Goal: Task Accomplishment & Management: Use online tool/utility

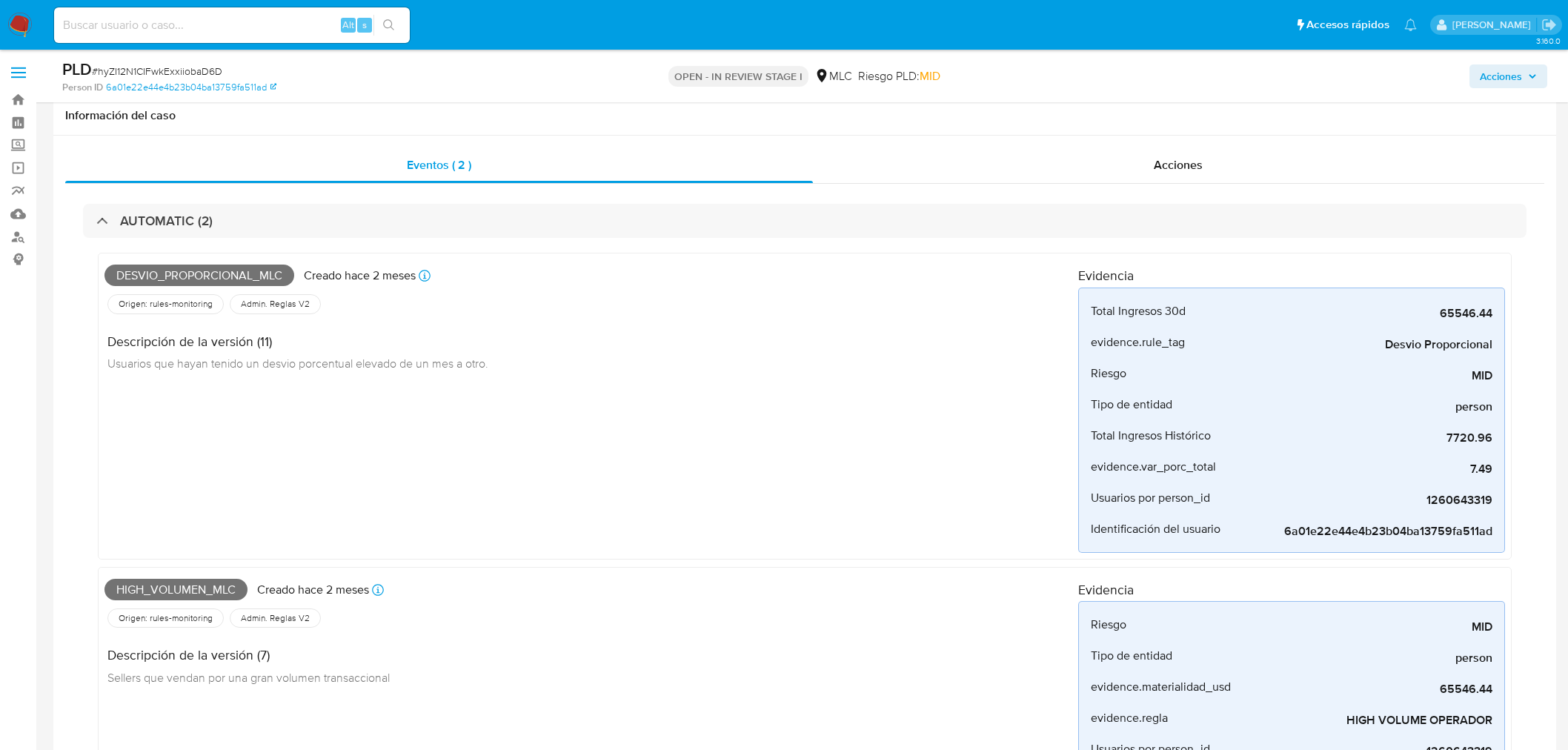
select select "10"
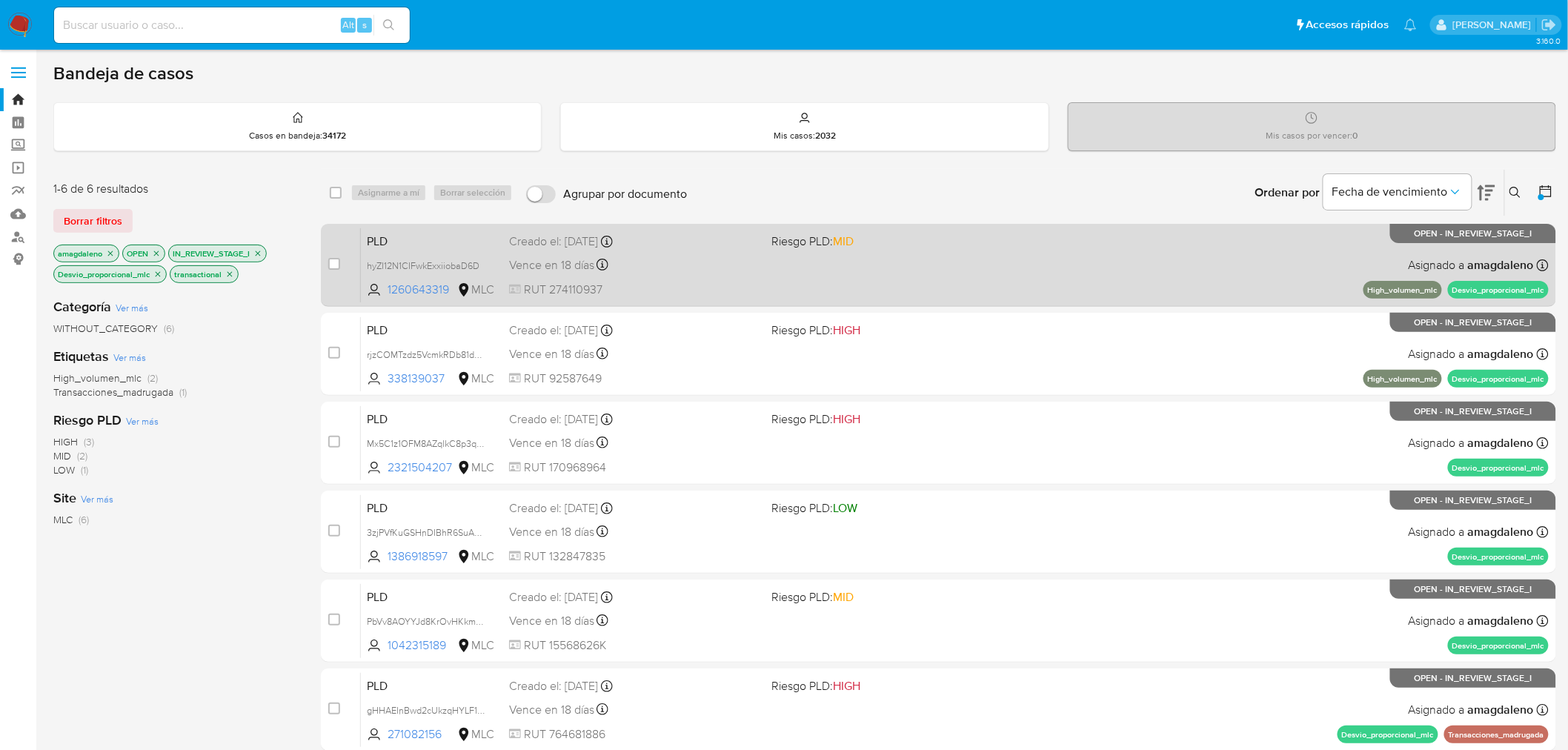
click at [716, 259] on div "Vence en 18 días Vence el 10/10/2025 16:06:24" at bounding box center [634, 264] width 251 height 20
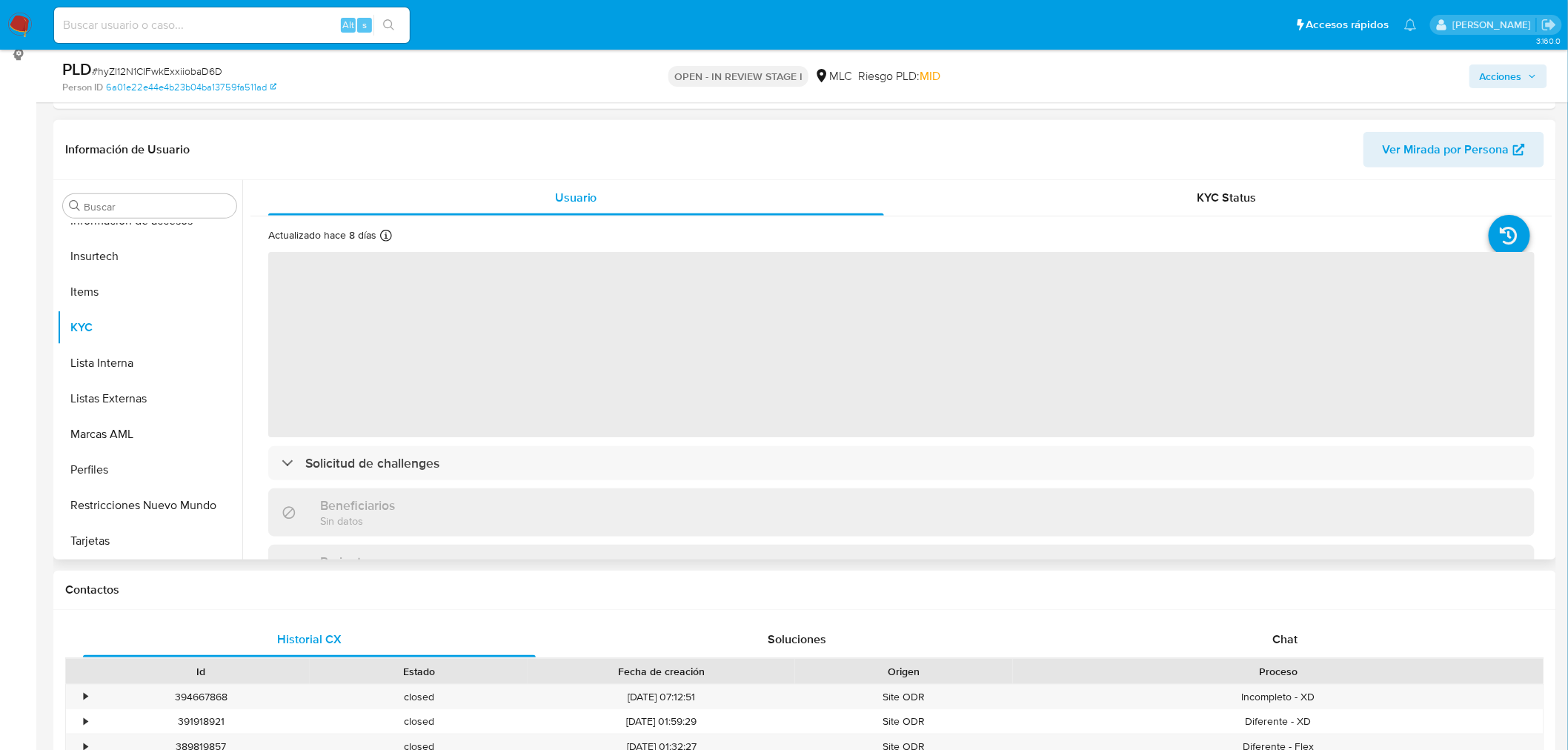
scroll to position [247, 0]
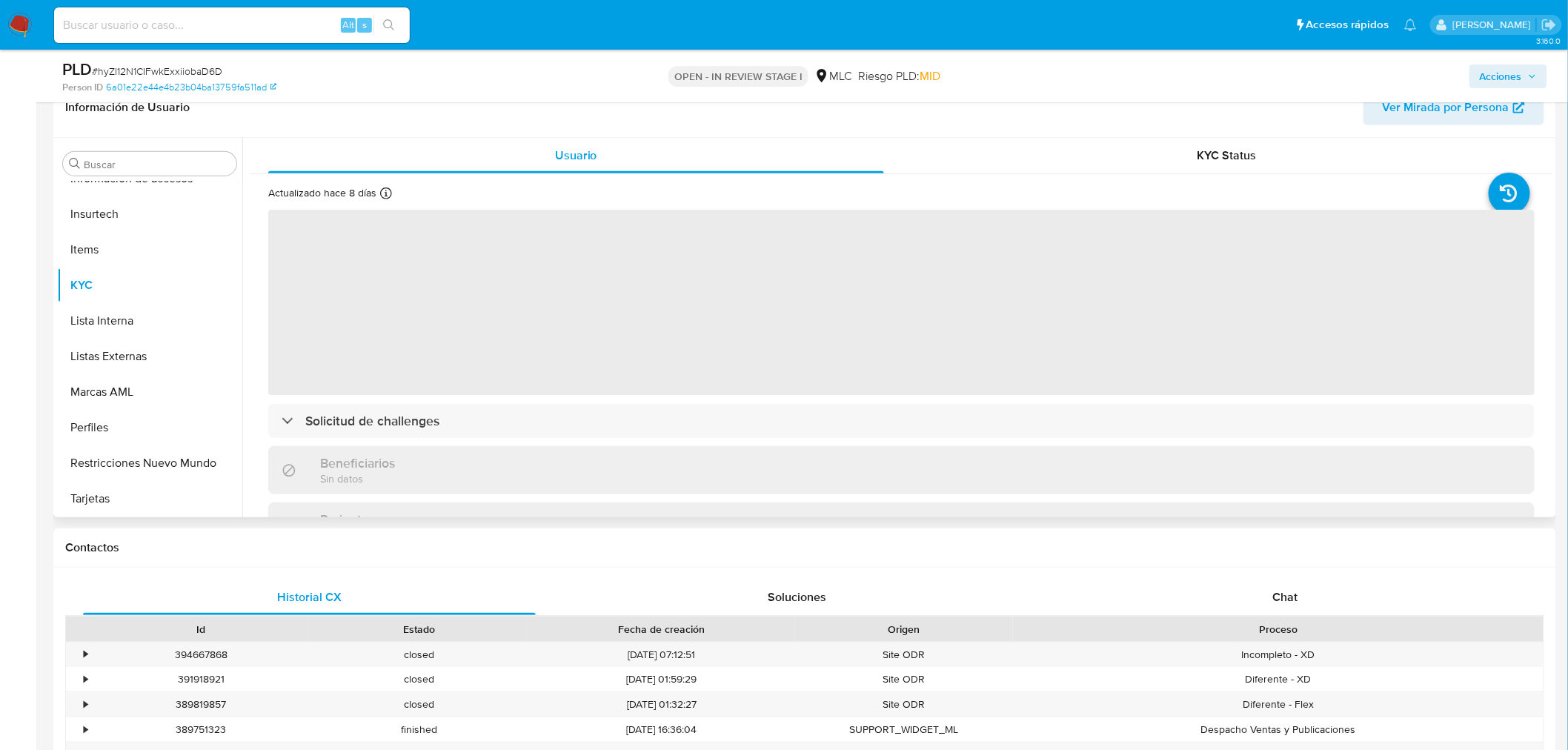
select select "10"
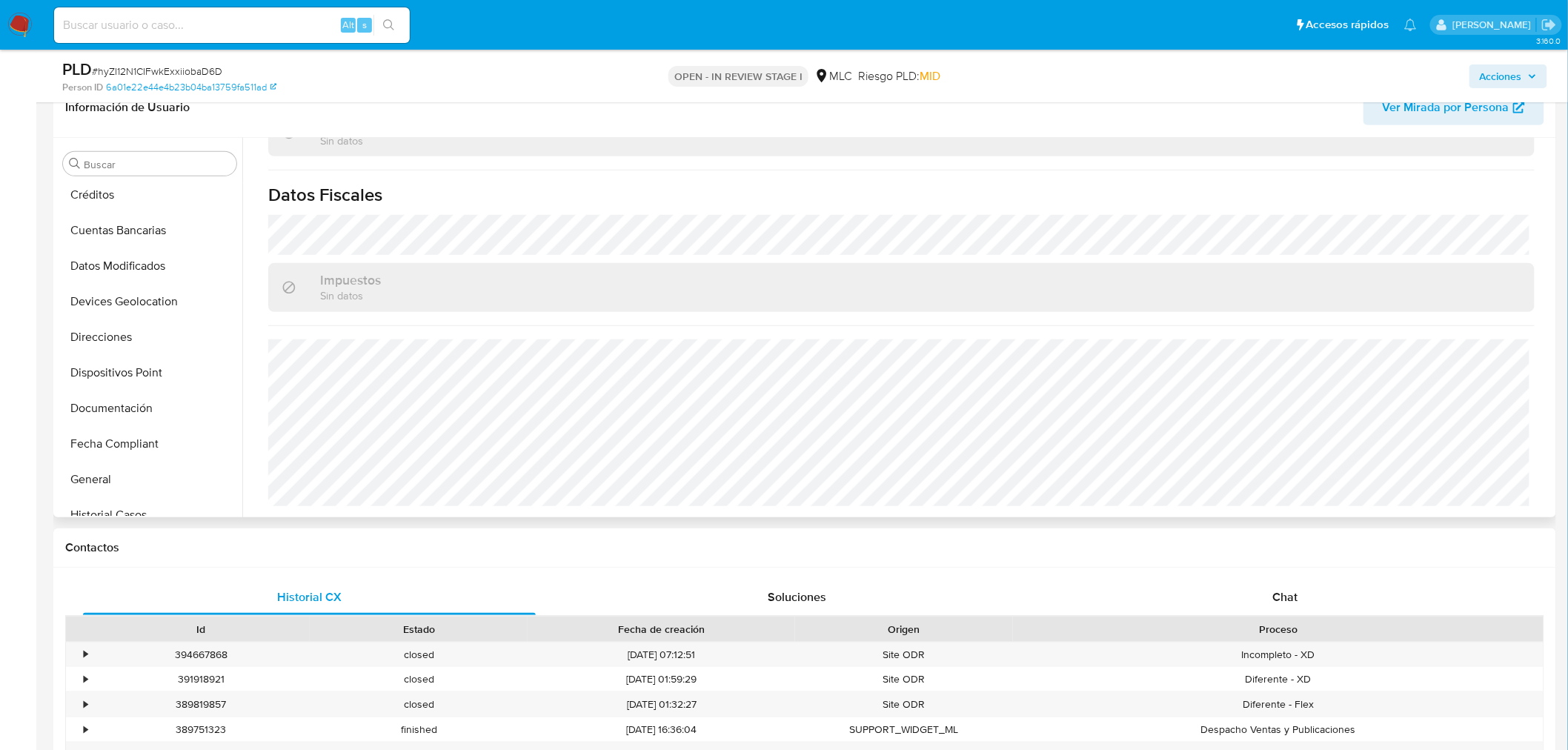
scroll to position [131, 0]
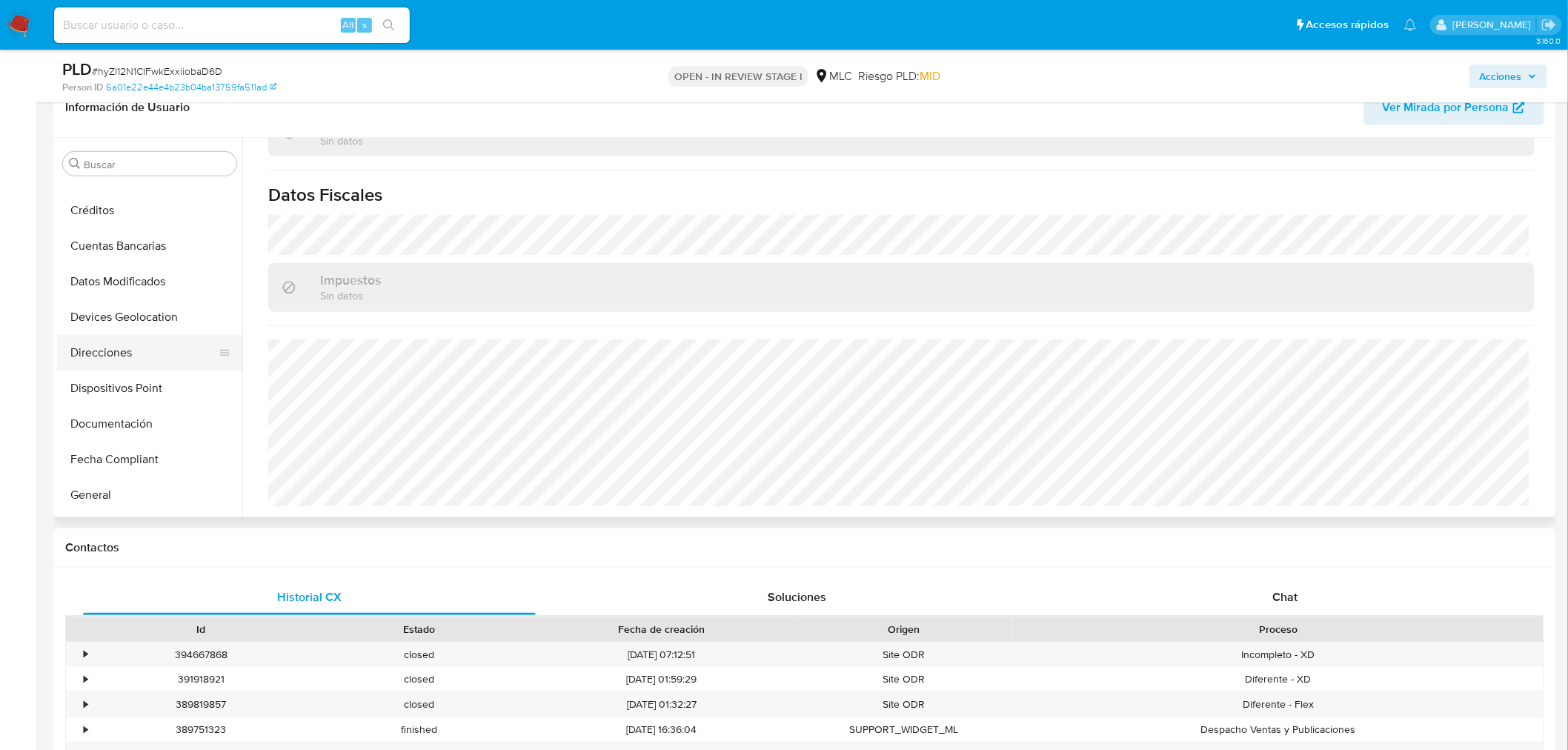
click at [134, 351] on button "Direcciones" at bounding box center [143, 352] width 173 height 36
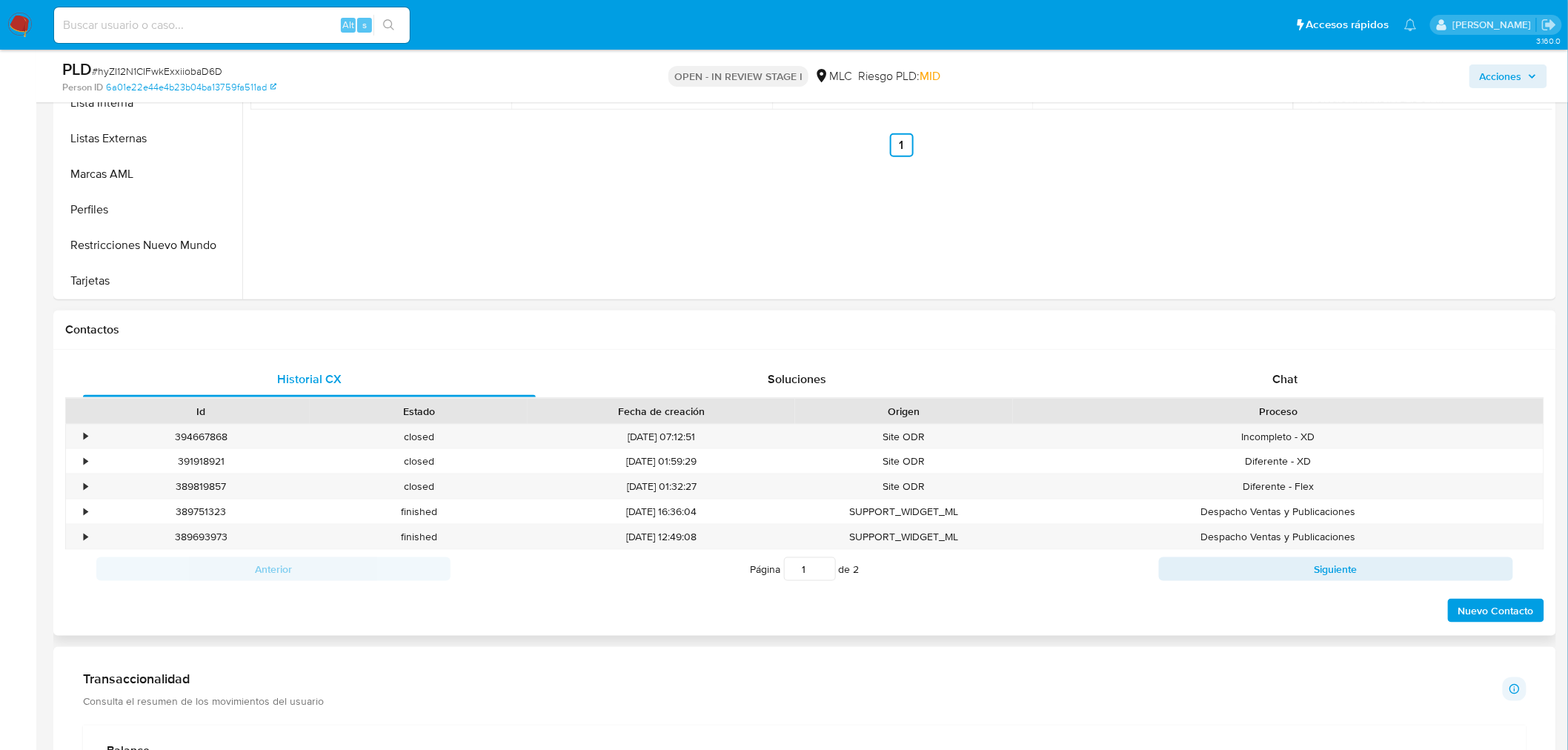
scroll to position [493, 0]
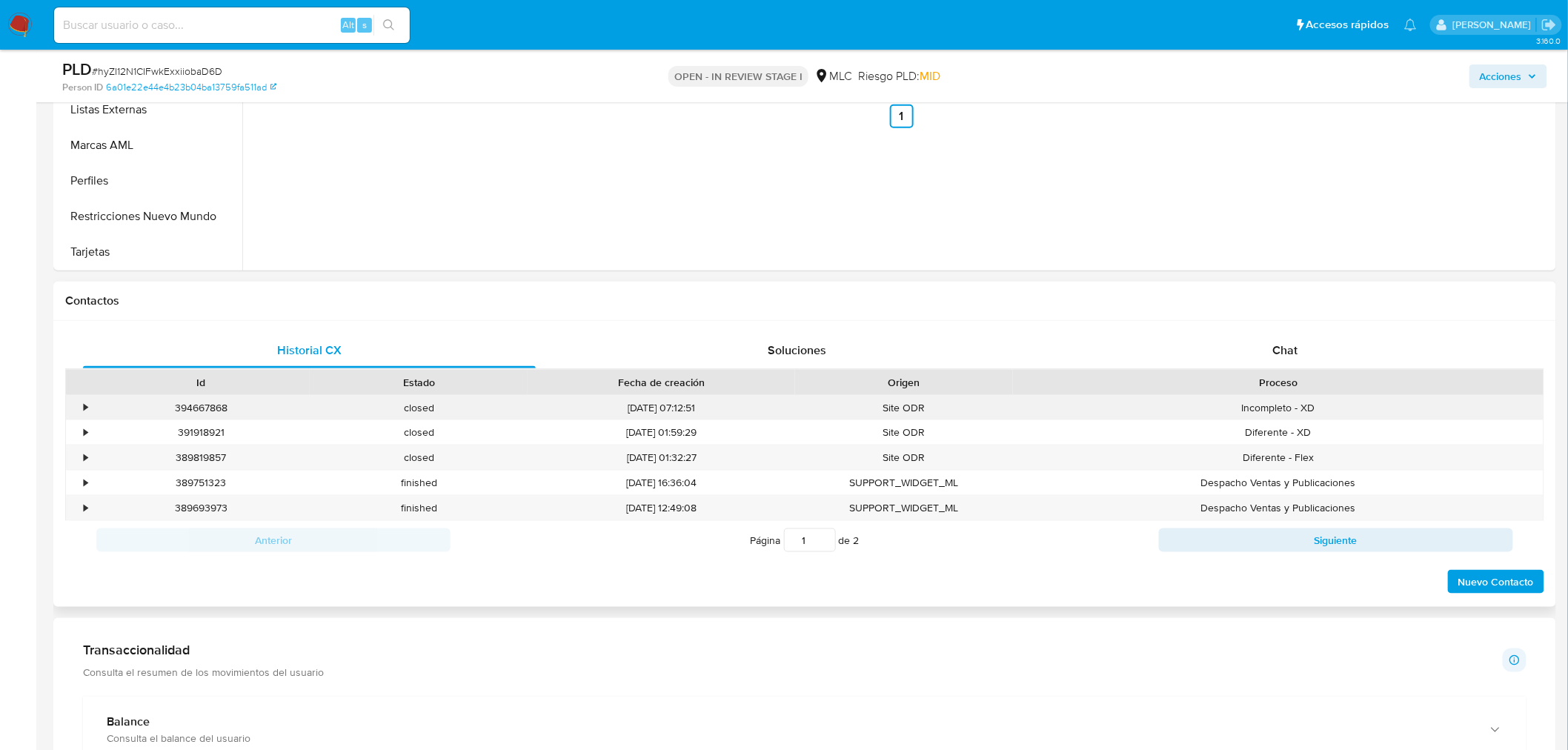
click at [85, 411] on div "•" at bounding box center [85, 408] width 4 height 14
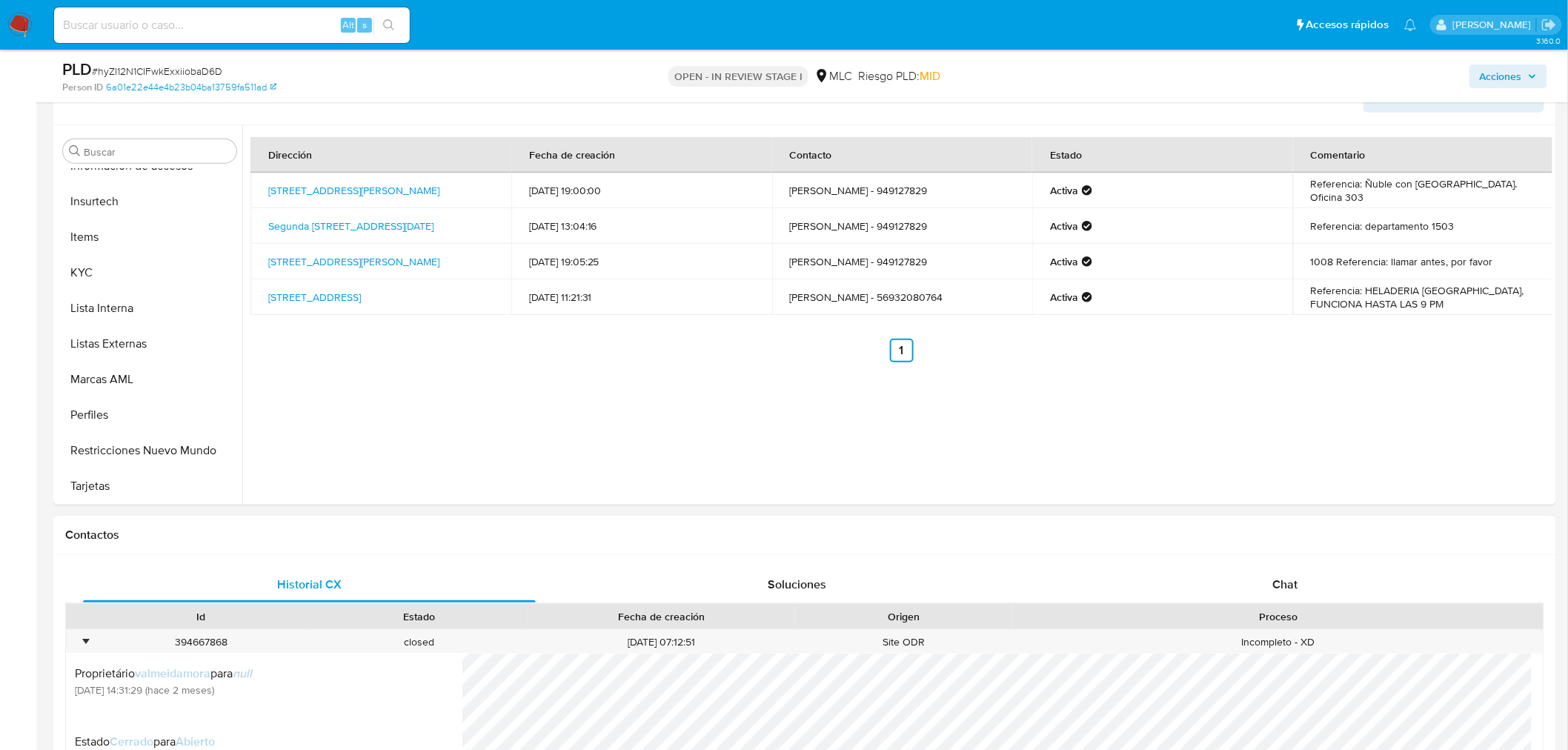
scroll to position [164, 0]
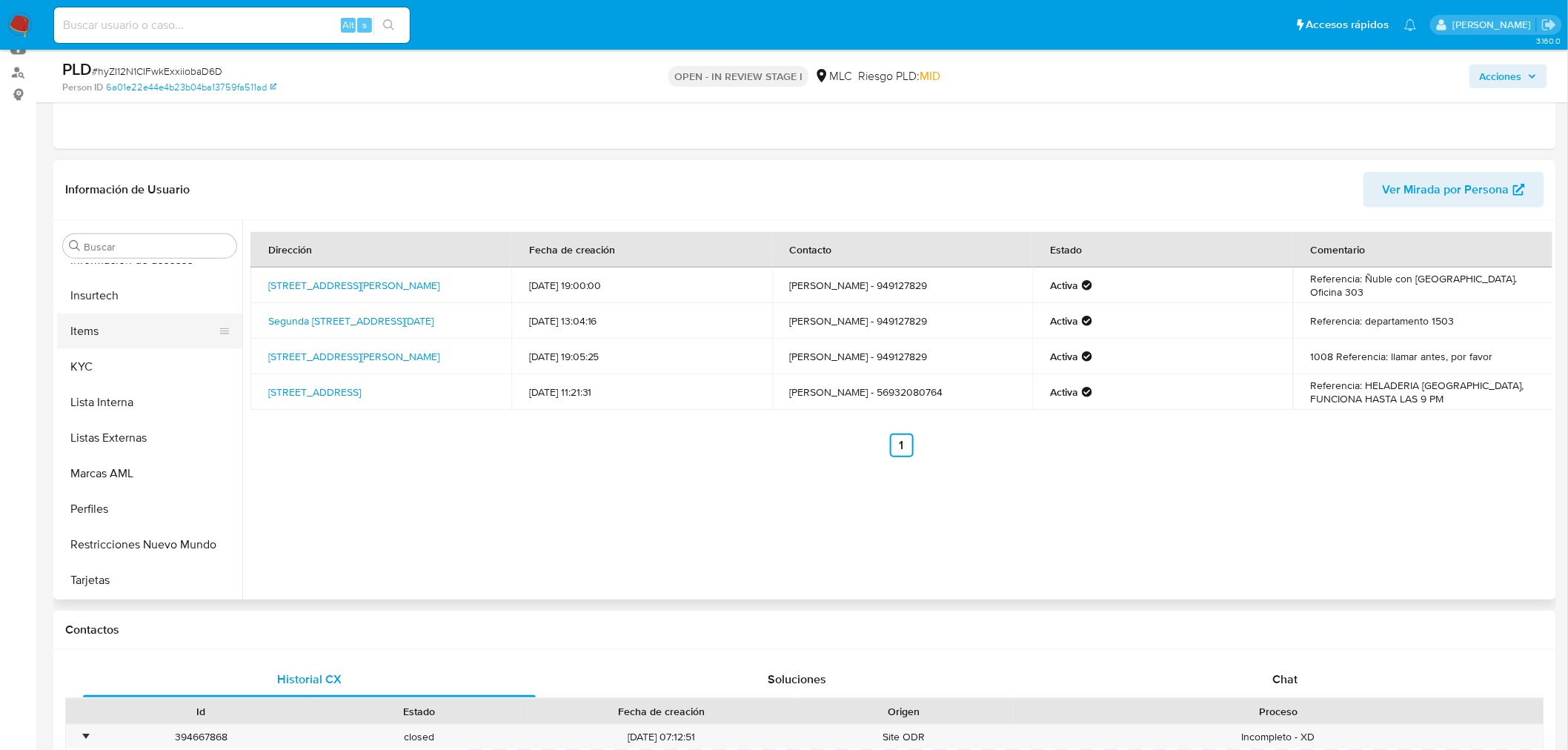
click at [114, 337] on button "Items" at bounding box center [143, 331] width 173 height 36
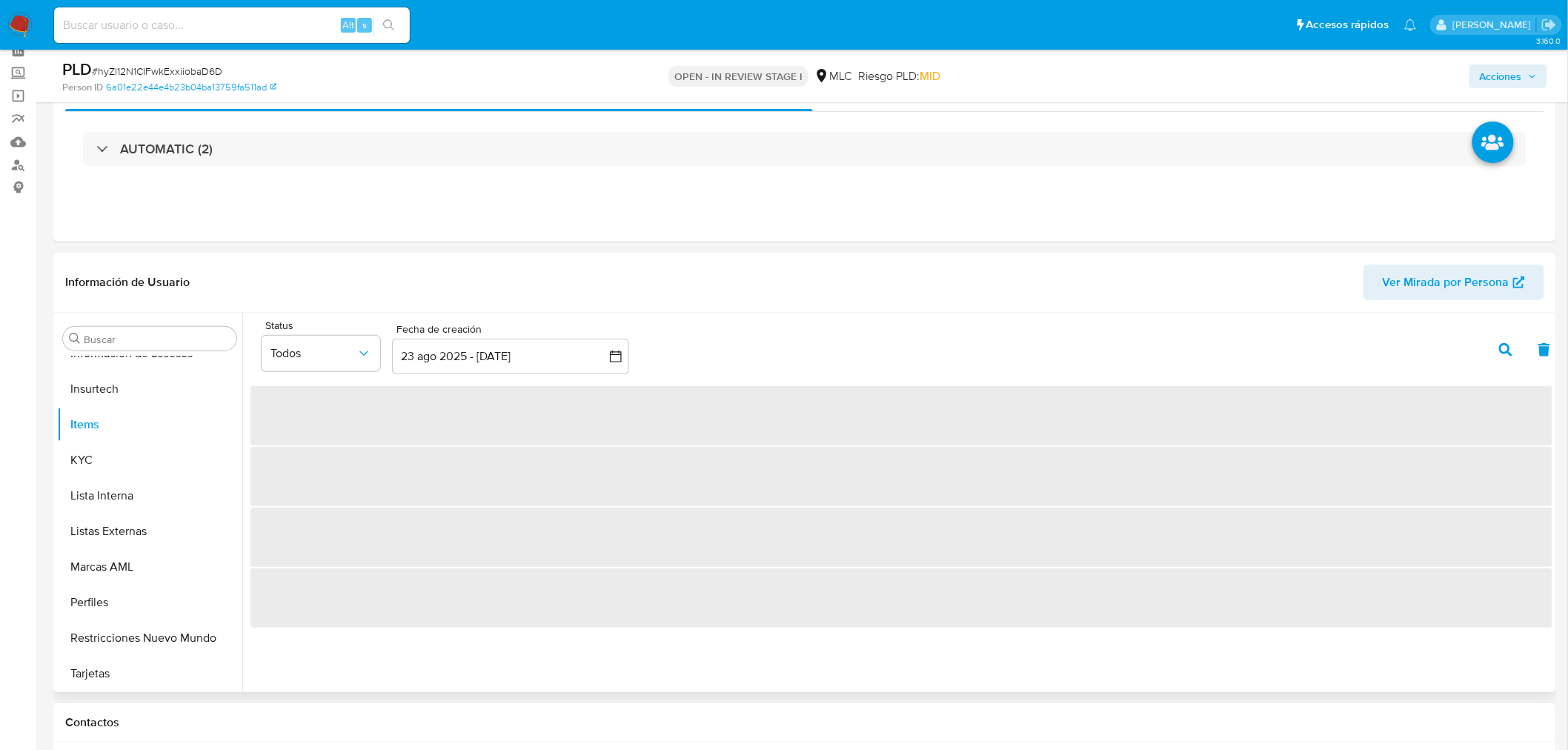
scroll to position [247, 0]
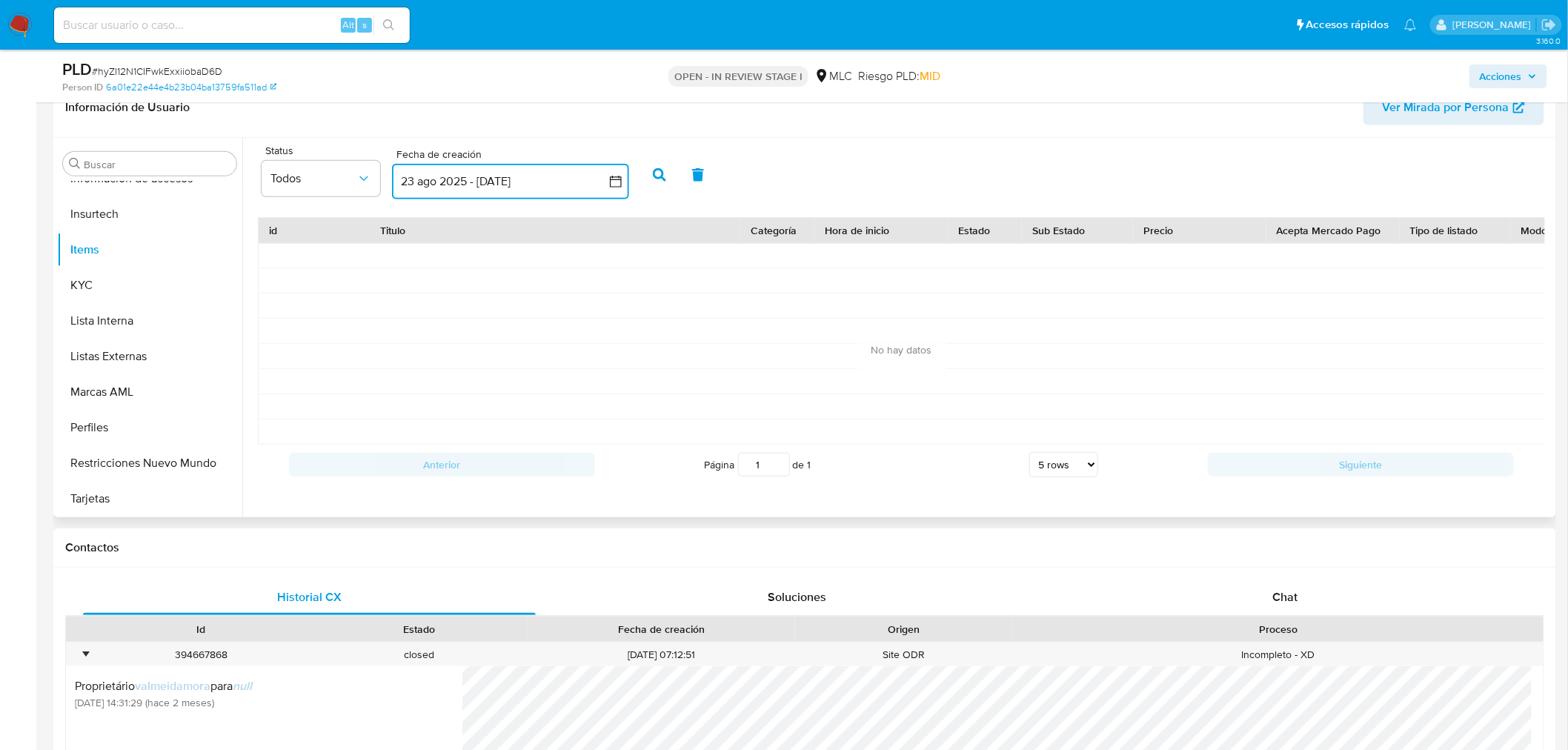
click at [404, 186] on button "23 ago 2025 - 22 sep 2025" at bounding box center [510, 182] width 237 height 36
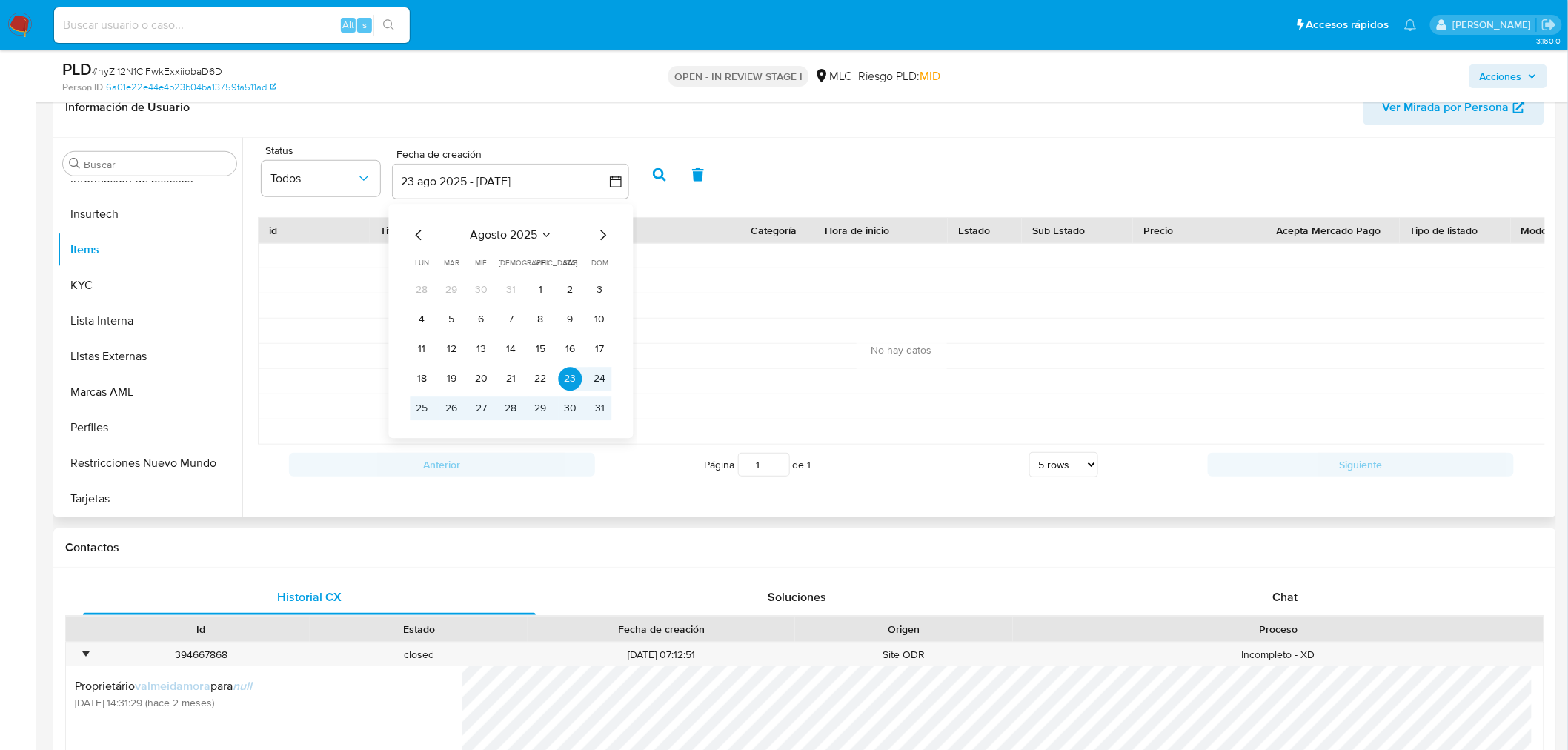
click at [417, 232] on icon "Mes anterior" at bounding box center [420, 235] width 18 height 18
click at [456, 289] on button "1" at bounding box center [452, 289] width 24 height 24
click at [603, 234] on icon "Mes siguiente" at bounding box center [603, 235] width 18 height 18
click at [611, 177] on icon "button" at bounding box center [615, 181] width 12 height 12
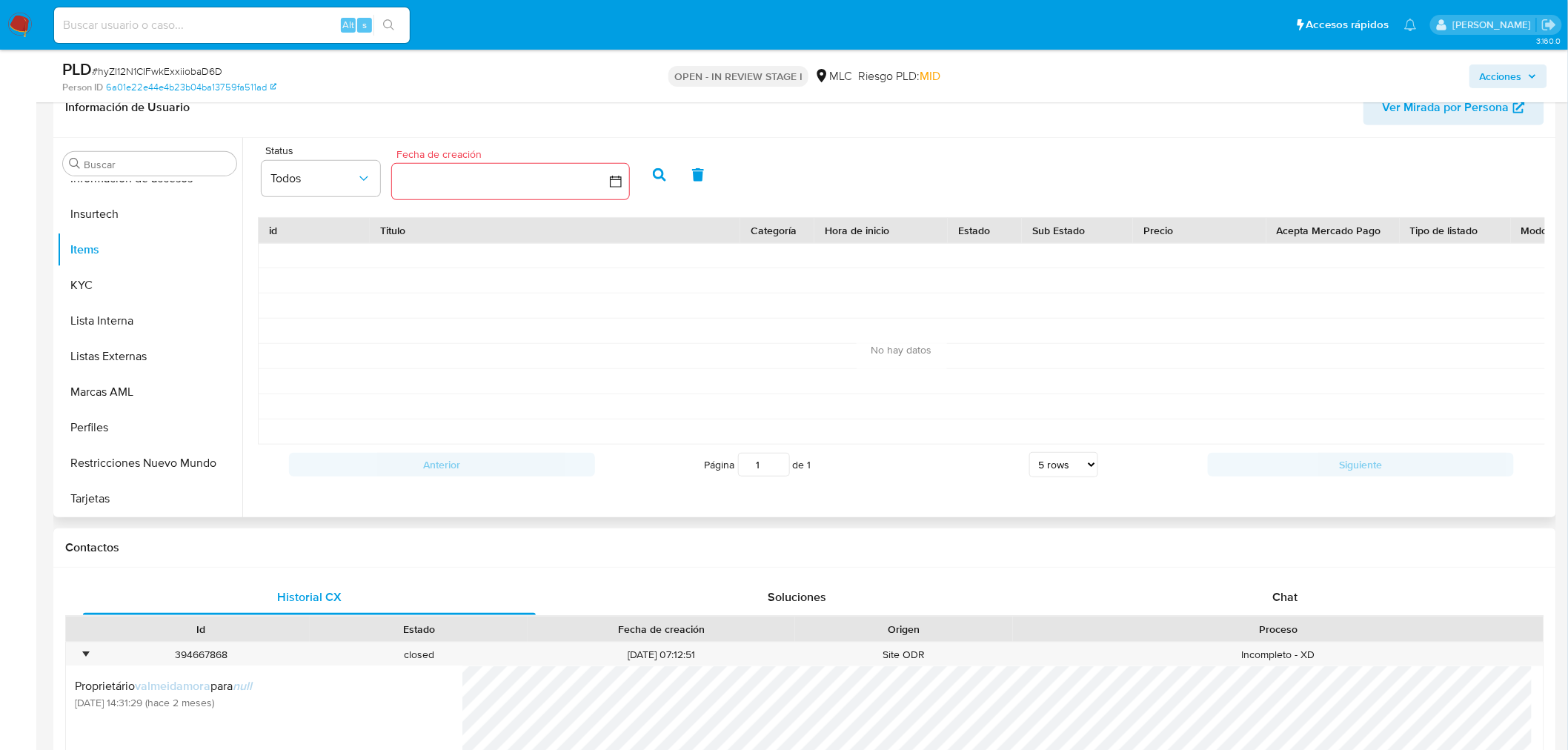
click at [610, 177] on icon "button" at bounding box center [615, 181] width 12 height 12
click at [417, 233] on icon "Mes anterior" at bounding box center [418, 235] width 6 height 11
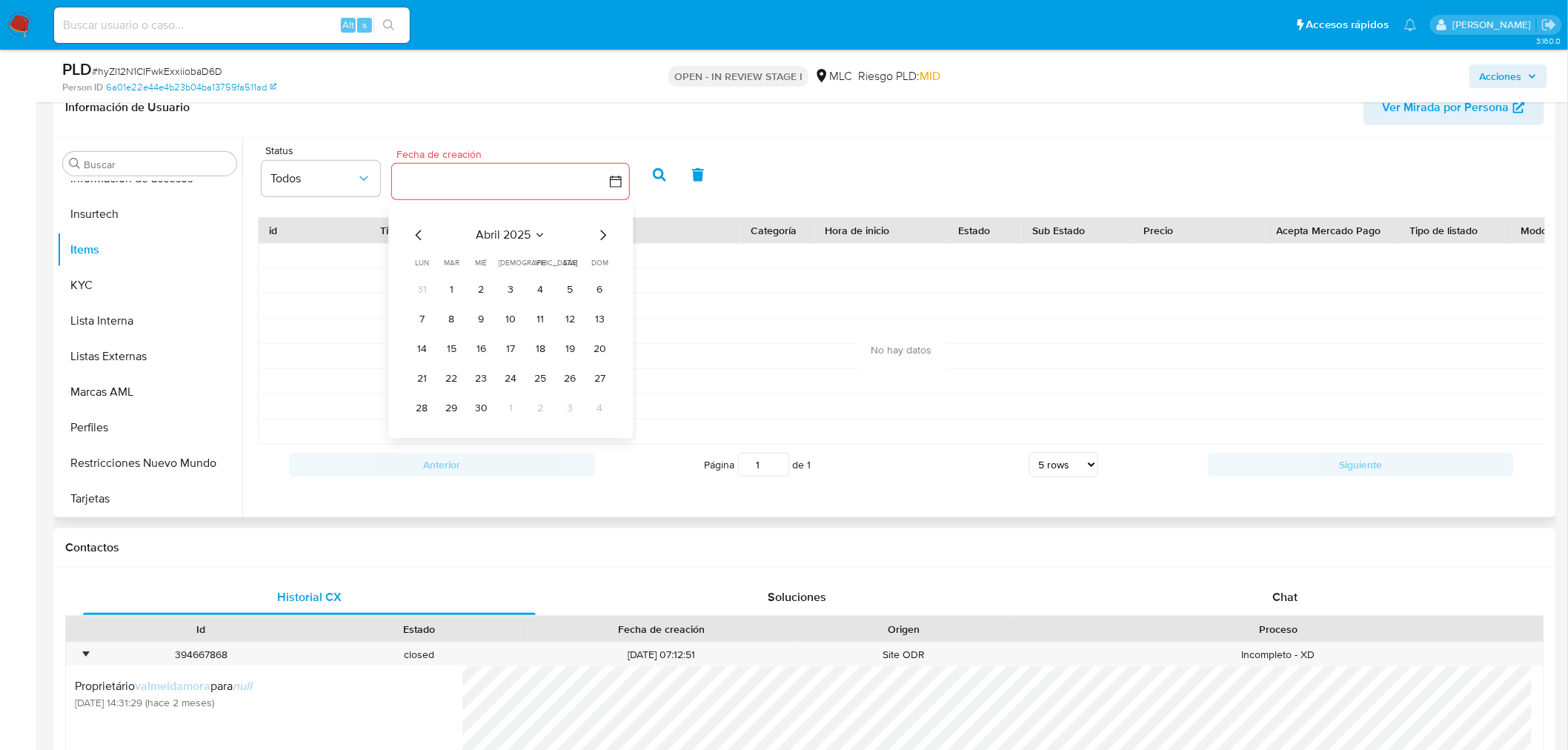
click at [417, 233] on icon "Mes anterior" at bounding box center [418, 235] width 6 height 11
click at [487, 289] on button "1" at bounding box center [481, 289] width 24 height 24
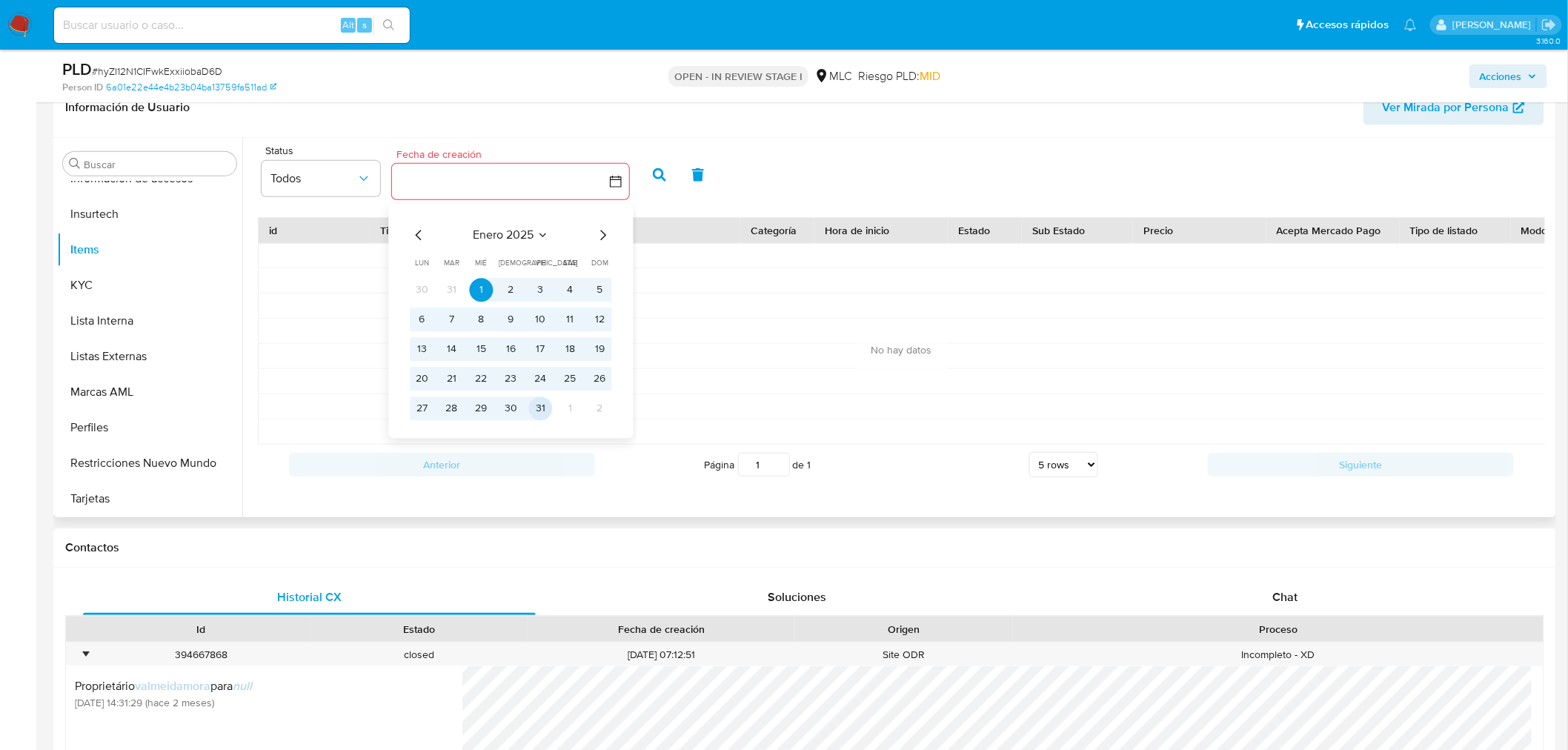
click at [542, 408] on button "31" at bounding box center [540, 408] width 24 height 24
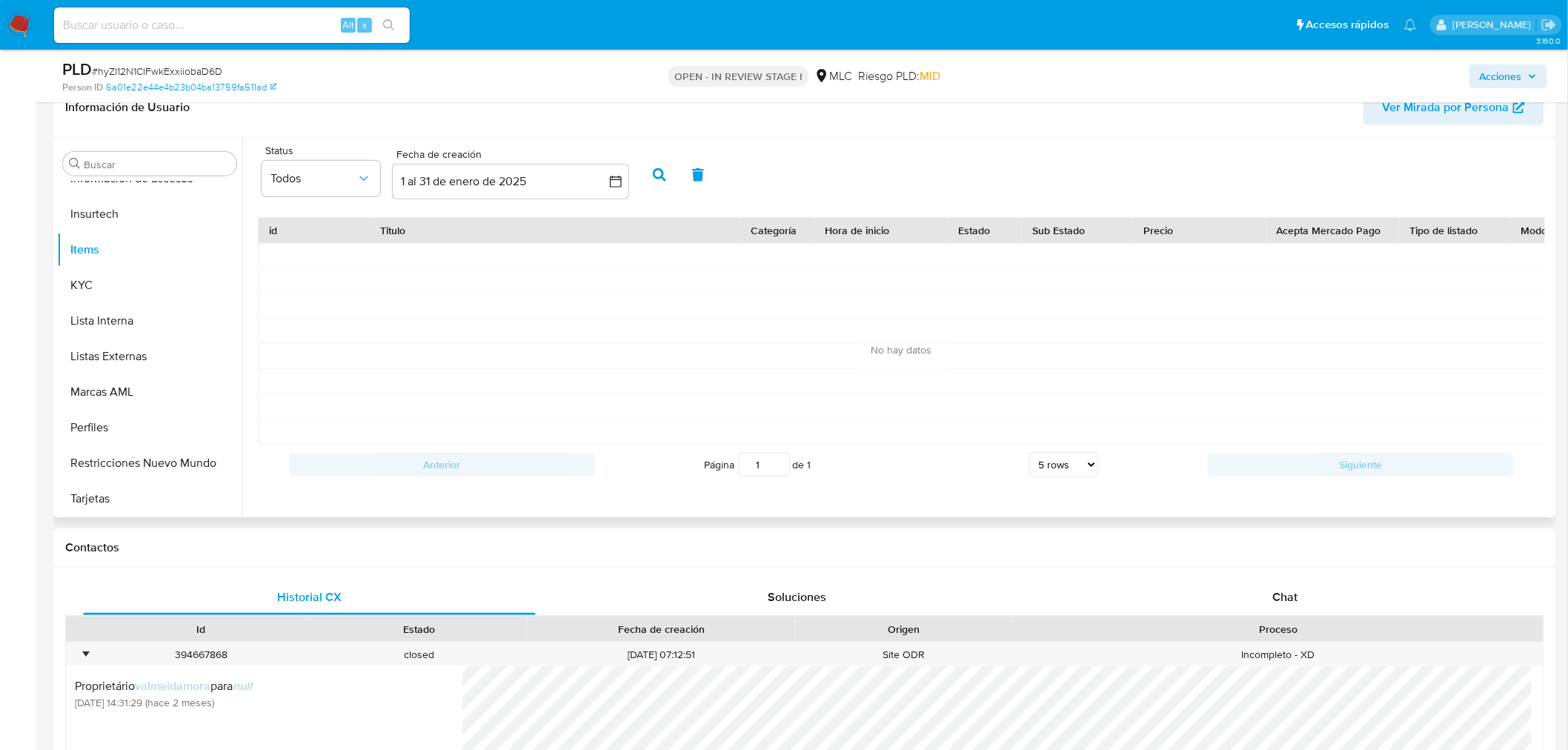
click at [663, 176] on icon "button" at bounding box center [659, 175] width 13 height 13
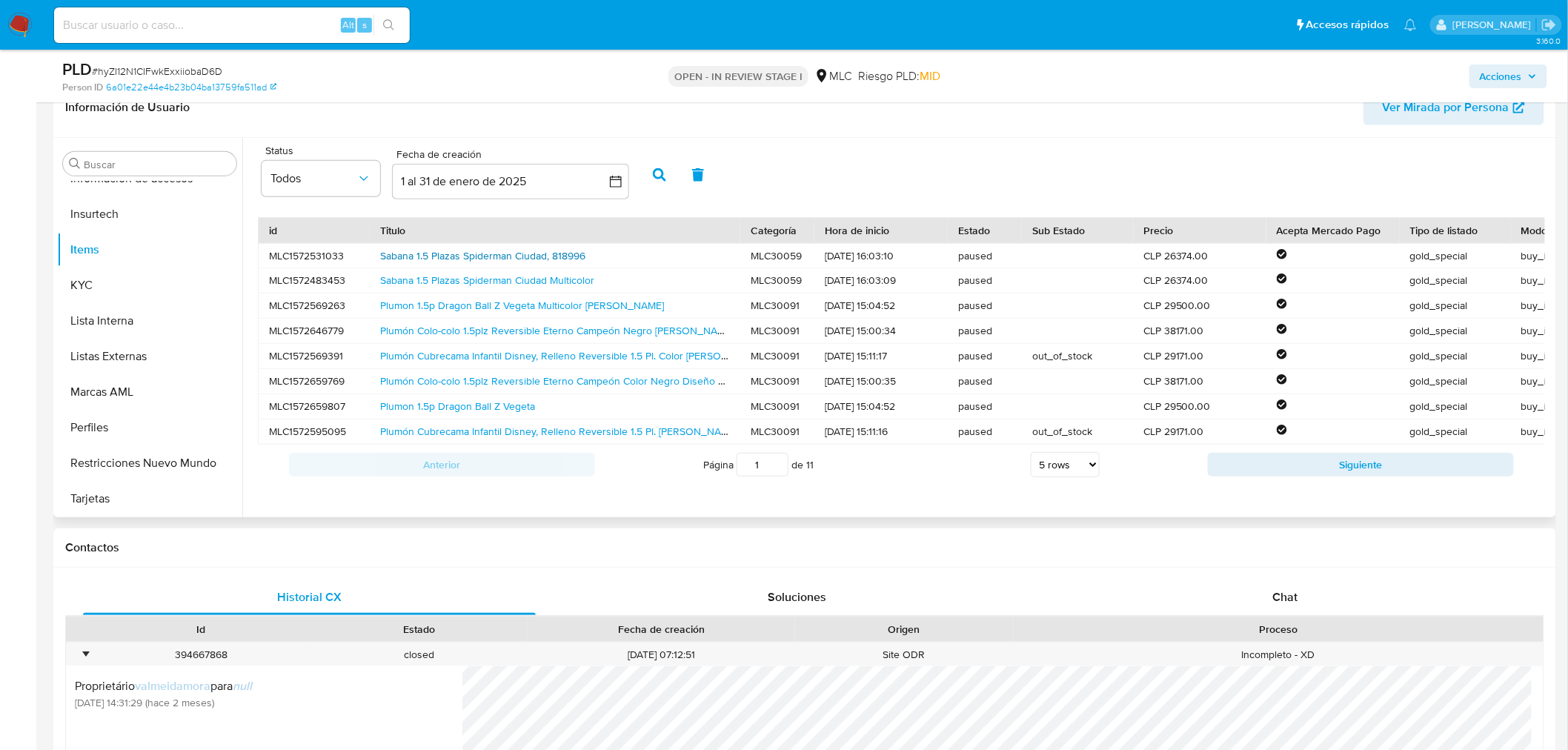
scroll to position [2, 0]
click at [343, 178] on span "Todos" at bounding box center [313, 178] width 86 height 15
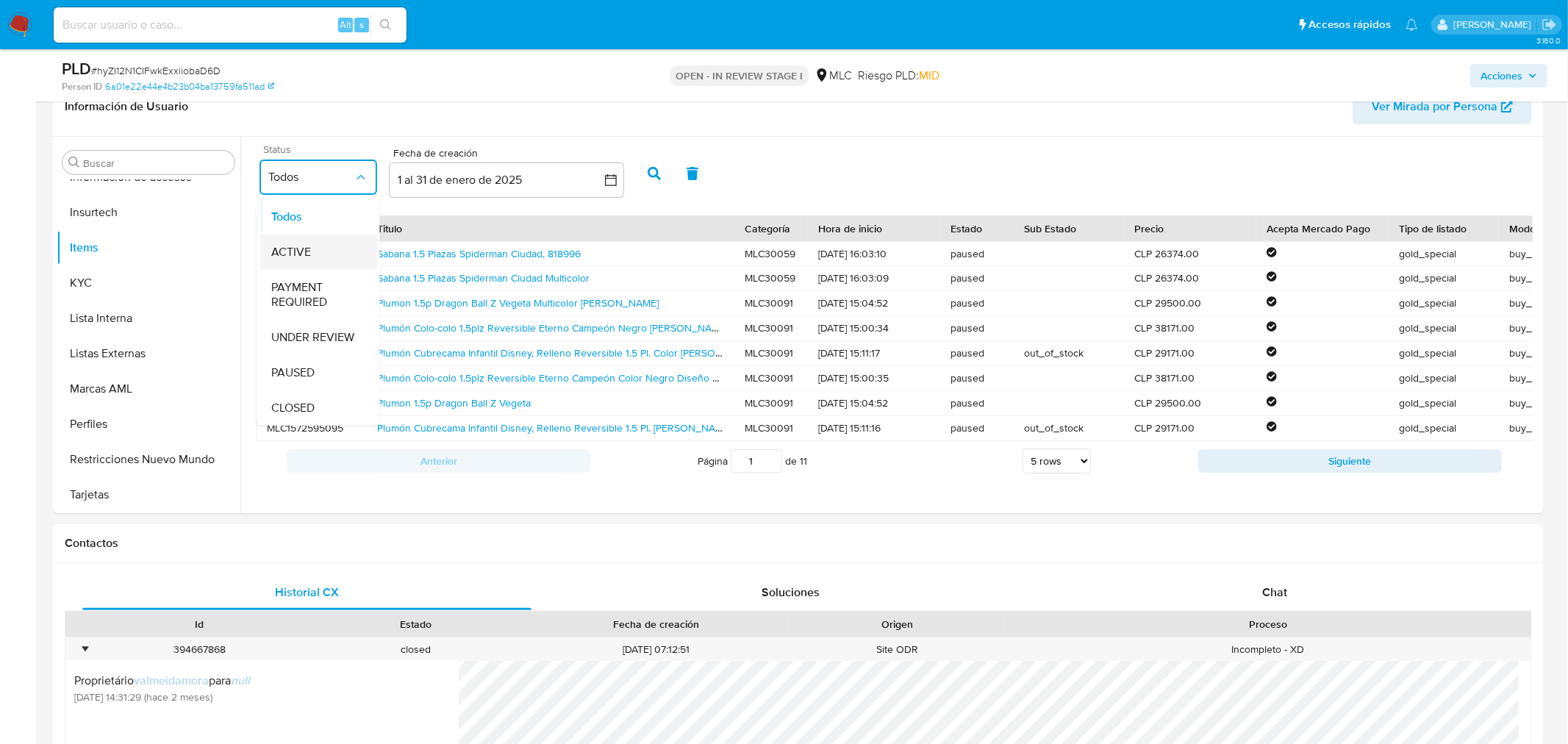
click at [322, 255] on div "ACTIVE" at bounding box center [319, 252] width 94 height 35
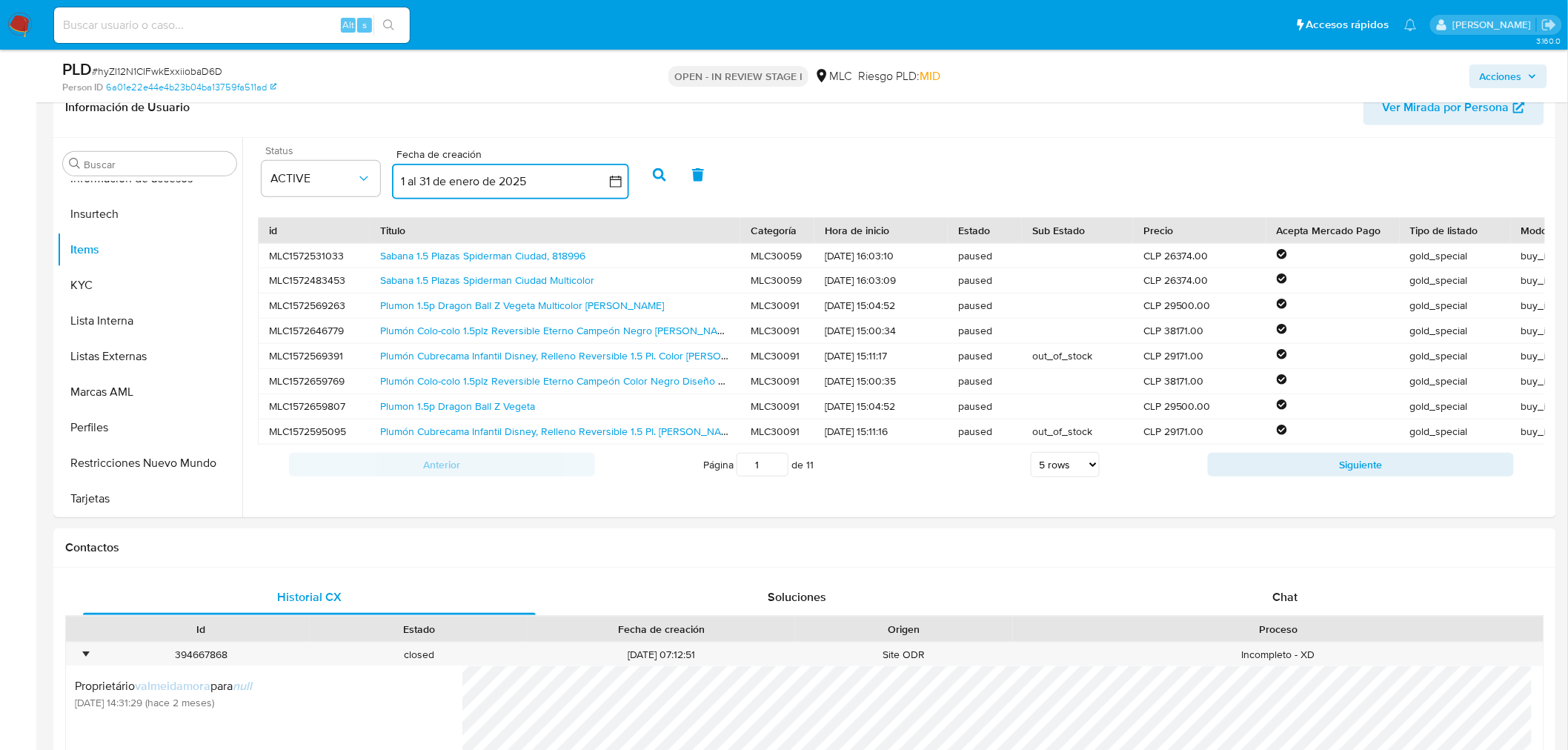
click at [620, 181] on icon "button" at bounding box center [615, 181] width 12 height 12
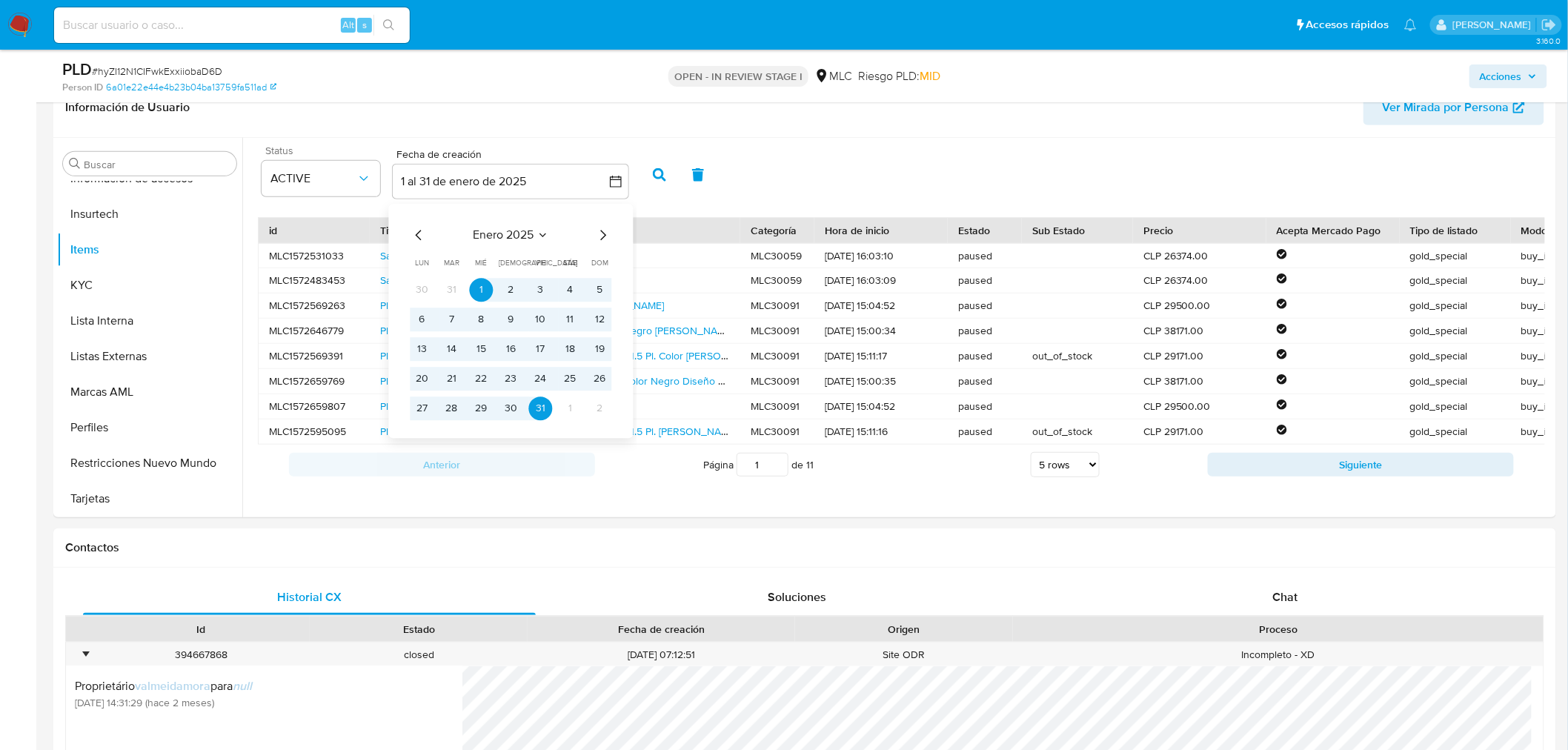
click at [609, 227] on icon "Mes siguiente" at bounding box center [603, 235] width 18 height 18
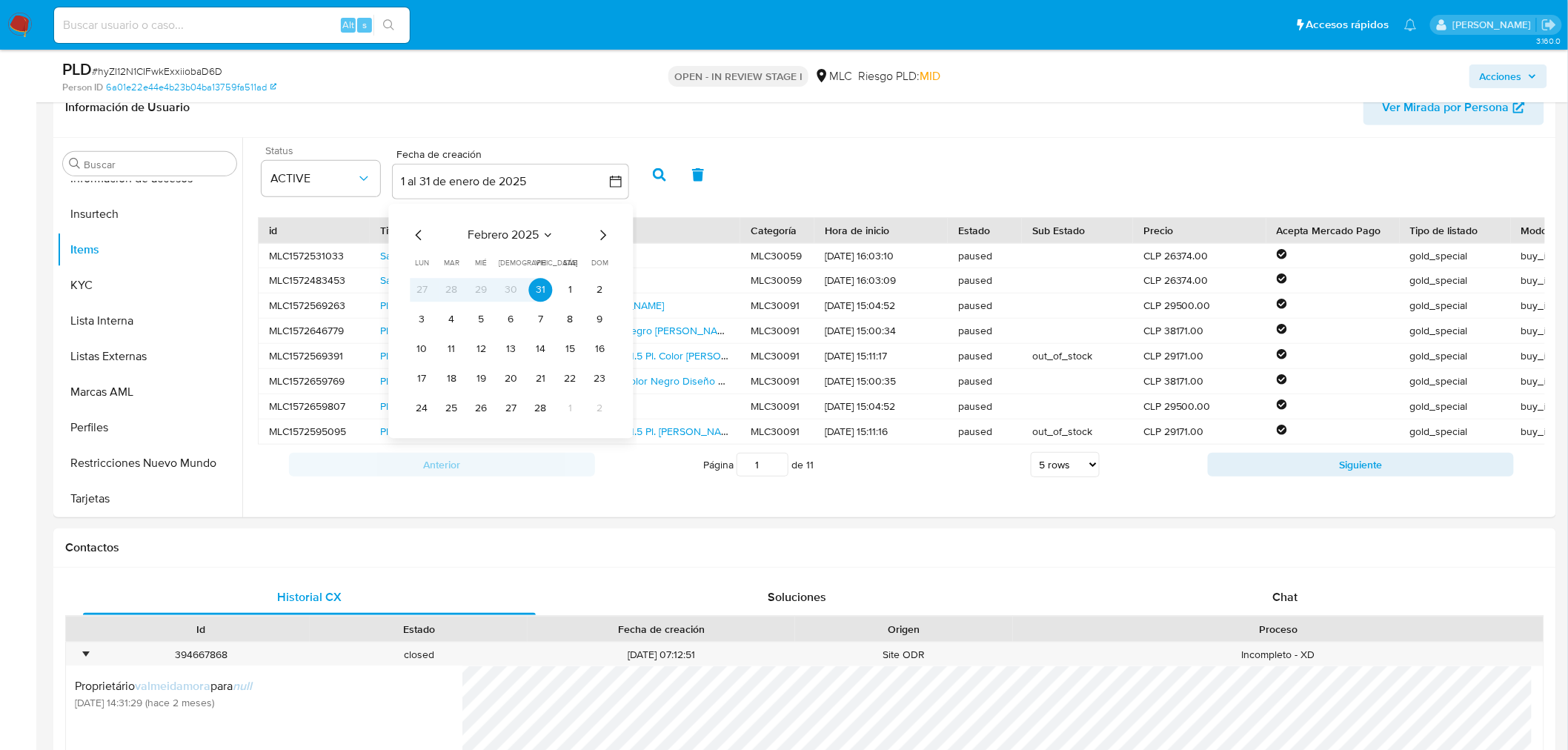
click at [605, 227] on icon "Mes siguiente" at bounding box center [603, 235] width 18 height 18
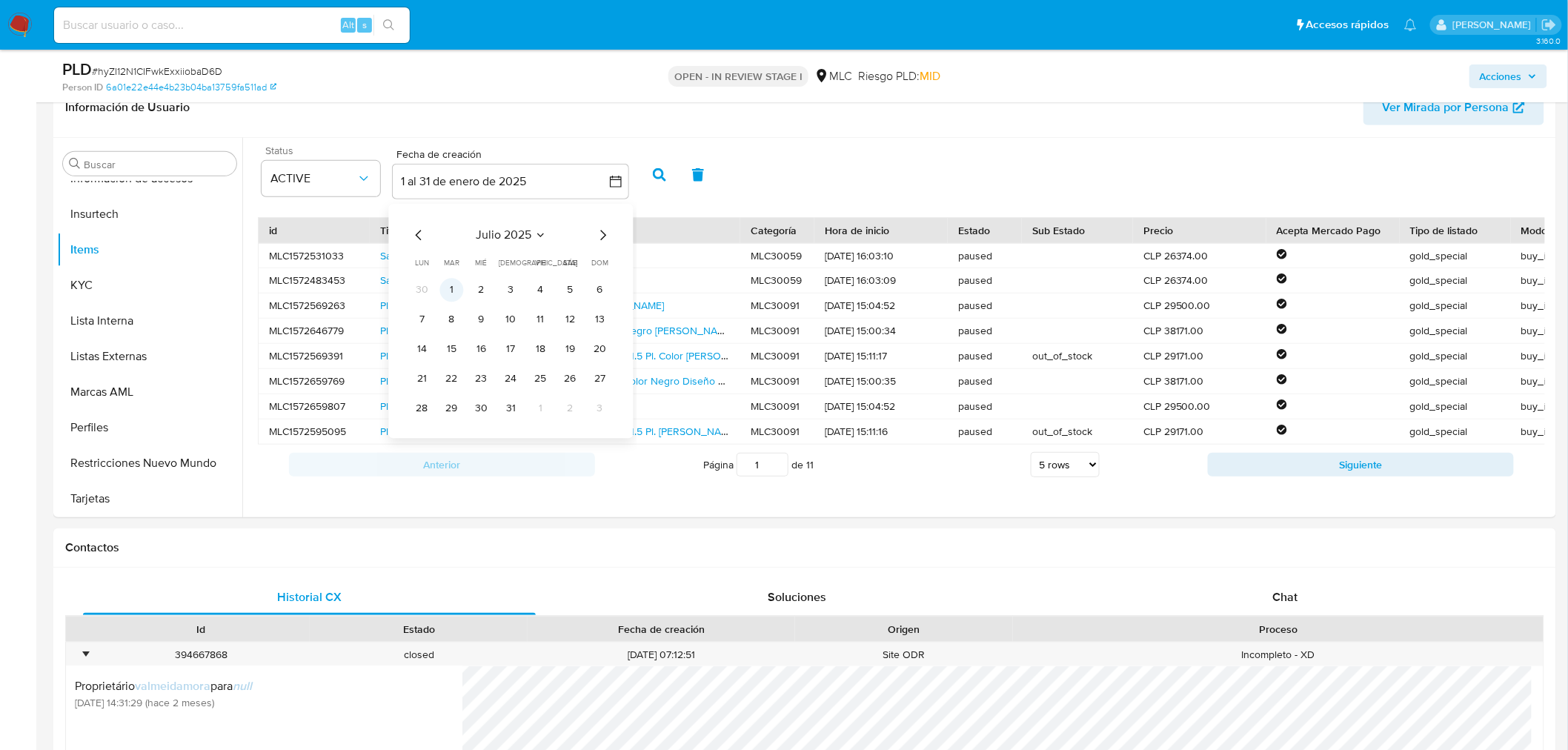
click at [447, 285] on button "1" at bounding box center [452, 289] width 24 height 24
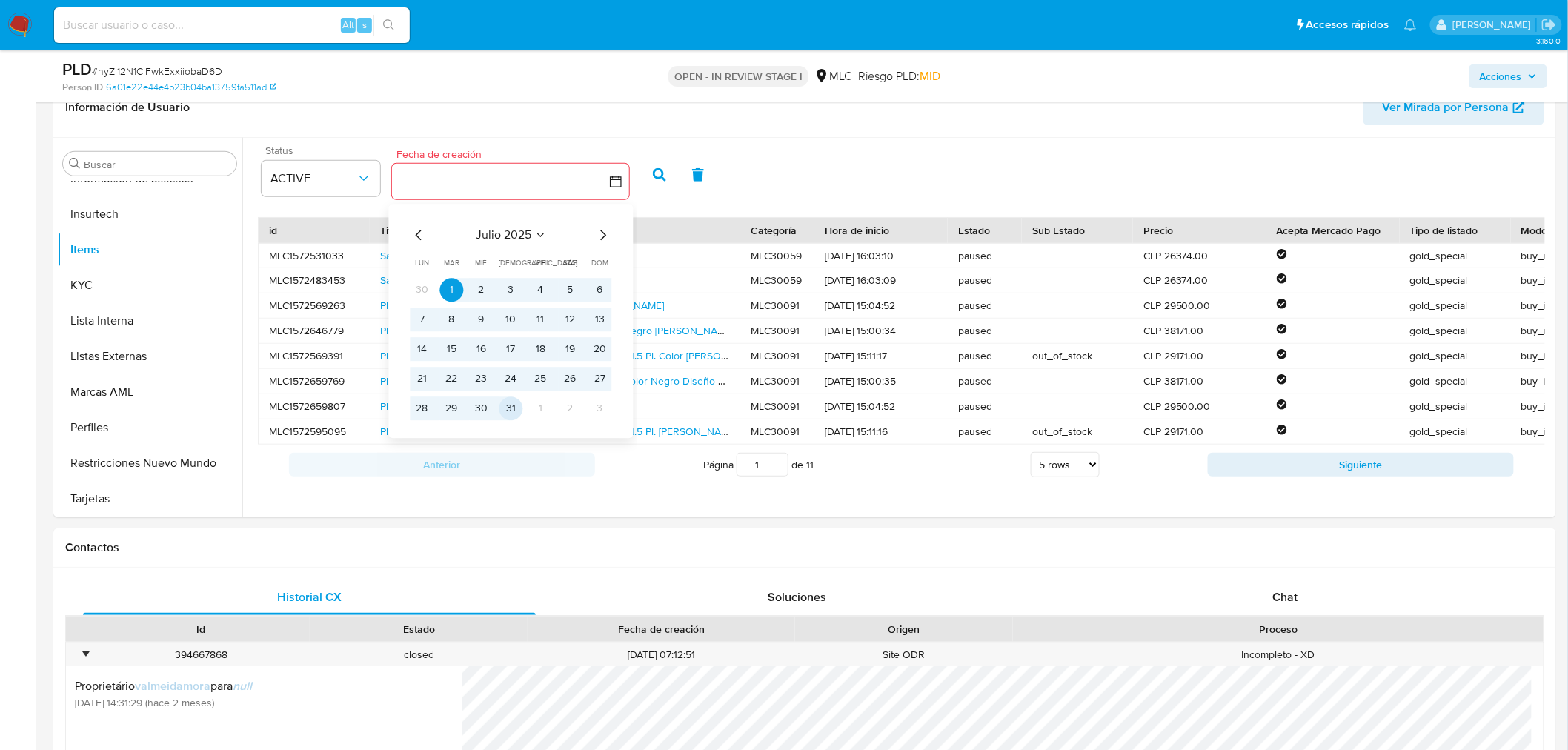
click at [511, 407] on button "31" at bounding box center [511, 408] width 24 height 24
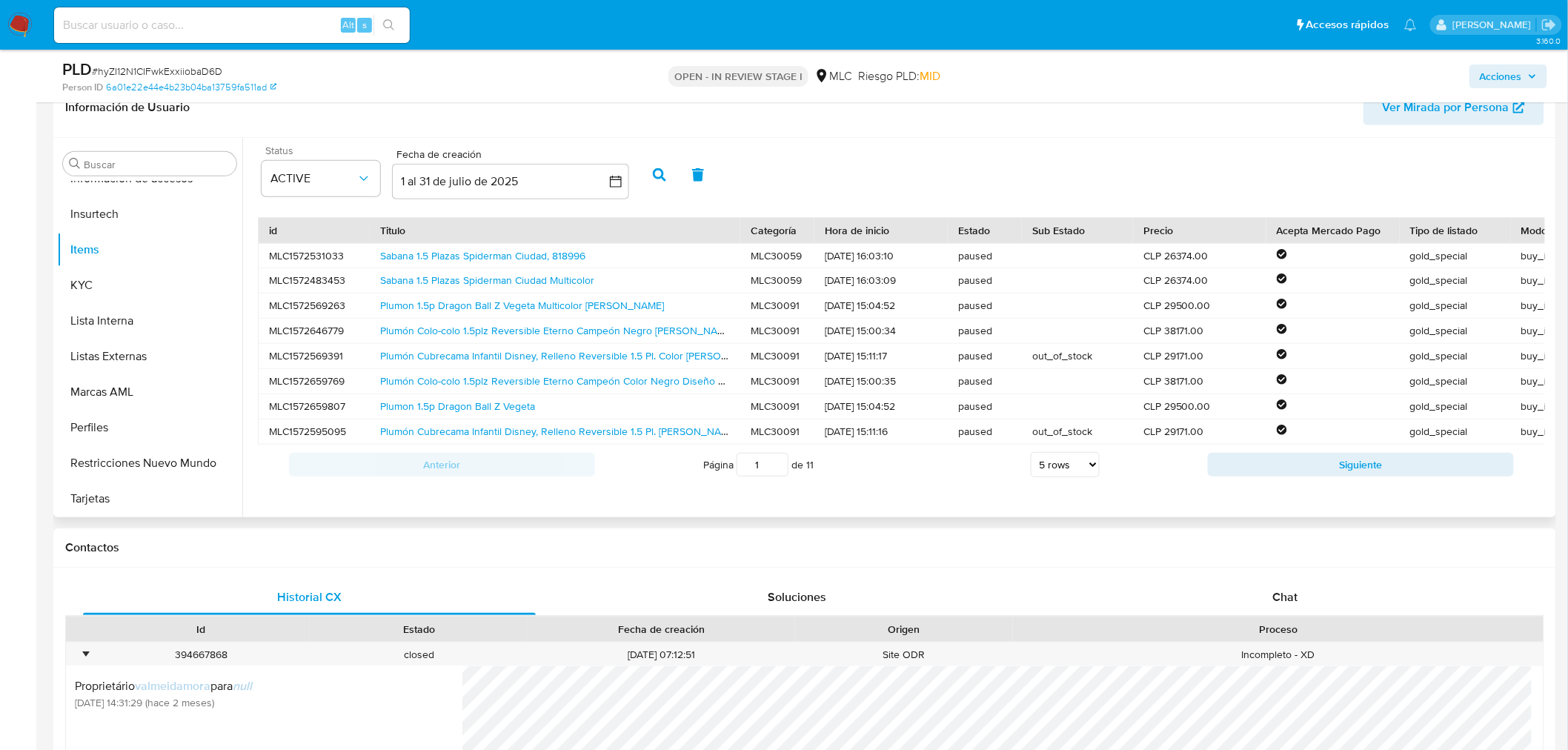
click at [656, 169] on icon "button" at bounding box center [659, 175] width 13 height 13
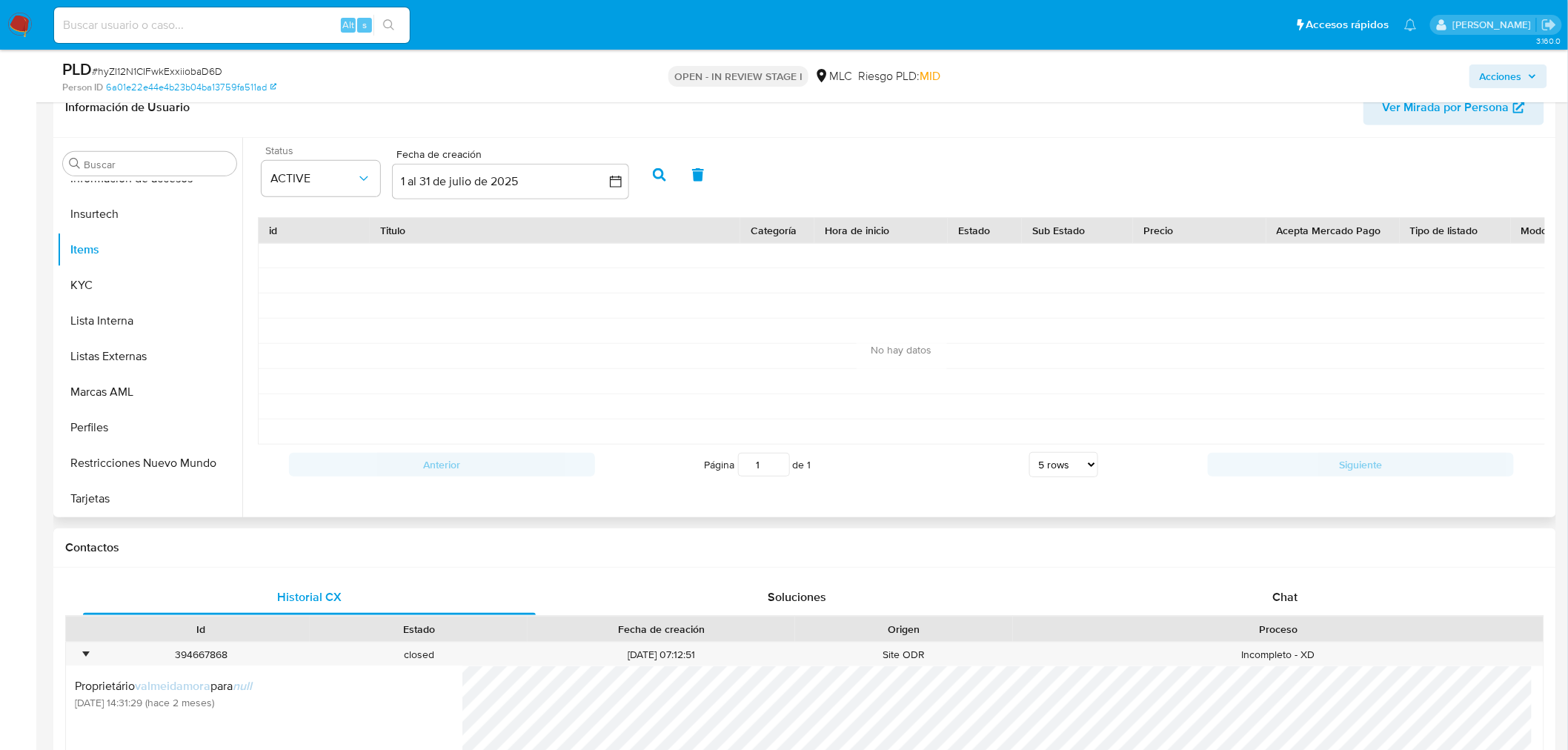
click at [664, 182] on button "button" at bounding box center [658, 175] width 38 height 36
click at [522, 181] on button "1 al 31 de julio de 2025" at bounding box center [510, 182] width 237 height 36
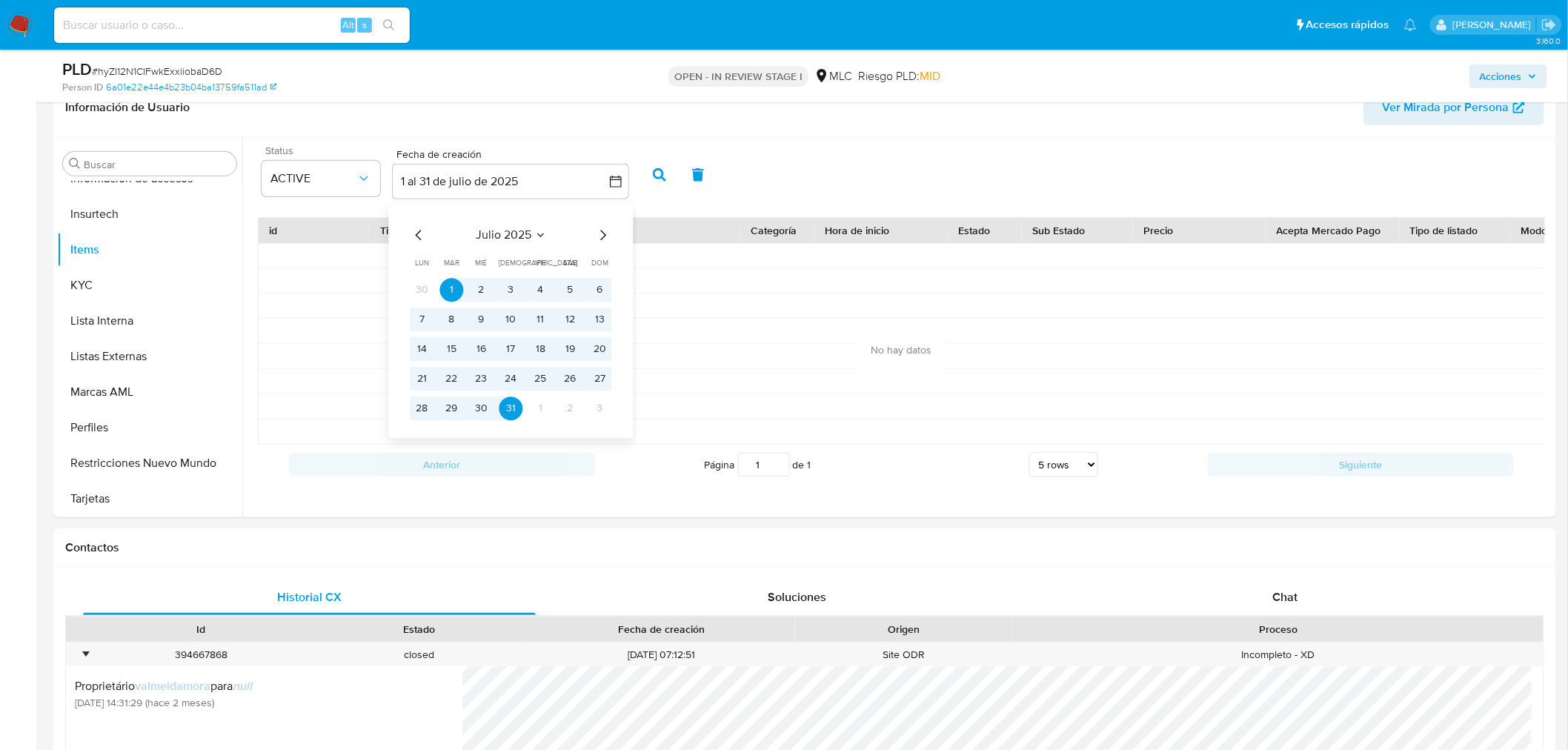
click at [411, 230] on icon "Mes anterior" at bounding box center [420, 235] width 18 height 18
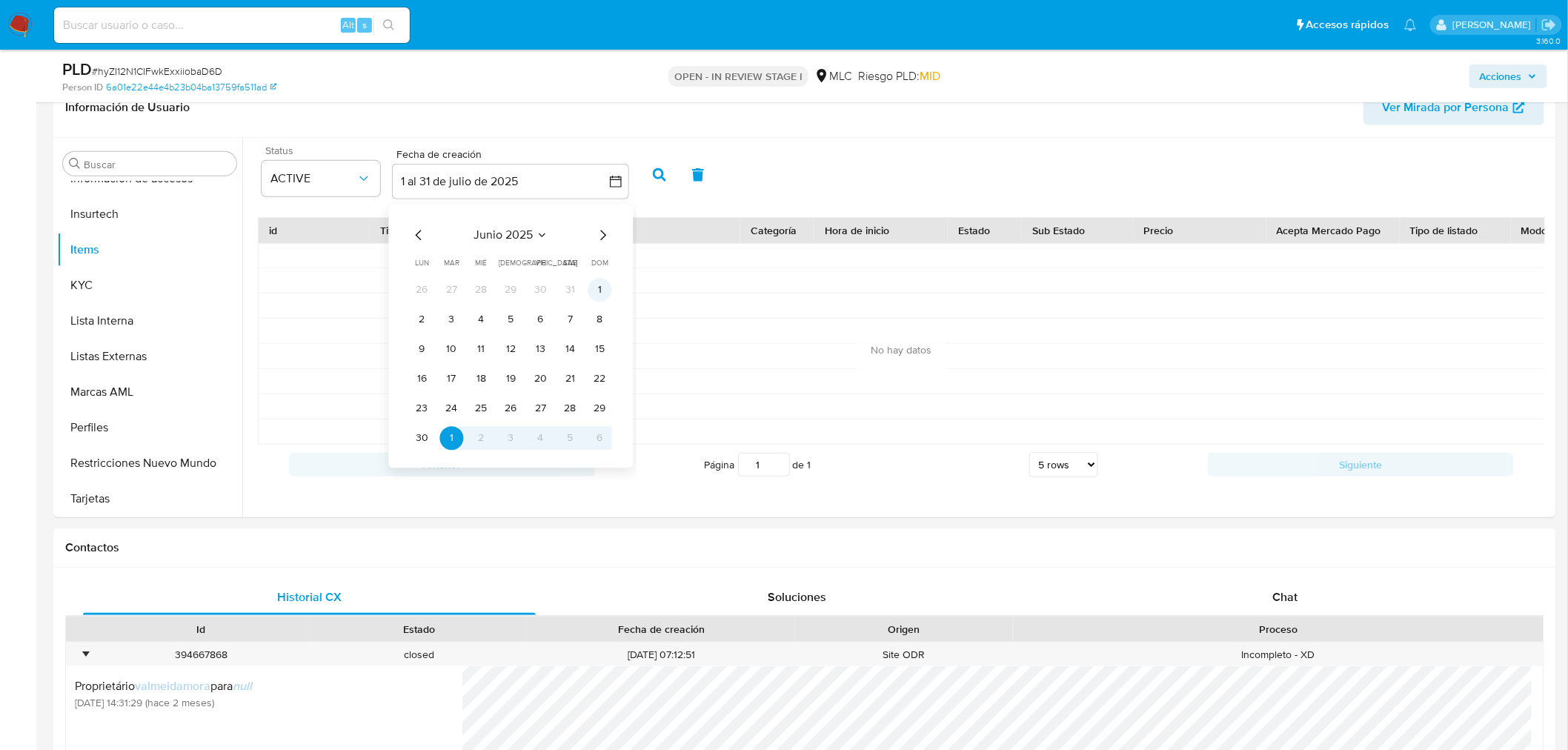
click at [597, 294] on button "1" at bounding box center [600, 289] width 24 height 24
click at [433, 440] on tr "30 1 2 3 4 5 6" at bounding box center [511, 438] width 201 height 24
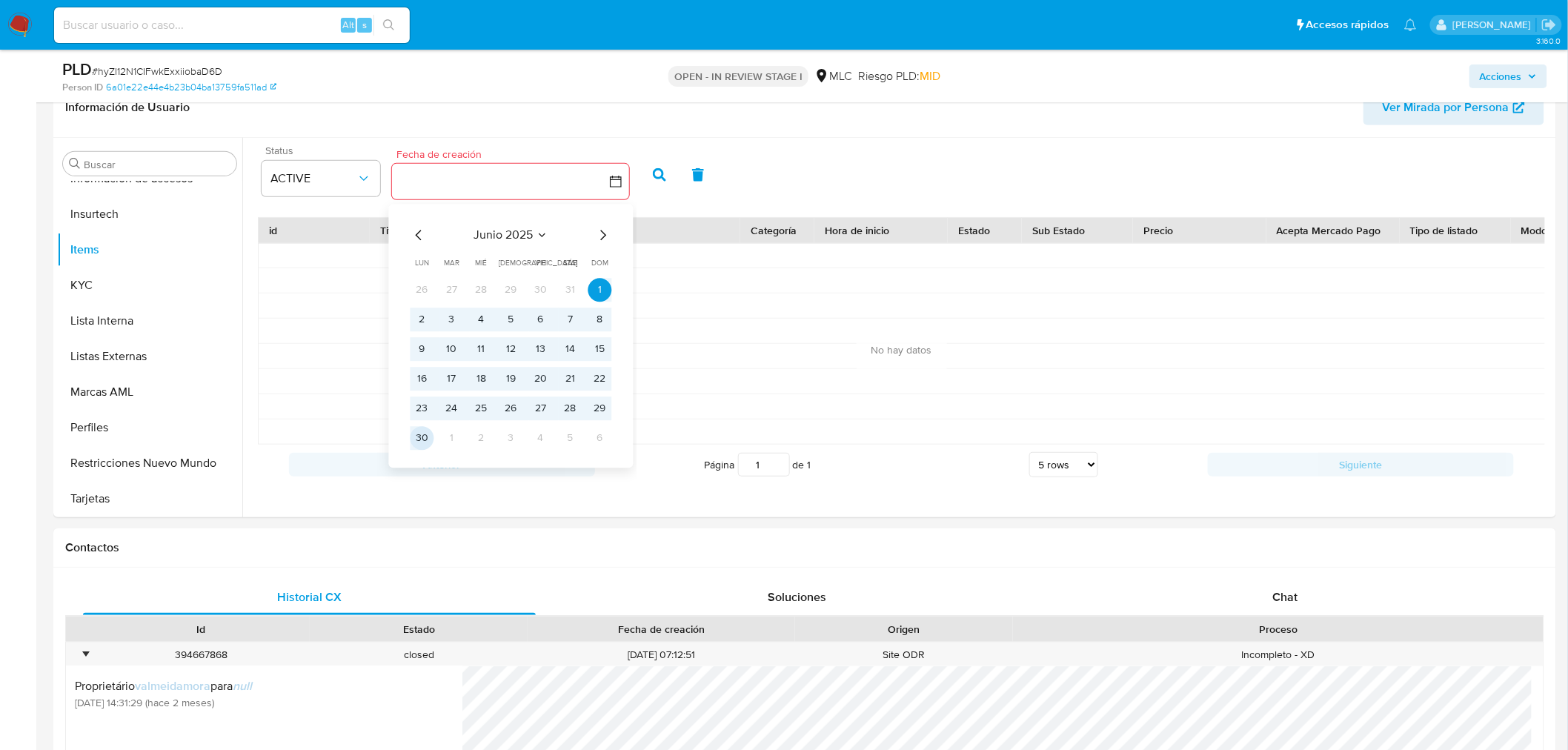
click at [429, 440] on button "30" at bounding box center [422, 438] width 24 height 24
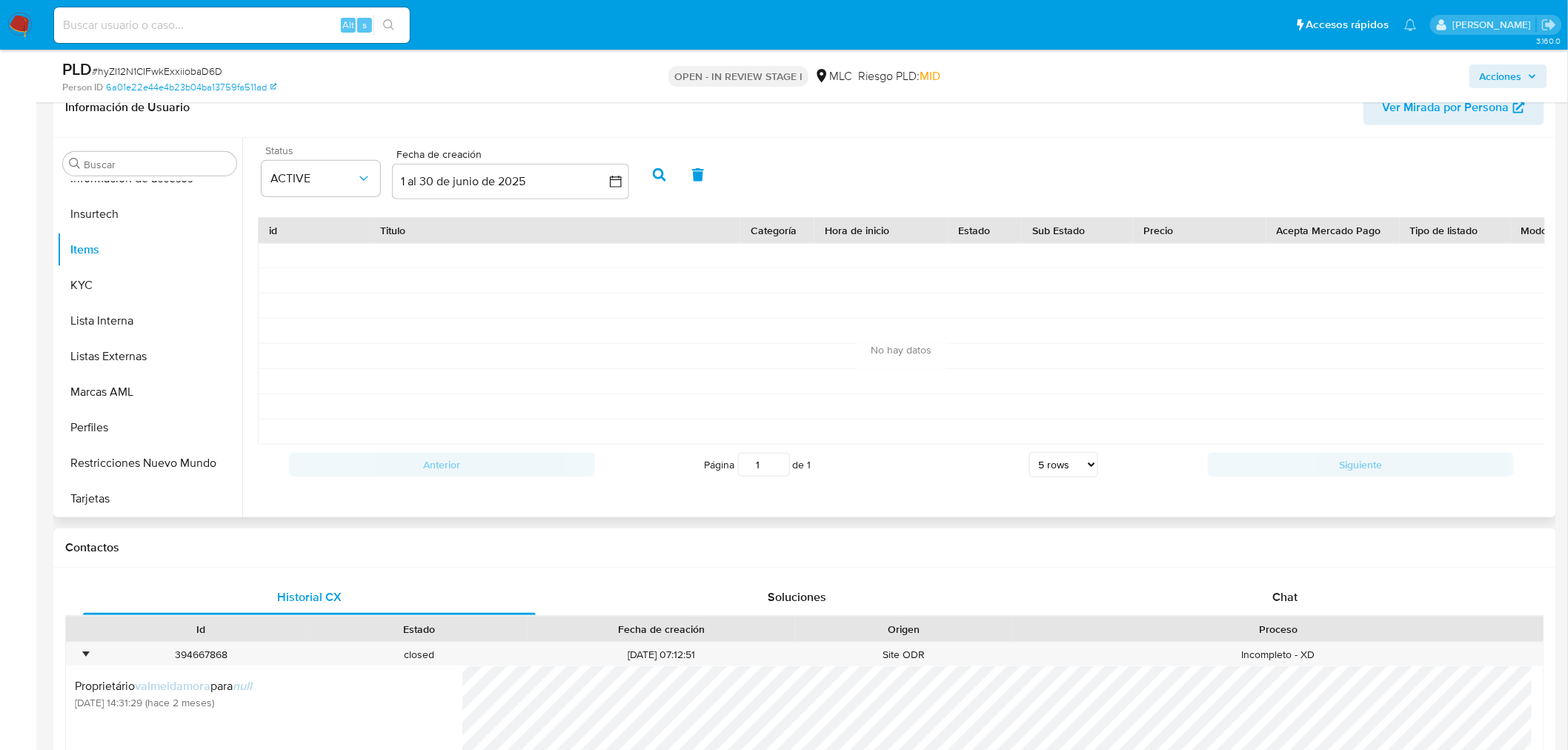
click at [656, 173] on icon "button" at bounding box center [659, 175] width 13 height 13
click at [623, 173] on button "1 al 30 de junio de 2025" at bounding box center [510, 182] width 237 height 36
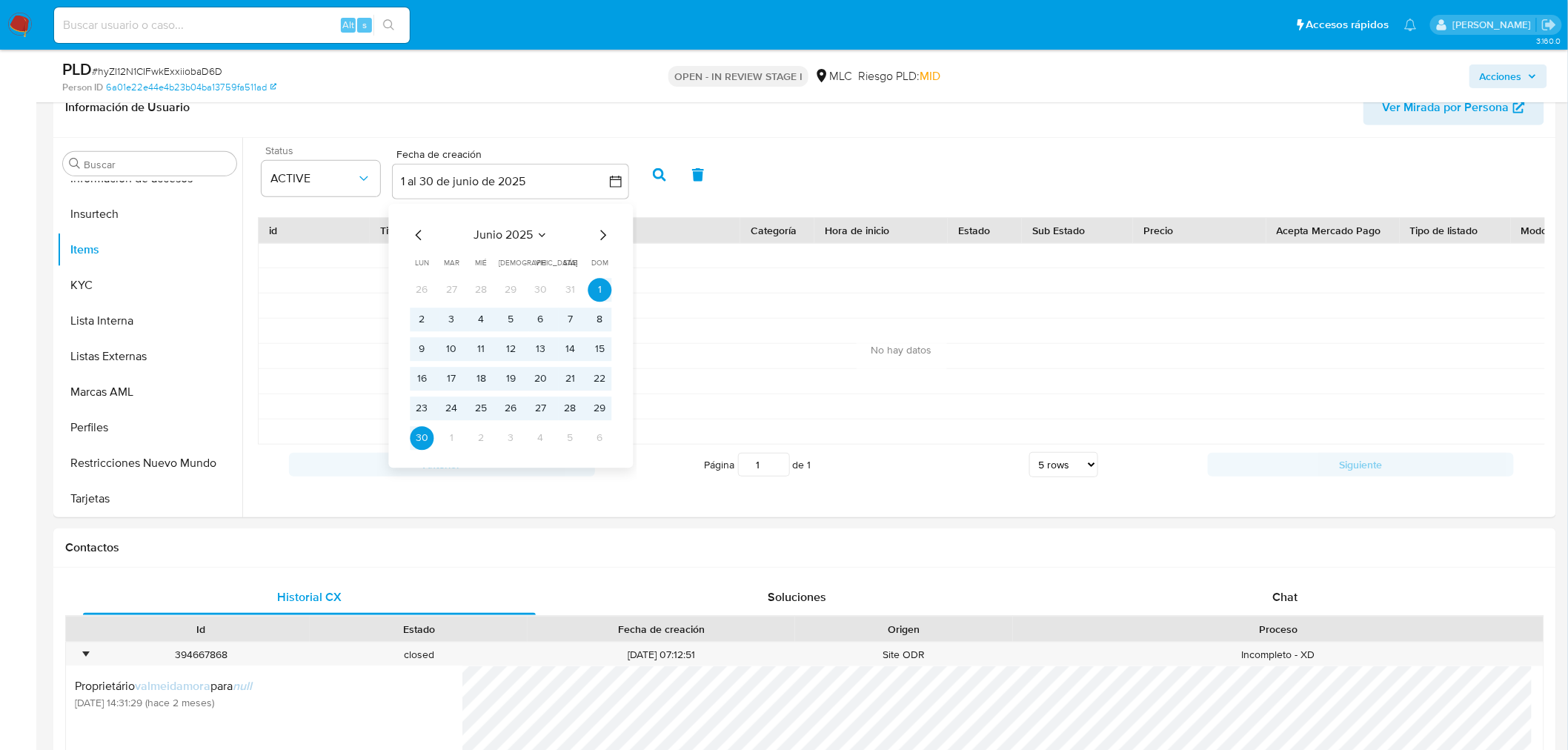
click at [603, 226] on icon "Mes siguiente" at bounding box center [603, 235] width 18 height 18
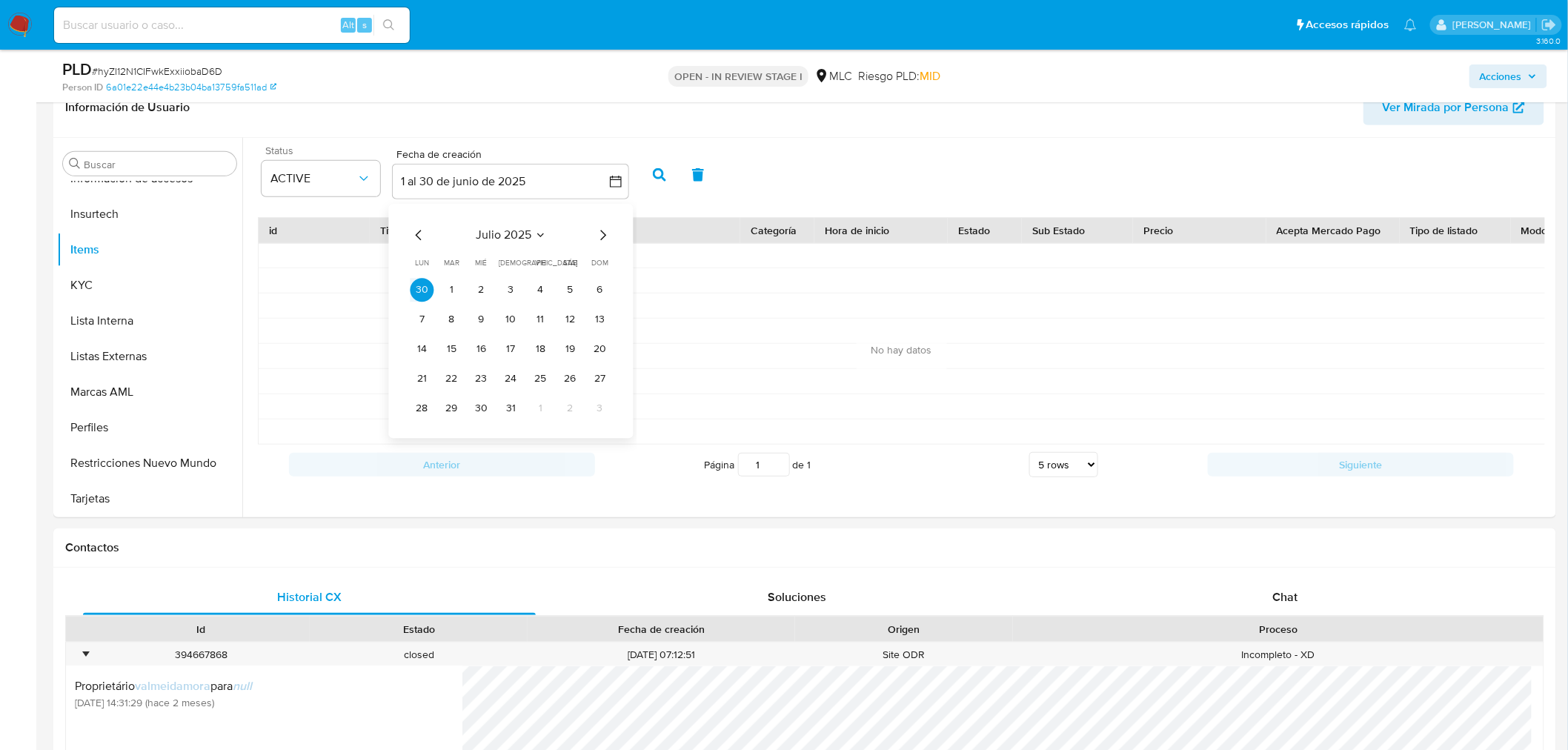
click at [603, 226] on icon "Mes siguiente" at bounding box center [603, 235] width 18 height 18
click at [541, 295] on button "1" at bounding box center [540, 289] width 24 height 24
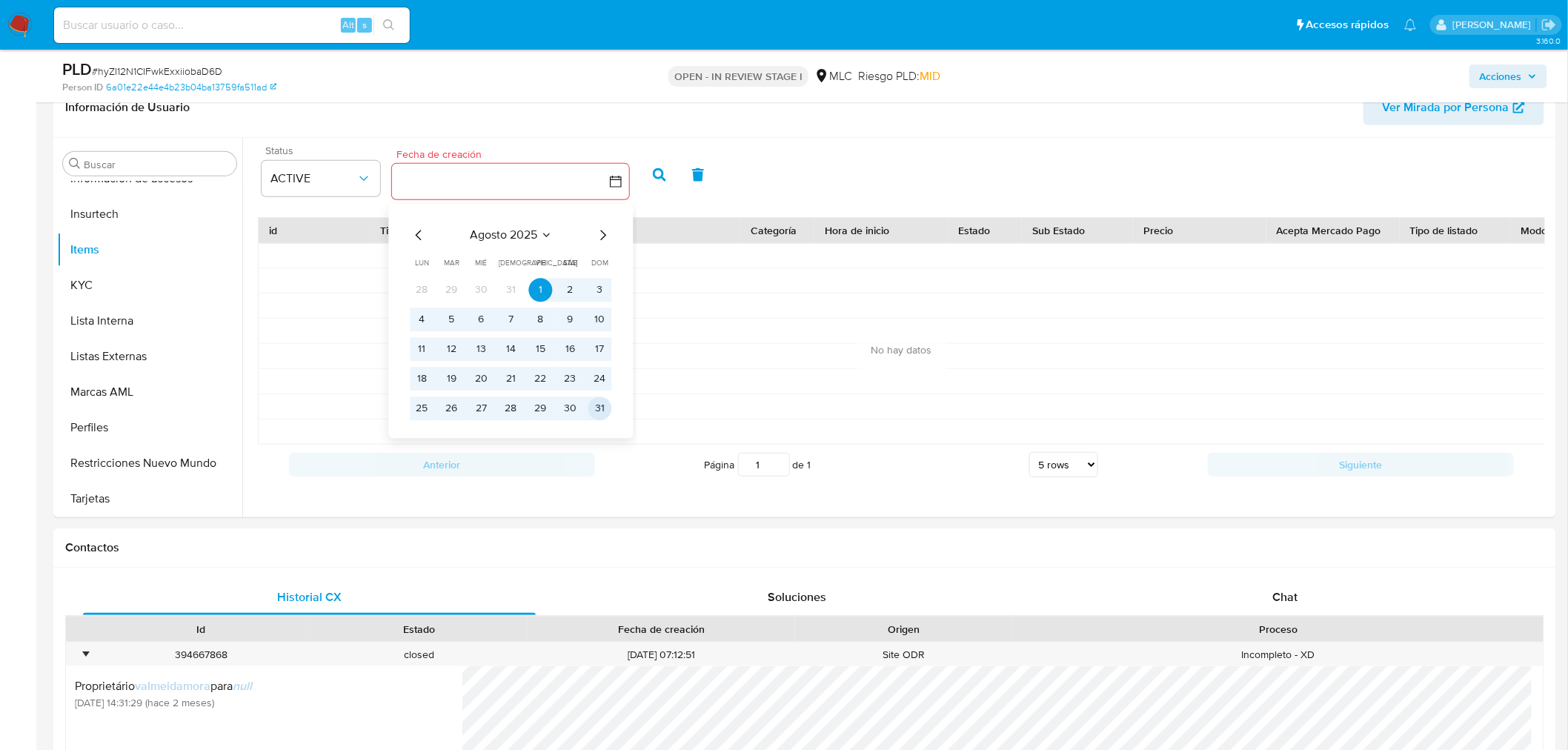
click at [596, 408] on button "31" at bounding box center [600, 408] width 24 height 24
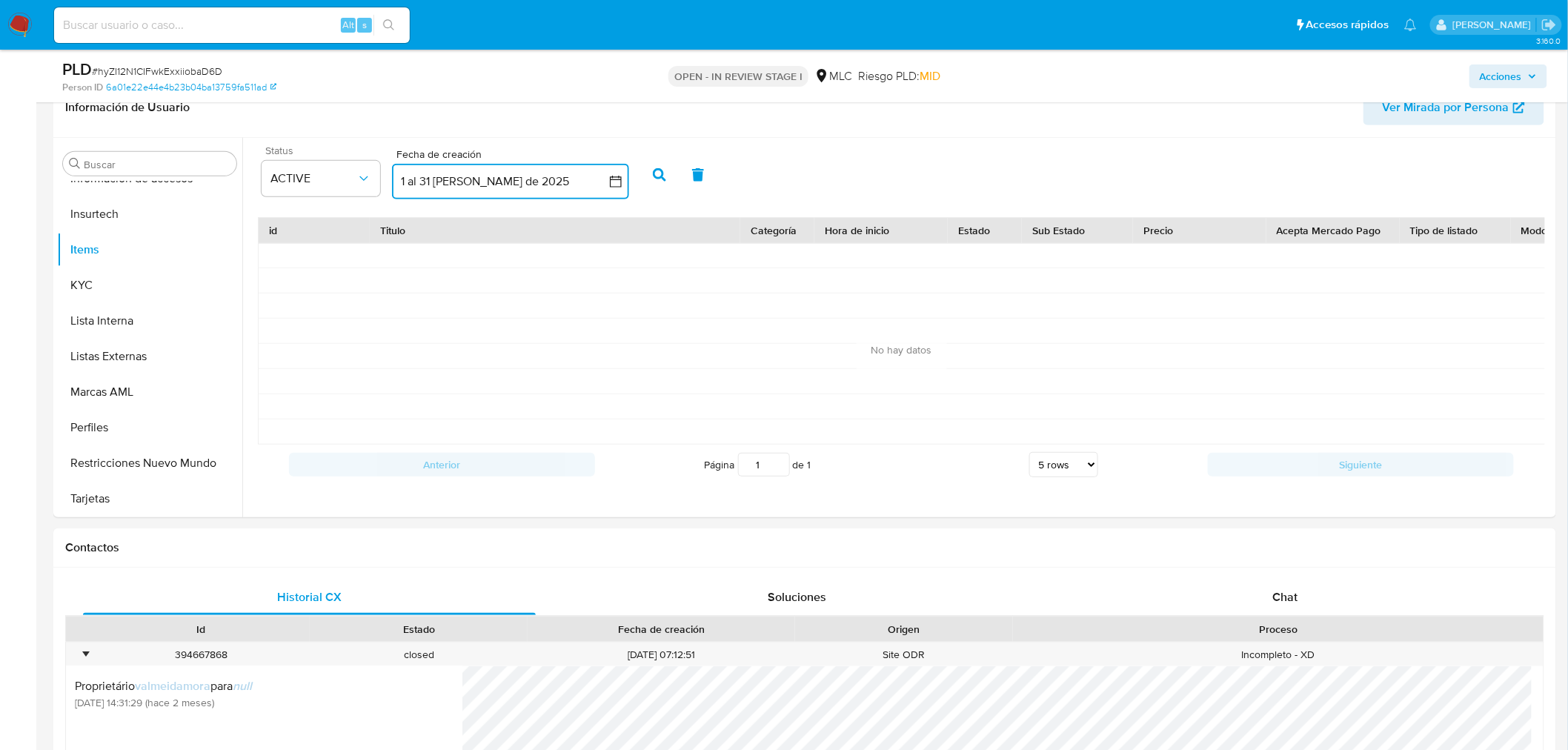
click at [620, 182] on icon "button" at bounding box center [615, 181] width 12 height 12
click at [656, 165] on button "button" at bounding box center [658, 175] width 38 height 36
click at [616, 178] on icon "button" at bounding box center [616, 181] width 15 height 15
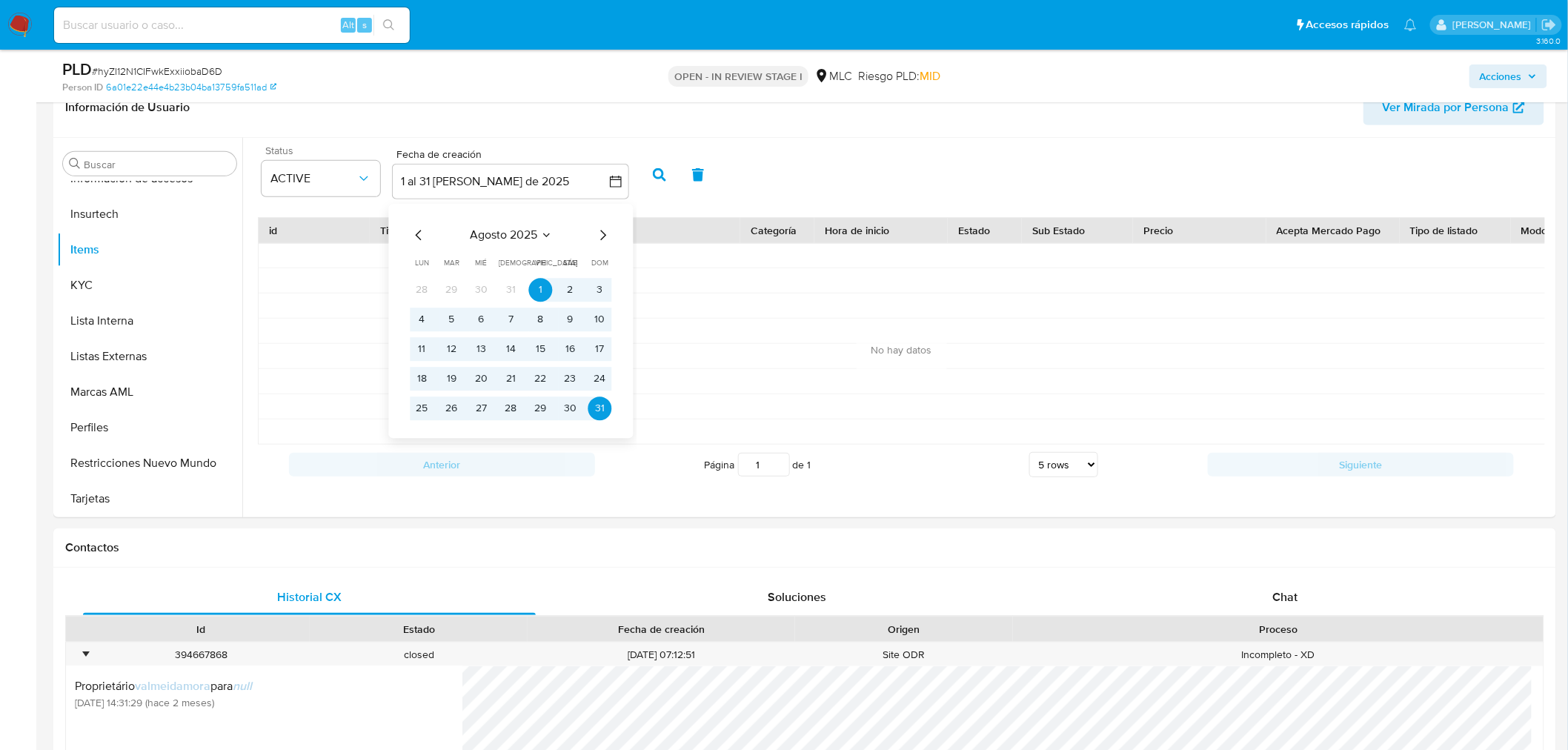
click at [417, 241] on icon "Mes anterior" at bounding box center [420, 235] width 18 height 18
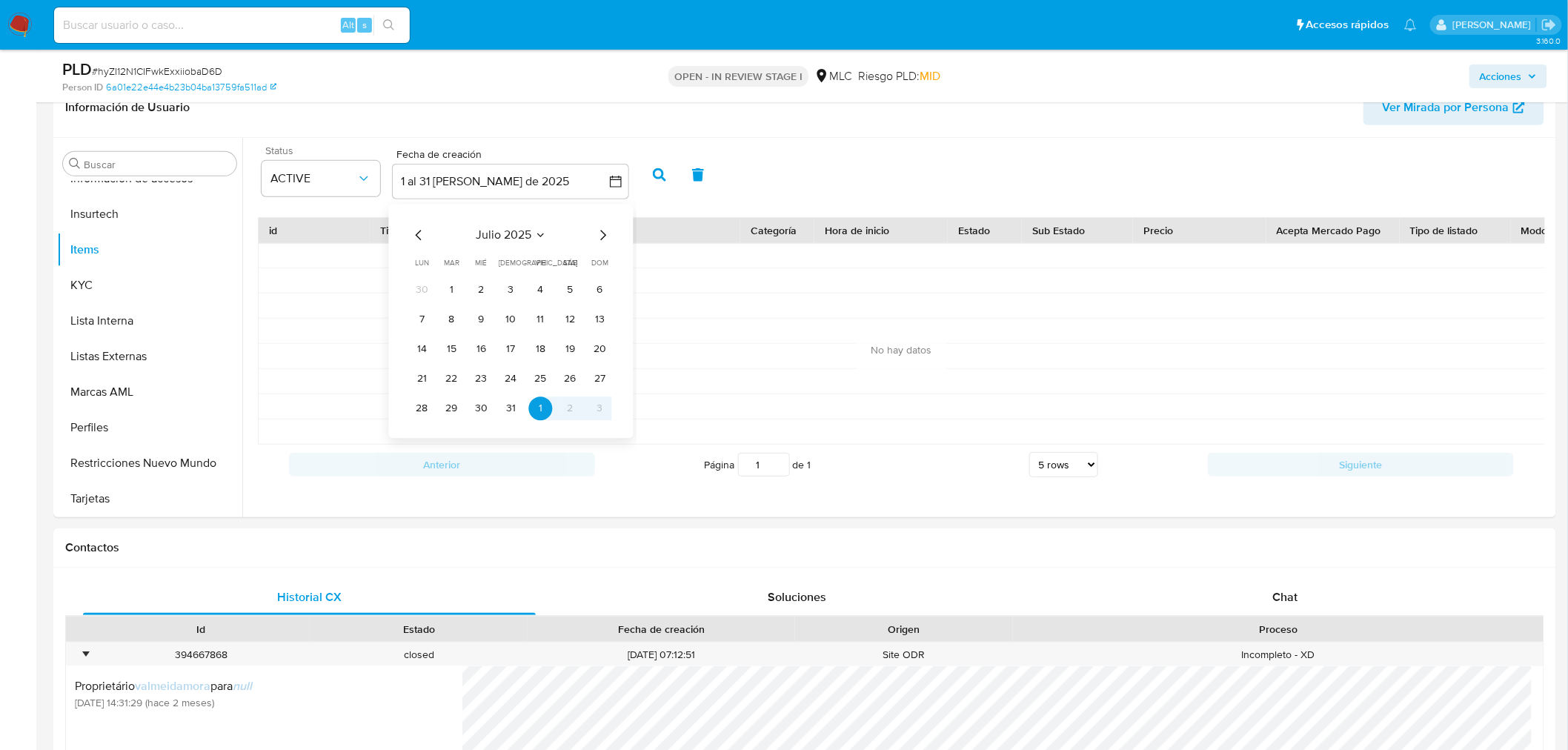
click at [417, 240] on icon "Mes anterior" at bounding box center [420, 235] width 18 height 18
click at [418, 240] on icon "Mes anterior" at bounding box center [420, 235] width 18 height 18
drag, startPoint x: 512, startPoint y: 283, endPoint x: 538, endPoint y: 304, distance: 33.4
click at [517, 287] on button "1" at bounding box center [511, 289] width 24 height 24
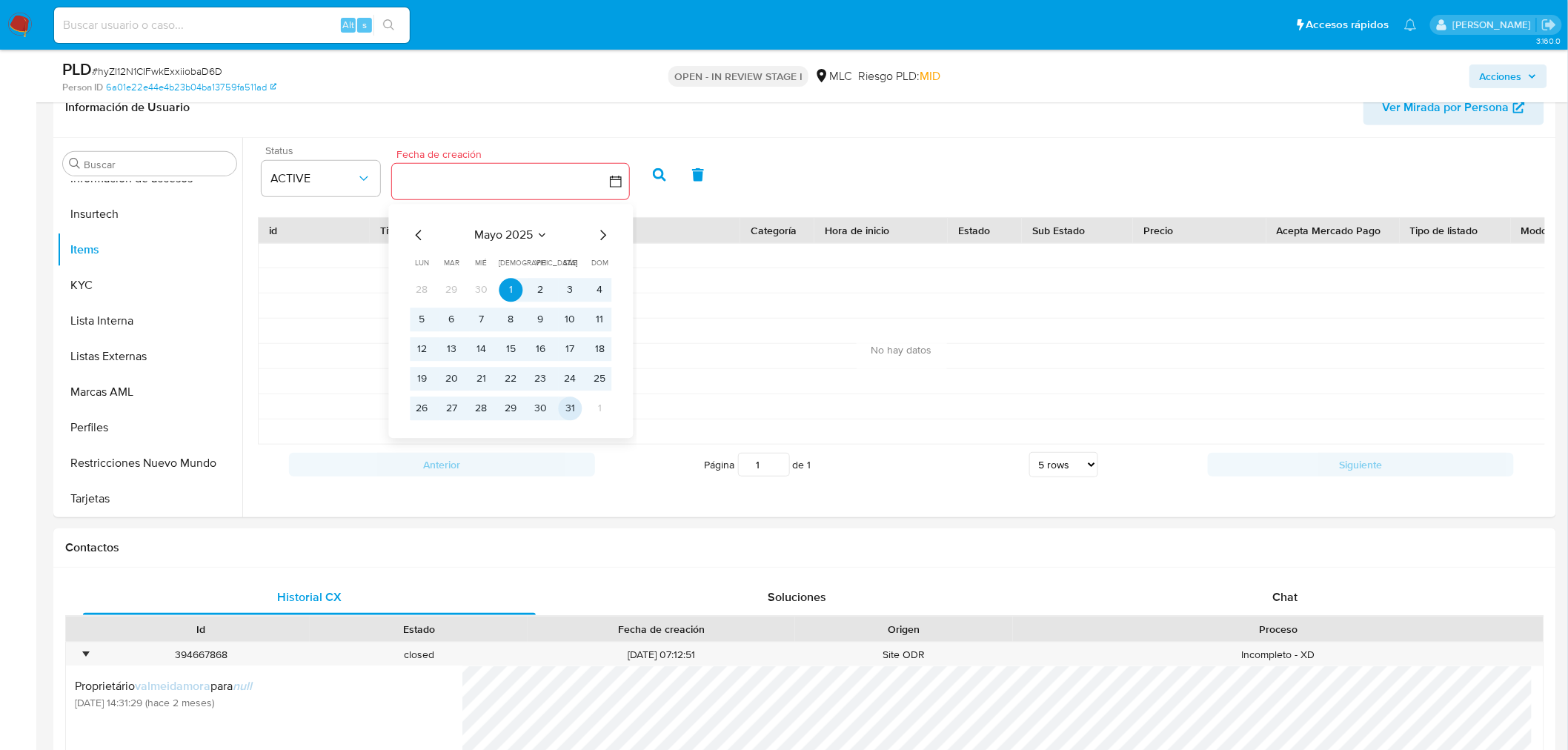
click at [572, 406] on button "31" at bounding box center [571, 408] width 24 height 24
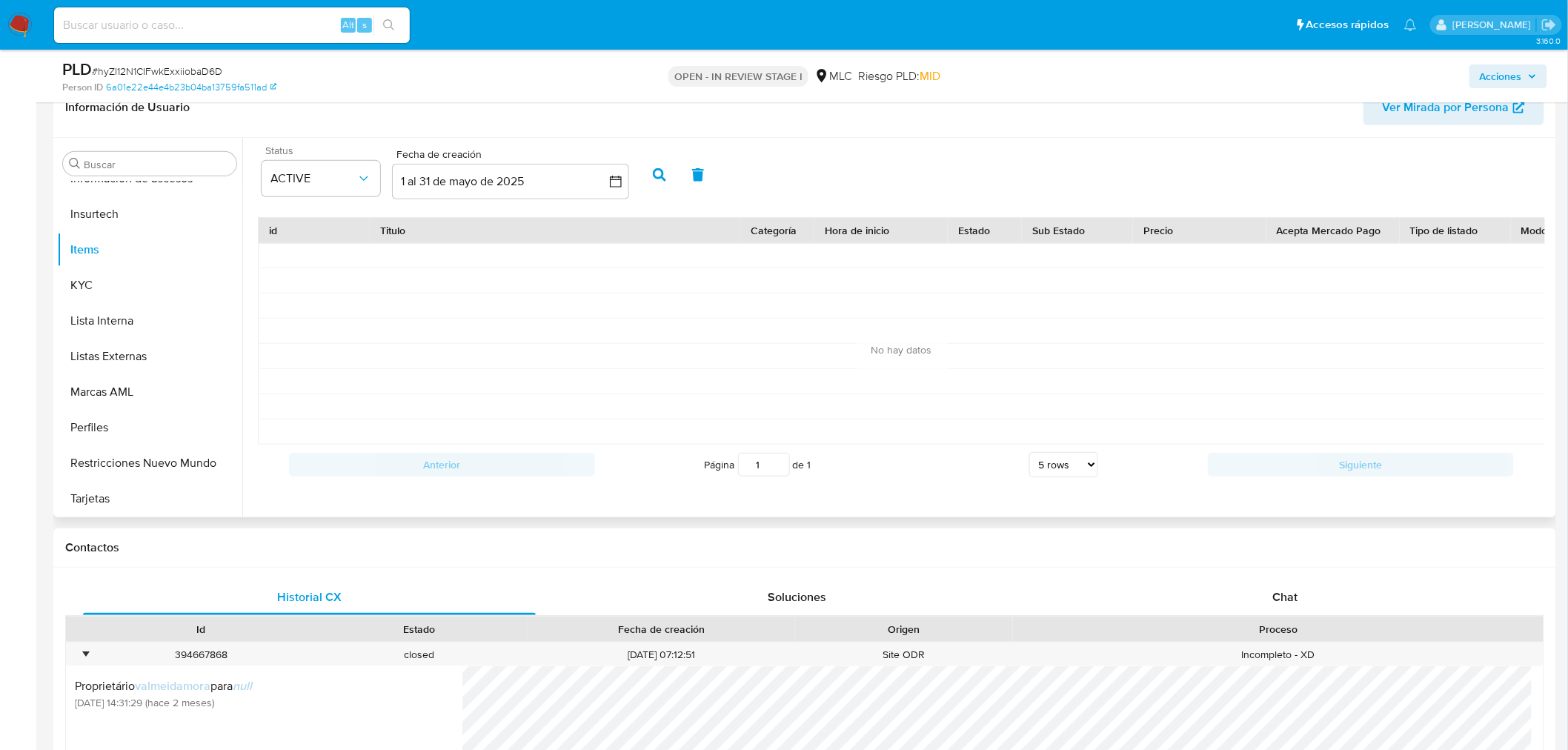
click at [655, 164] on button "button" at bounding box center [658, 175] width 38 height 36
click at [621, 178] on icon "button" at bounding box center [615, 181] width 12 height 12
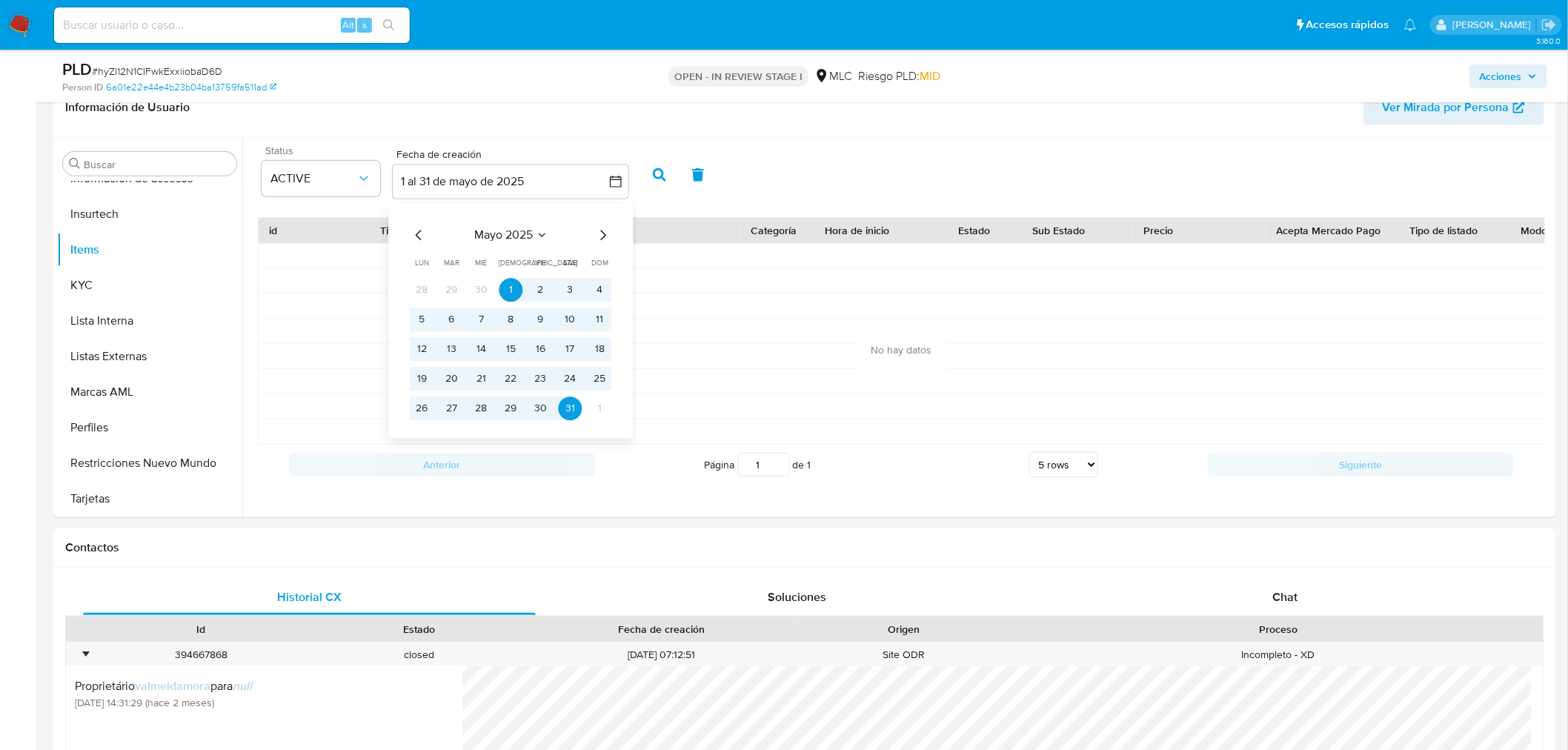
click at [415, 232] on icon "Mes anterior" at bounding box center [420, 235] width 18 height 18
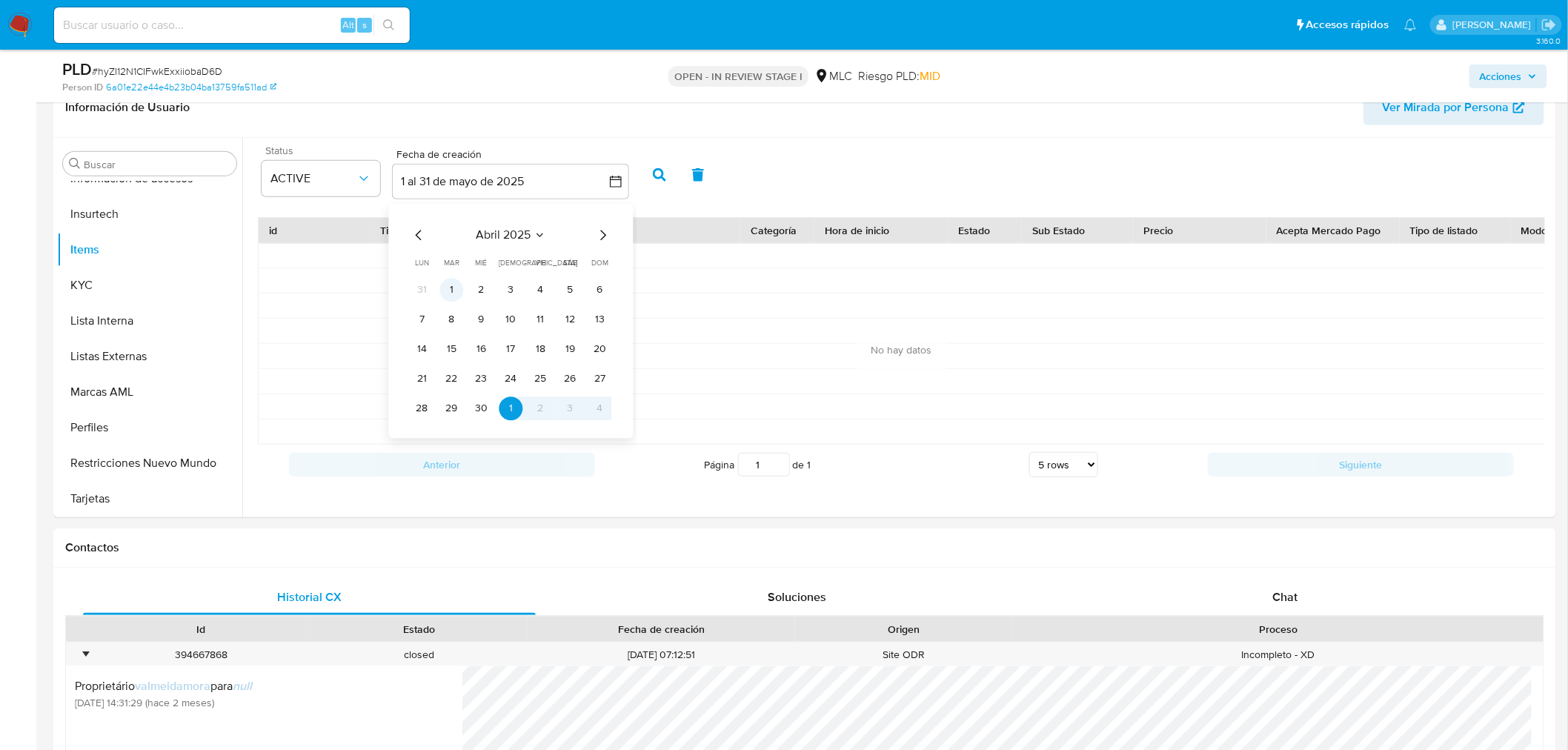
click at [456, 282] on button "1" at bounding box center [452, 289] width 24 height 24
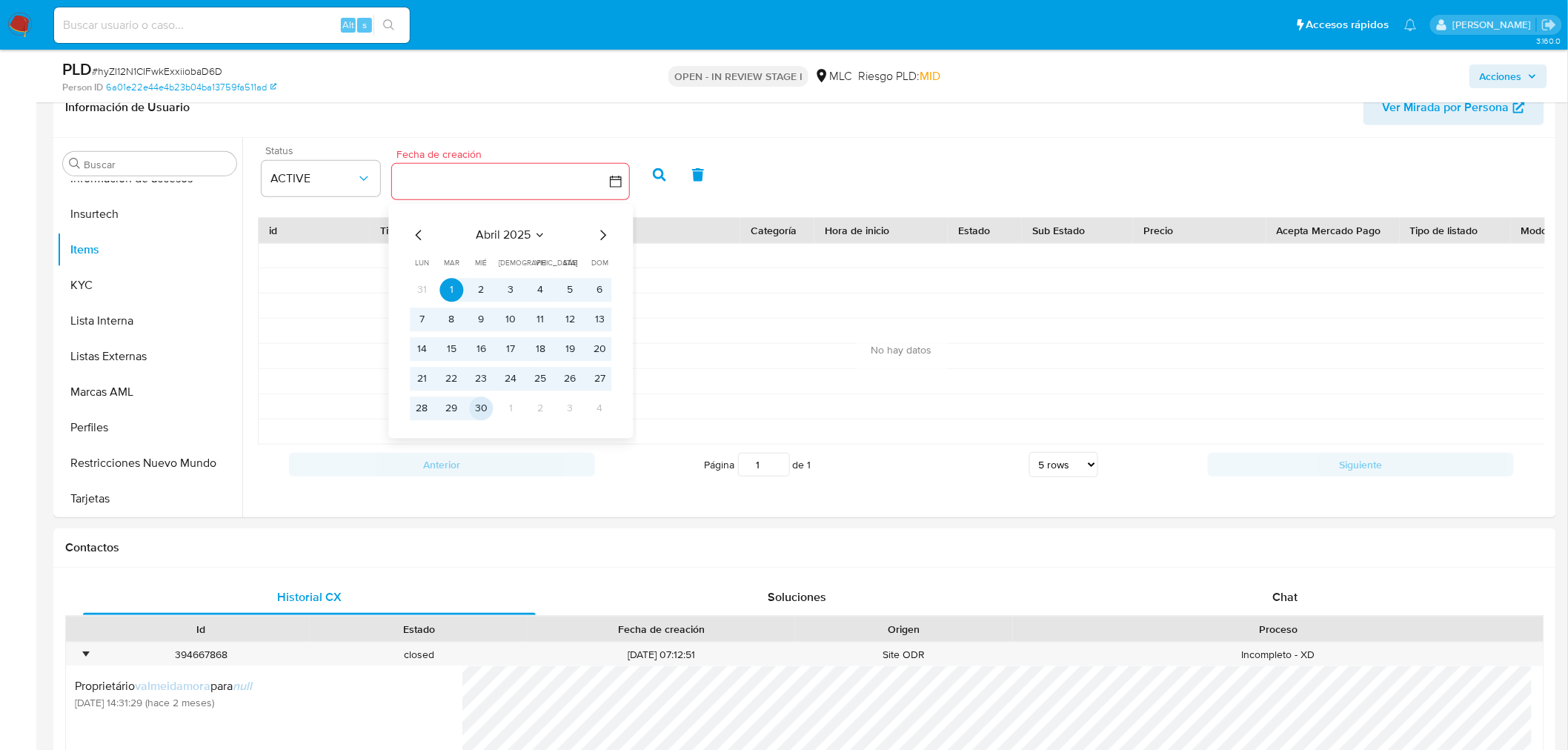
click at [487, 407] on button "30" at bounding box center [481, 408] width 24 height 24
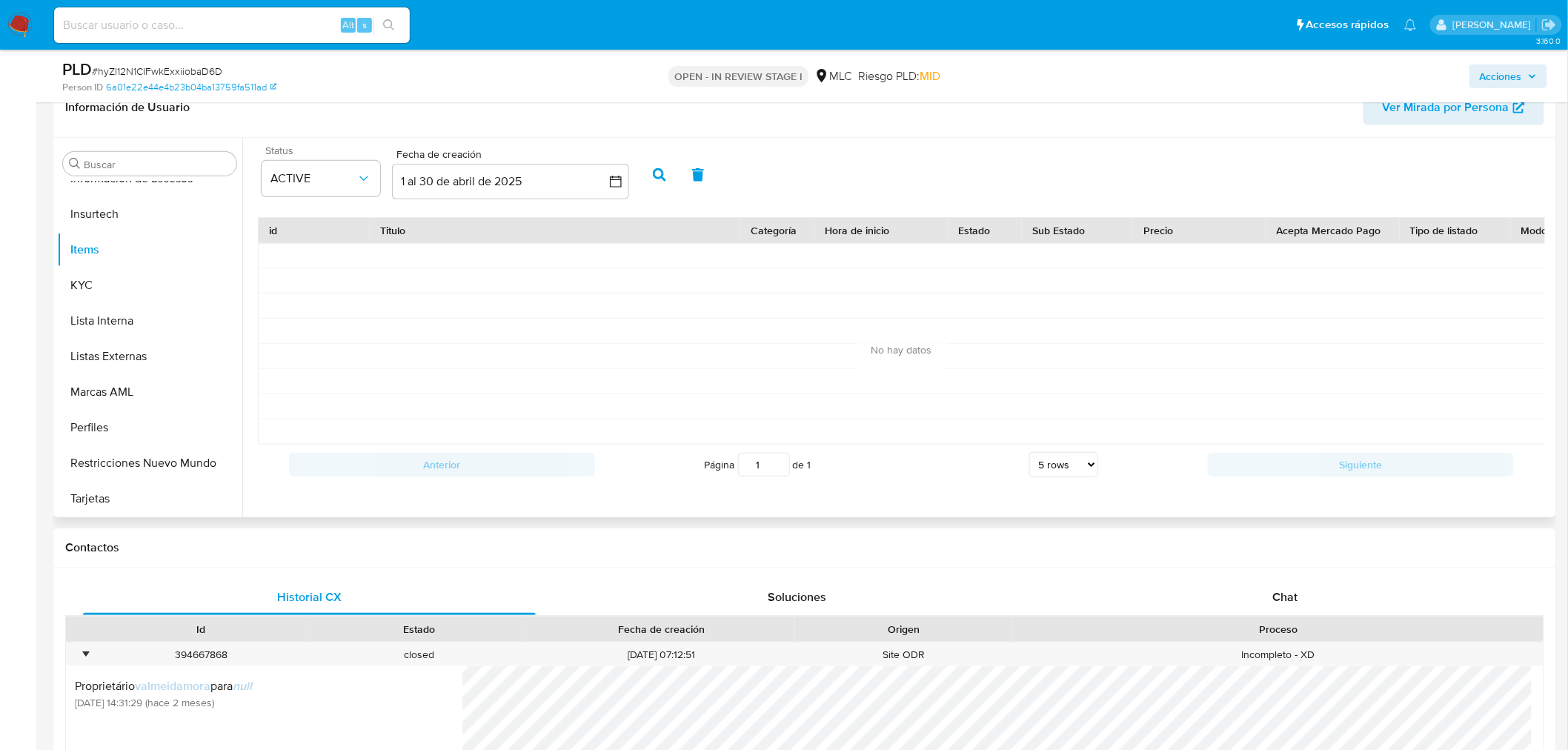
click at [658, 173] on icon "button" at bounding box center [659, 175] width 13 height 13
click at [402, 176] on button "1 al 30 de abril de 2025" at bounding box center [510, 182] width 237 height 36
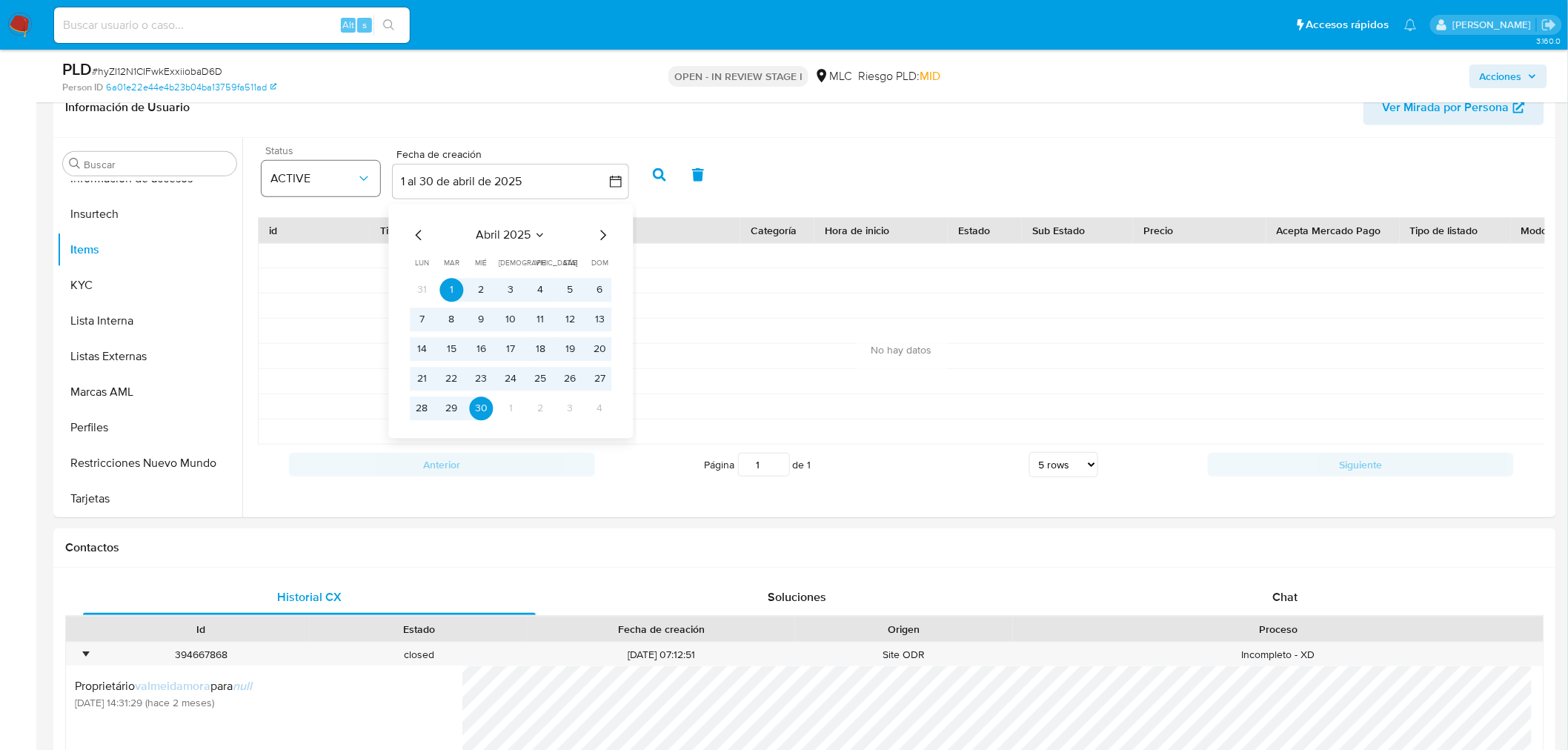
click at [315, 176] on span "ACTIVE" at bounding box center [313, 178] width 86 height 15
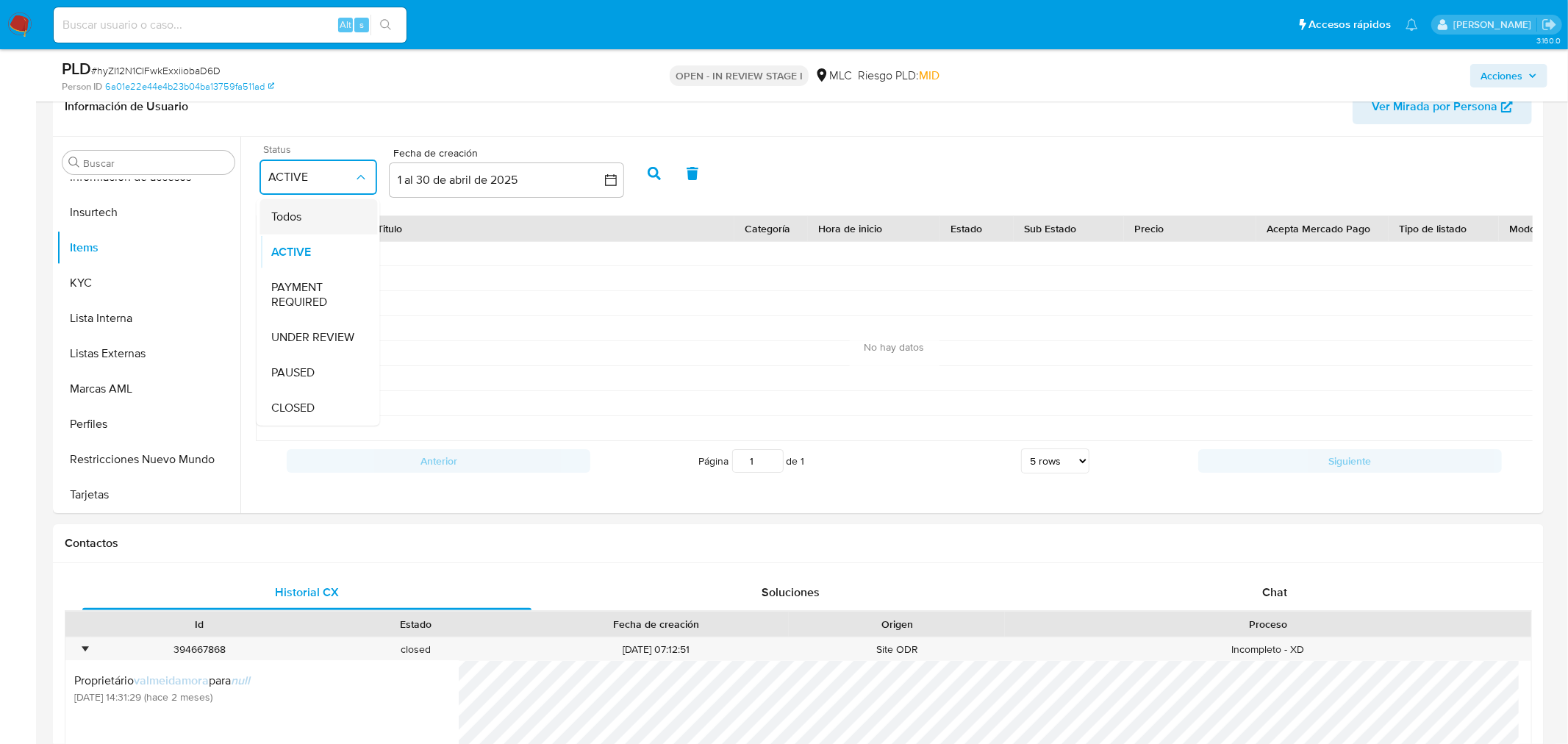
click at [313, 220] on div "Todos" at bounding box center [319, 216] width 94 height 35
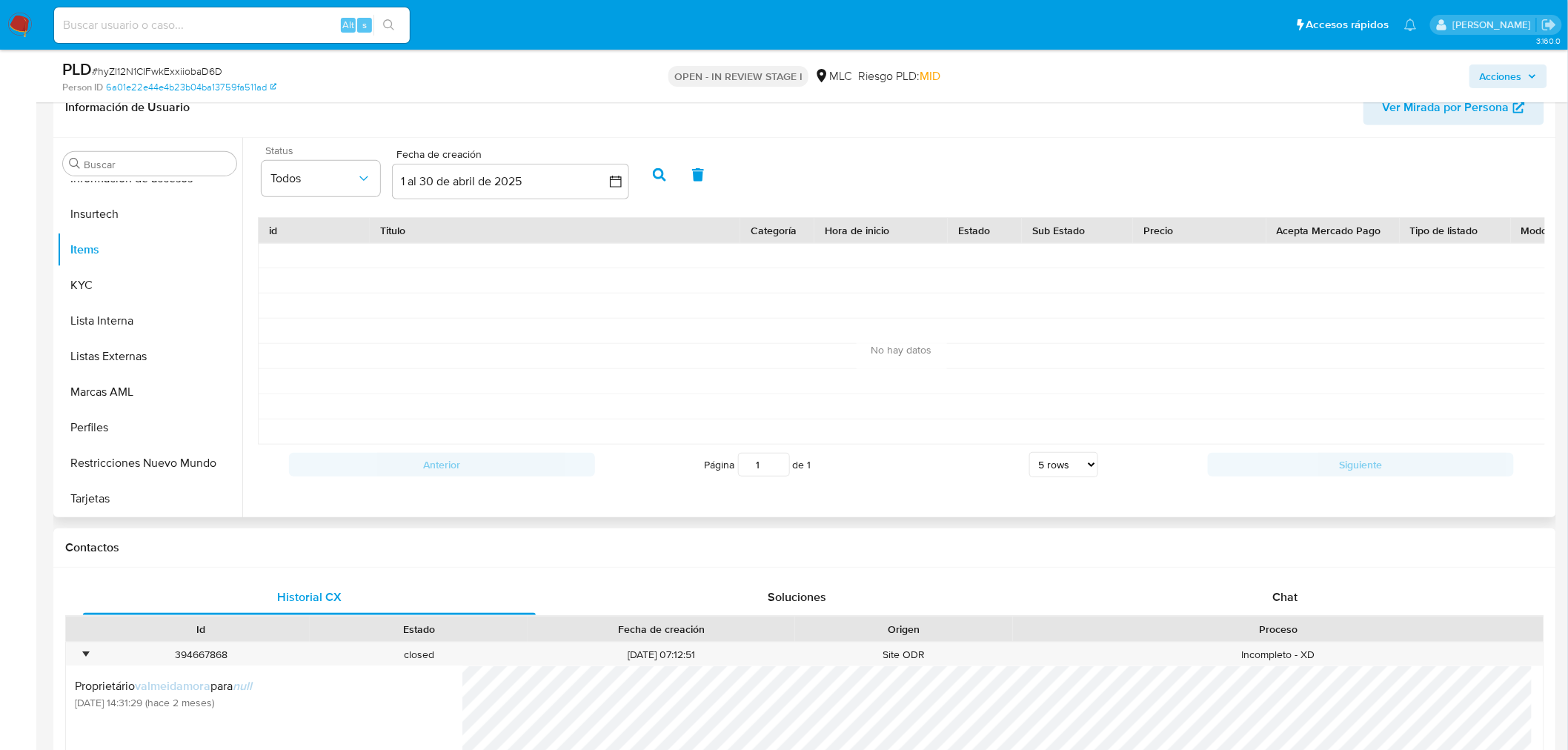
click at [661, 166] on button "button" at bounding box center [658, 175] width 38 height 36
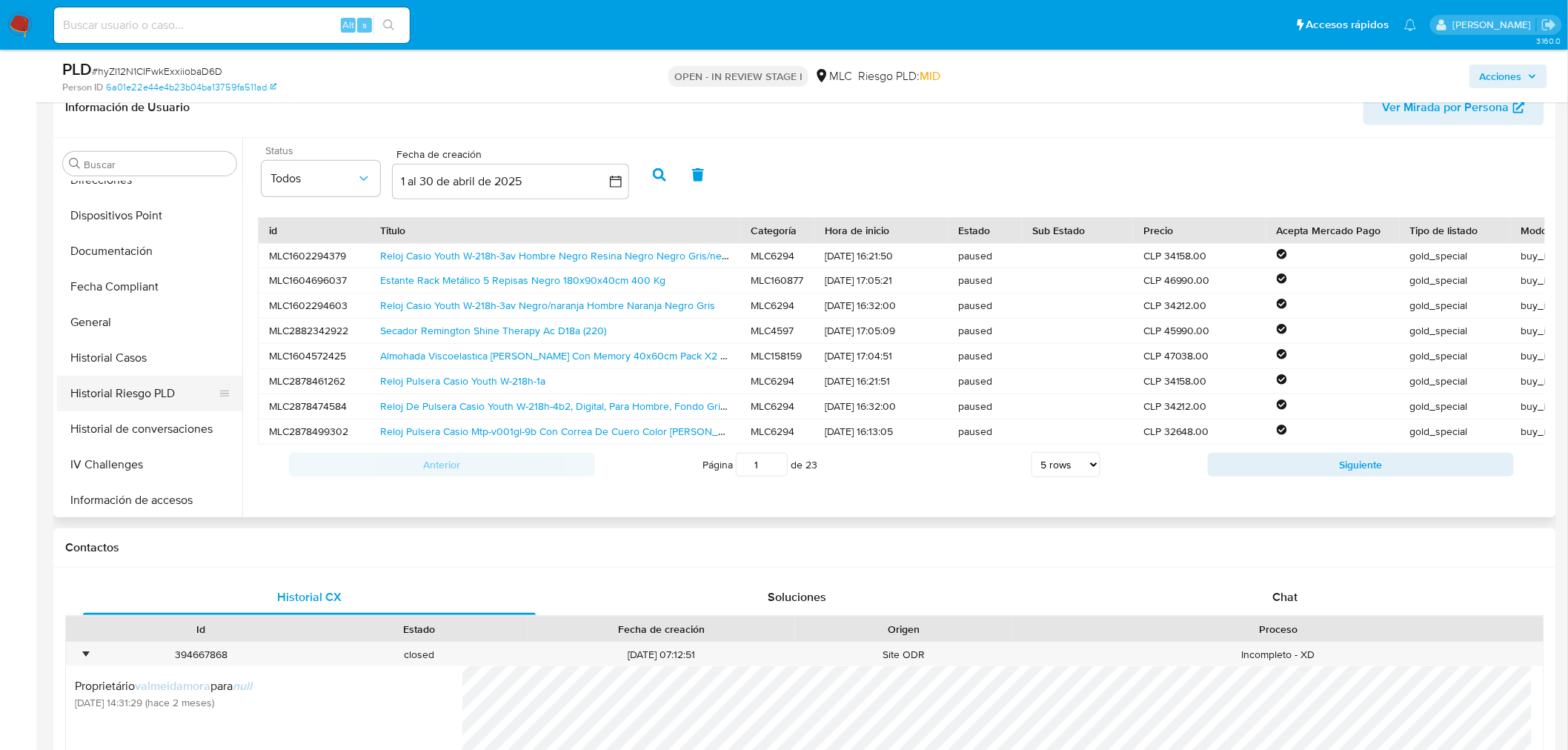
scroll to position [296, 0]
click at [154, 359] on button "Historial Casos" at bounding box center [143, 366] width 173 height 36
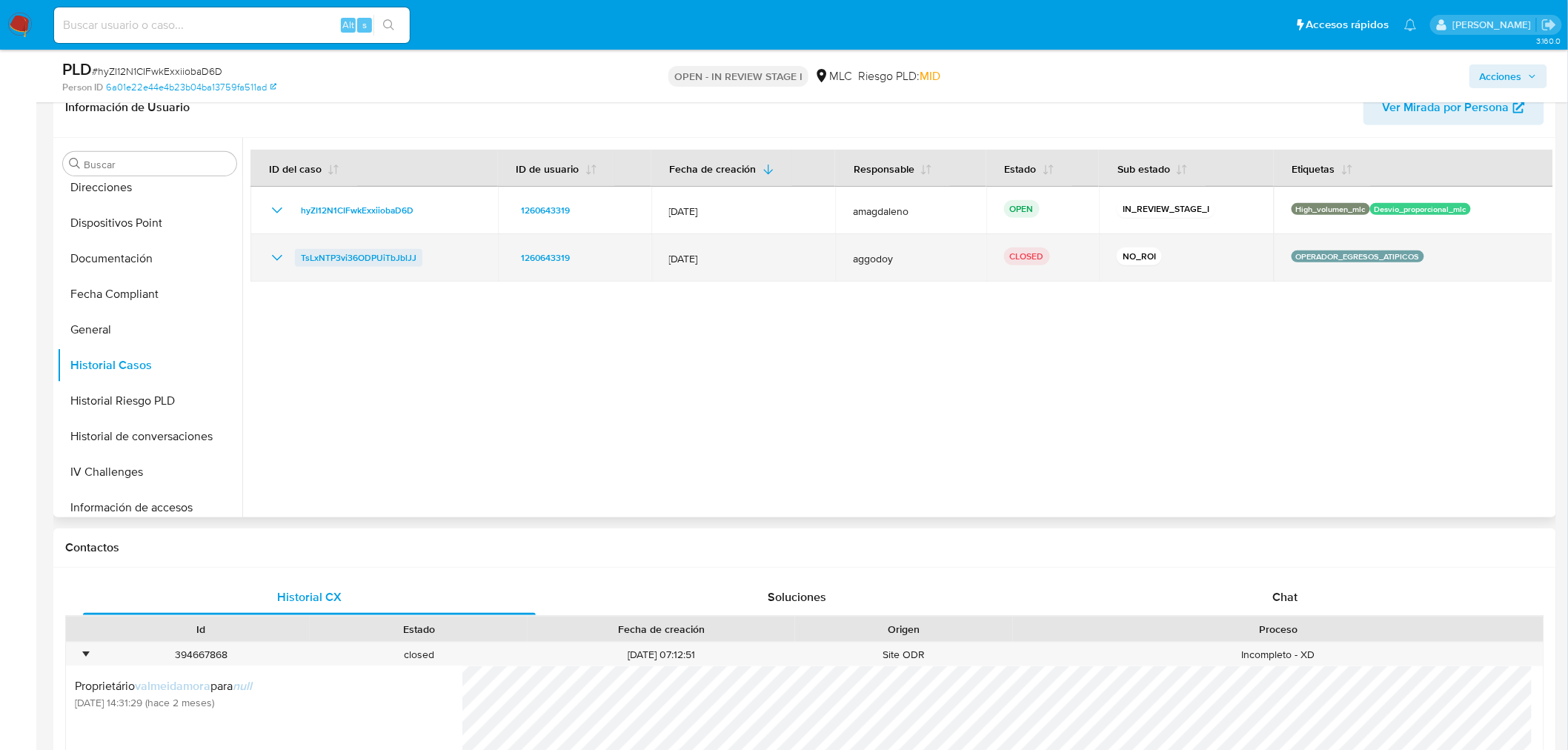
click at [341, 258] on span "TsLxNTP3vi36ODPUiTbJblJJ" at bounding box center [359, 258] width 115 height 18
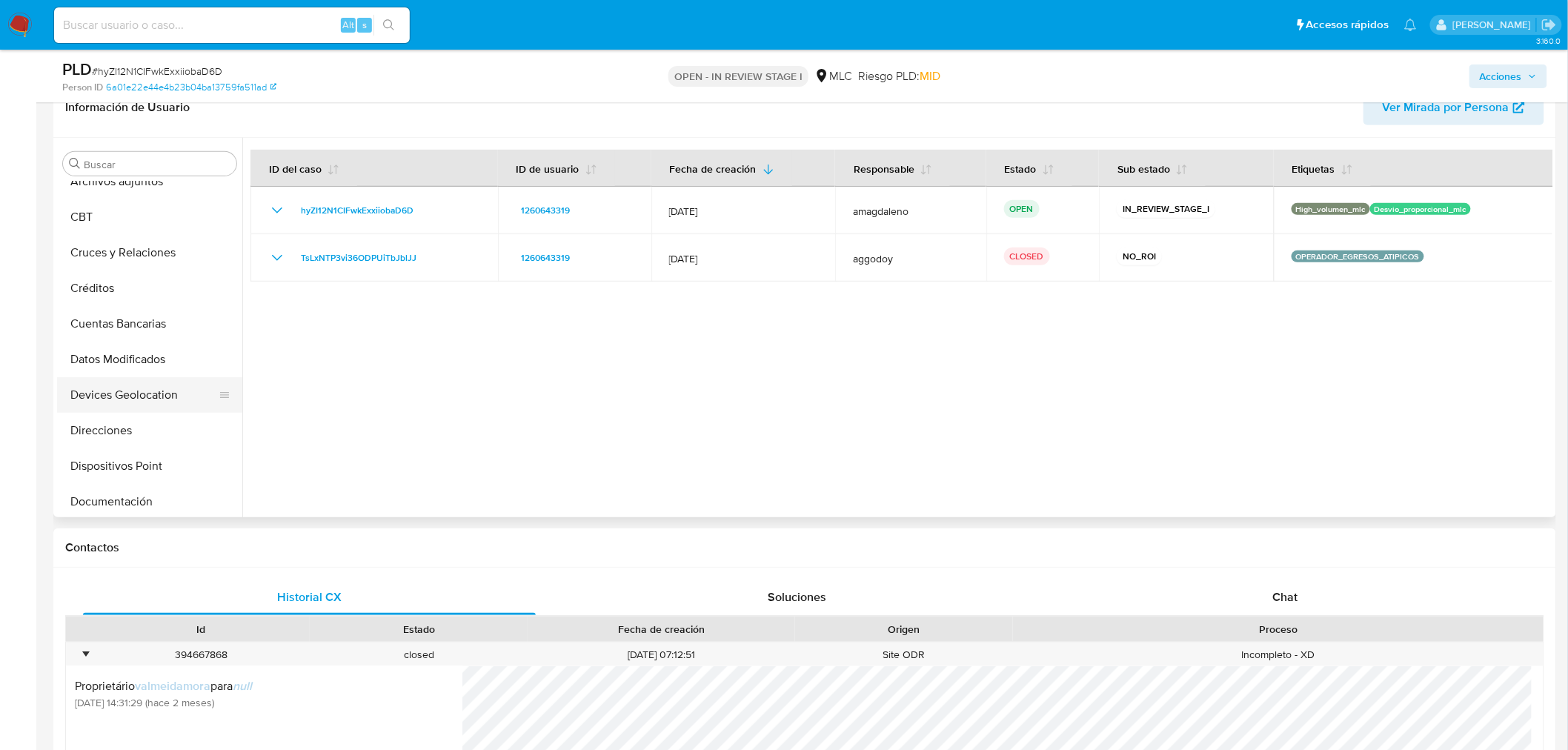
scroll to position [83, 0]
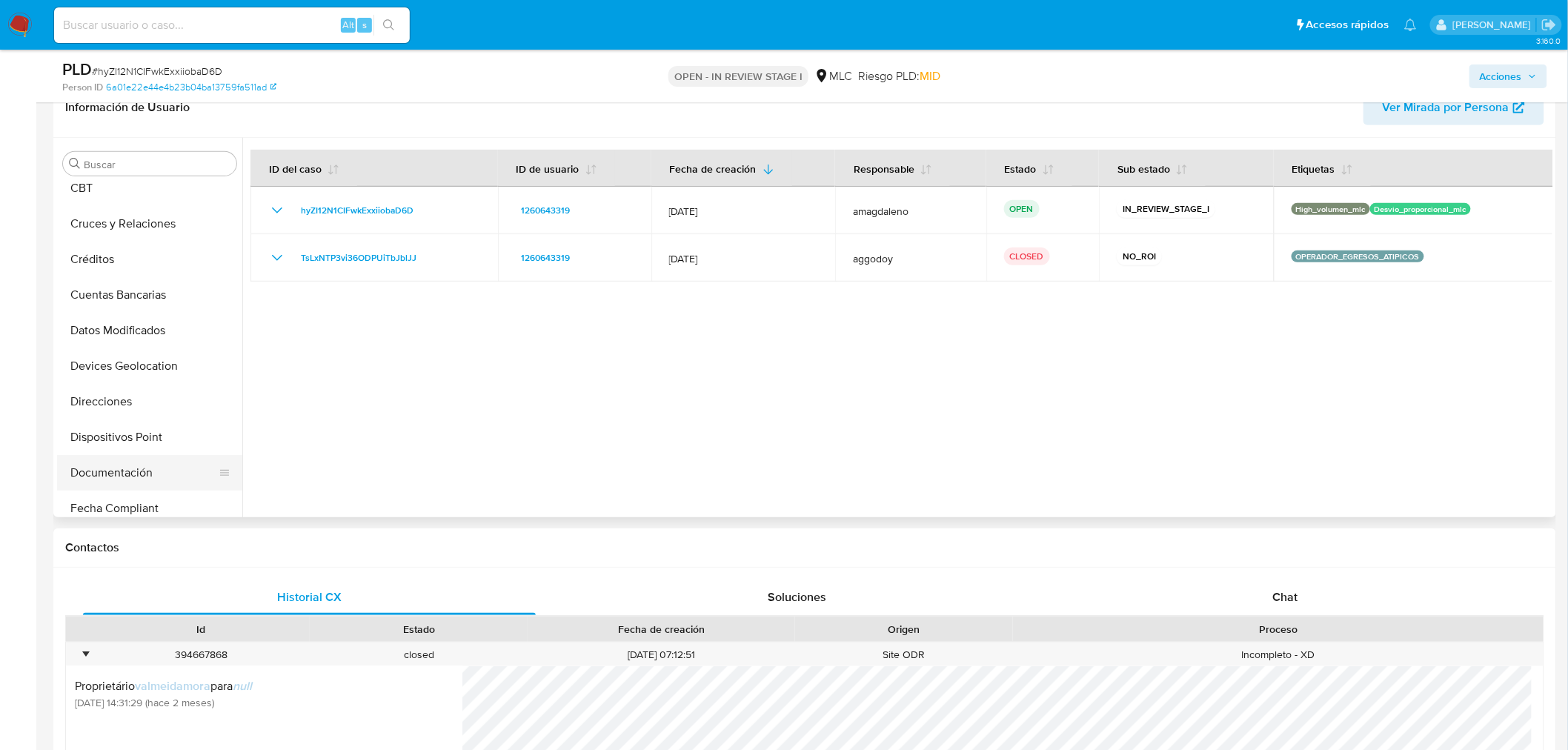
click at [129, 477] on button "Documentación" at bounding box center [143, 473] width 173 height 36
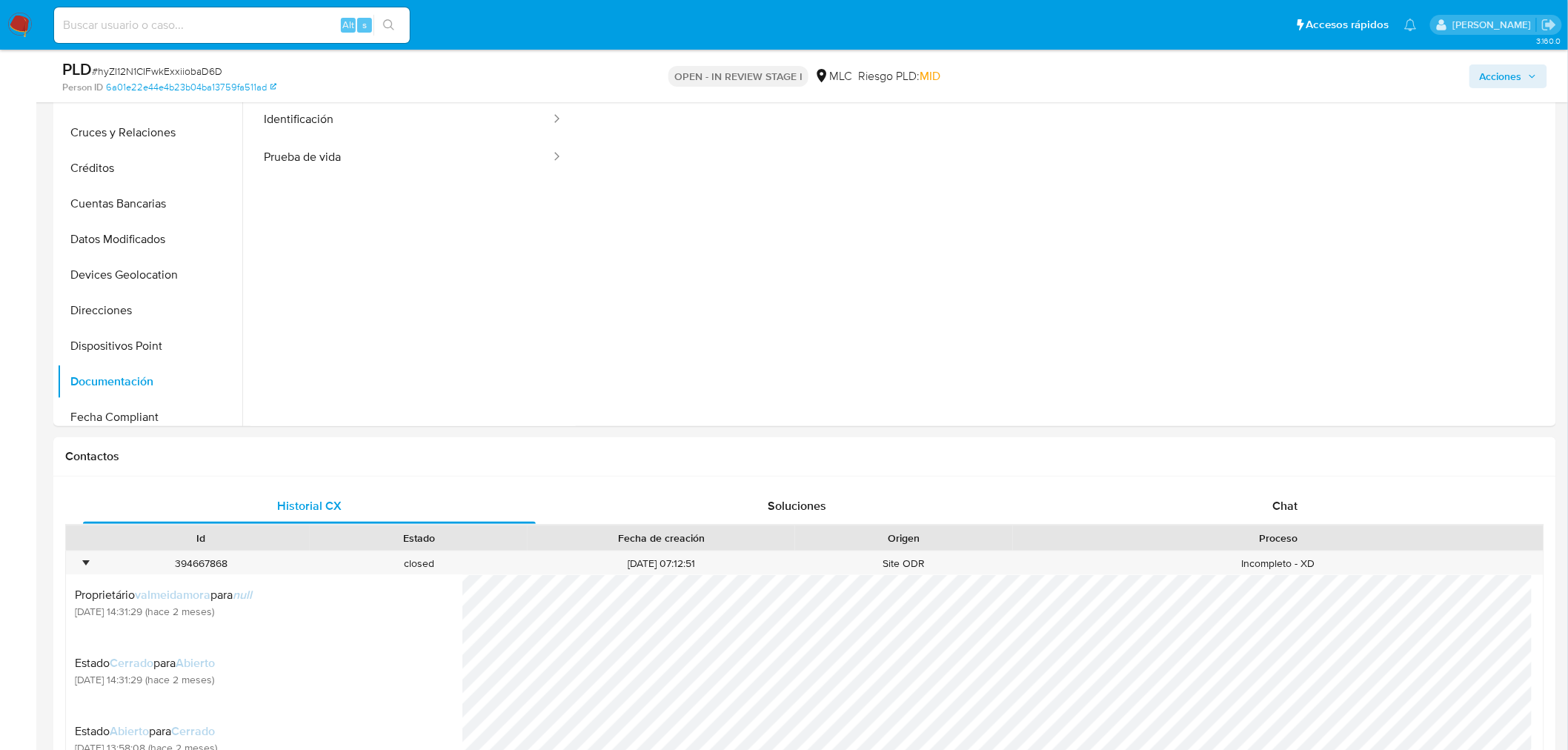
scroll to position [202, 0]
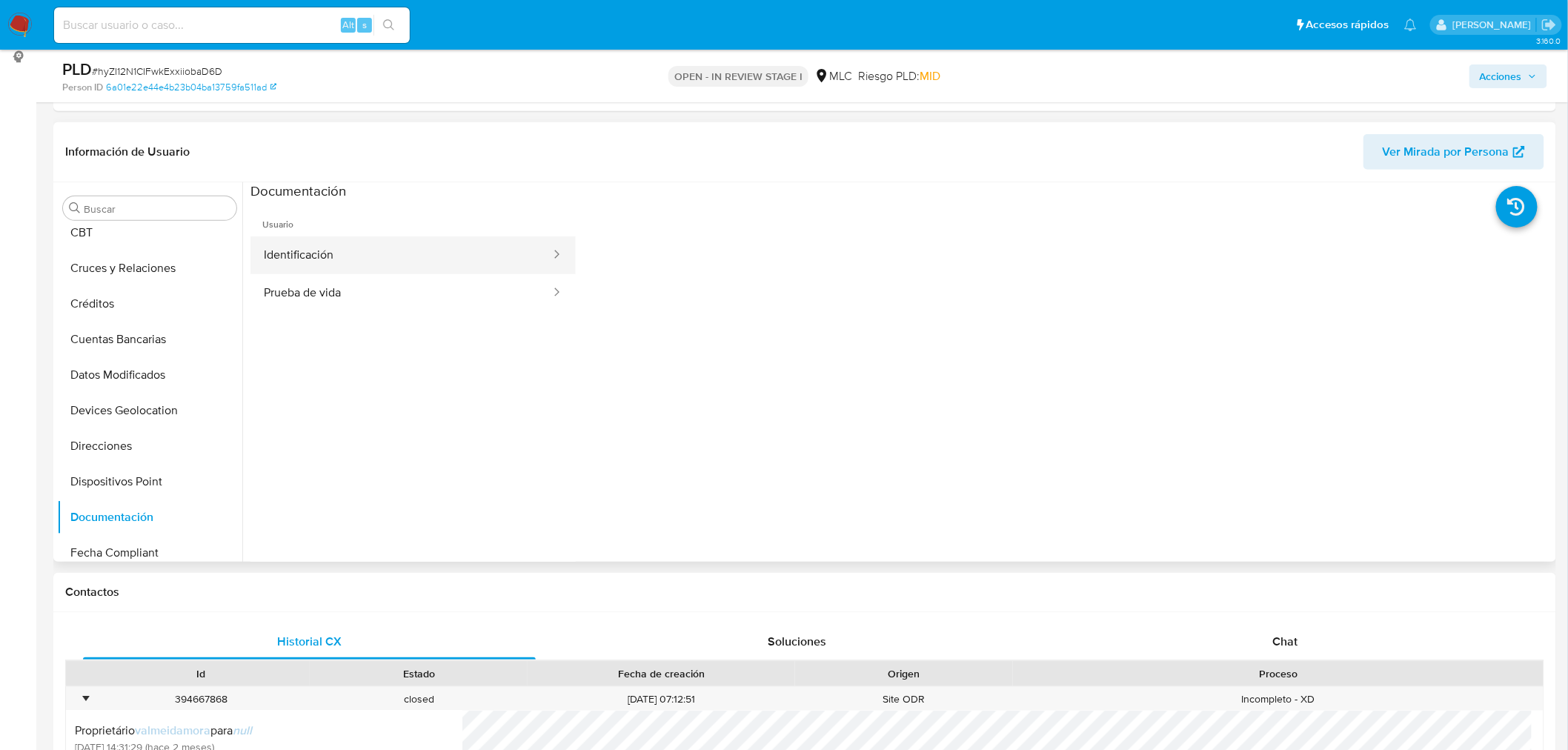
click at [419, 260] on button "Identificación" at bounding box center [401, 255] width 302 height 38
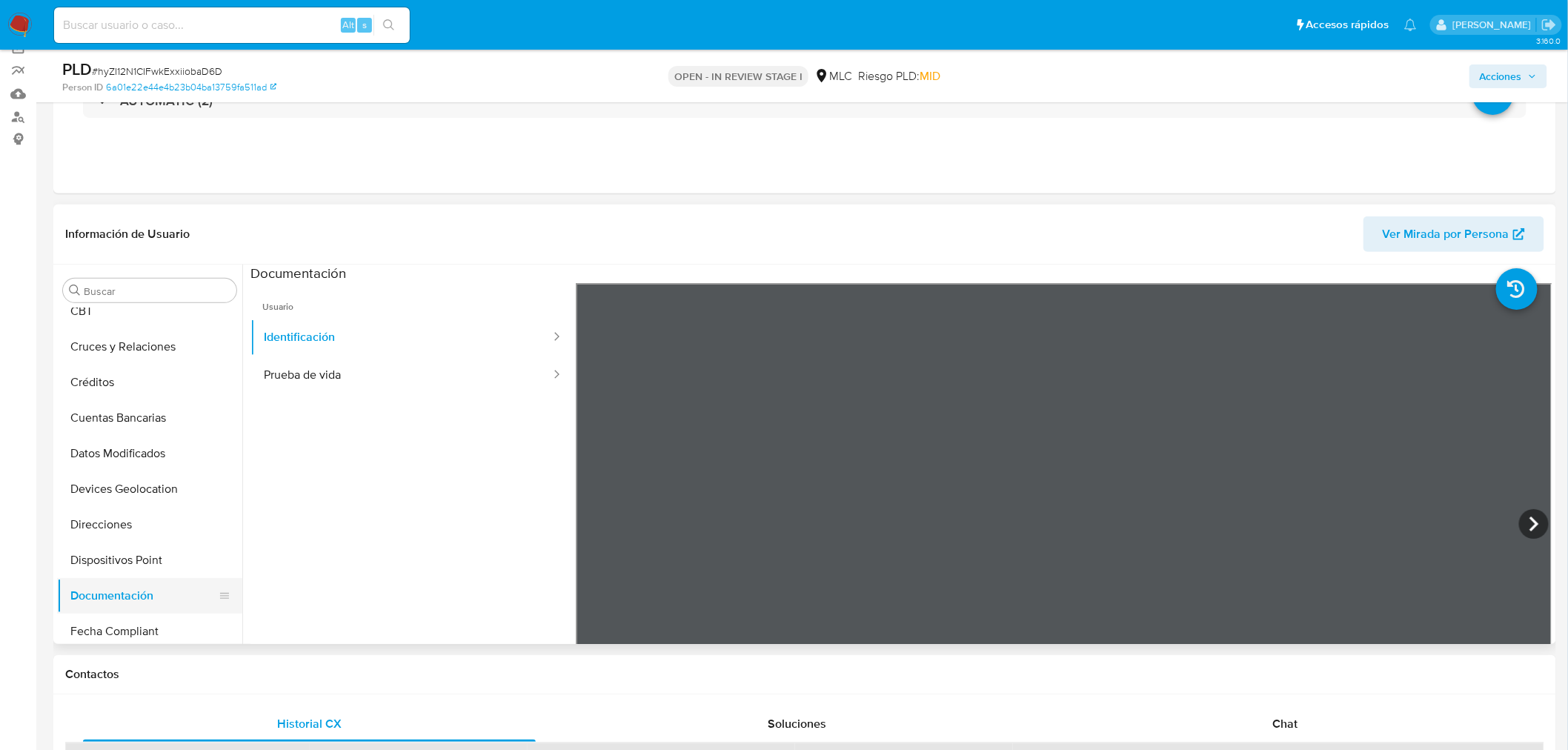
scroll to position [82, 0]
click at [130, 572] on button "Dispositivos Point" at bounding box center [143, 564] width 173 height 36
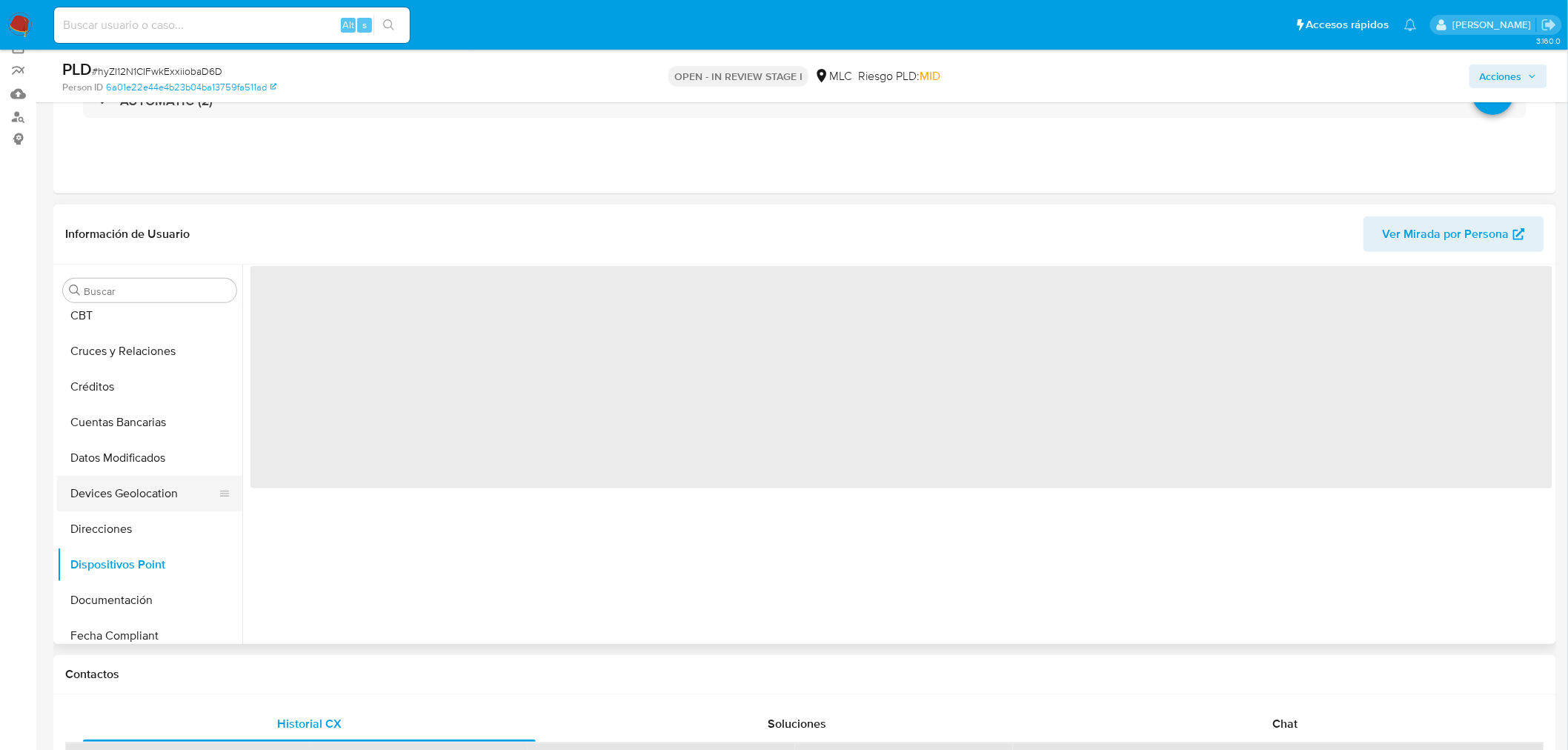
click at [123, 487] on button "Devices Geolocation" at bounding box center [143, 493] width 173 height 36
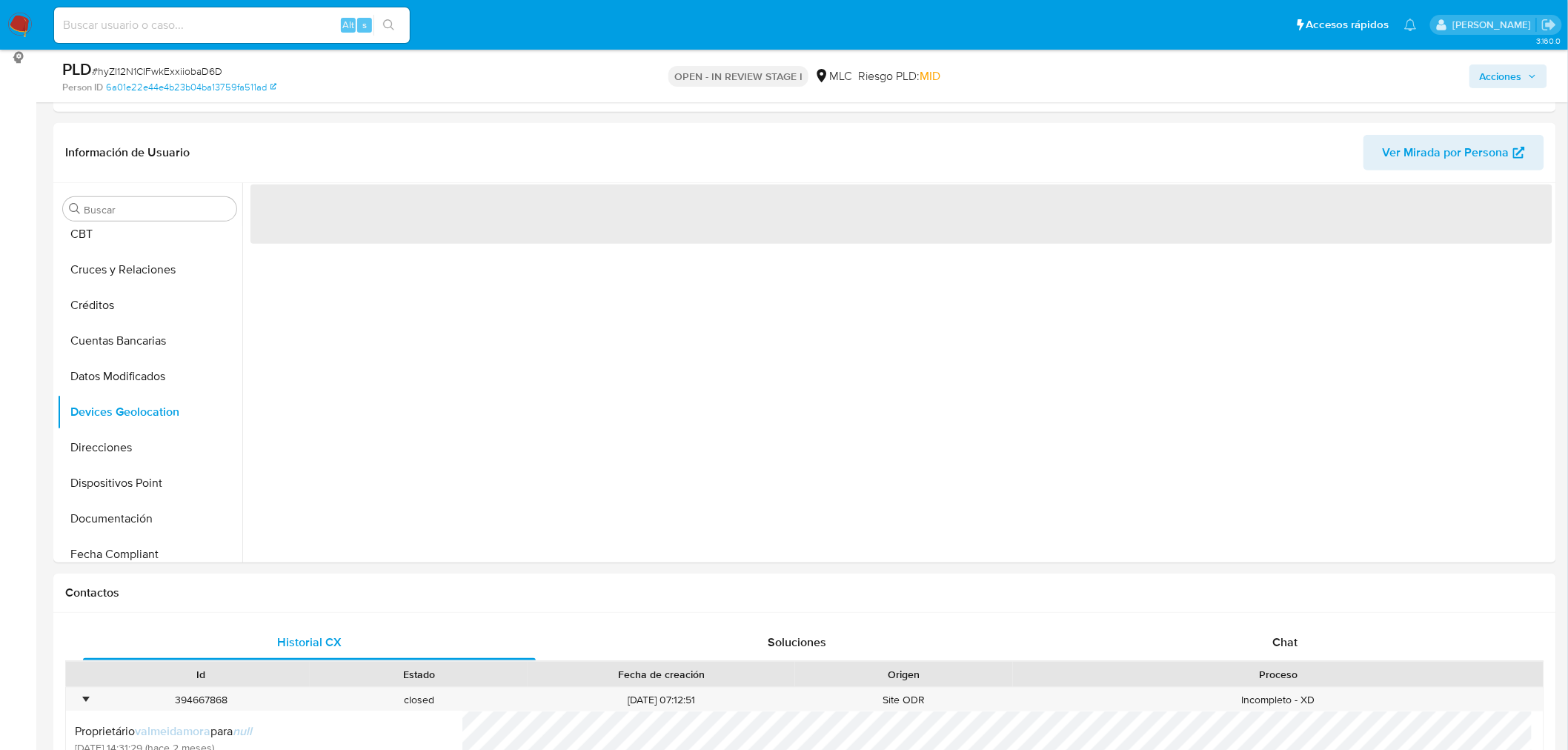
scroll to position [212, 0]
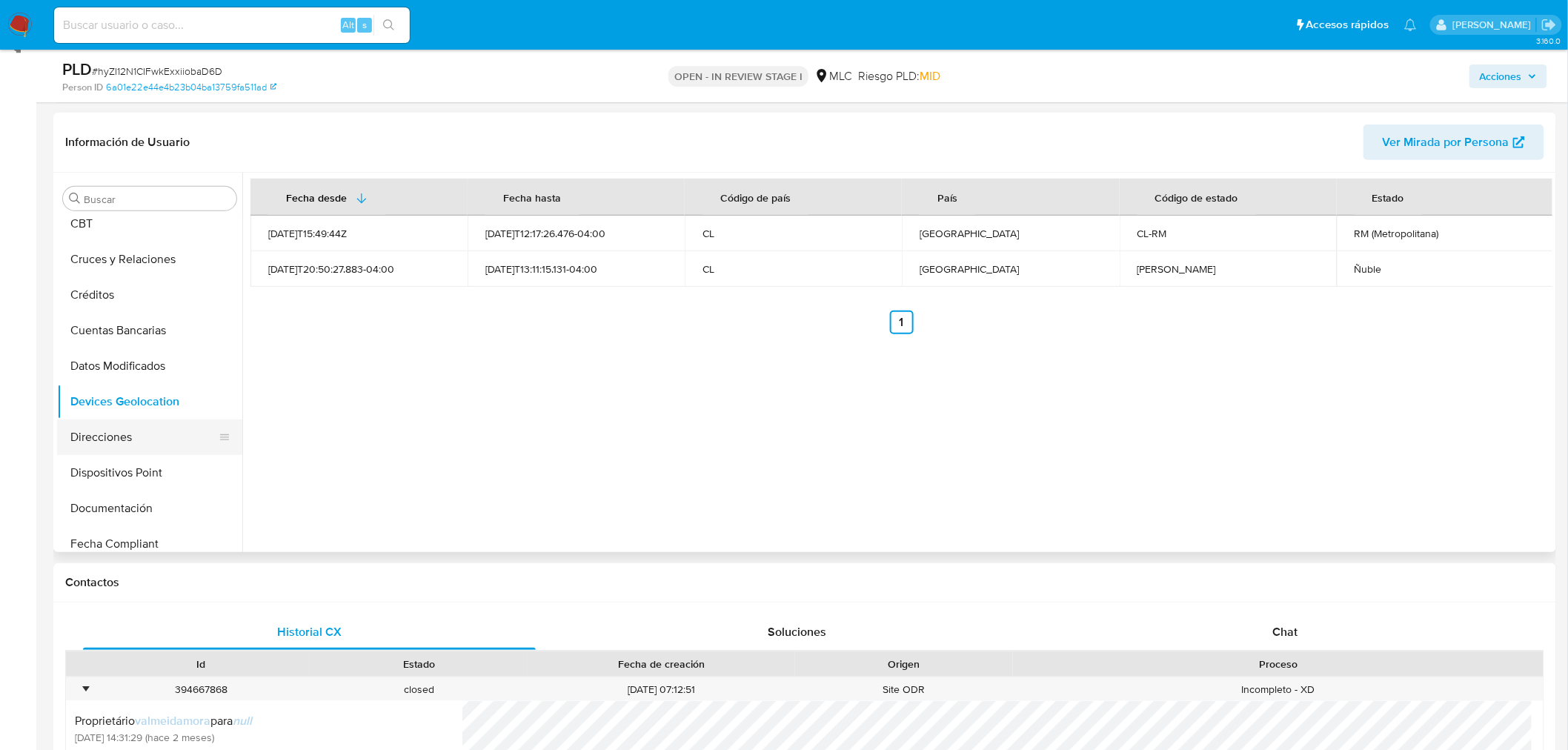
click at [123, 435] on button "Direcciones" at bounding box center [143, 438] width 173 height 36
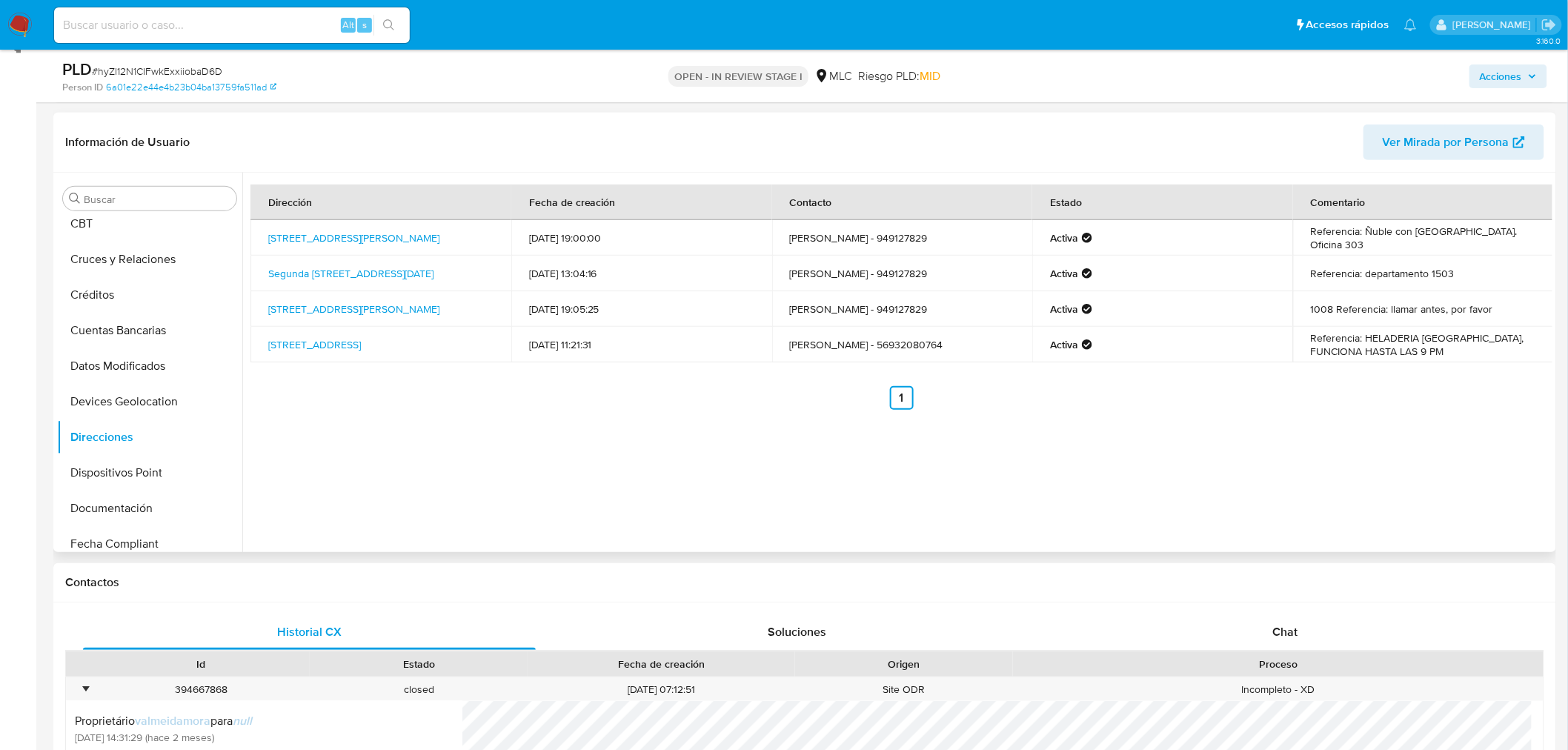
click at [1381, 345] on td "Referencia: HELADERIA LA ROMAGNA, FUNCIONA HASTA LAS 9 PM" at bounding box center [1423, 344] width 261 height 36
click at [1351, 280] on td "Referencia: departamento 1503" at bounding box center [1423, 273] width 261 height 36
drag, startPoint x: 1353, startPoint y: 274, endPoint x: 1451, endPoint y: 272, distance: 98.0
click at [1451, 272] on td "Referencia: departamento 1503" at bounding box center [1423, 273] width 261 height 36
drag, startPoint x: 500, startPoint y: 414, endPoint x: 548, endPoint y: 414, distance: 48.0
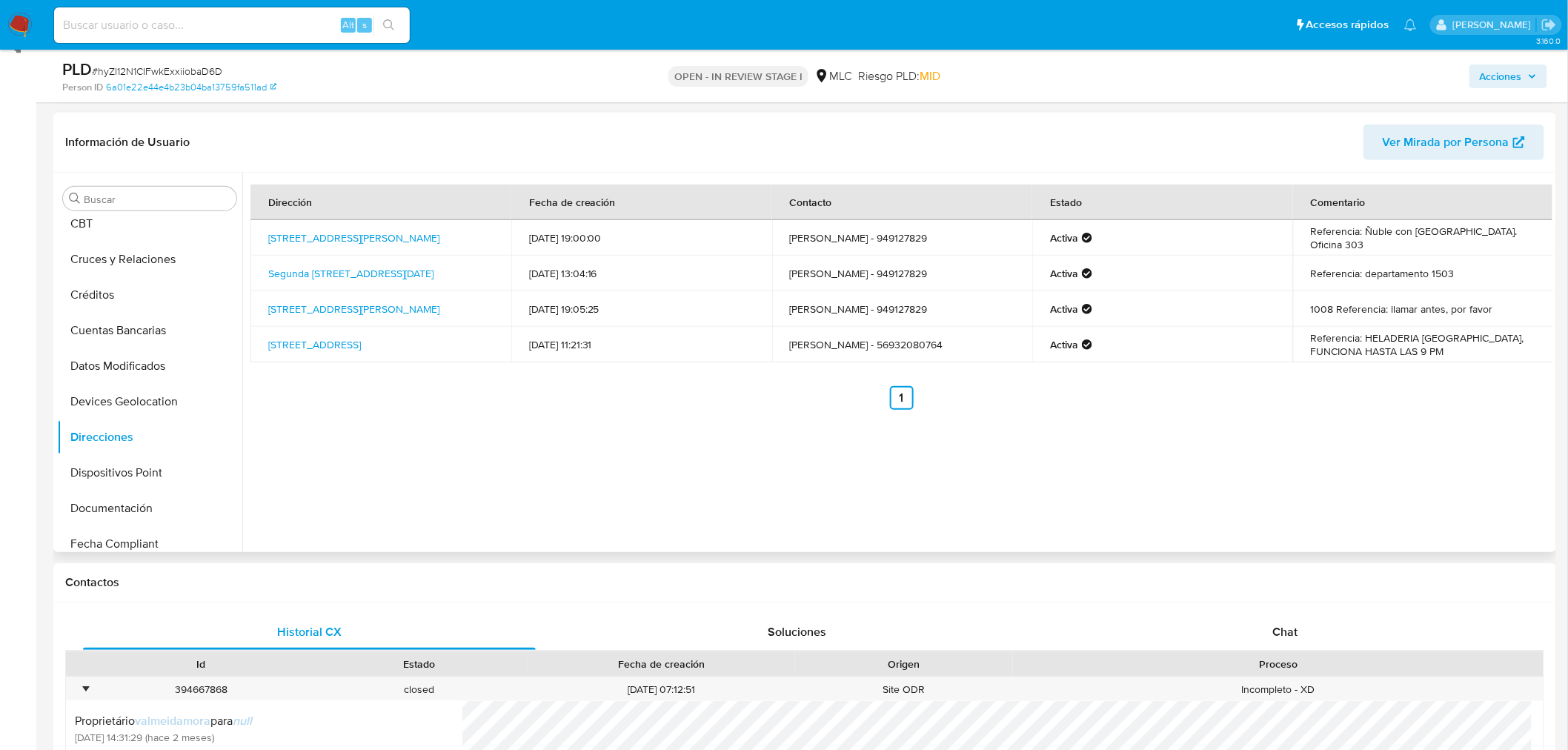
click at [548, 414] on div "Dirección Fecha de creación Contacto Estado Comentario Ñuble 1055, Santiago, Rm…" at bounding box center [897, 363] width 1310 height 380
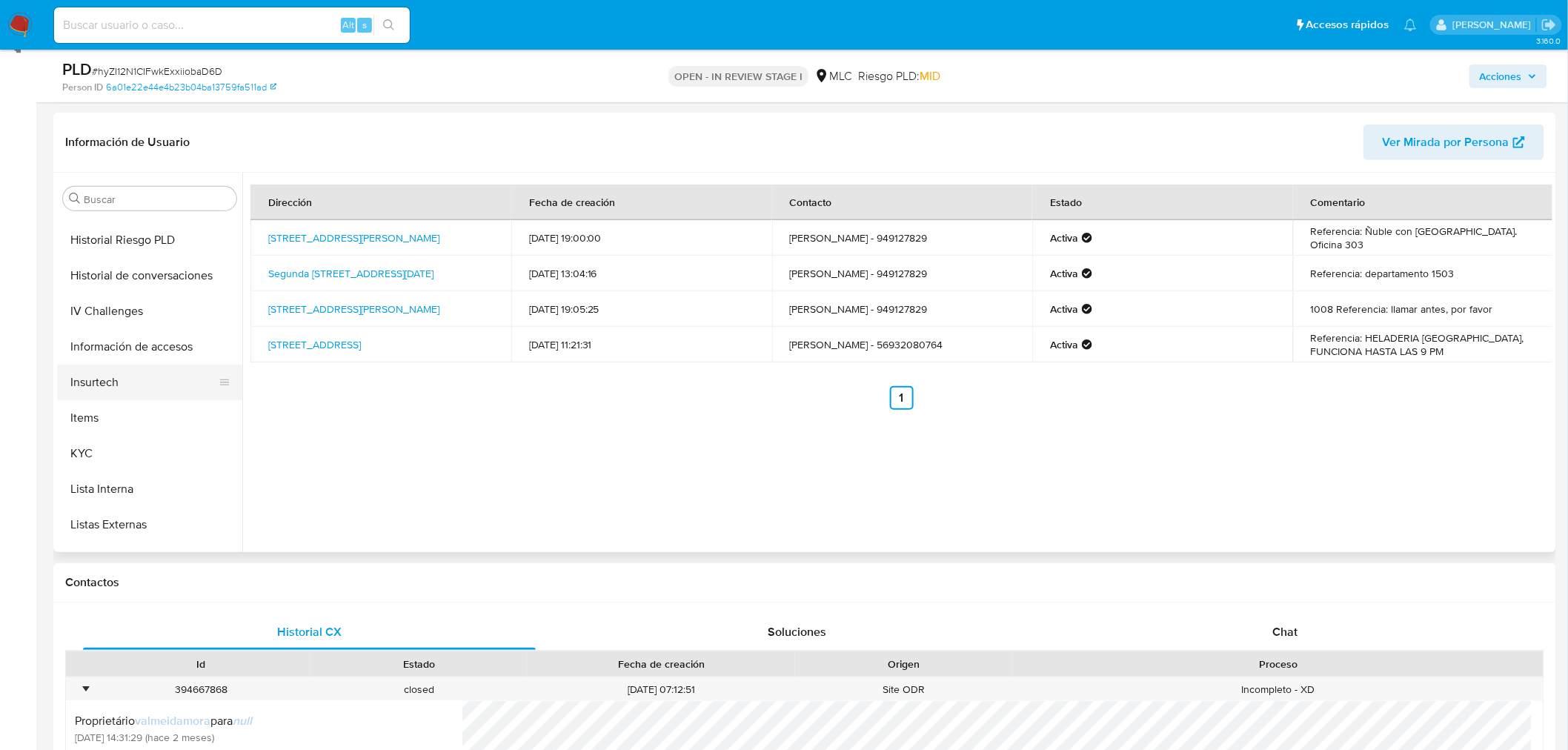
scroll to position [493, 0]
click at [107, 359] on button "Información de accesos" at bounding box center [143, 345] width 173 height 36
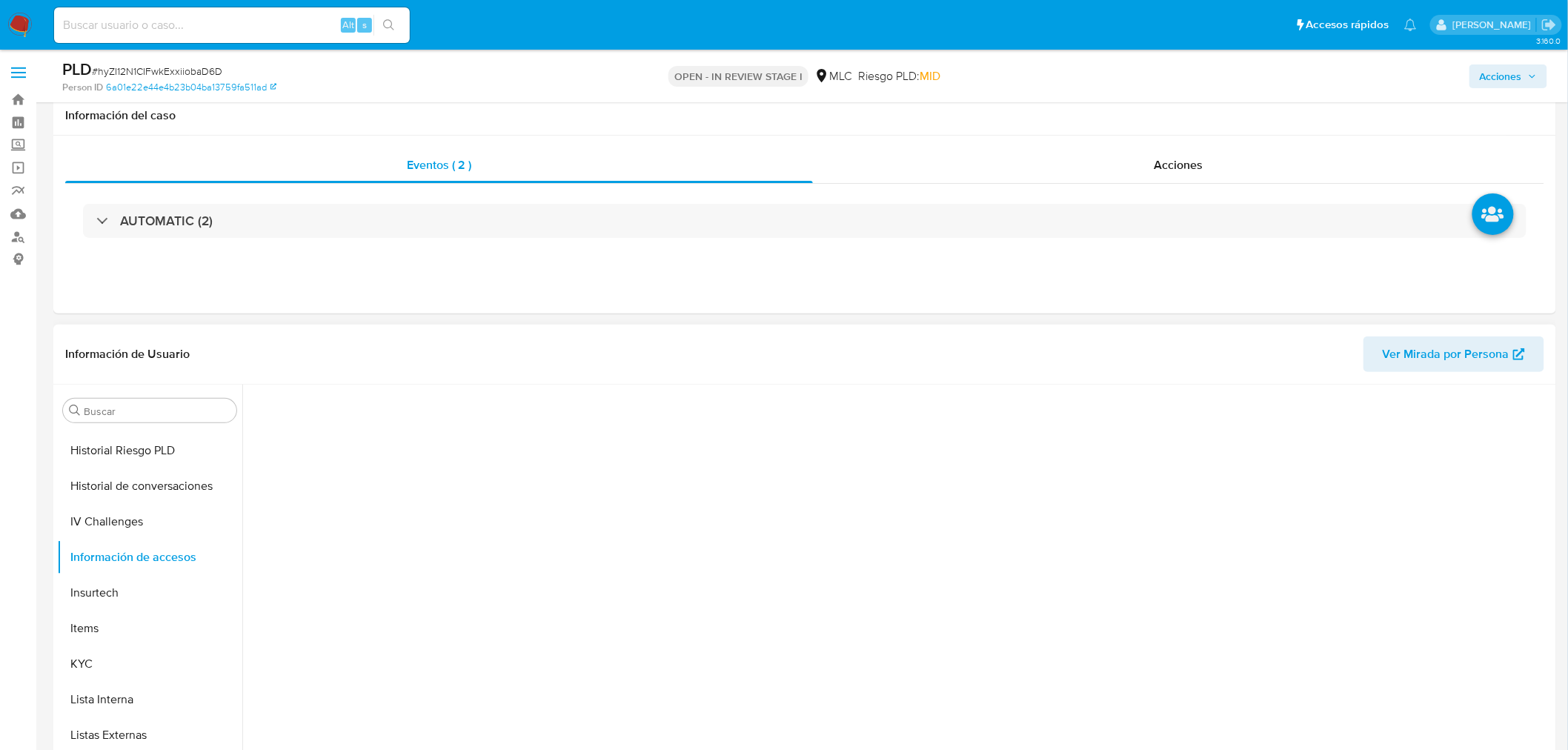
scroll to position [247, 0]
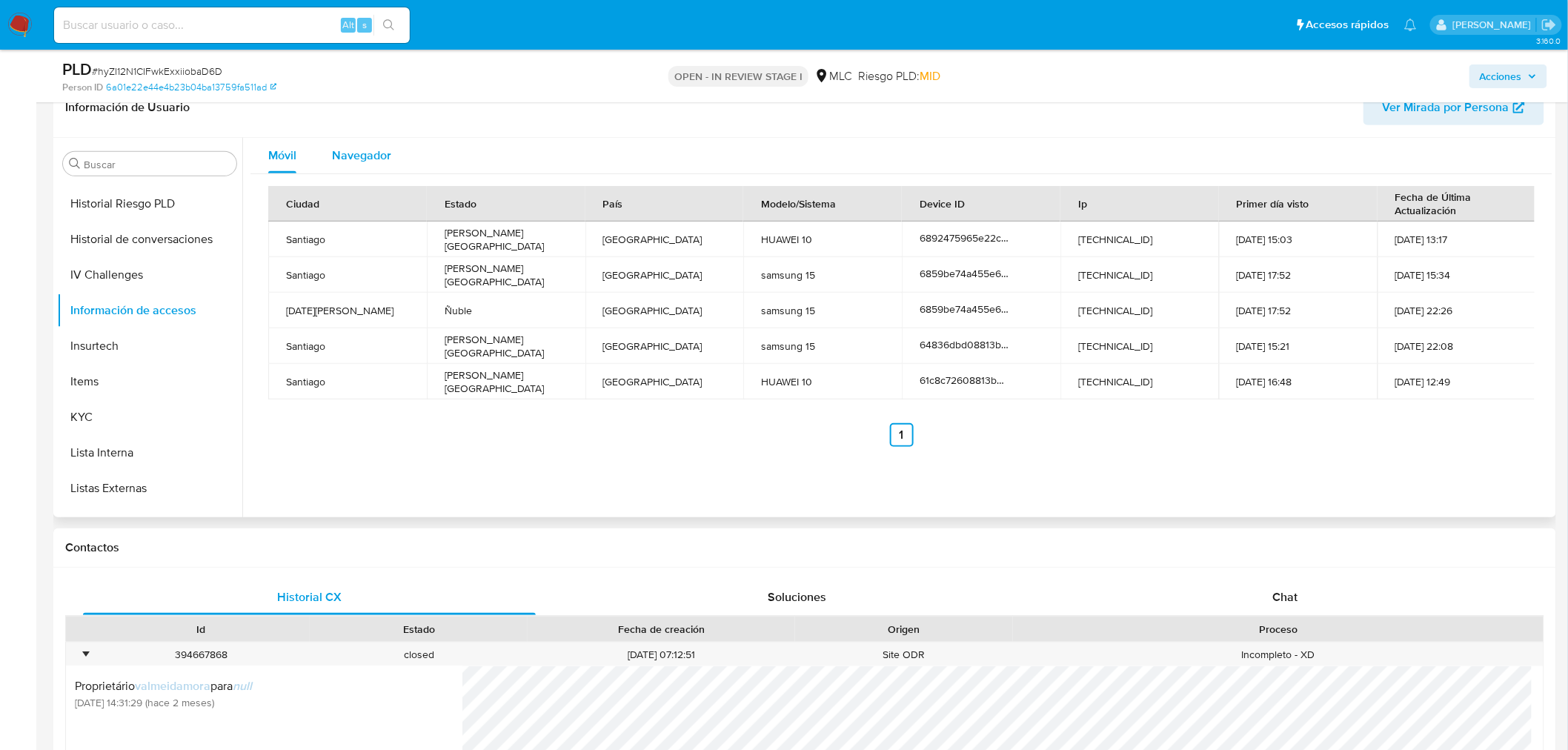
click at [374, 139] on div "Navegador" at bounding box center [361, 155] width 59 height 36
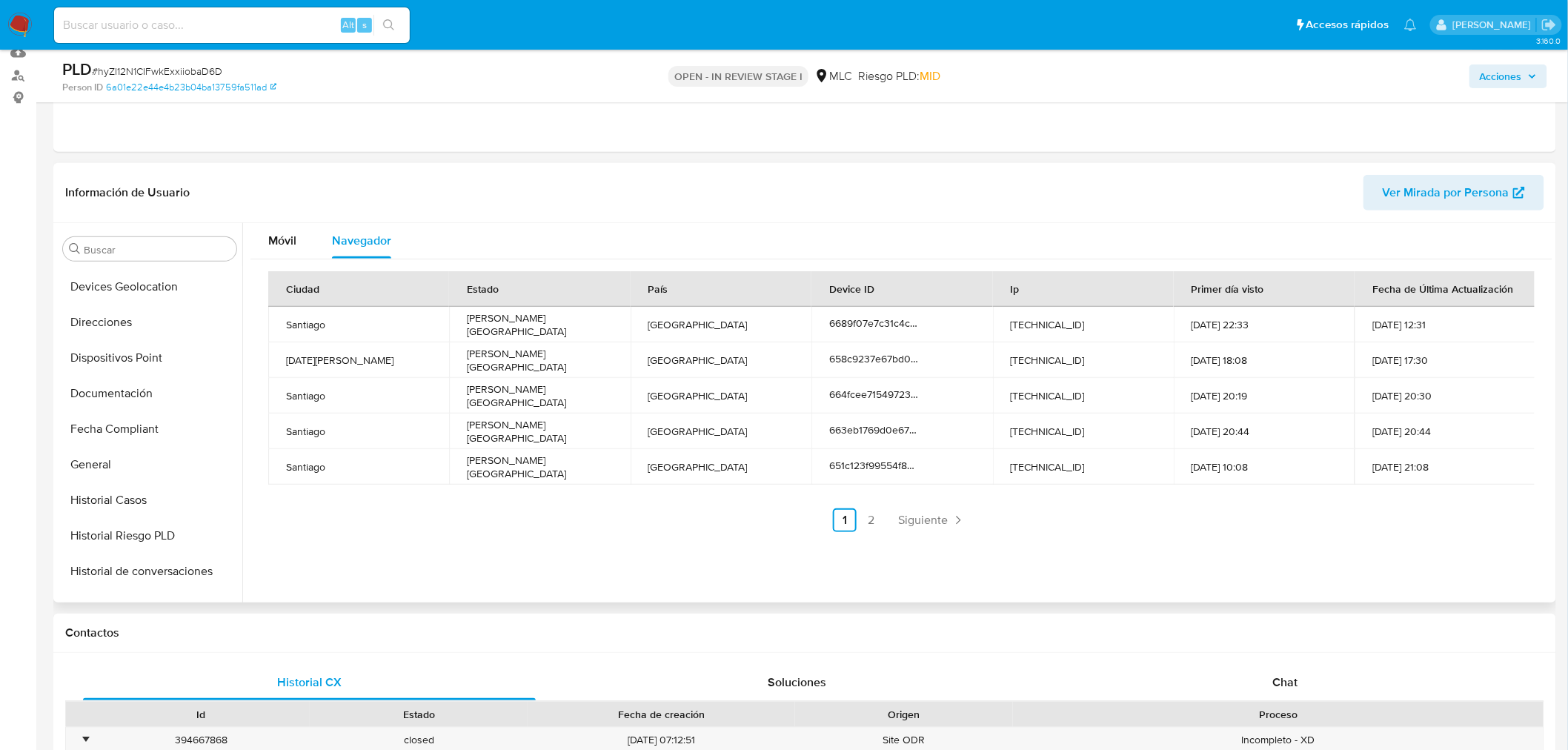
scroll to position [83, 0]
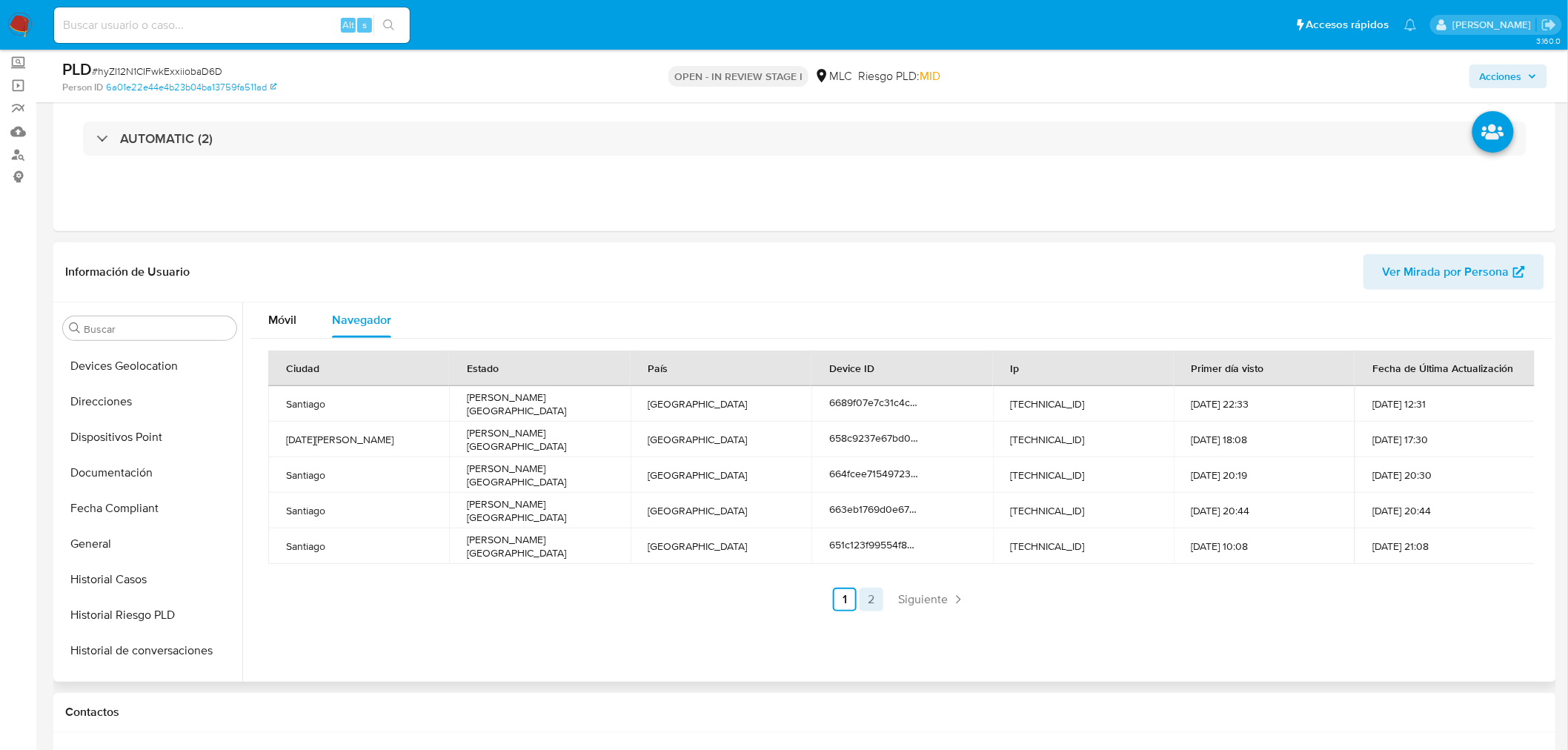
click at [876, 601] on link "2" at bounding box center [871, 599] width 24 height 24
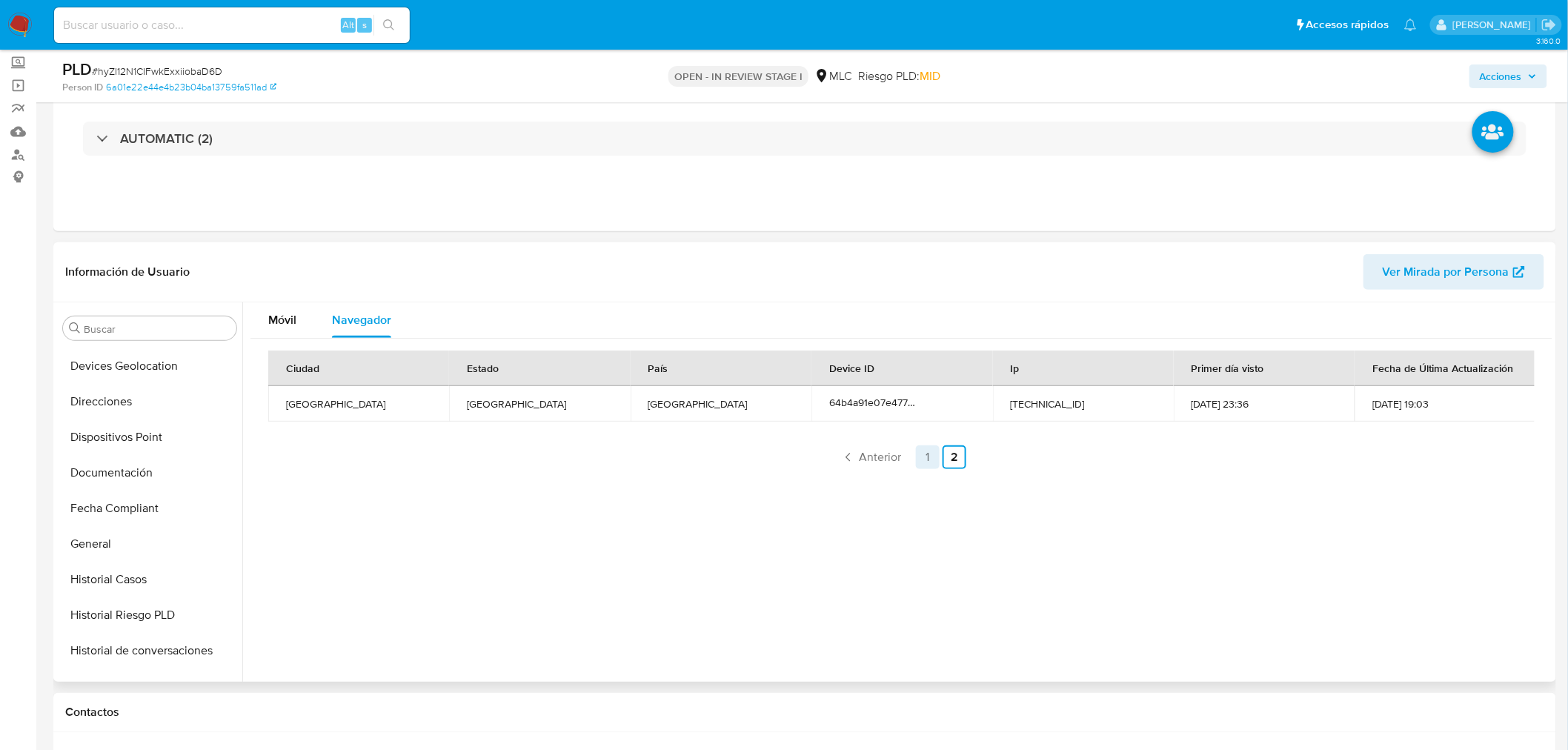
click at [928, 457] on link "1" at bounding box center [927, 457] width 24 height 24
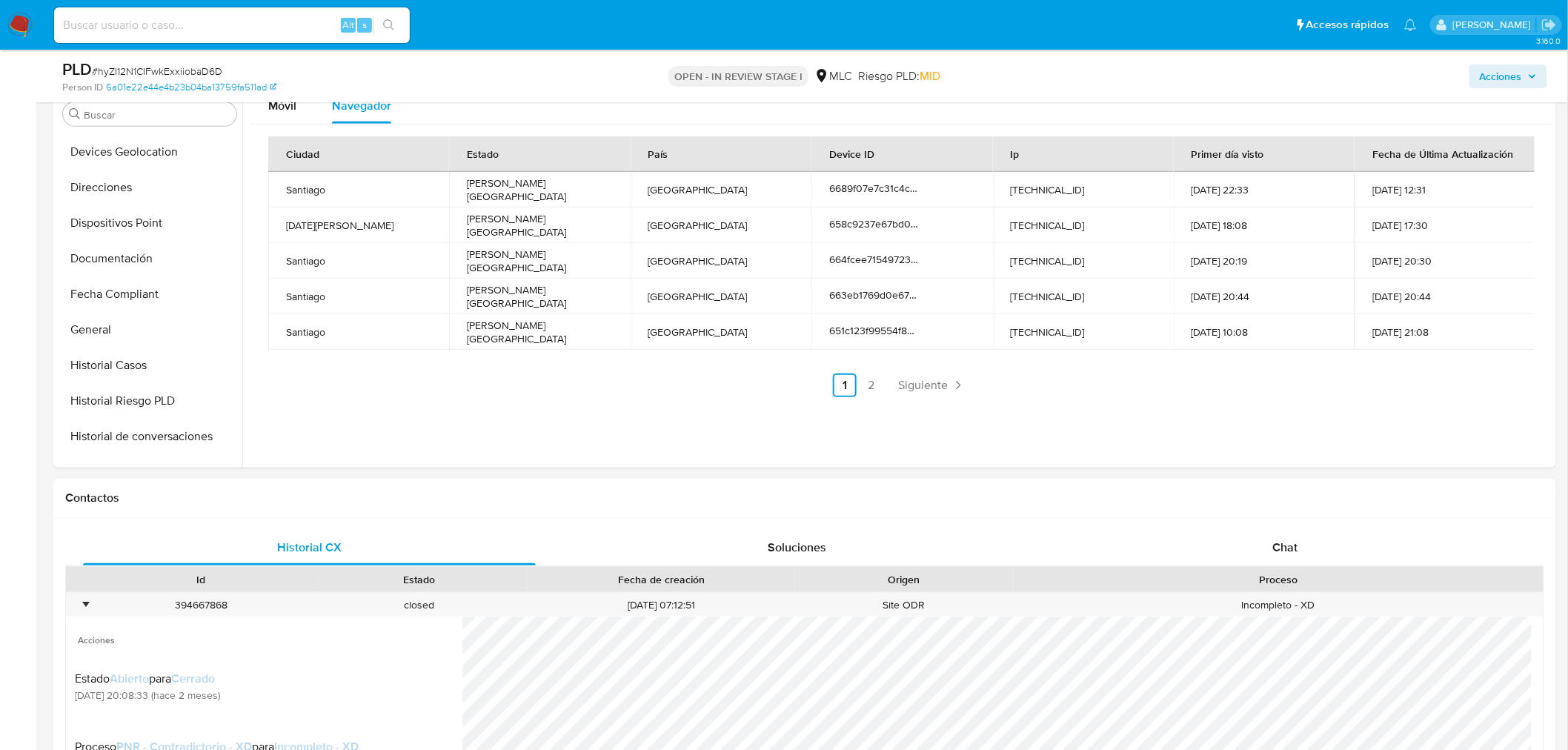
scroll to position [329, 0]
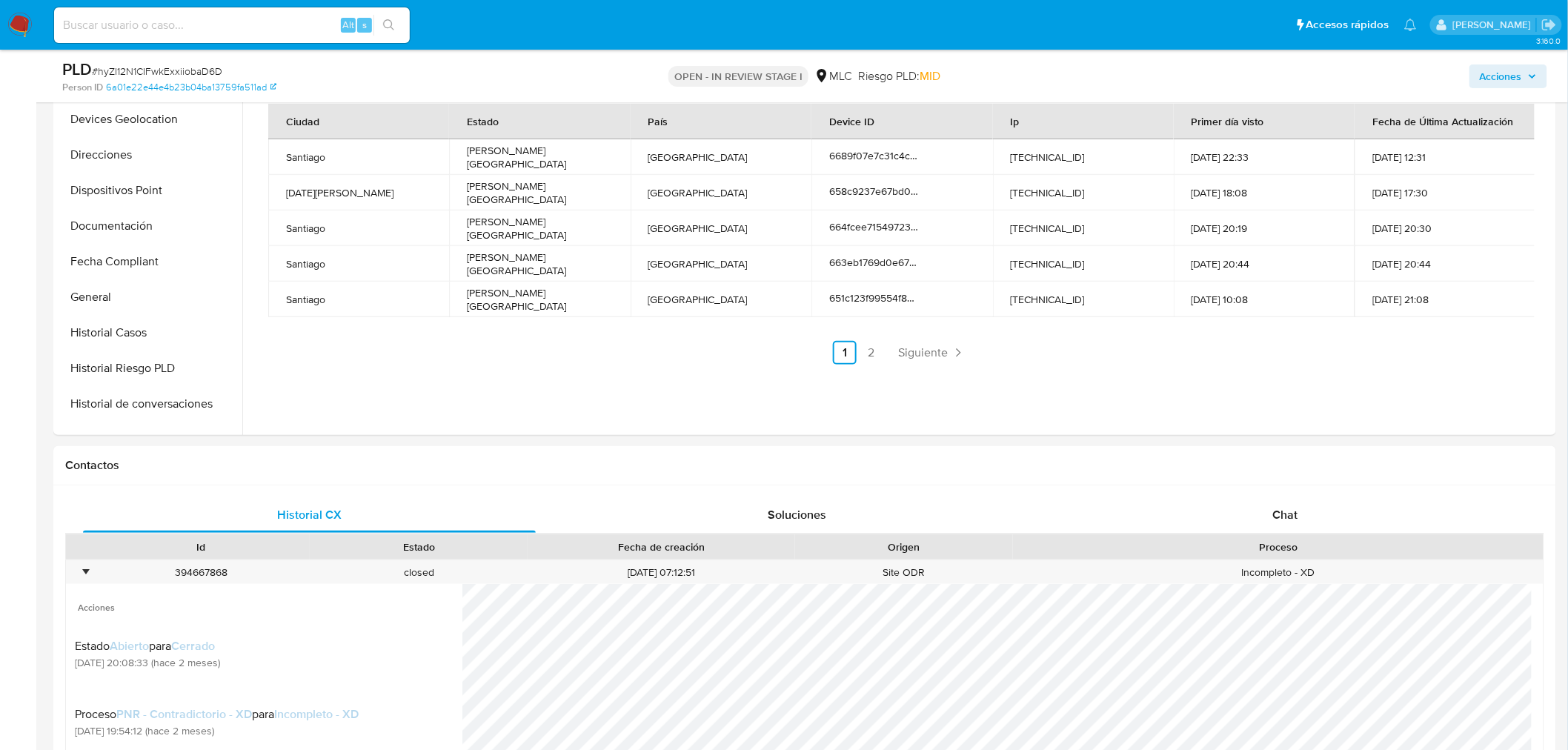
drag, startPoint x: 1273, startPoint y: 514, endPoint x: 1580, endPoint y: 191, distance: 445.6
click at [1273, 514] on span "Chat" at bounding box center [1286, 514] width 25 height 17
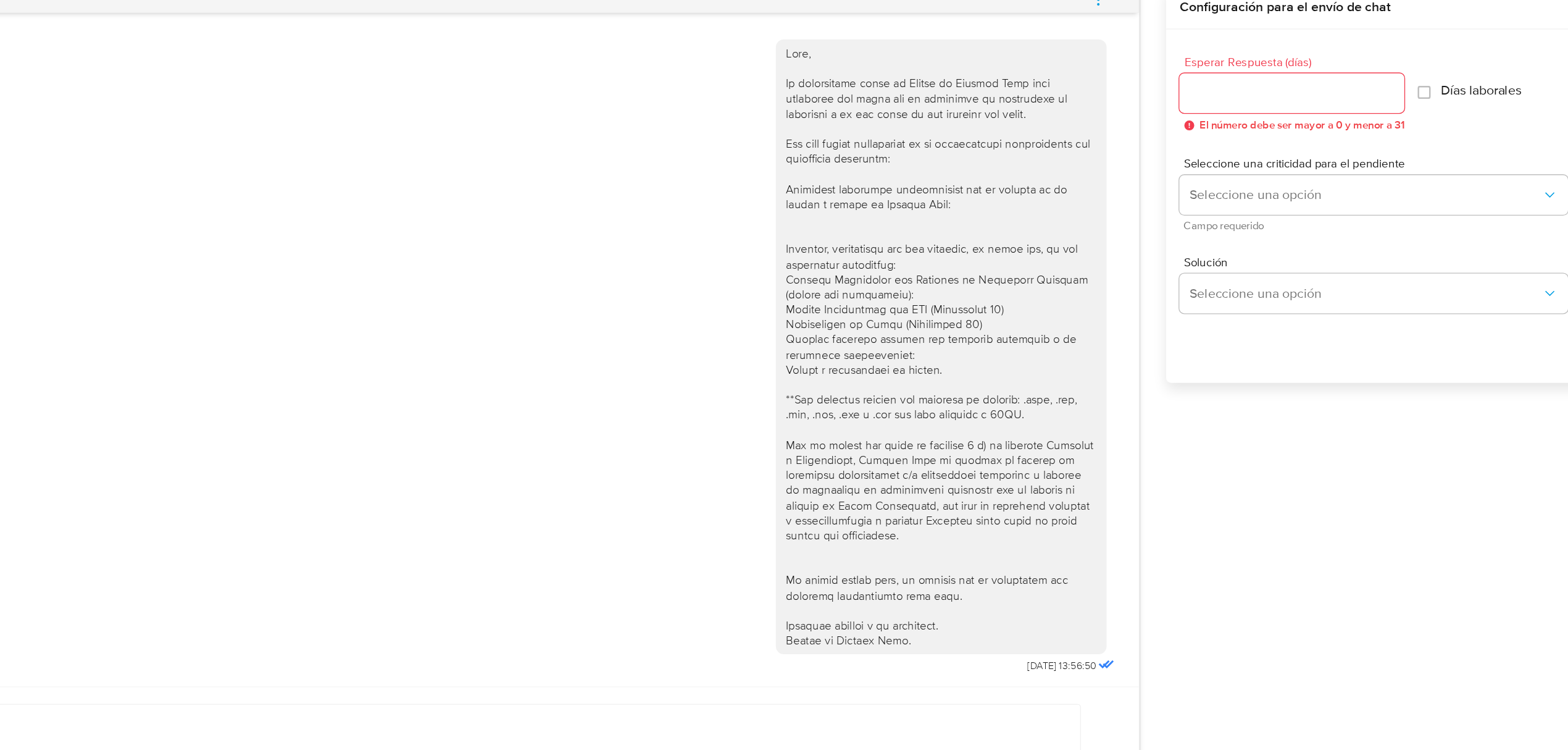
scroll to position [590, 0]
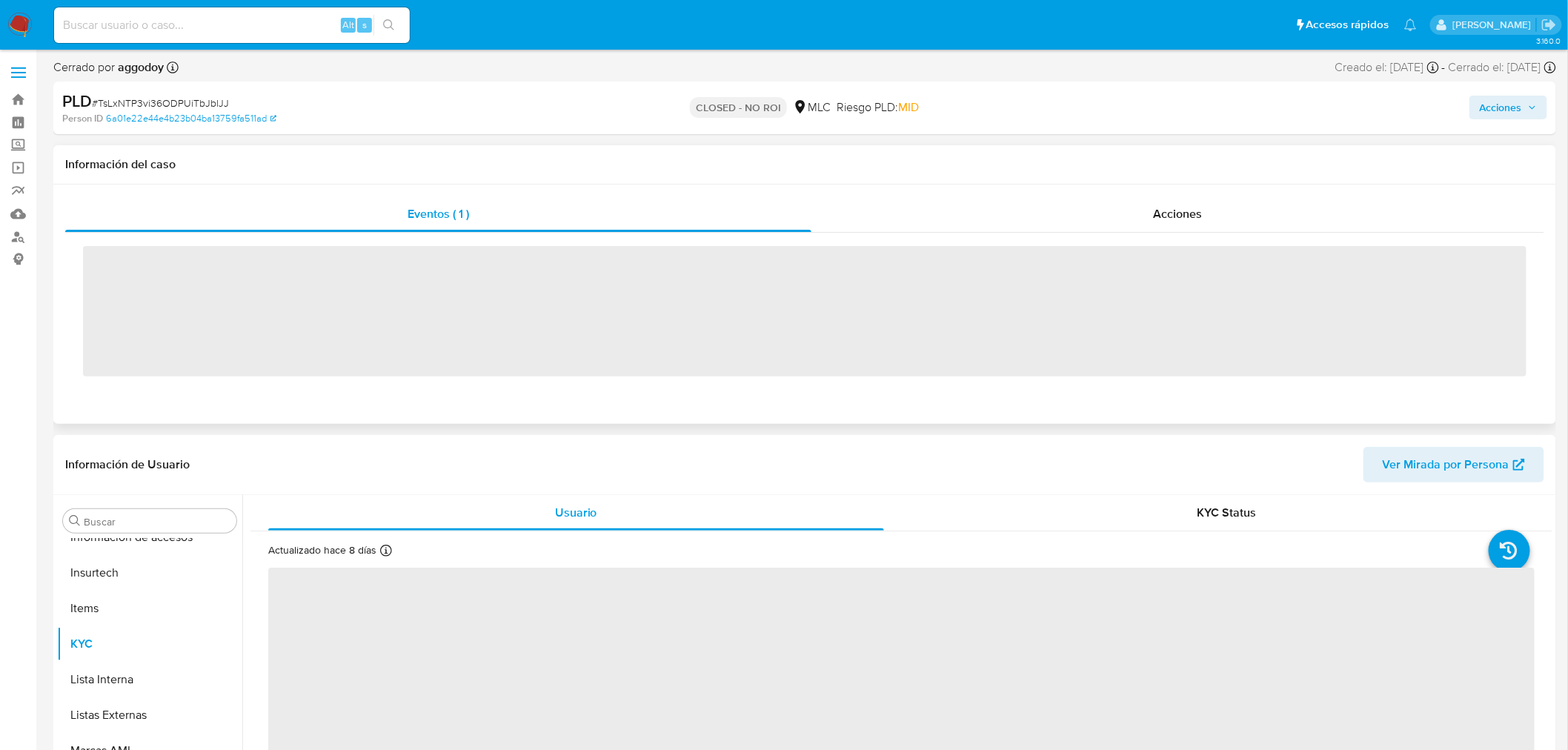
scroll to position [626, 0]
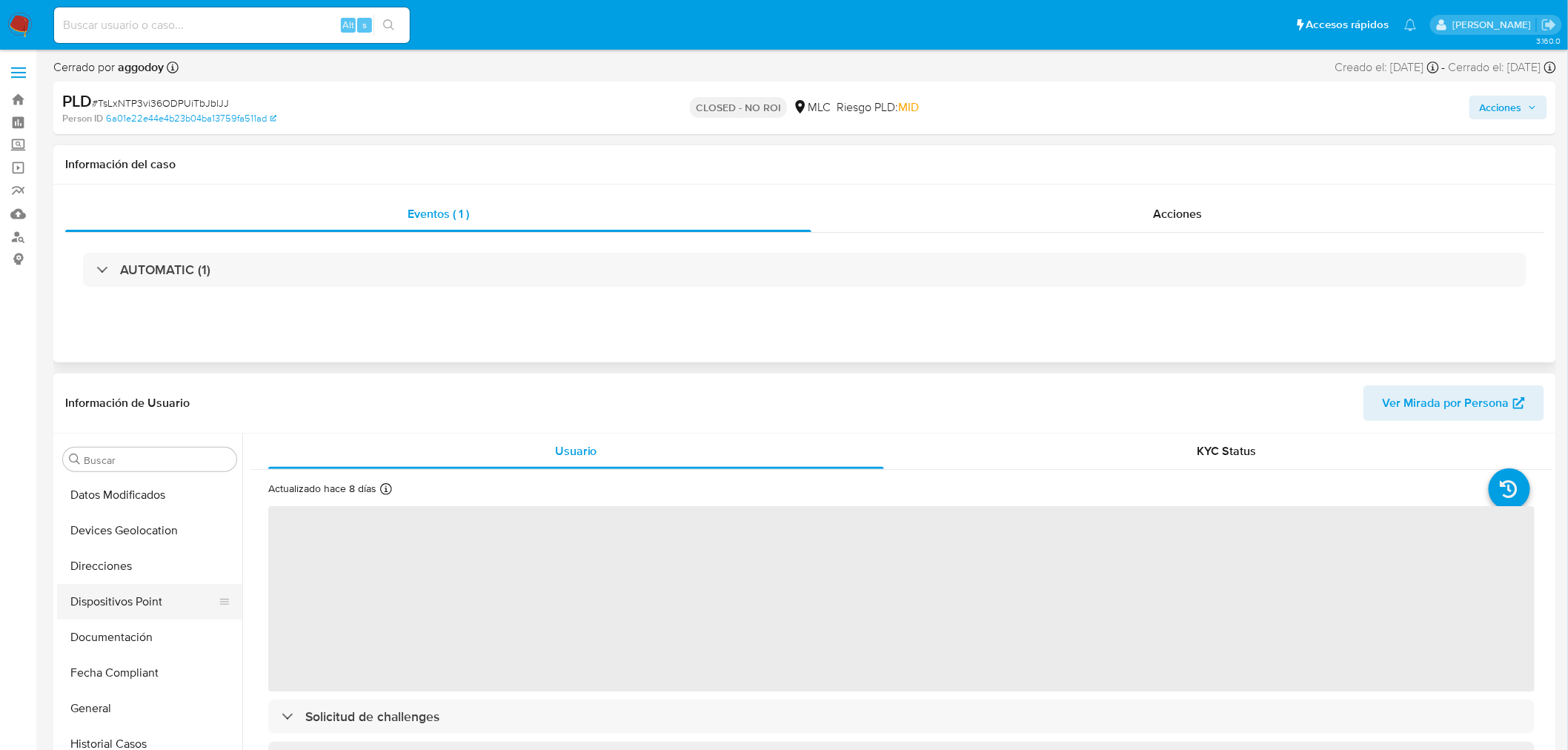
select select "10"
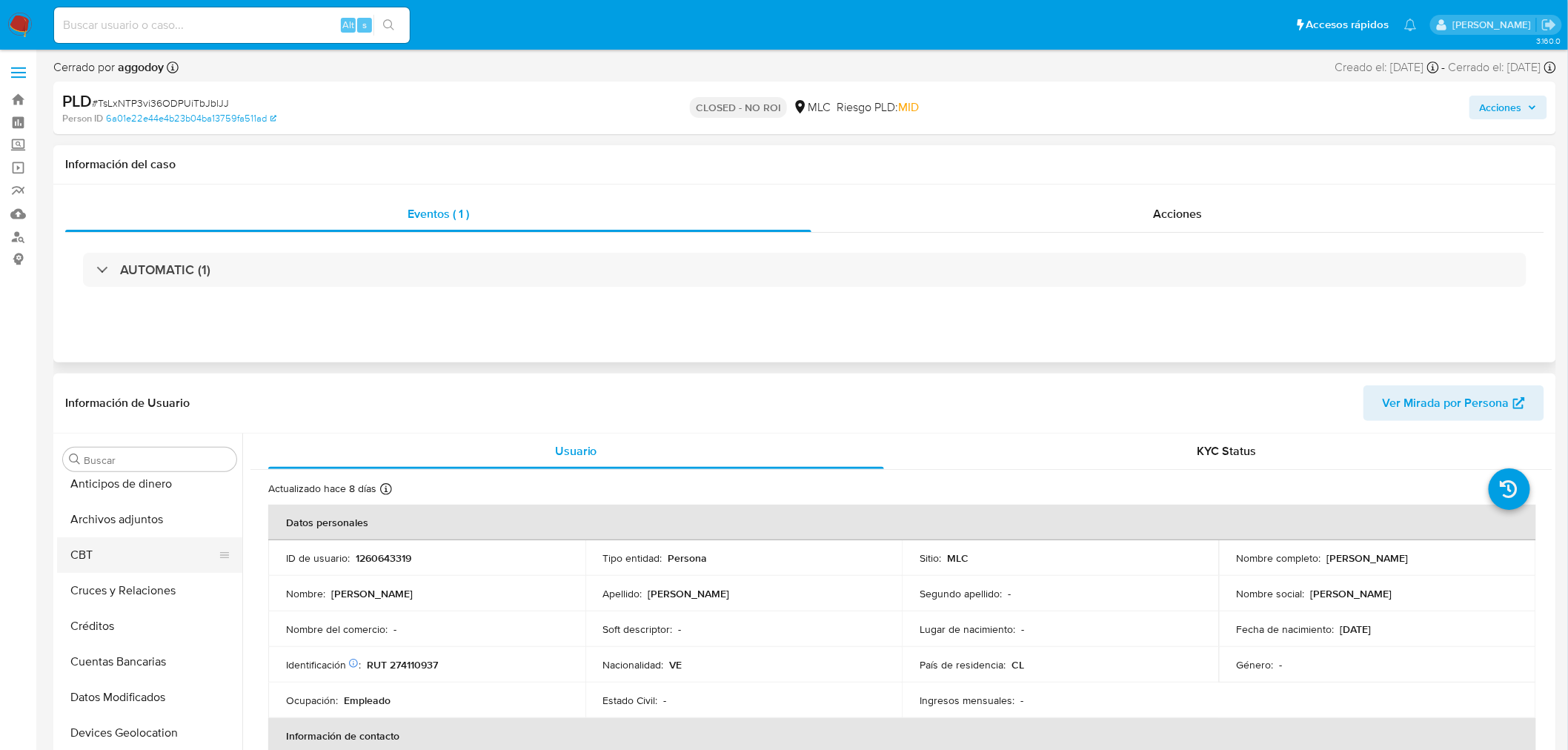
scroll to position [0, 0]
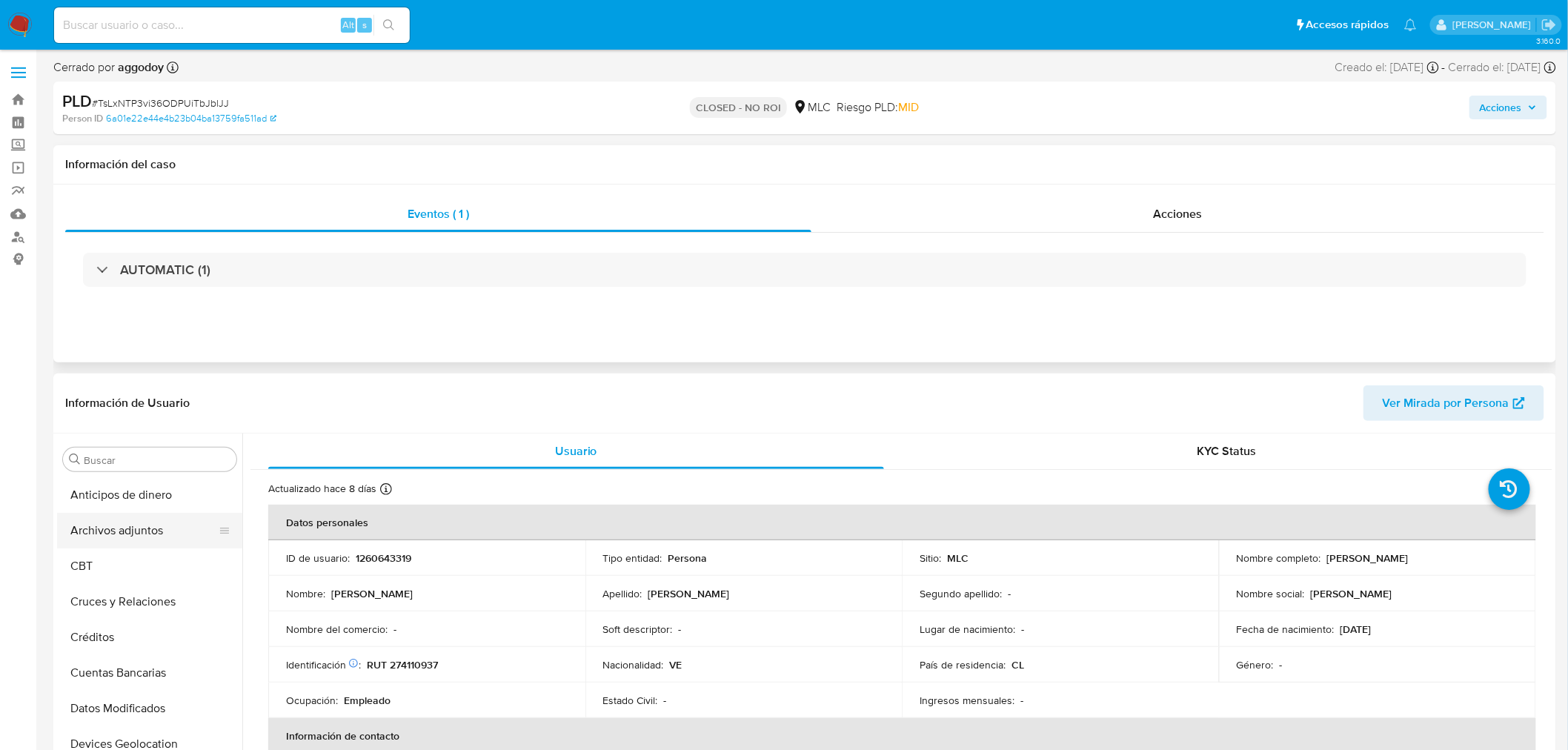
click at [137, 530] on button "Archivos adjuntos" at bounding box center [143, 531] width 173 height 36
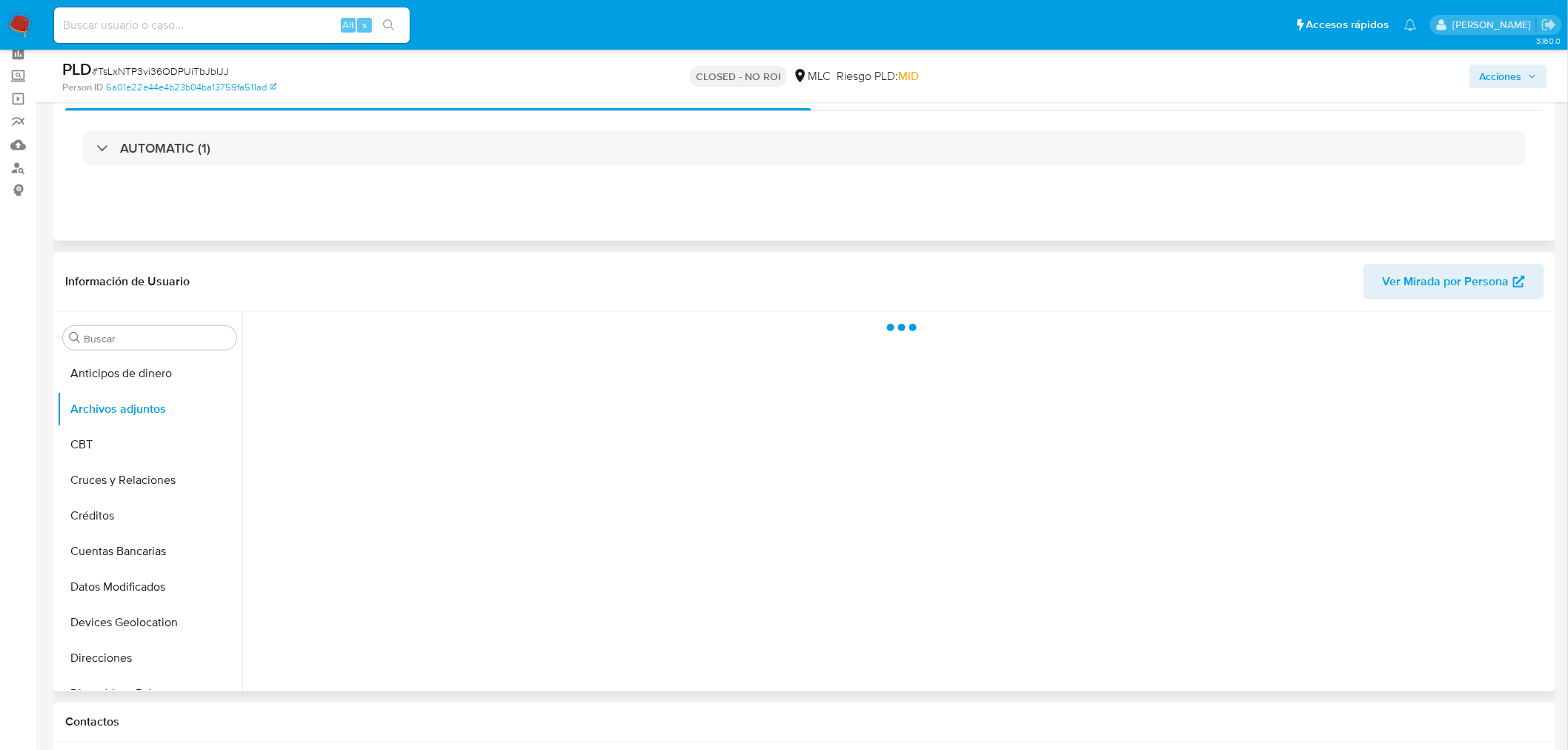
scroll to position [164, 0]
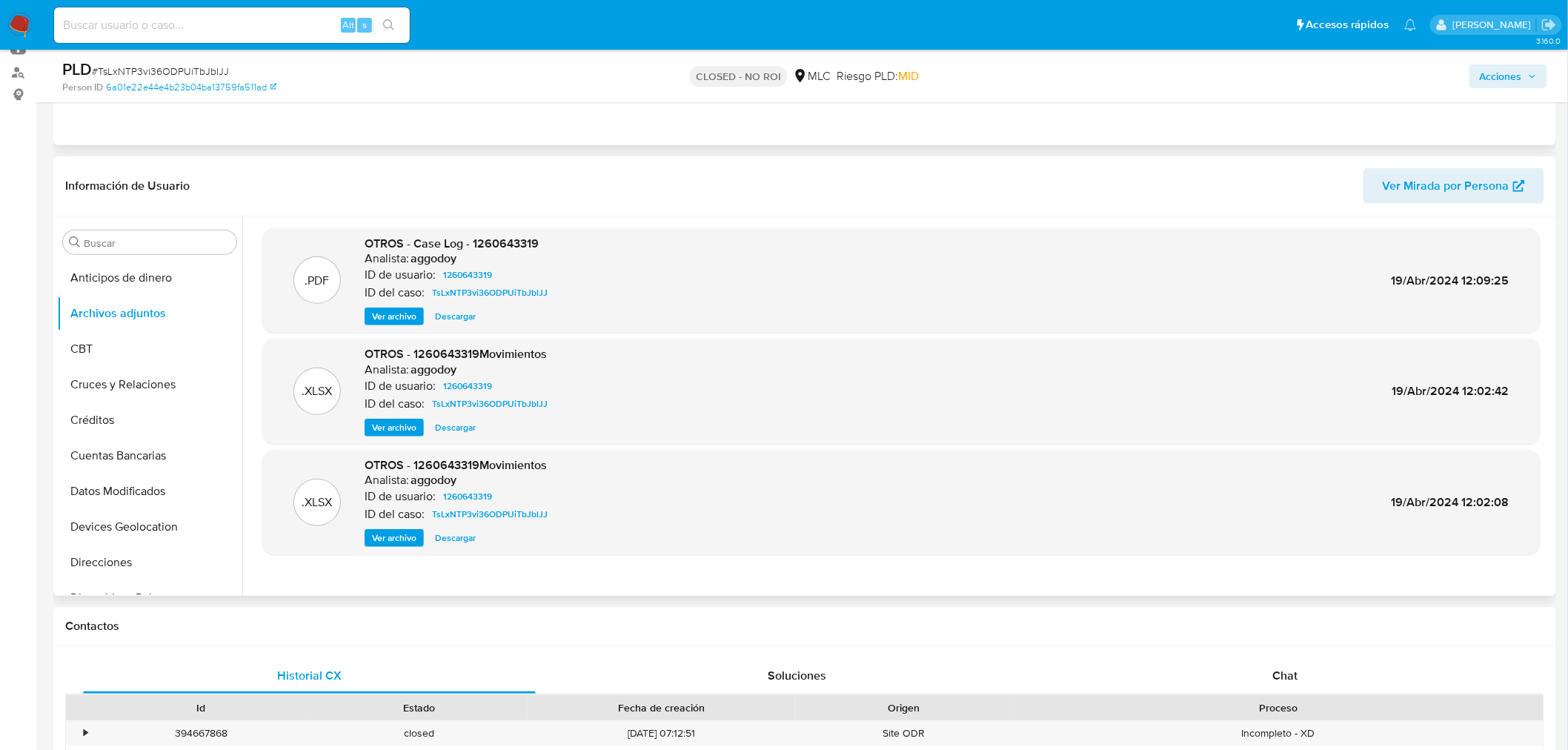
click at [395, 320] on span "Ver archivo" at bounding box center [394, 316] width 44 height 15
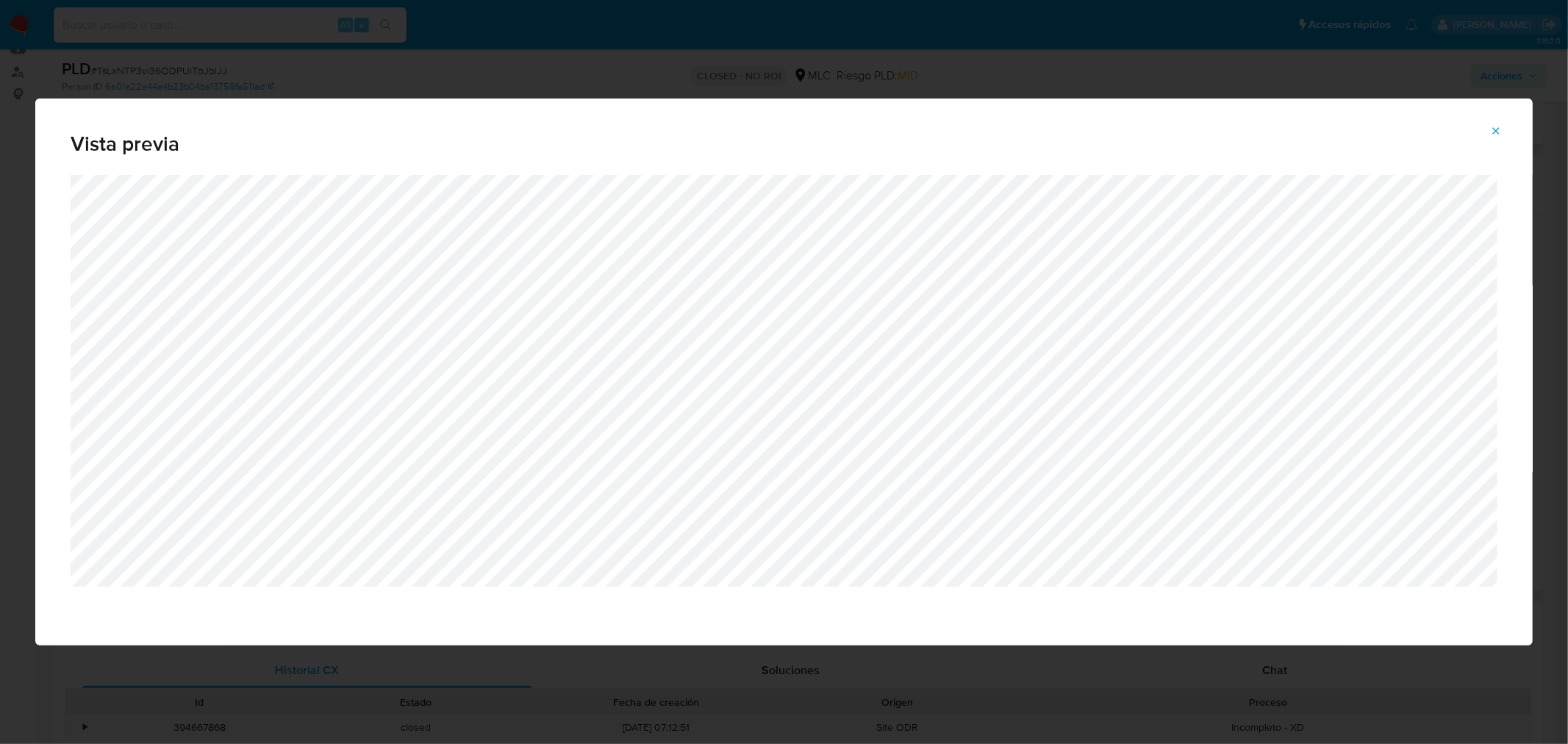
click at [1496, 134] on icon "Attachment preview" at bounding box center [1496, 130] width 11 height 11
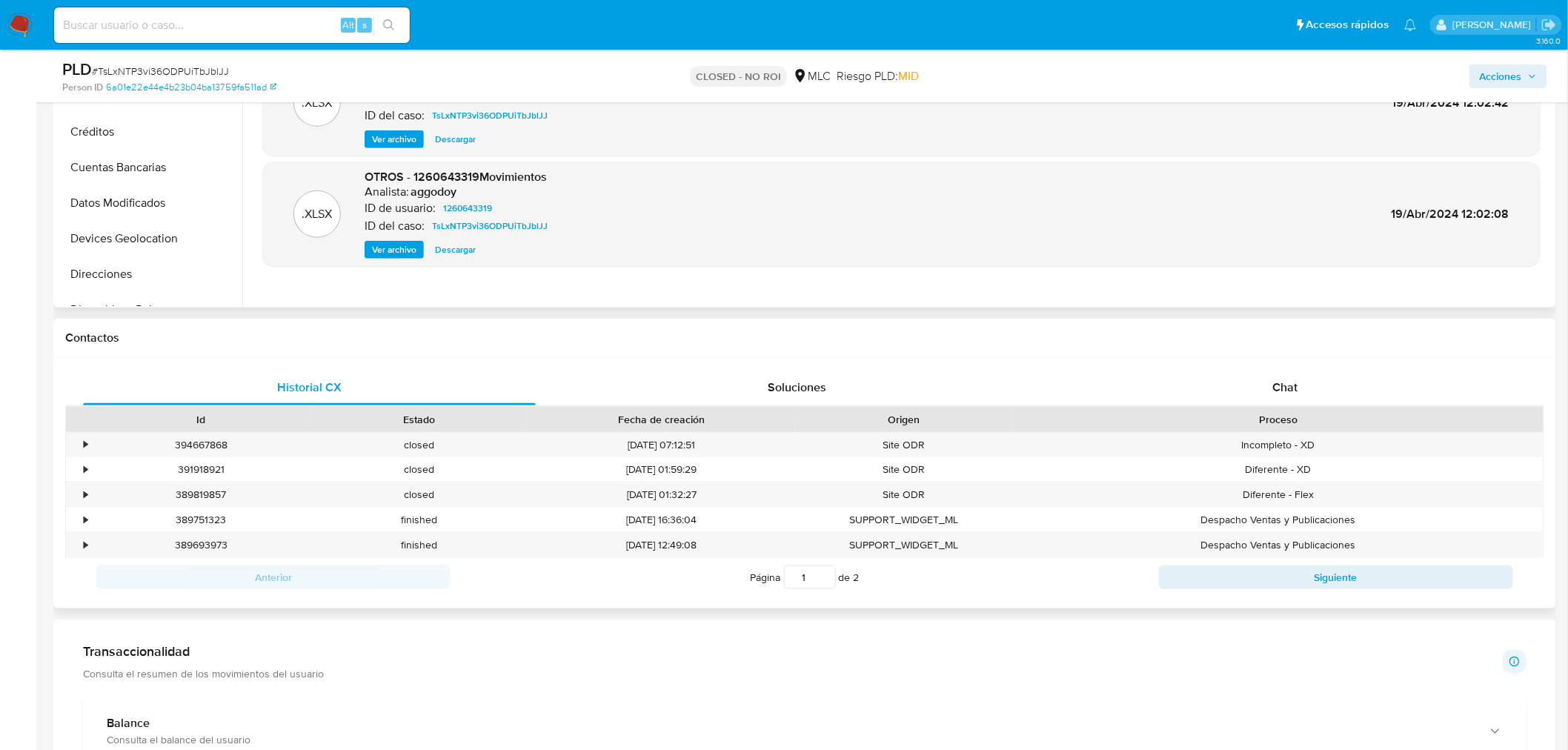
scroll to position [493, 0]
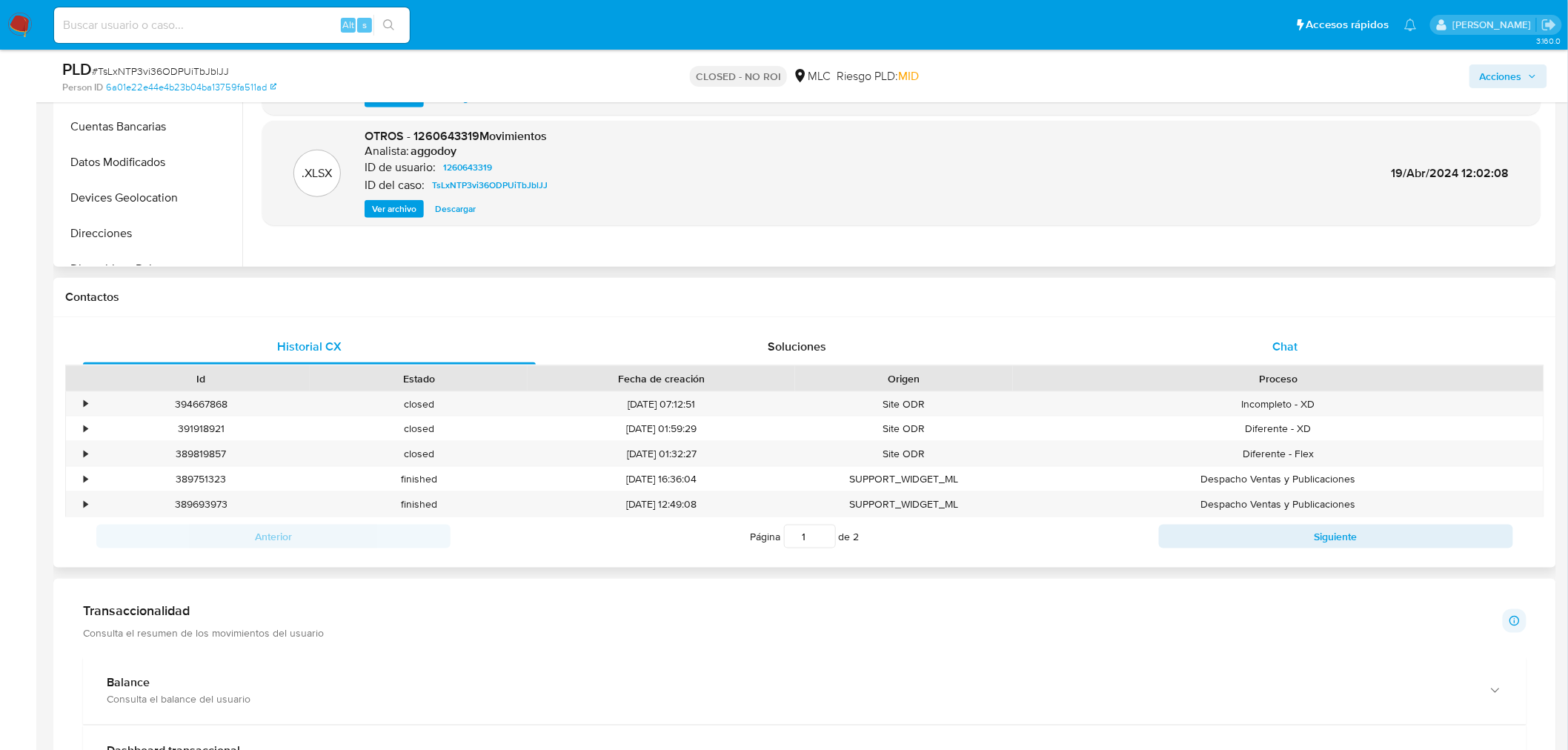
click at [1280, 351] on span "Chat" at bounding box center [1286, 346] width 25 height 17
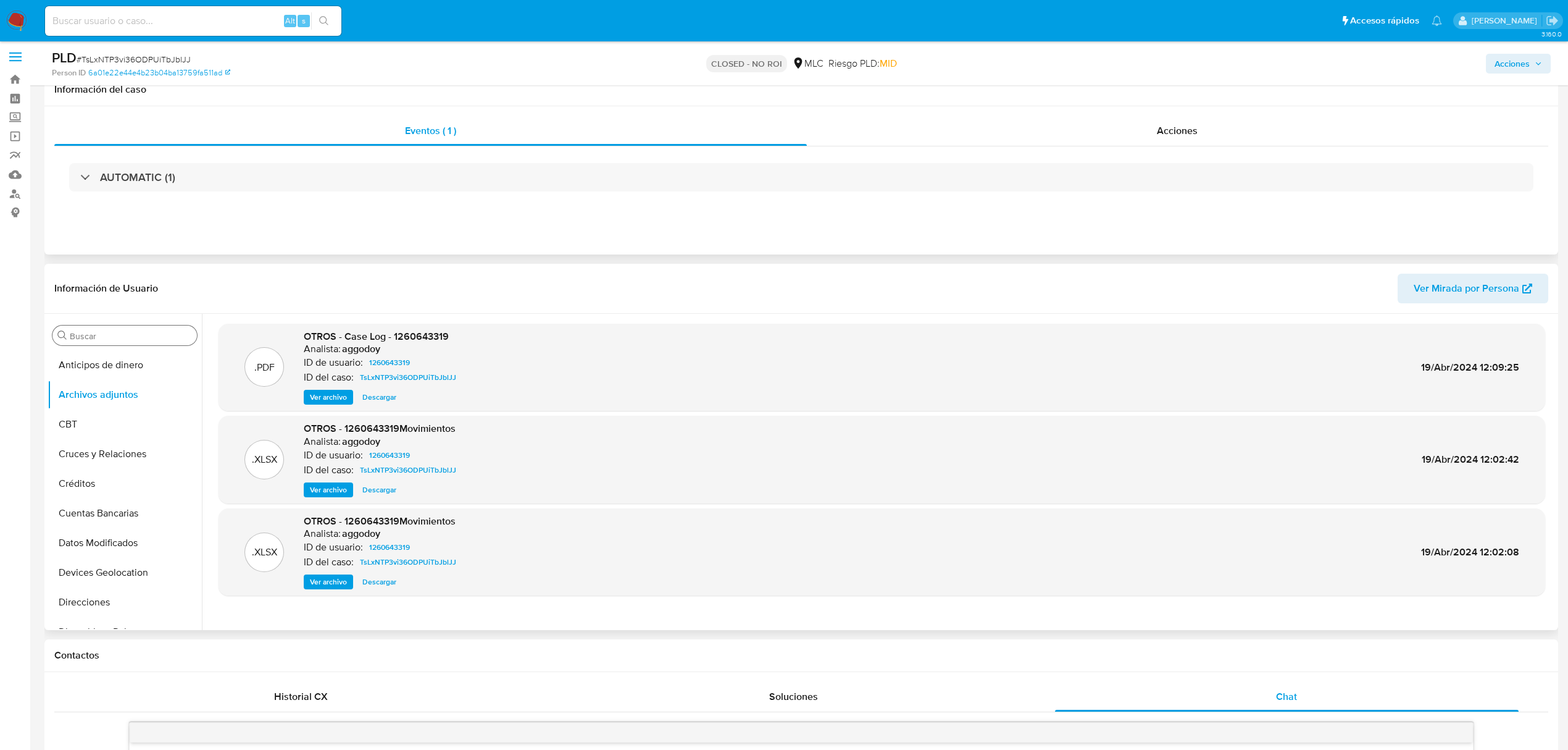
scroll to position [0, 0]
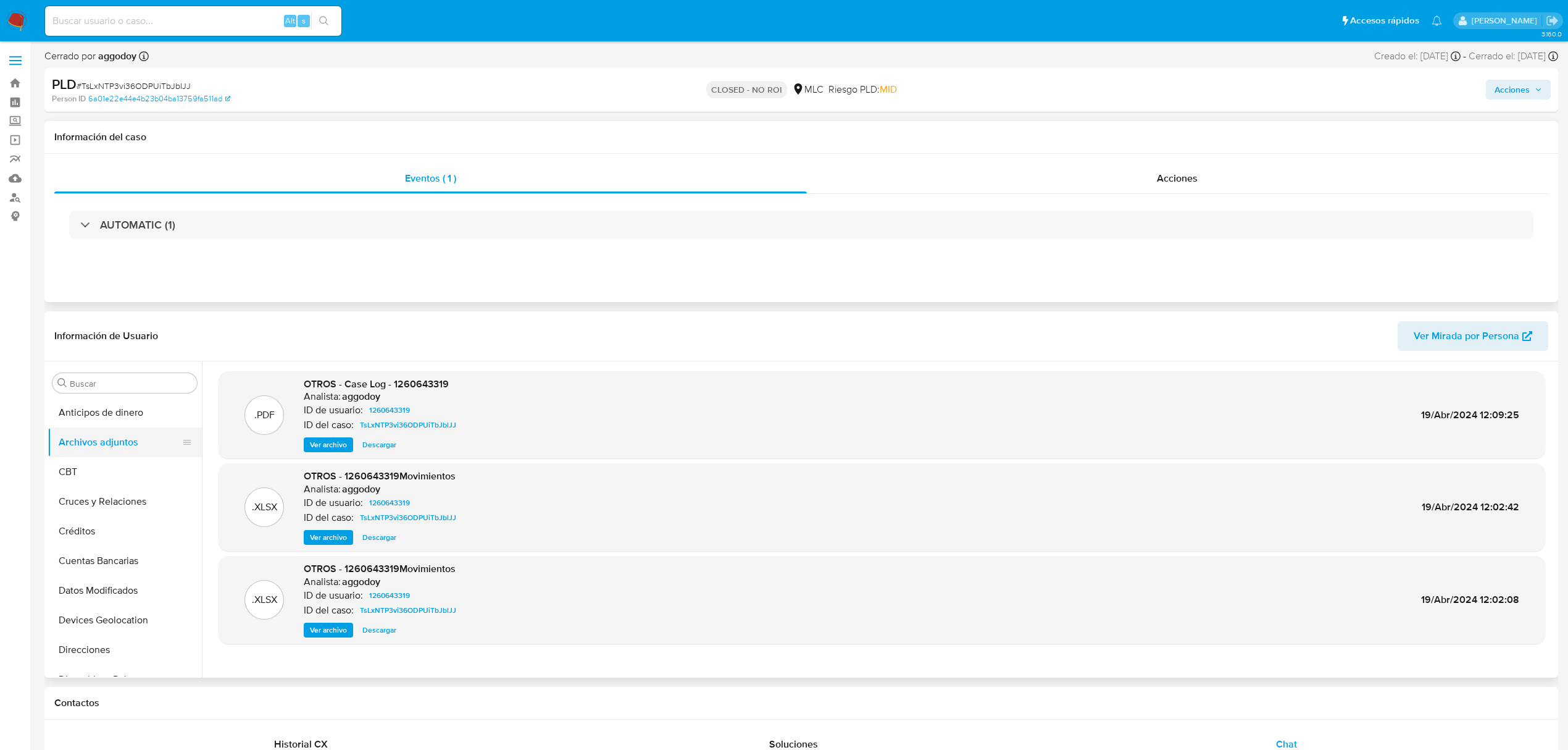
click at [102, 439] on button "Archivos adjuntos" at bounding box center [119, 442] width 144 height 30
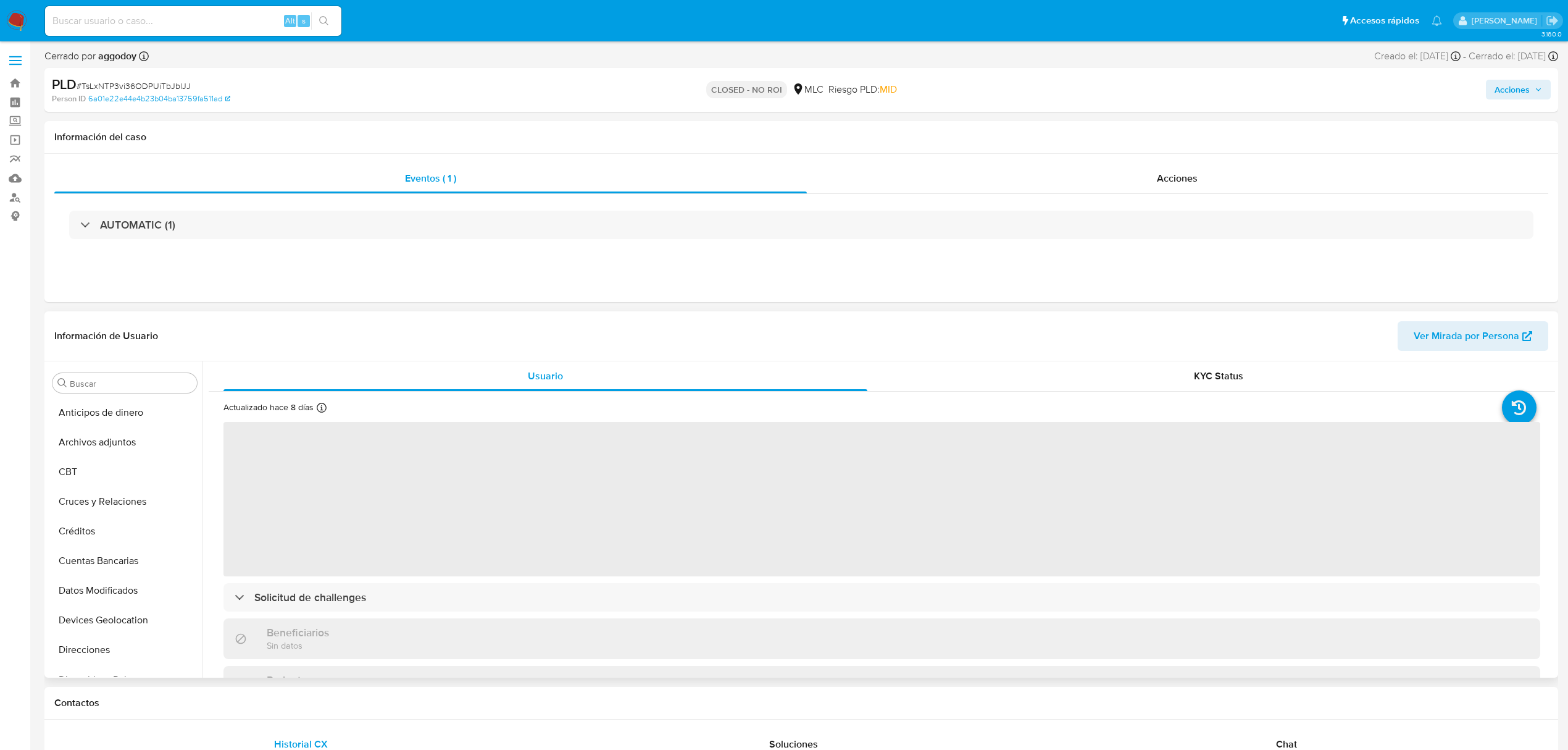
select select "10"
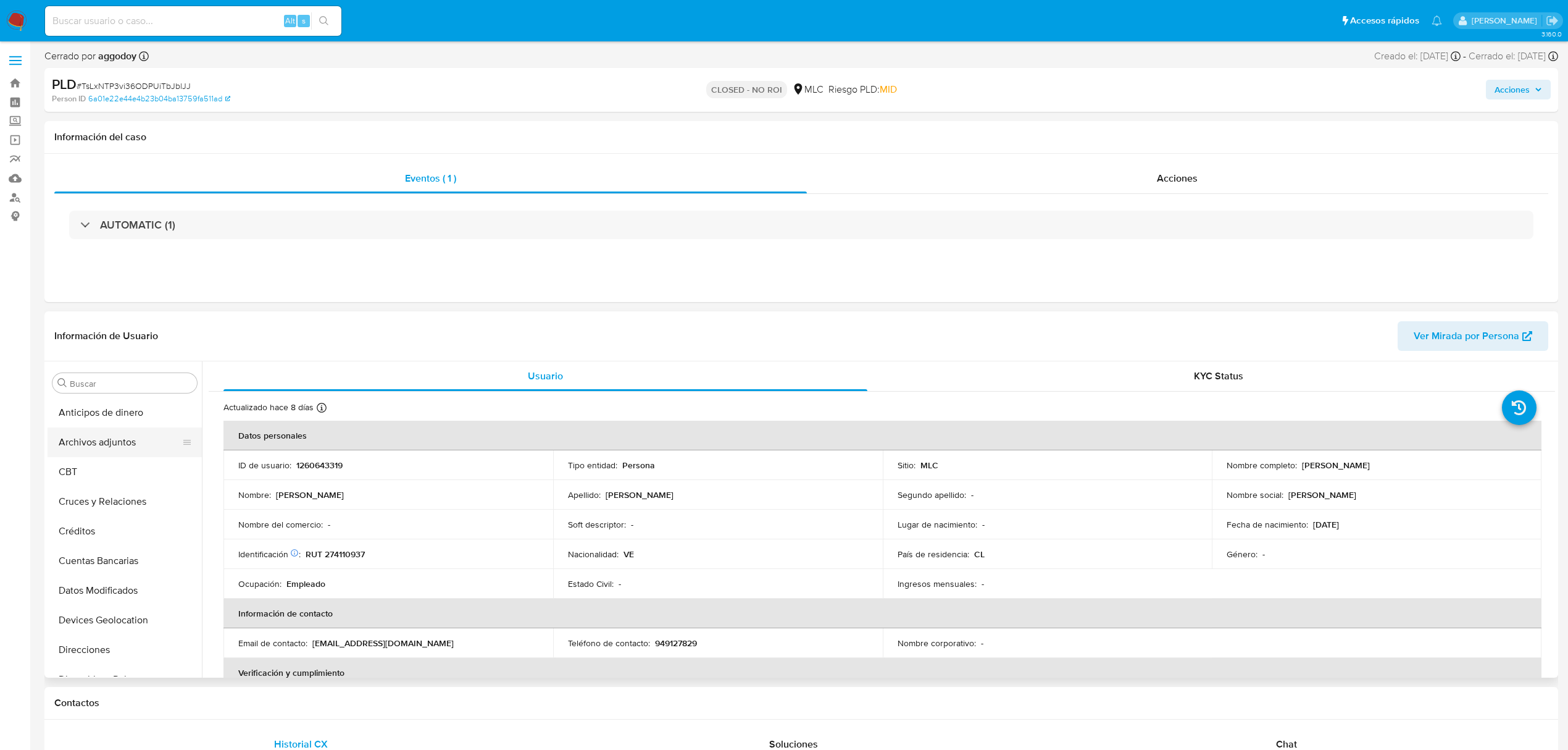
click at [120, 450] on button "Archivos adjuntos" at bounding box center [119, 442] width 144 height 30
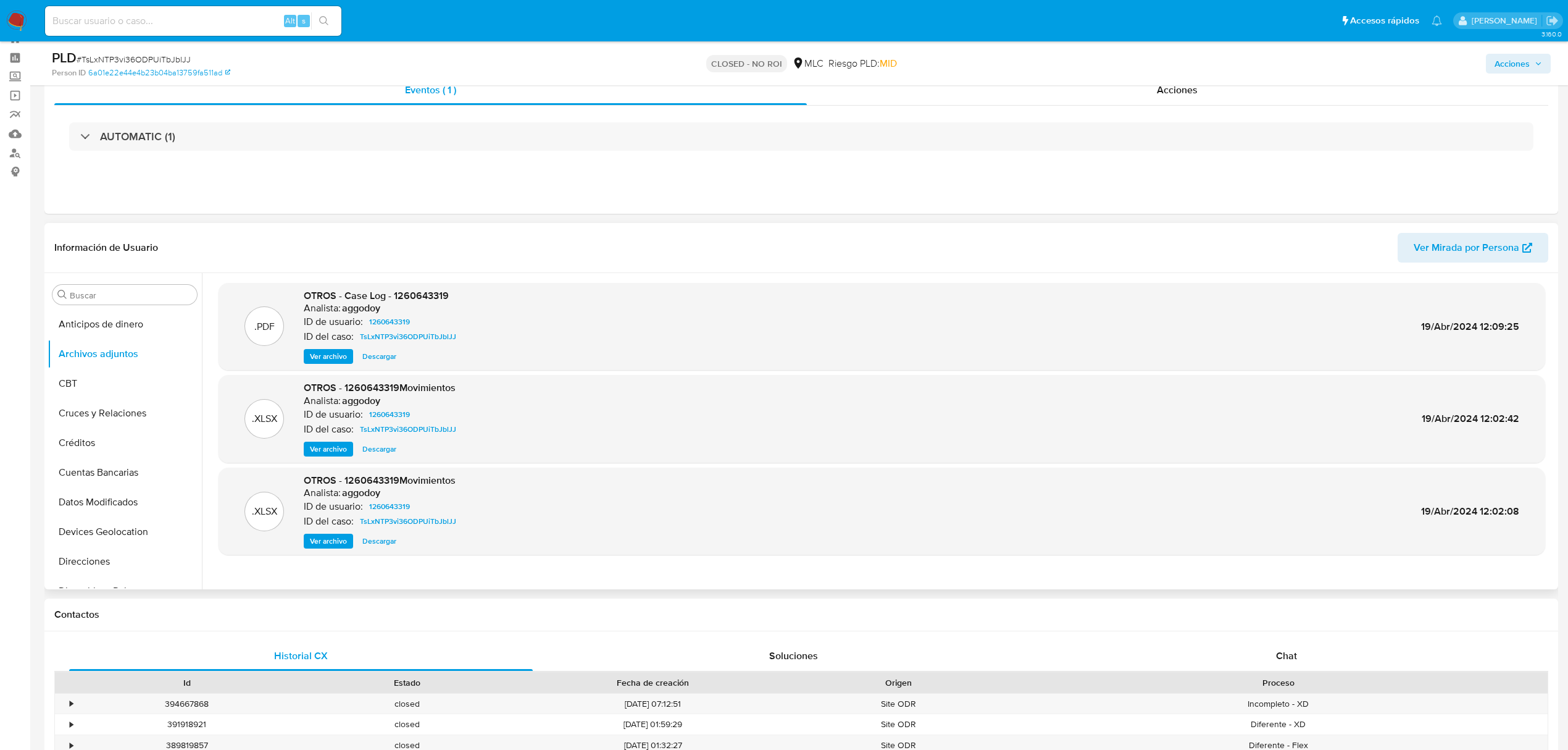
scroll to position [82, 0]
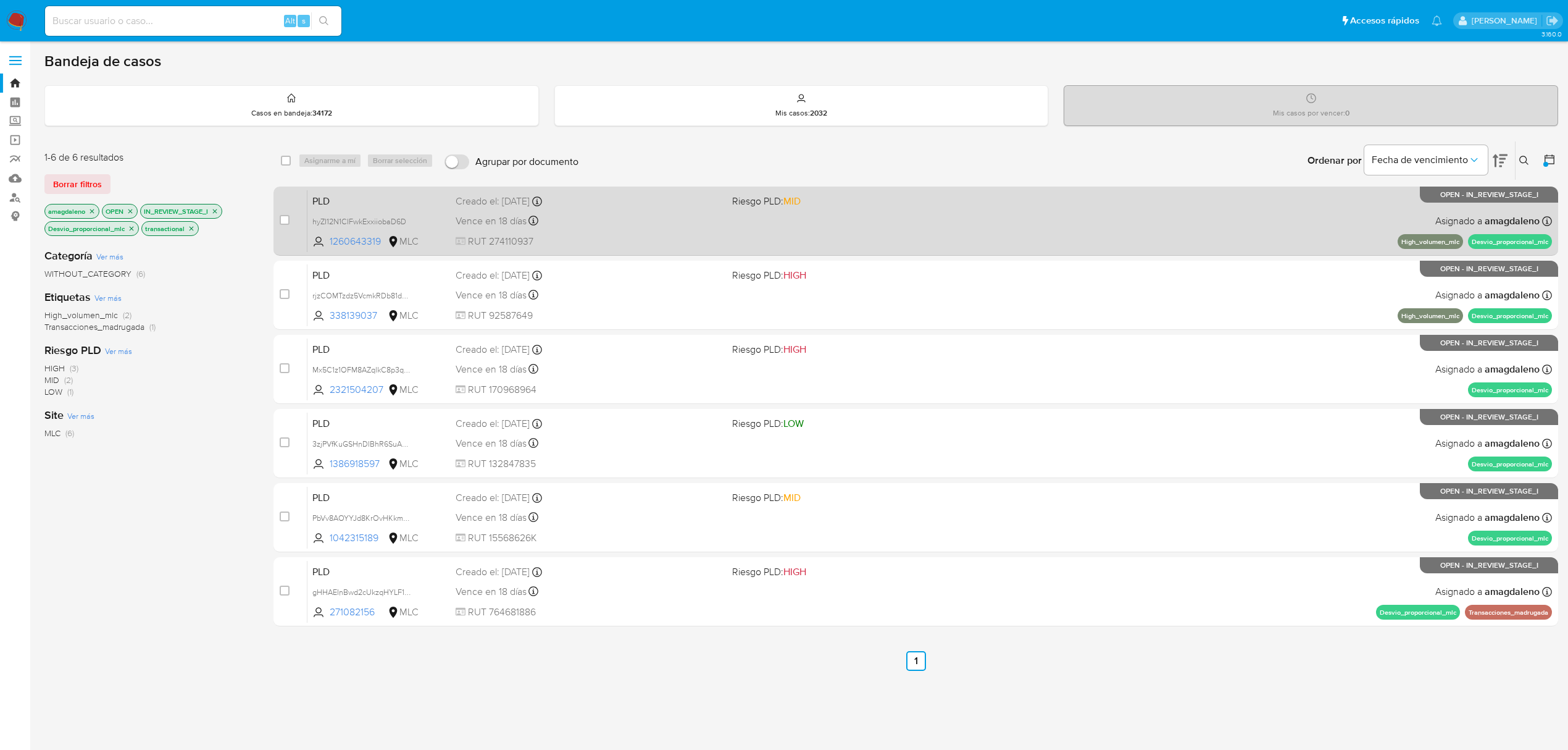
click at [748, 219] on span at bounding box center [865, 220] width 267 height 2
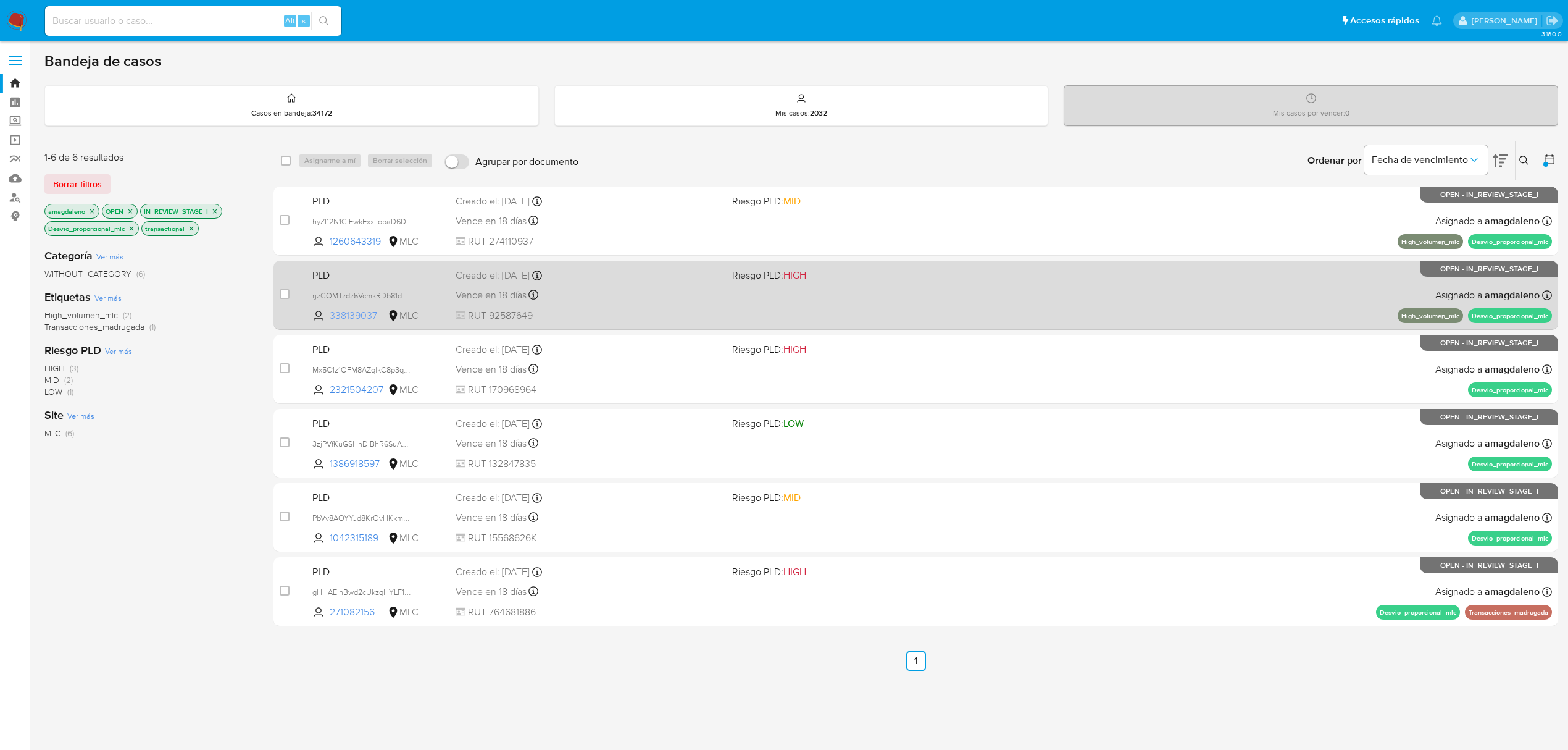
click at [339, 317] on span "338139037" at bounding box center [357, 315] width 55 height 13
click at [639, 289] on div "Vence en 18 días Vence el [DATE] 16:06:33" at bounding box center [588, 294] width 267 height 17
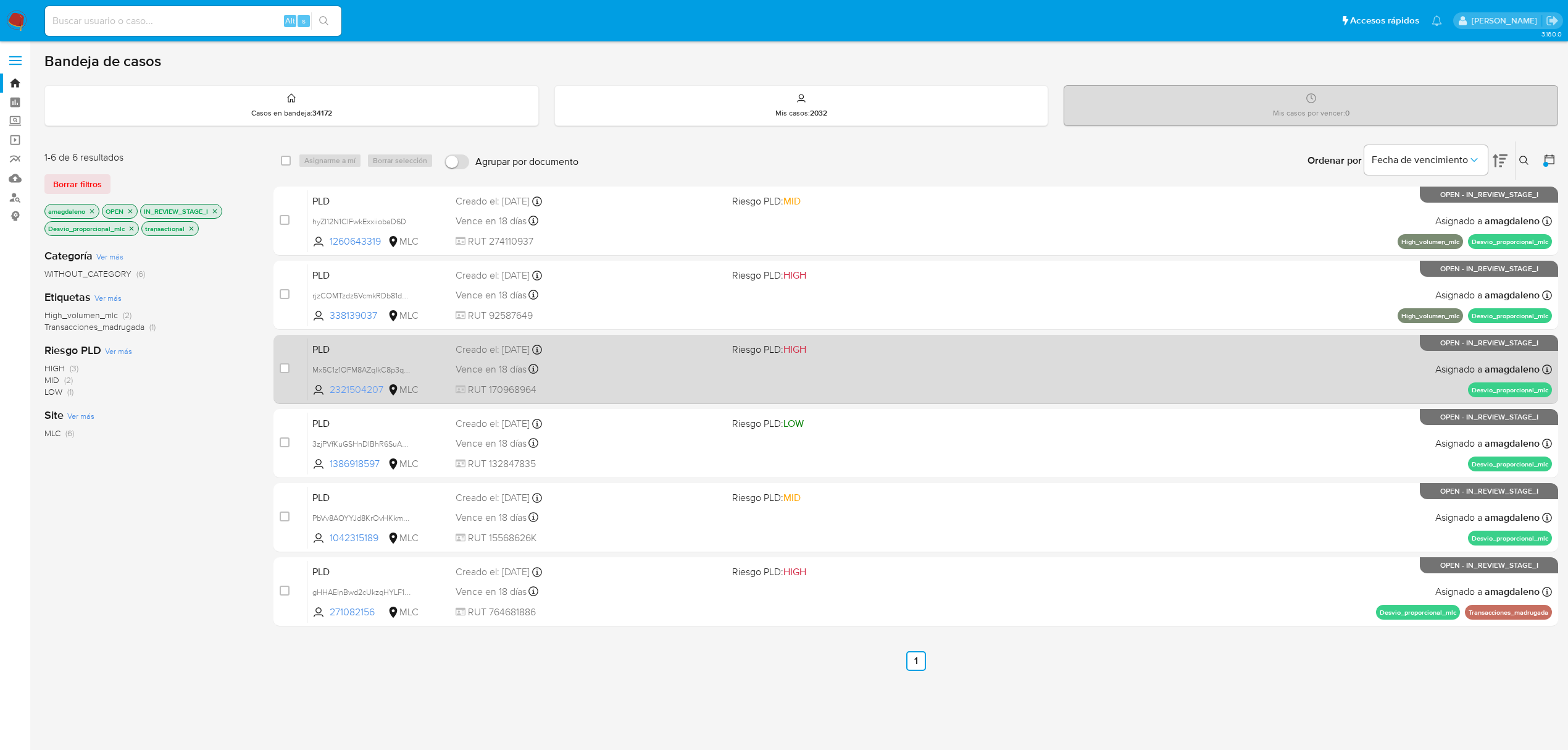
click at [349, 391] on span "2321504207" at bounding box center [357, 390] width 55 height 13
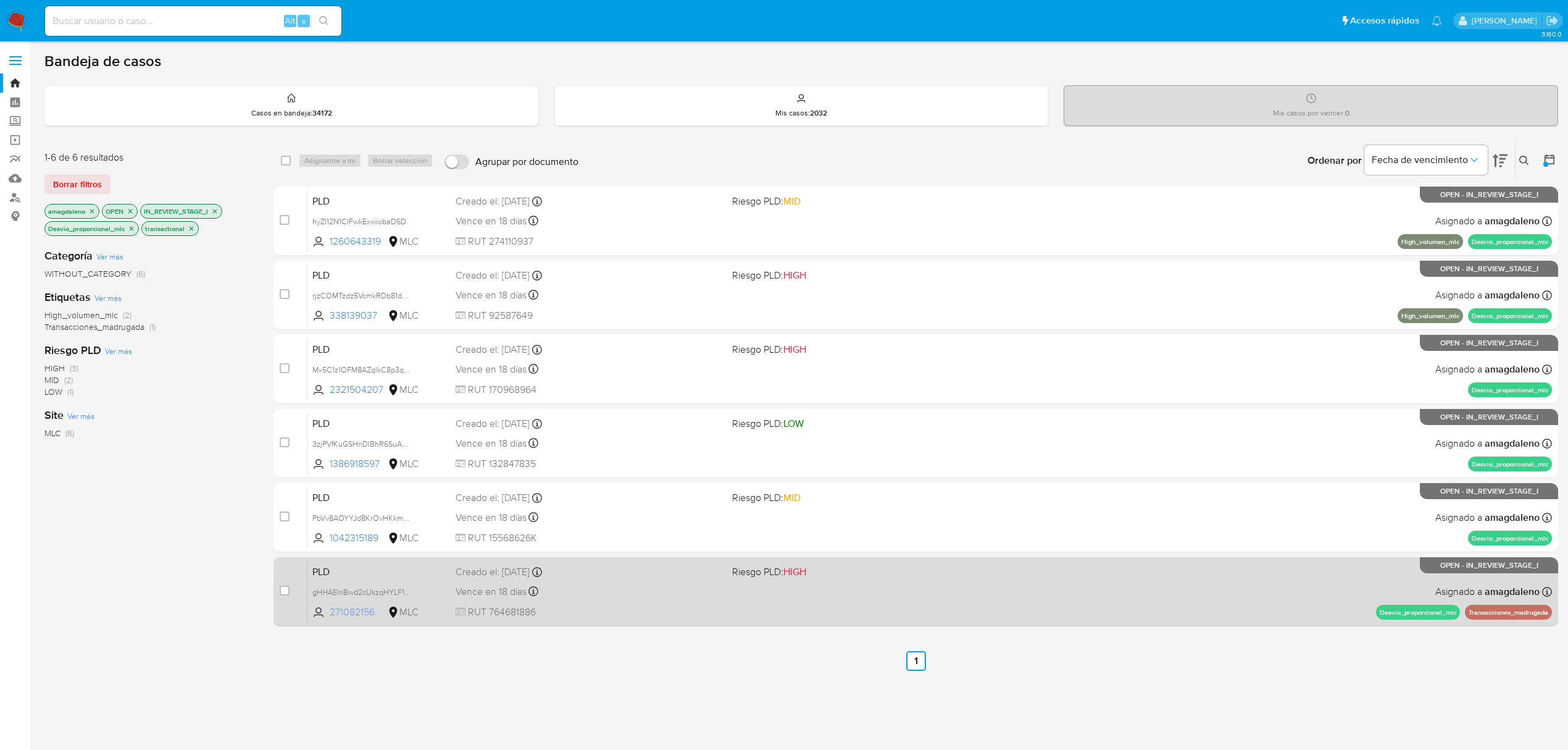
click at [335, 610] on span "271082156" at bounding box center [357, 612] width 55 height 13
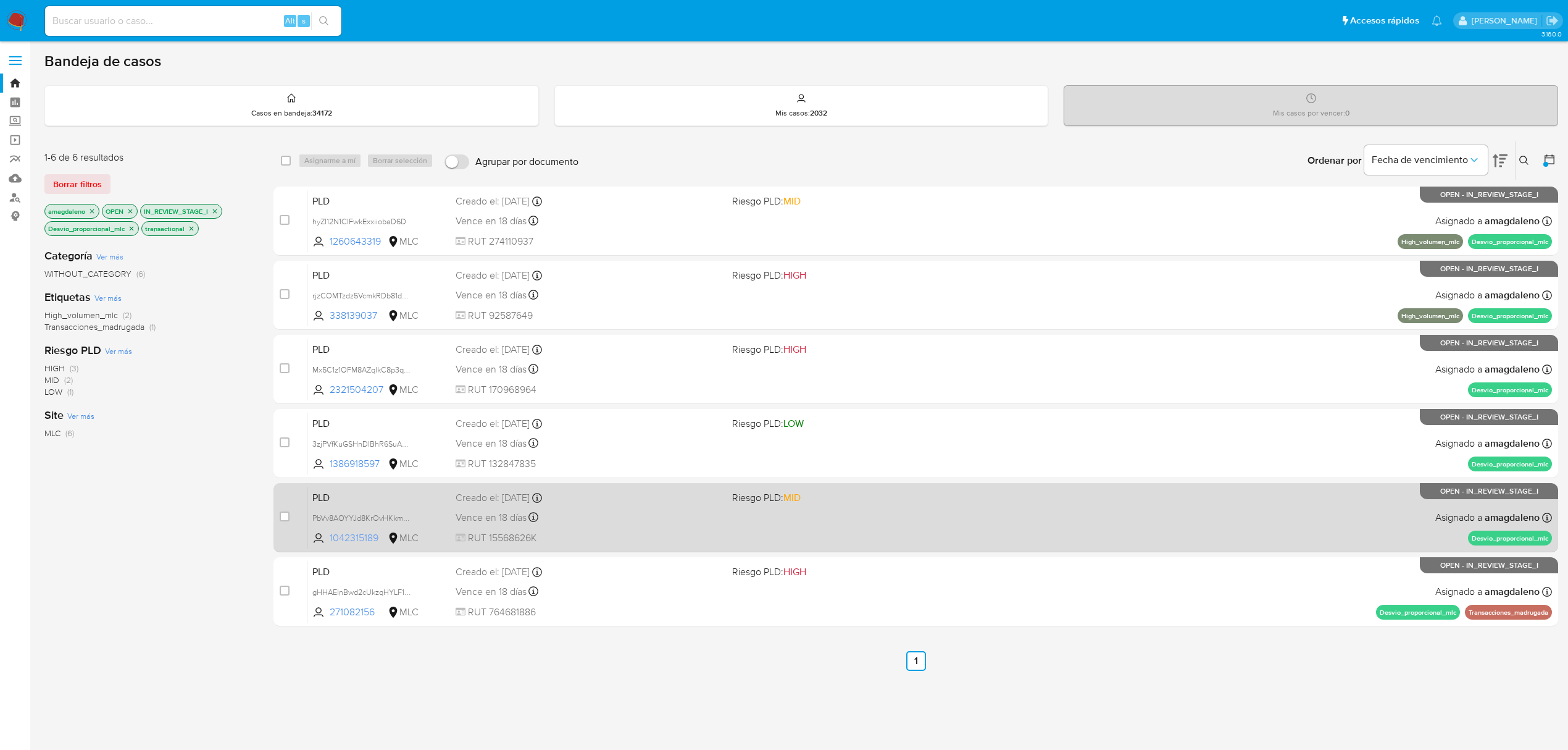
click at [345, 536] on span "1042315189" at bounding box center [357, 538] width 55 height 13
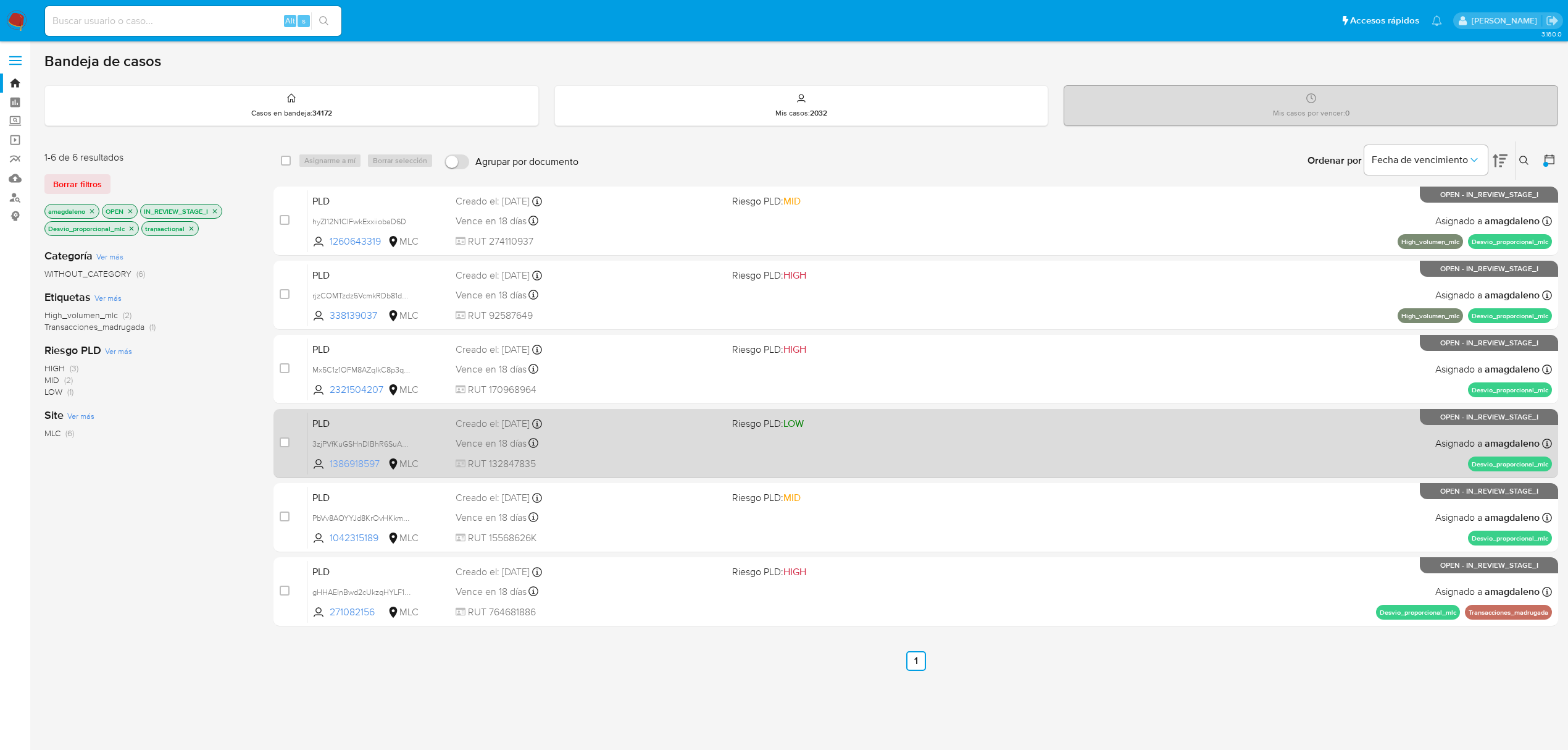
click at [368, 463] on span "1386918597" at bounding box center [357, 464] width 55 height 13
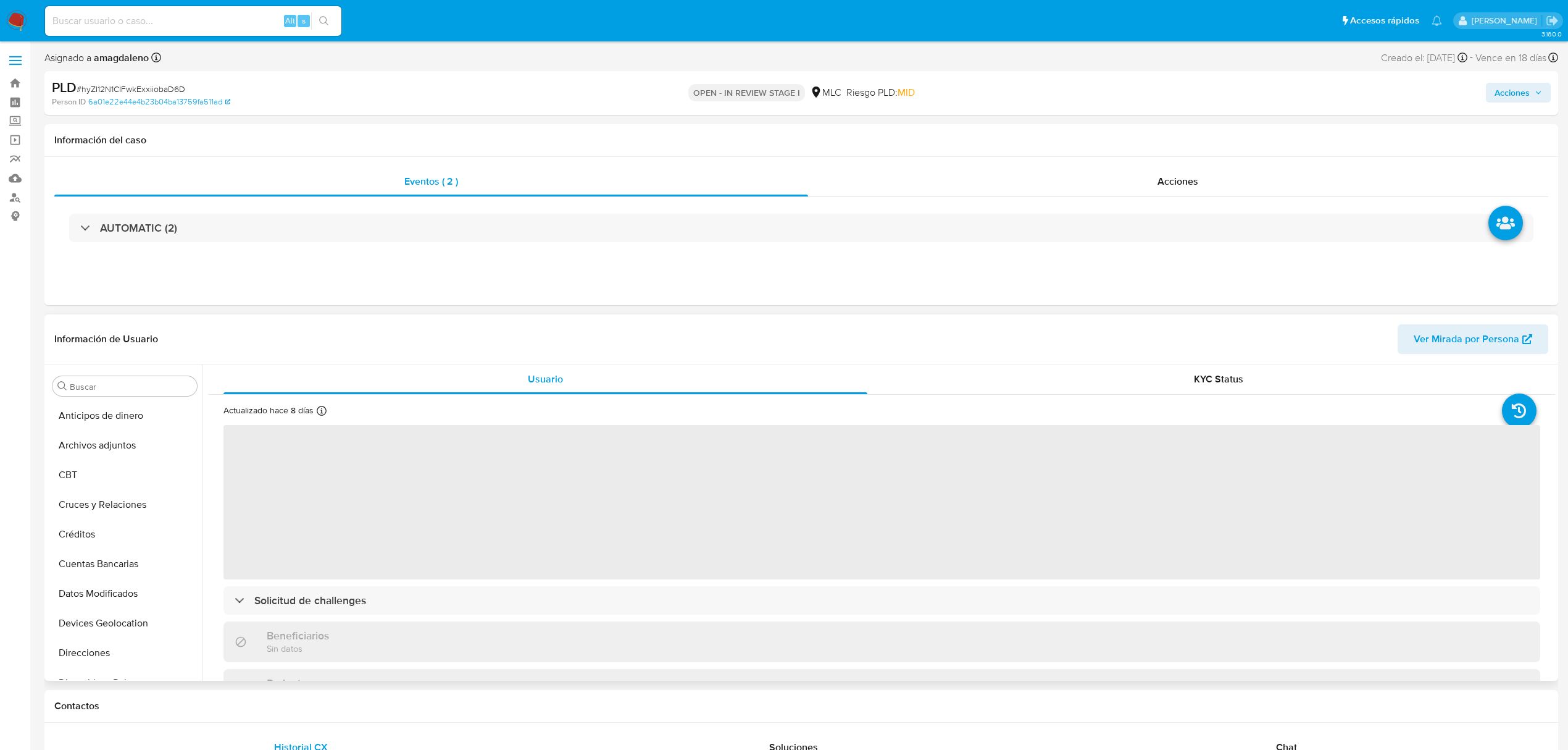
select select "10"
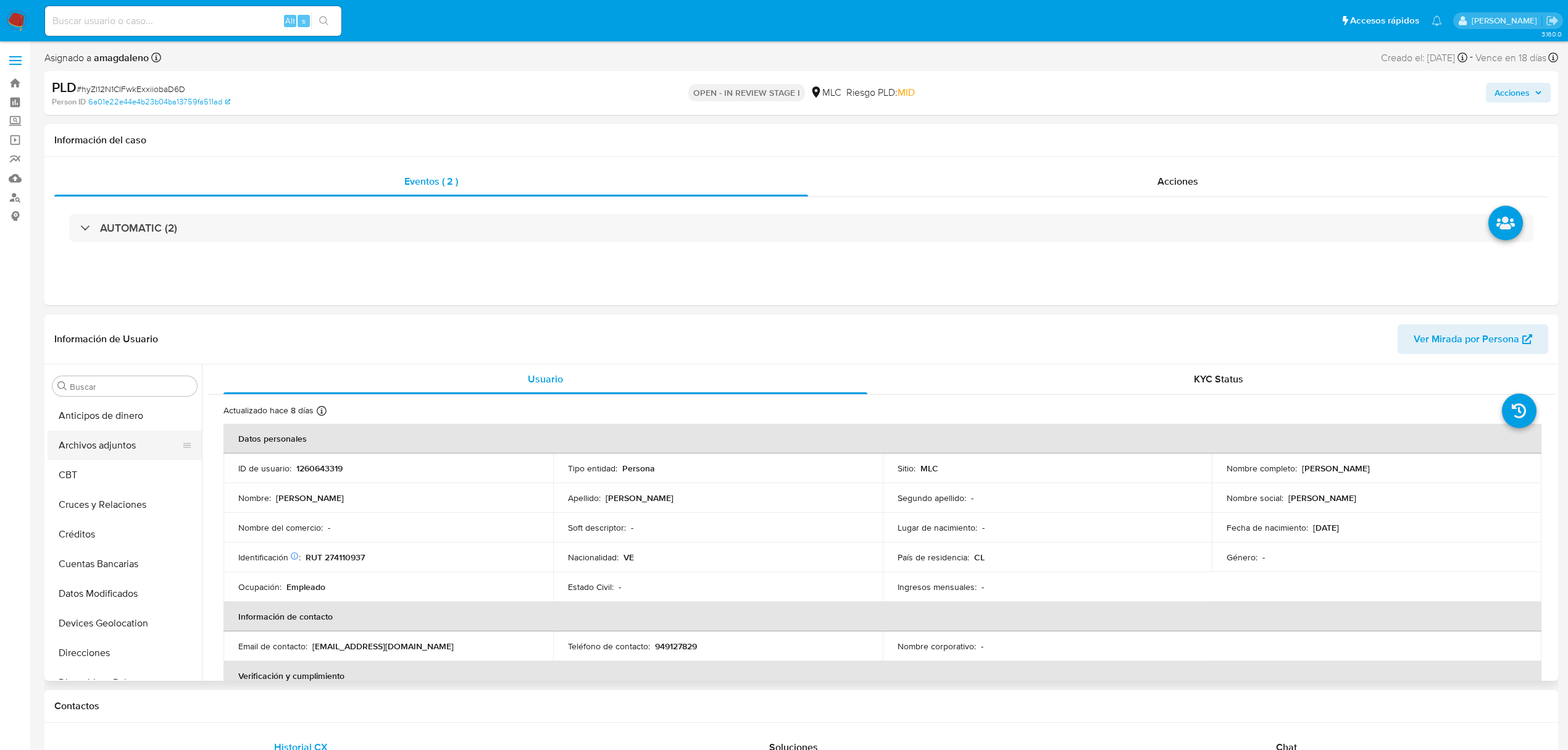
click at [118, 451] on button "Archivos adjuntos" at bounding box center [119, 445] width 144 height 30
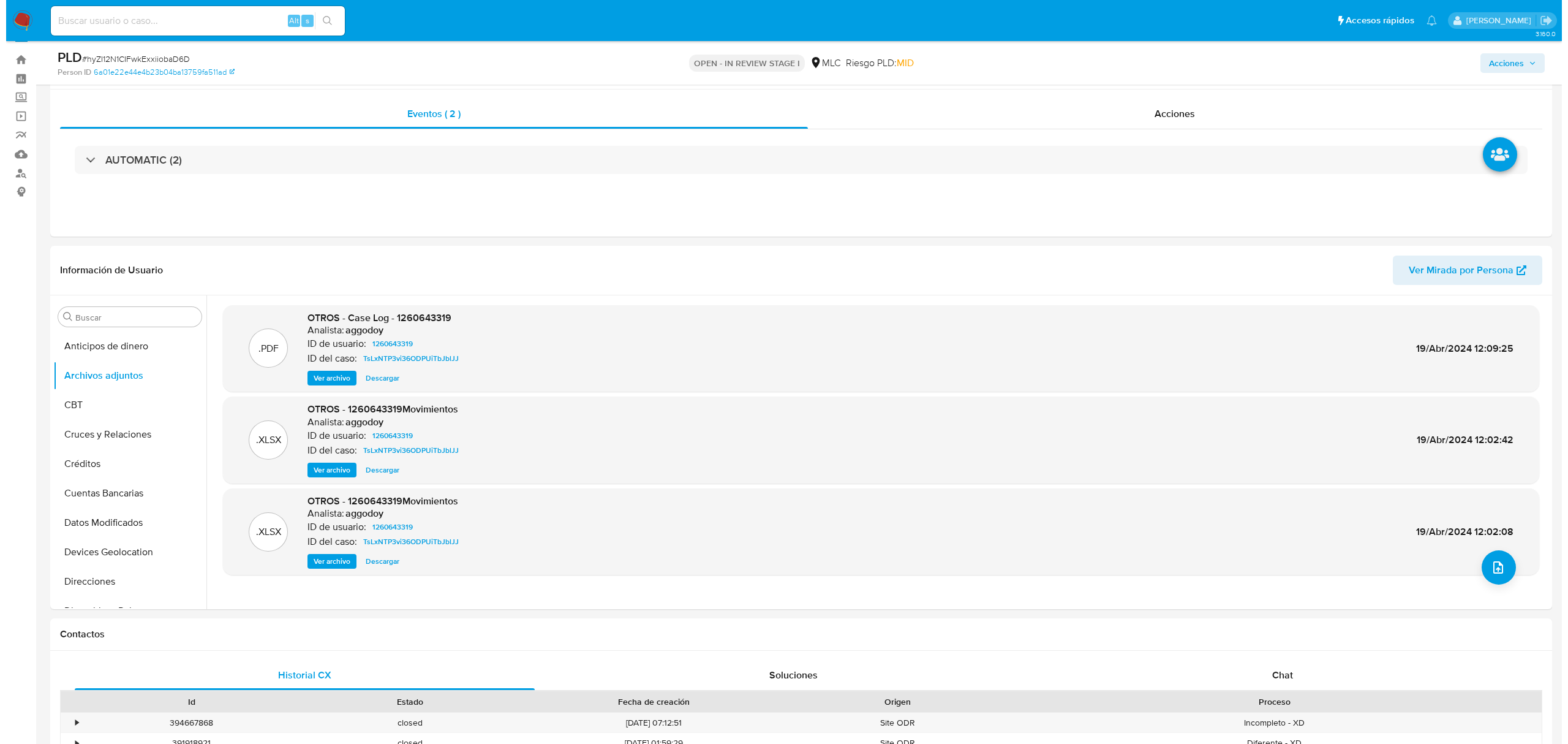
scroll to position [38, 0]
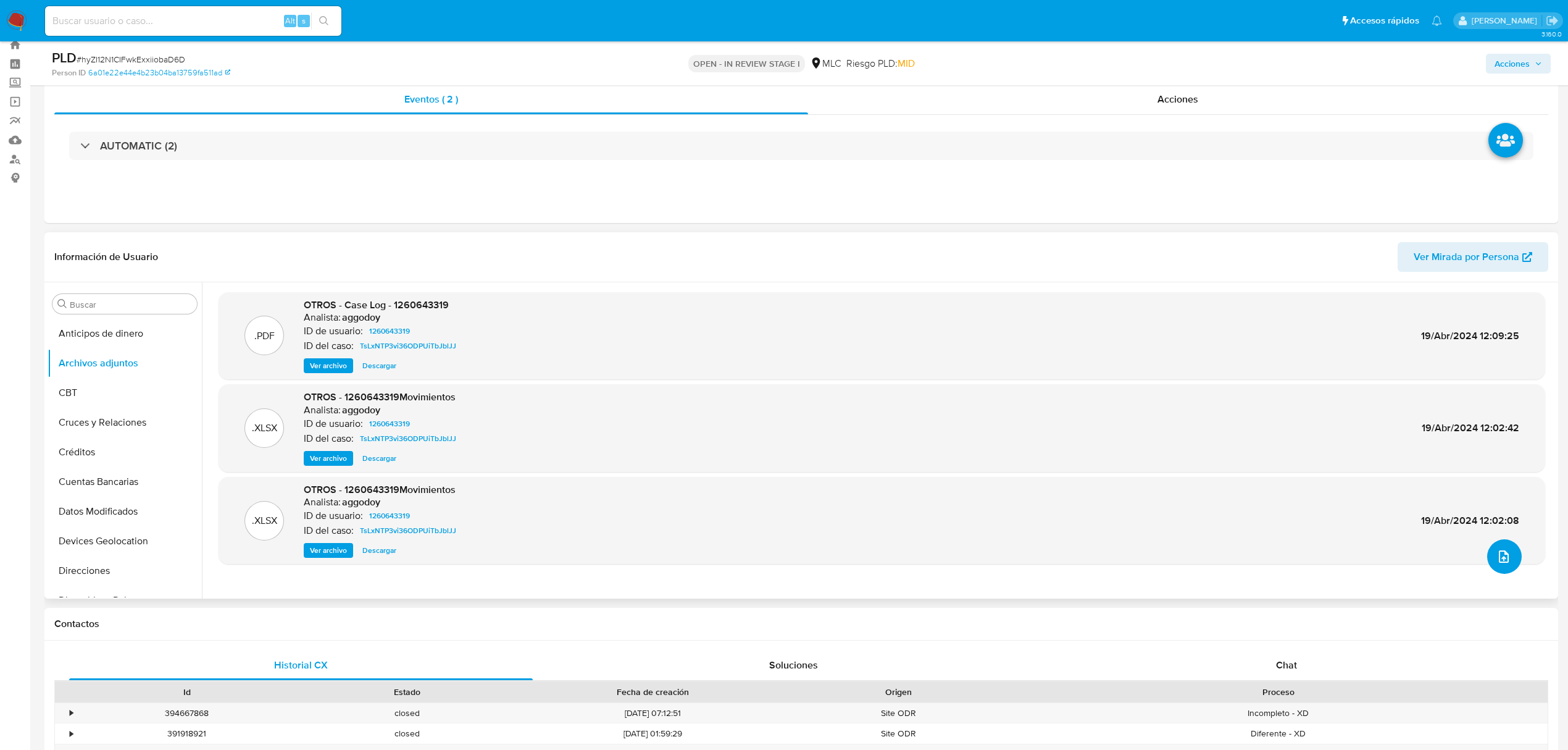
click at [1496, 558] on icon "upload-file" at bounding box center [1504, 556] width 15 height 15
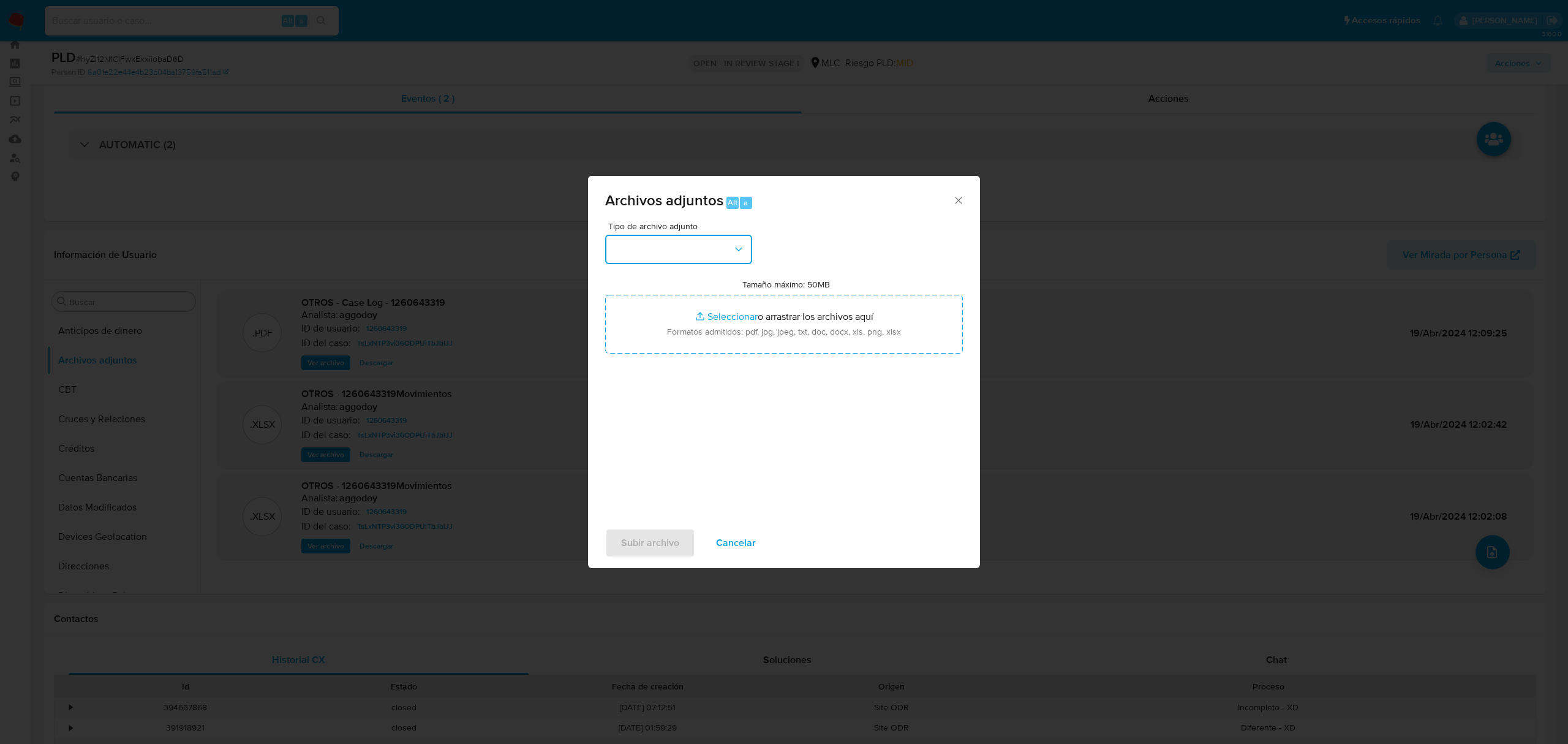
click at [674, 255] on button "button" at bounding box center [678, 249] width 147 height 29
click at [658, 320] on div "OTROS" at bounding box center [675, 306] width 125 height 29
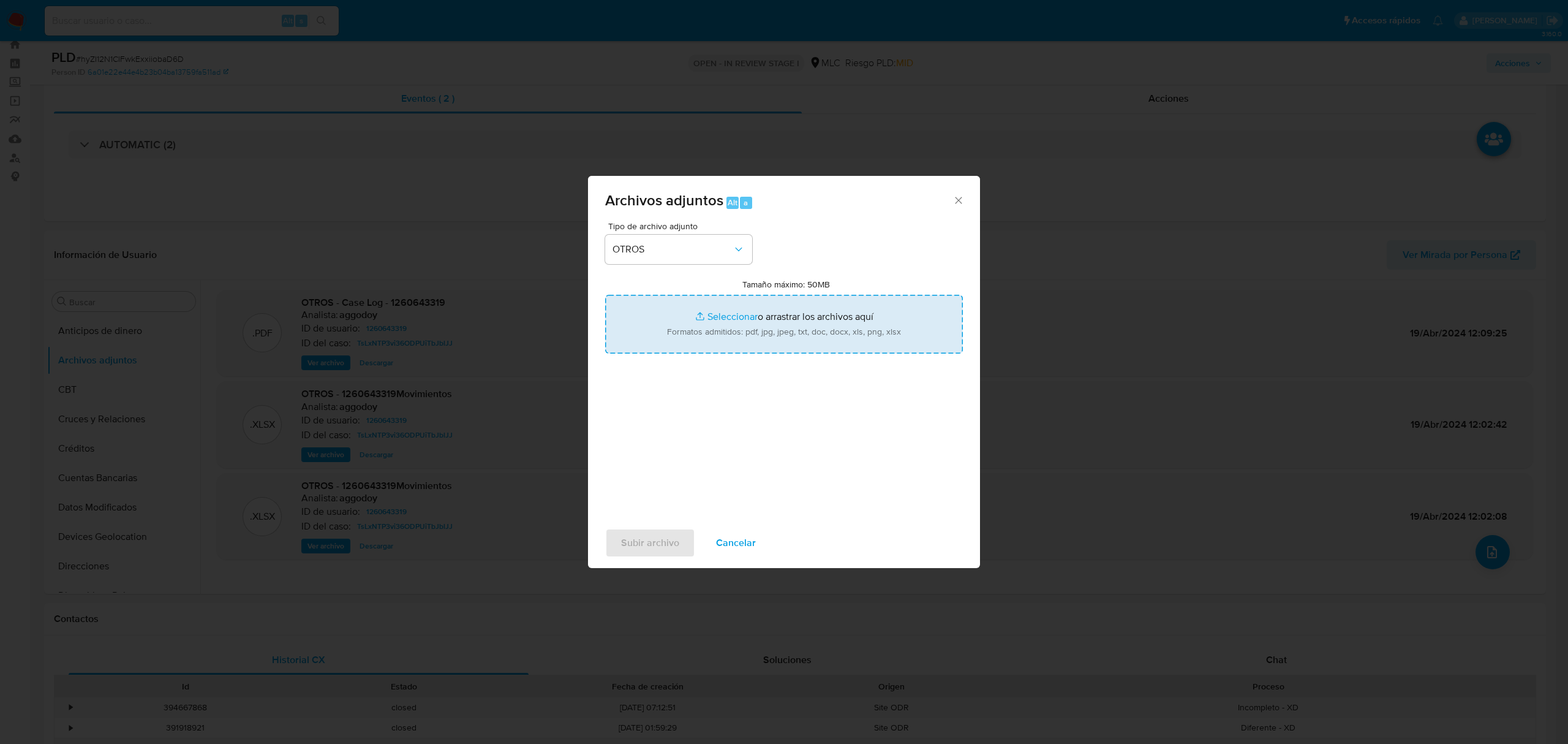
click at [736, 318] on input "Tamaño máximo: 50MB Seleccionar archivos" at bounding box center [784, 324] width 358 height 59
click at [721, 325] on input "Tamaño máximo: 50MB Seleccionar archivos" at bounding box center [784, 324] width 358 height 59
click at [726, 320] on input "Tamaño máximo: 50MB Seleccionar archivos" at bounding box center [784, 324] width 358 height 59
click at [730, 312] on input "Tamaño máximo: 50MB Seleccionar archivos" at bounding box center [784, 324] width 358 height 59
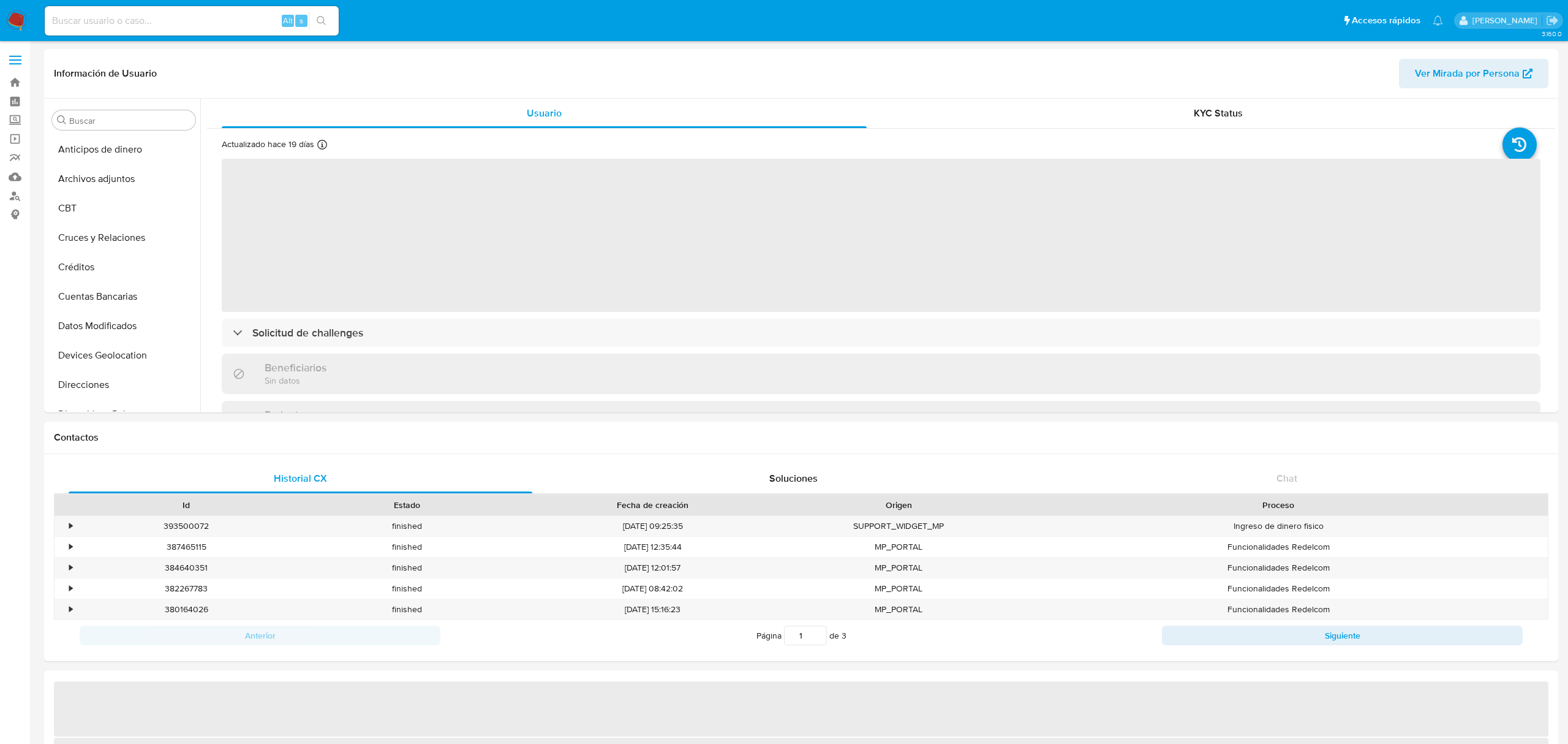
select select "10"
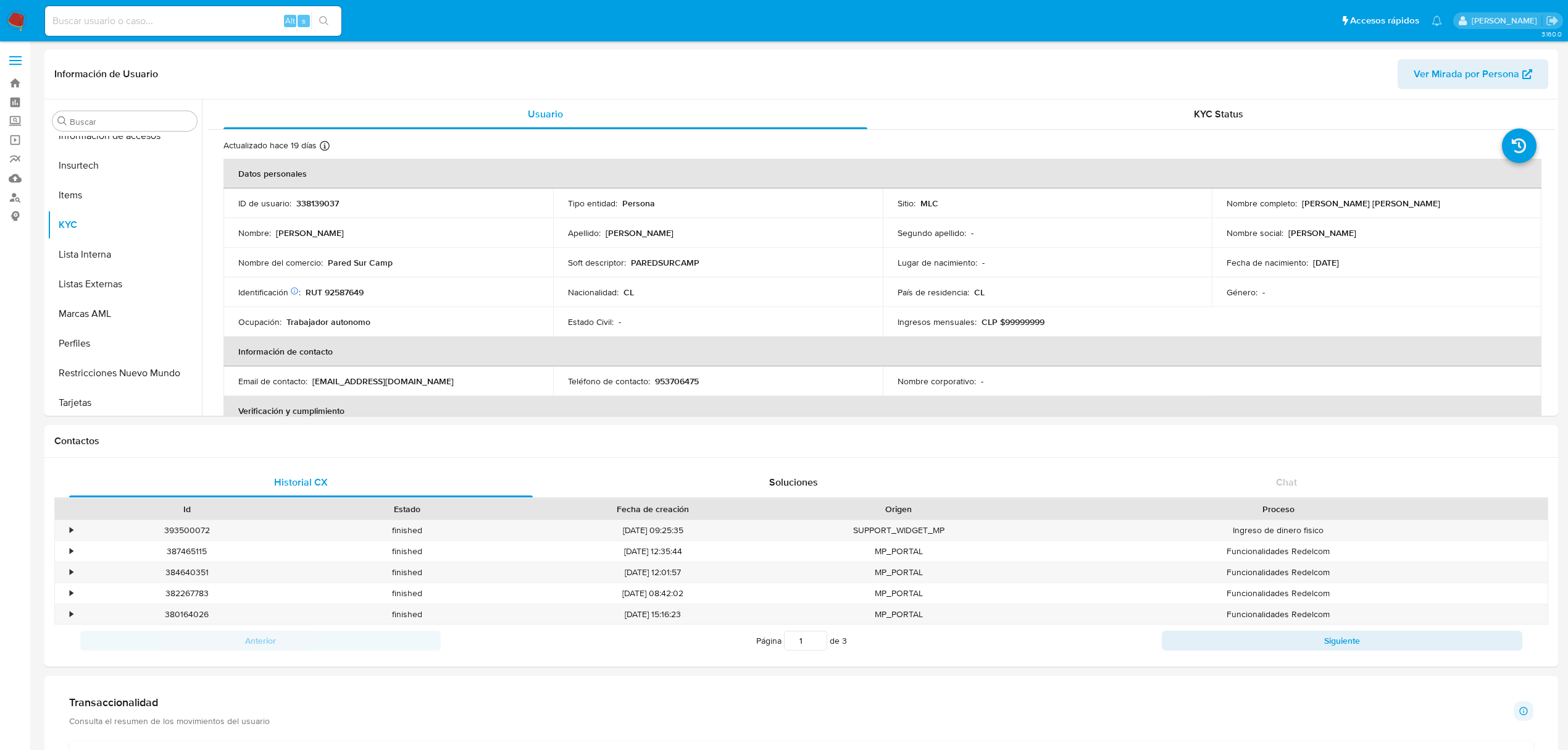
scroll to position [521, 0]
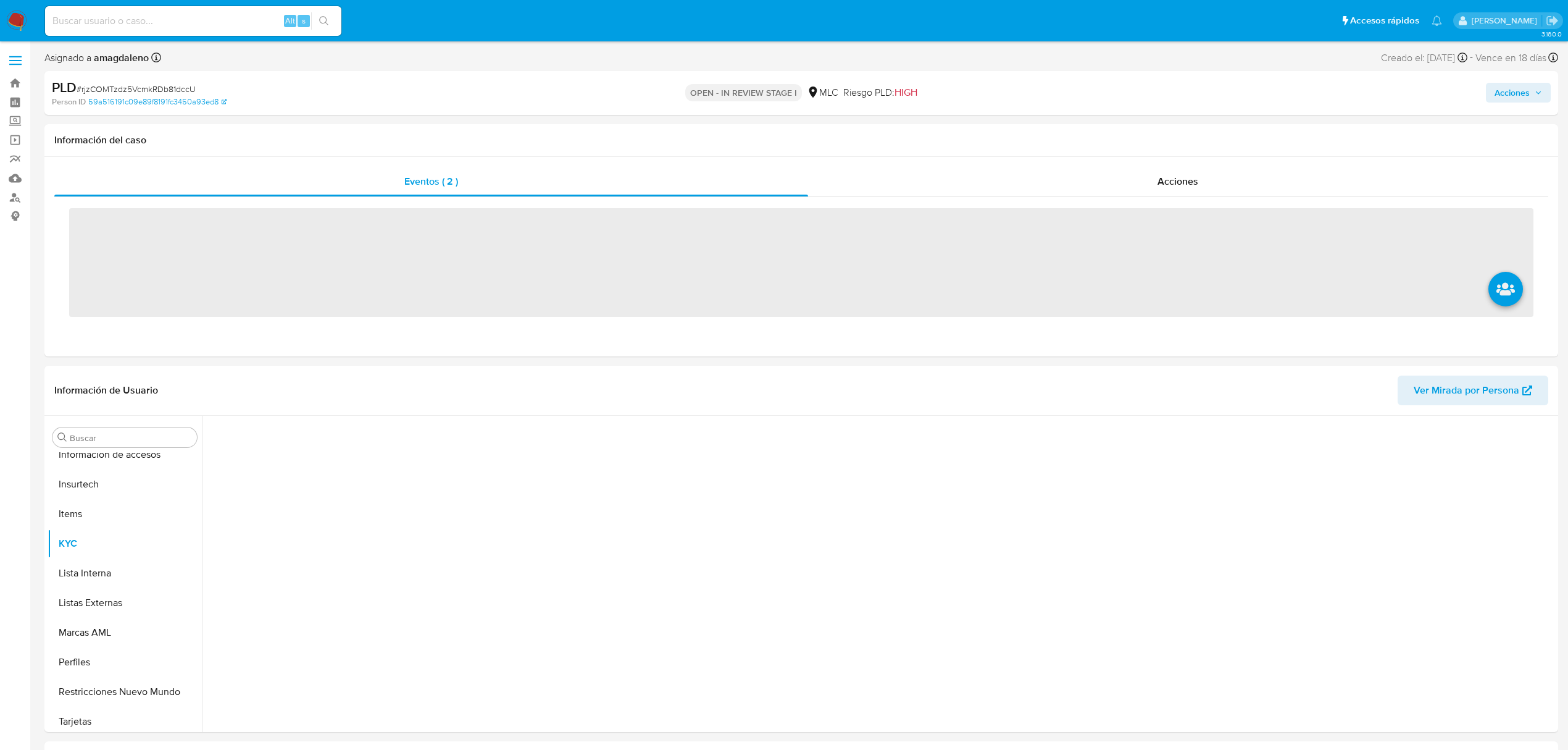
scroll to position [522, 0]
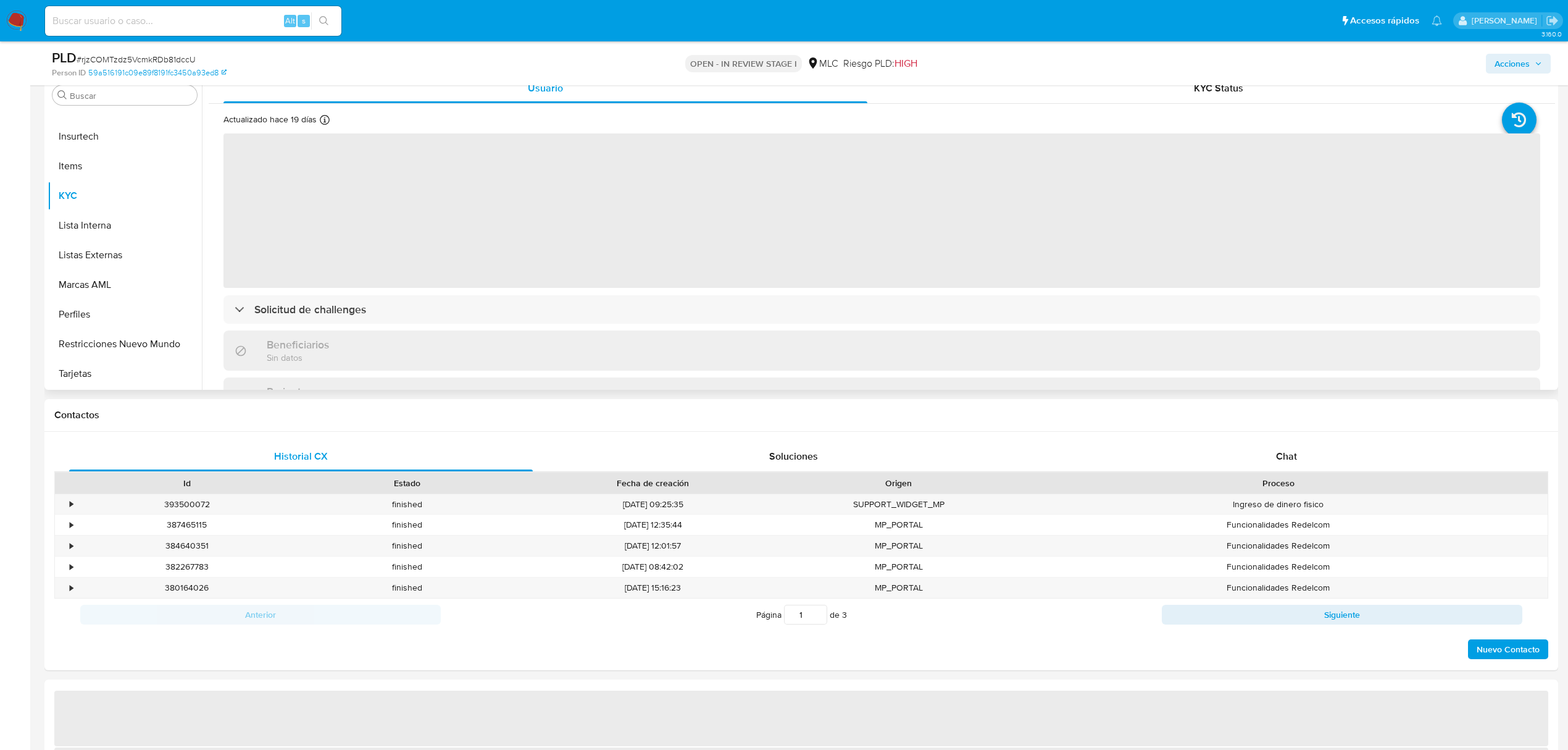
select select "10"
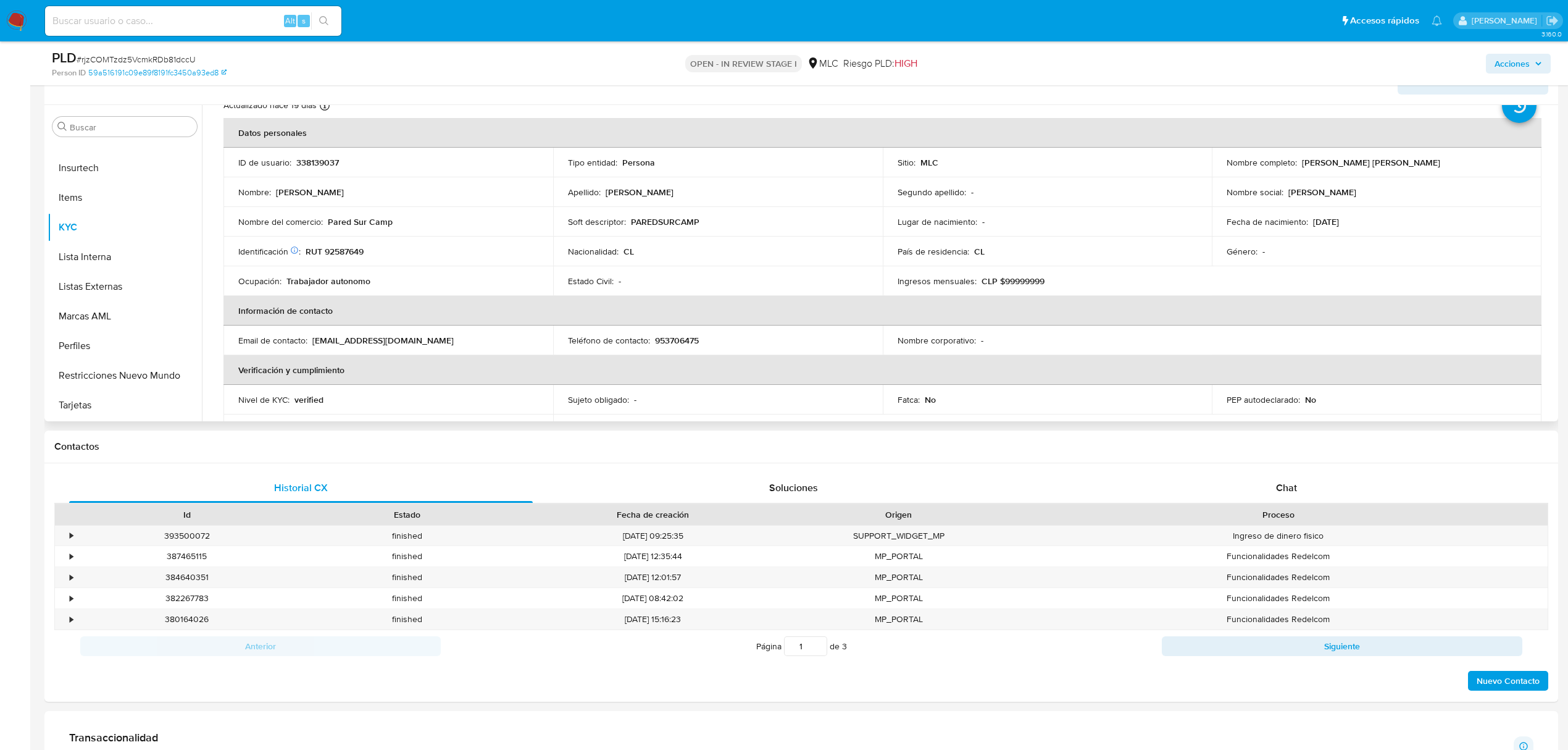
scroll to position [48, 0]
click at [351, 249] on p "RUT 92587649" at bounding box center [334, 249] width 58 height 11
copy p "92587649"
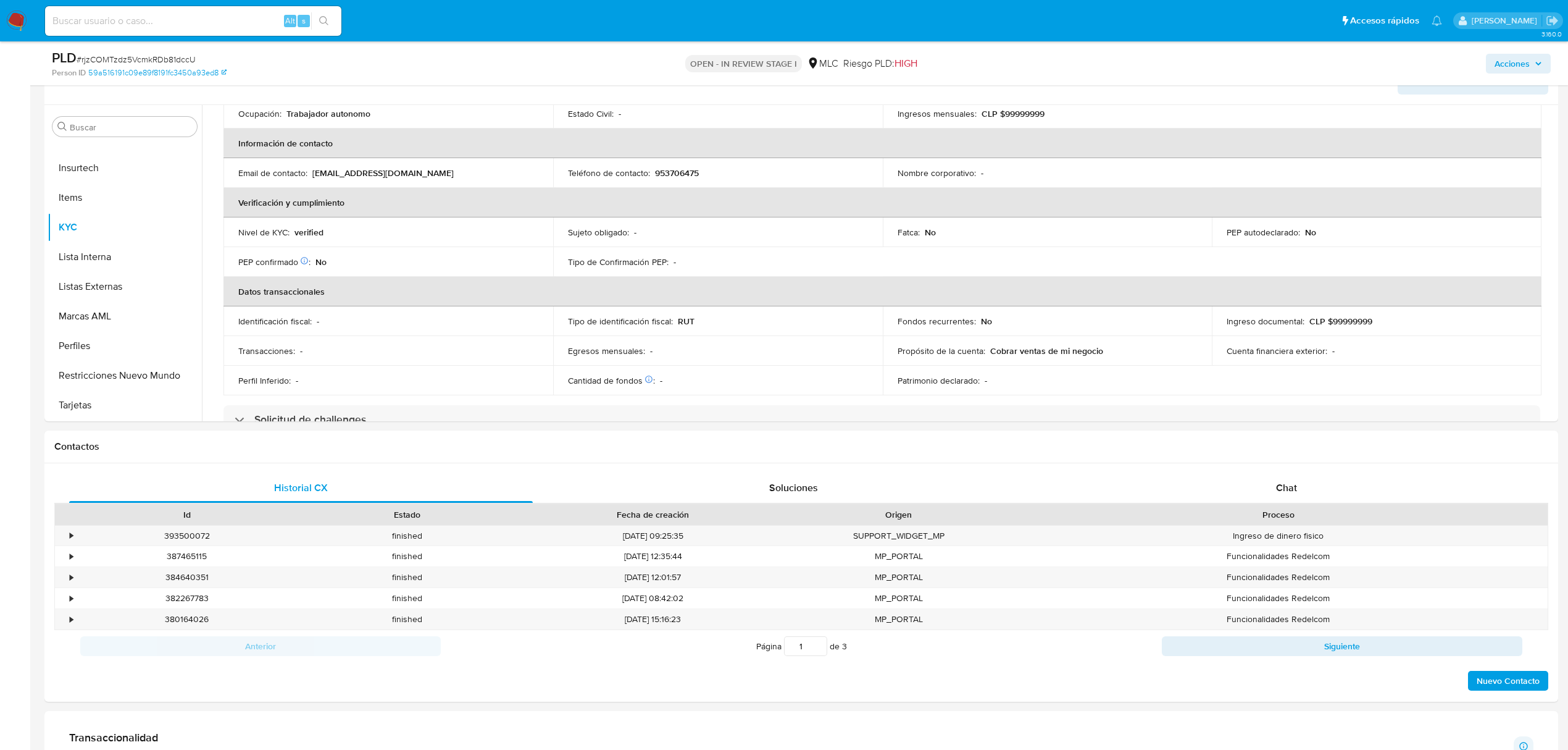
scroll to position [0, 0]
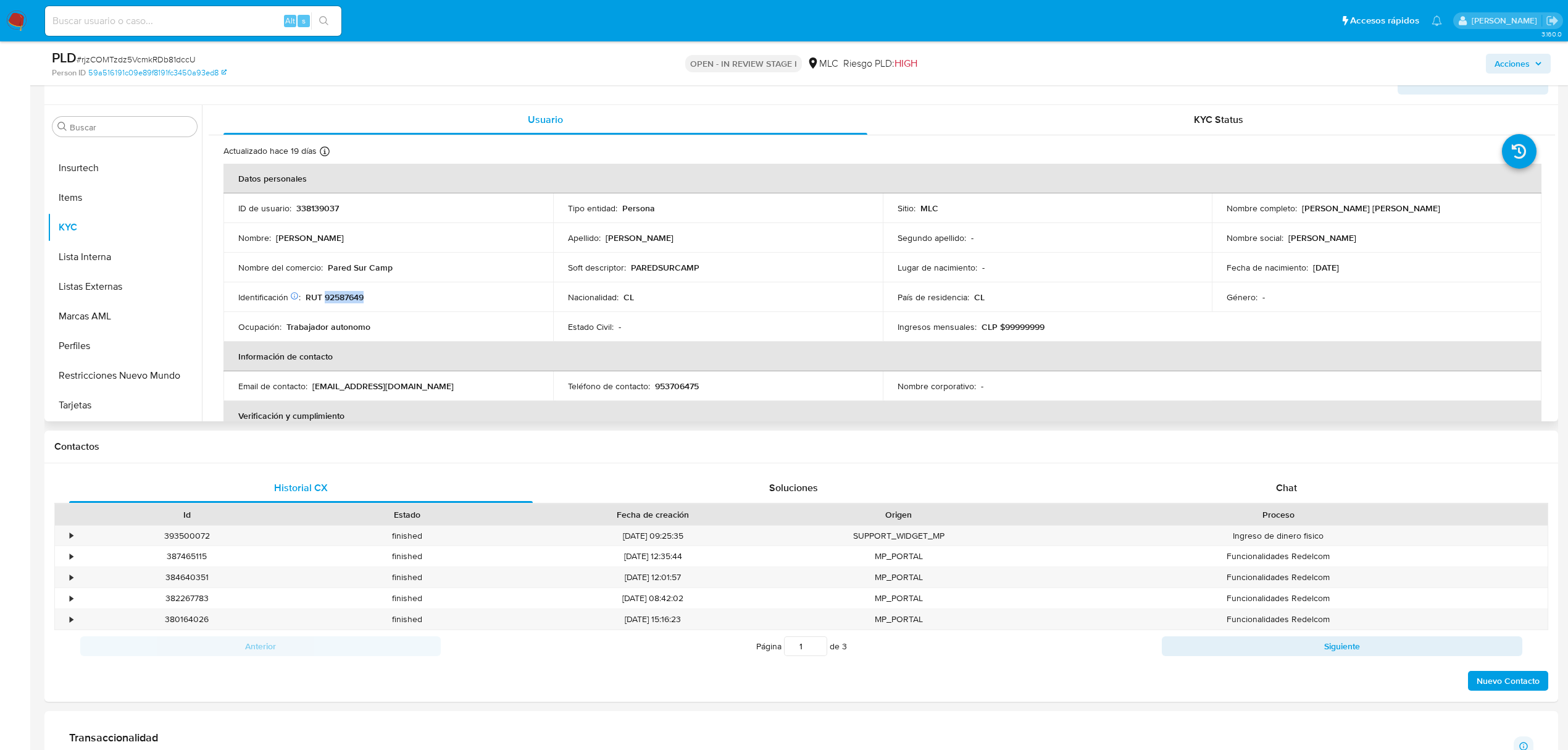
click at [350, 291] on p "RUT 92587649" at bounding box center [334, 297] width 58 height 11
click at [121, 240] on button "Cruces y Relaciones" at bounding box center [119, 245] width 144 height 30
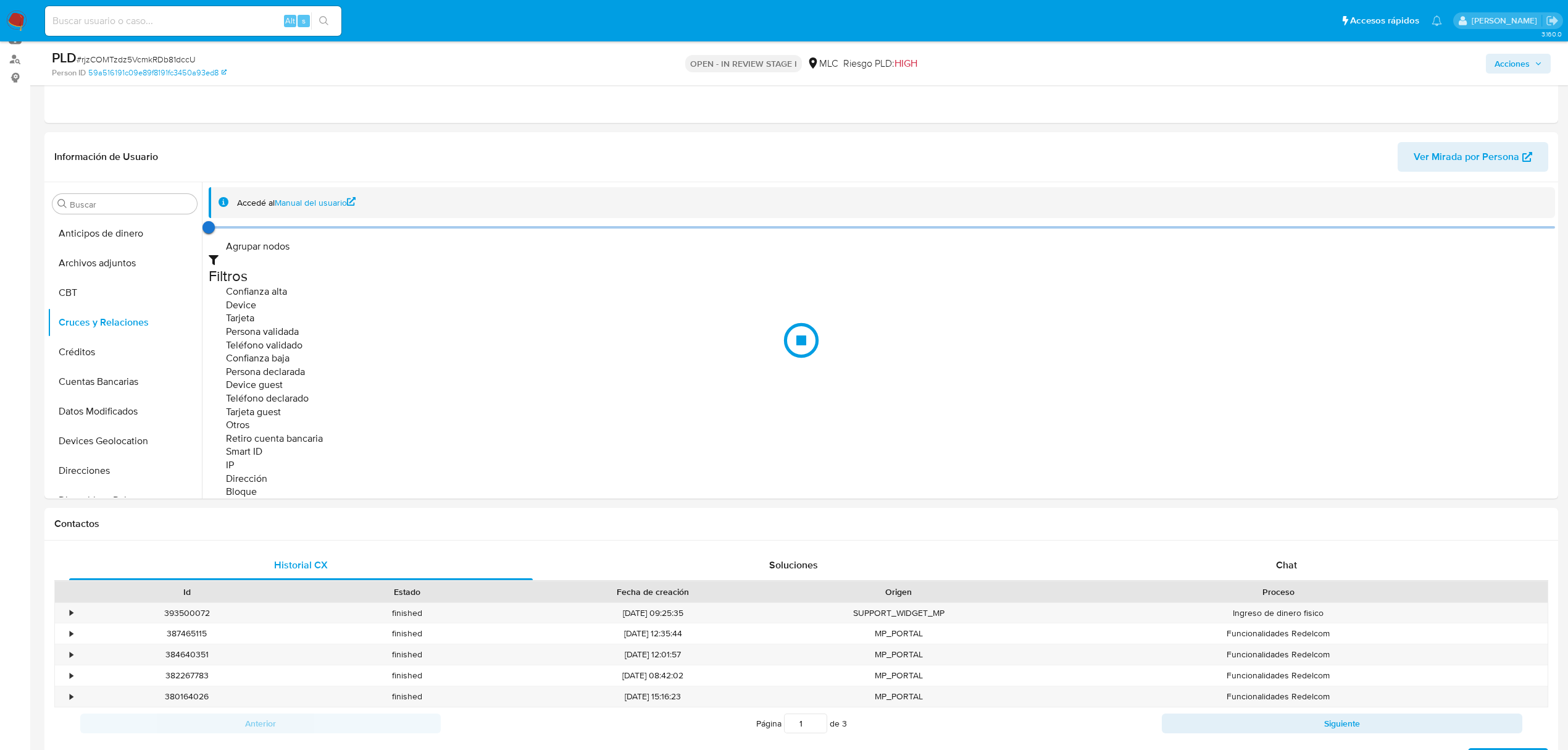
scroll to position [107, 0]
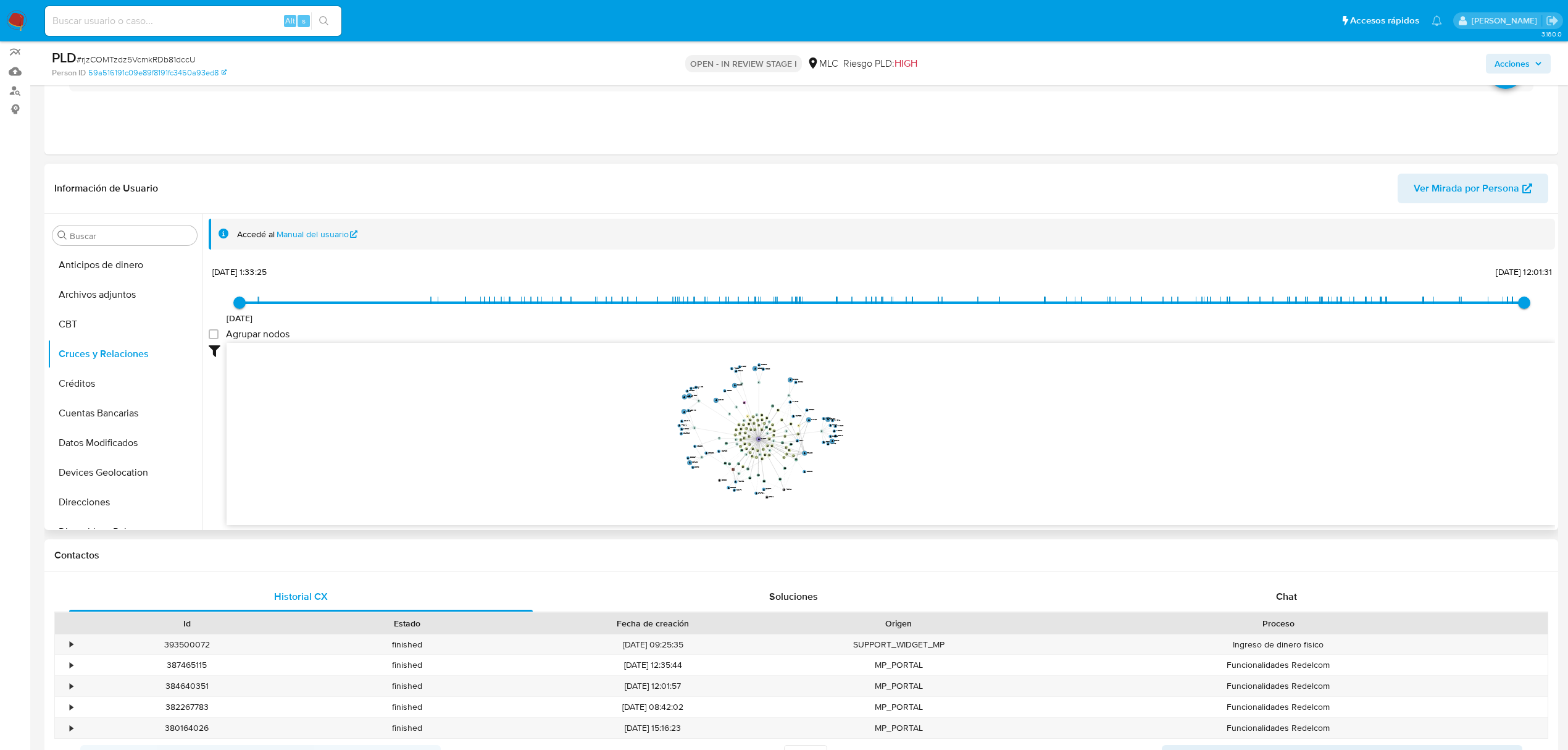
drag, startPoint x: 1006, startPoint y: 436, endPoint x: 926, endPoint y: 450, distance: 81.2
click at [926, 450] on icon "device-636e6a7508813b00188ead02  user-709948405  709948405 user-338139037  3…" at bounding box center [890, 432] width 1328 height 179
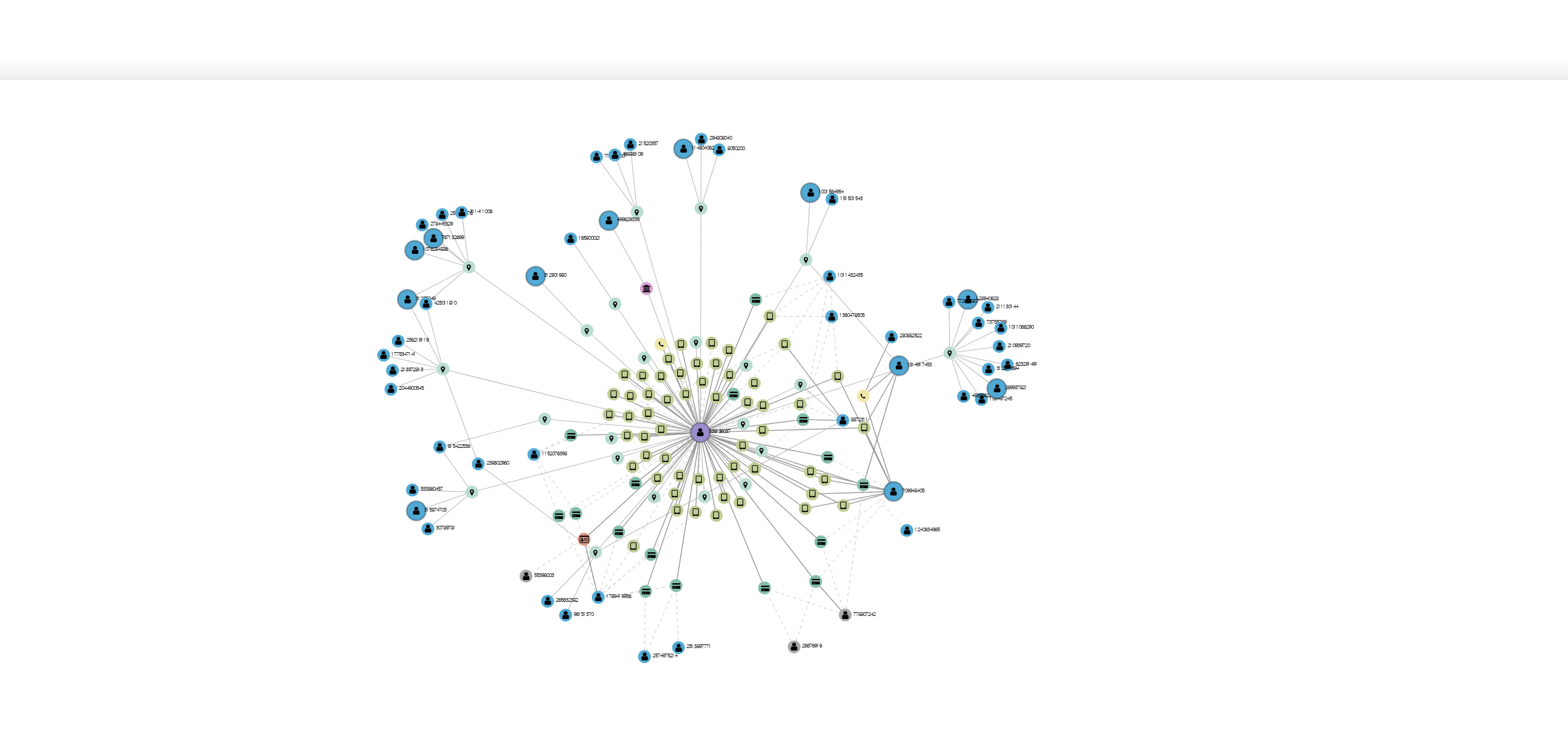
drag, startPoint x: 921, startPoint y: 425, endPoint x: 974, endPoint y: 417, distance: 53.6
click at [974, 417] on icon "device-636e6a7508813b00188ead02  user-709948405  709948405 user-338139037  3…" at bounding box center [890, 432] width 1328 height 179
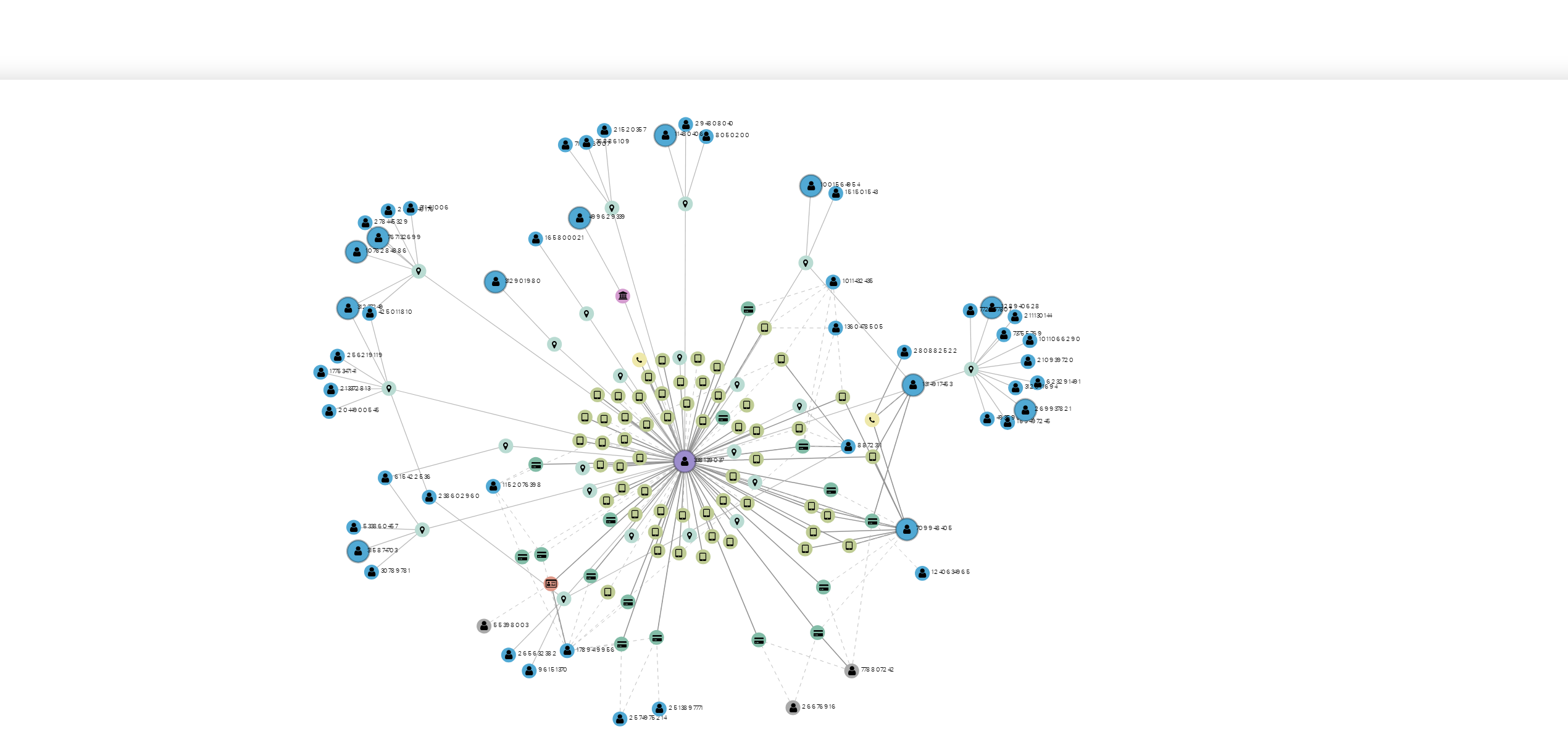
drag, startPoint x: 948, startPoint y: 428, endPoint x: 963, endPoint y: 435, distance: 16.6
click at [963, 435] on icon "device-636e6a7508813b00188ead02  user-709948405  709948405 user-338139037  3…" at bounding box center [890, 432] width 1328 height 179
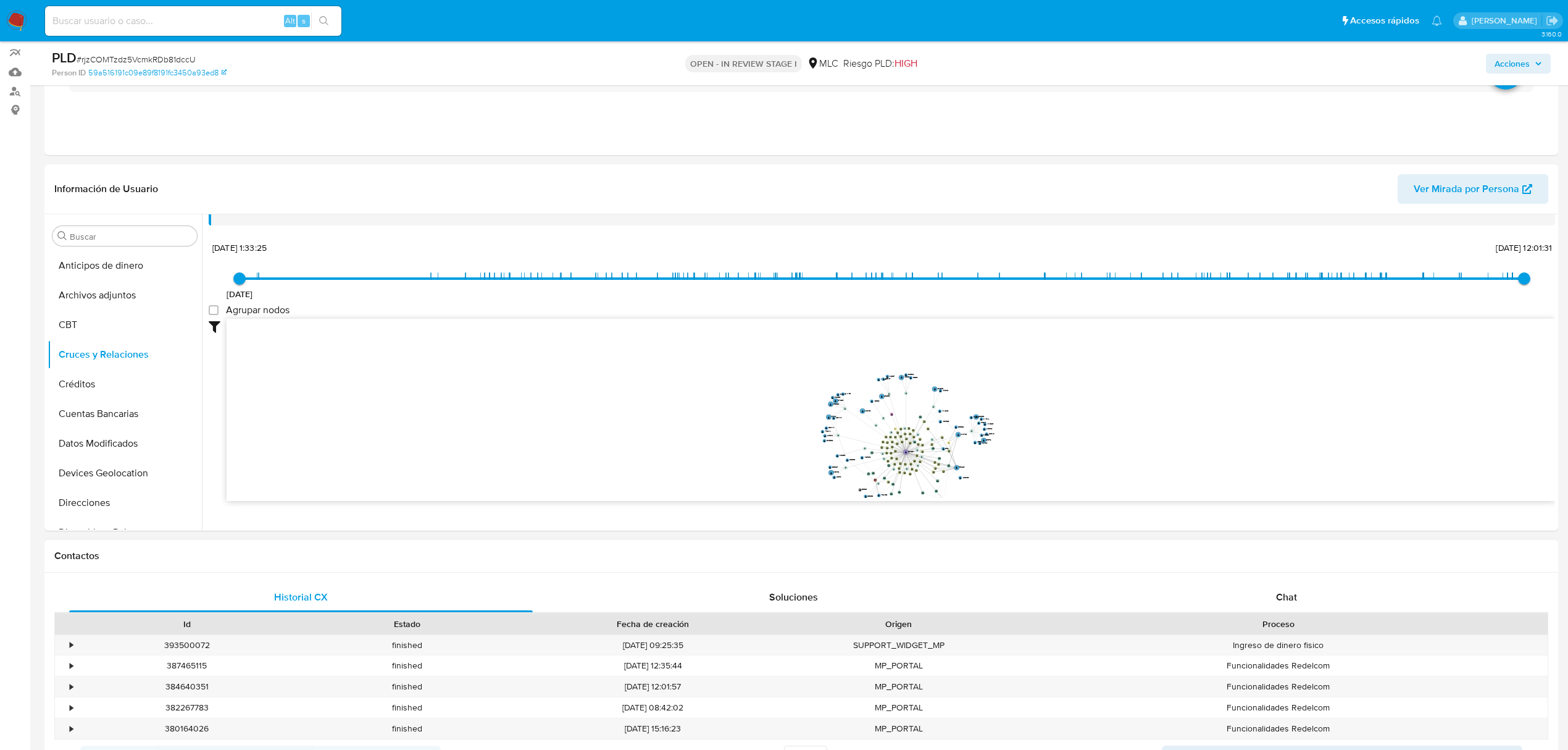
scroll to position [46, 0]
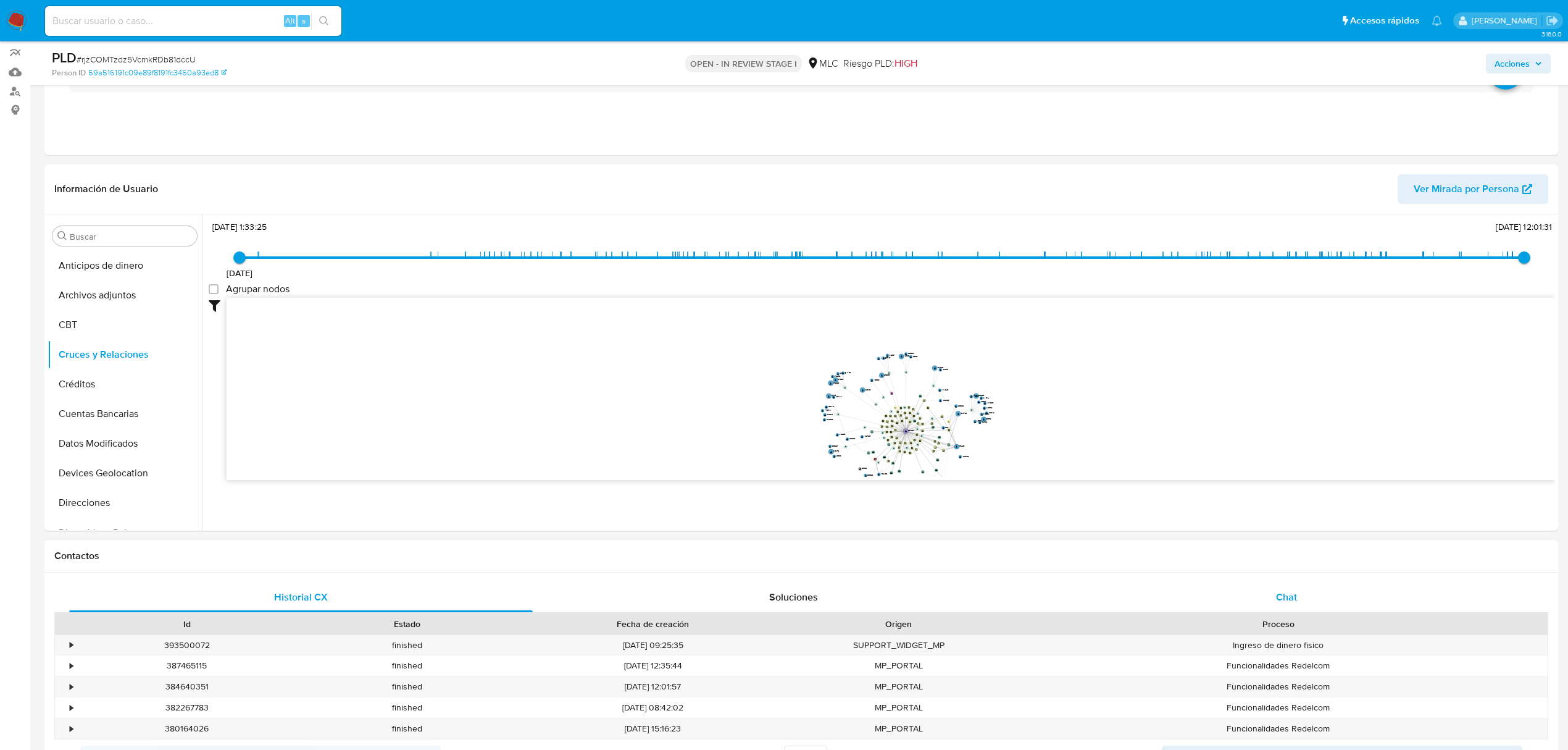
click at [1273, 595] on div "Chat" at bounding box center [1286, 597] width 464 height 30
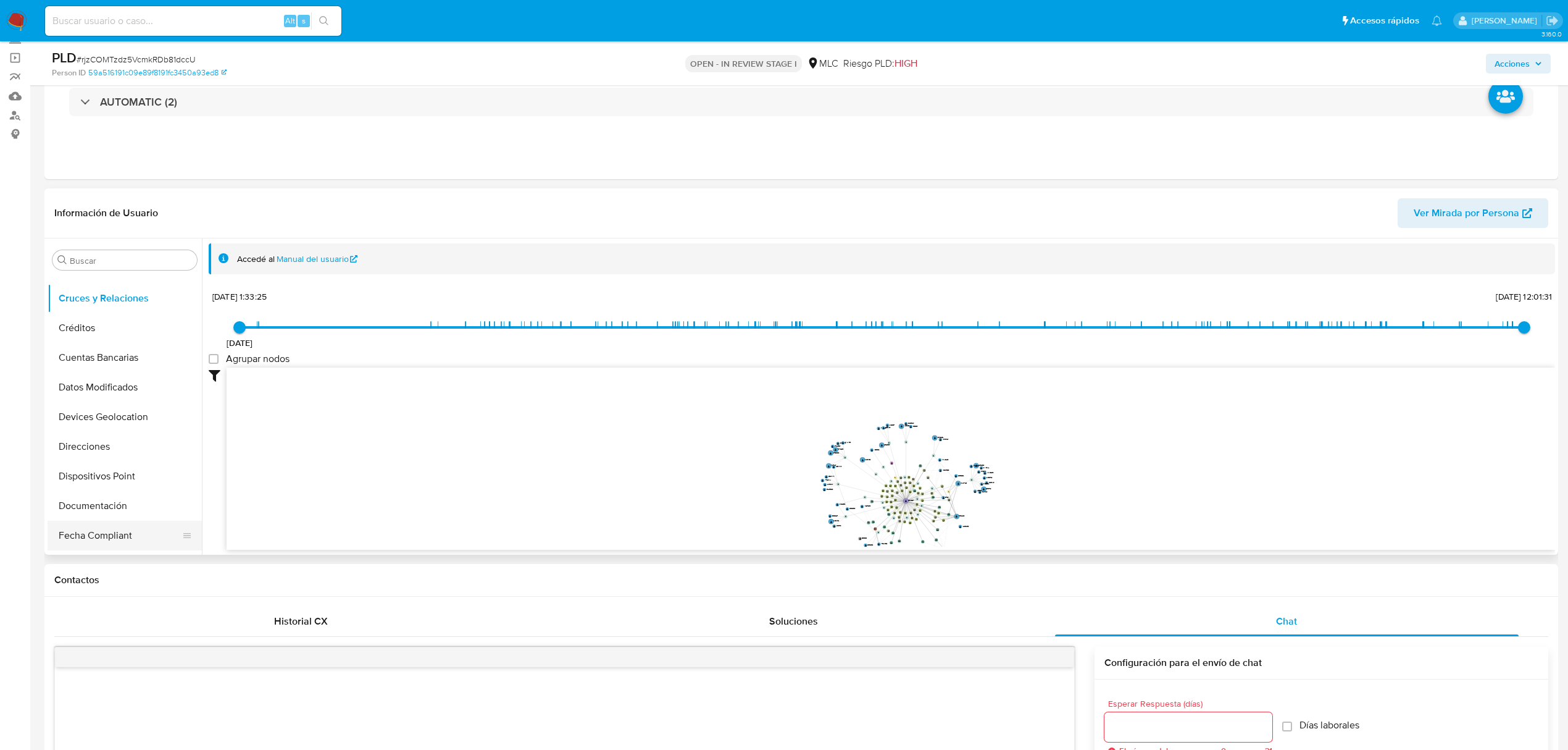
scroll to position [411, 0]
click at [83, 463] on button "KYC" at bounding box center [119, 471] width 144 height 30
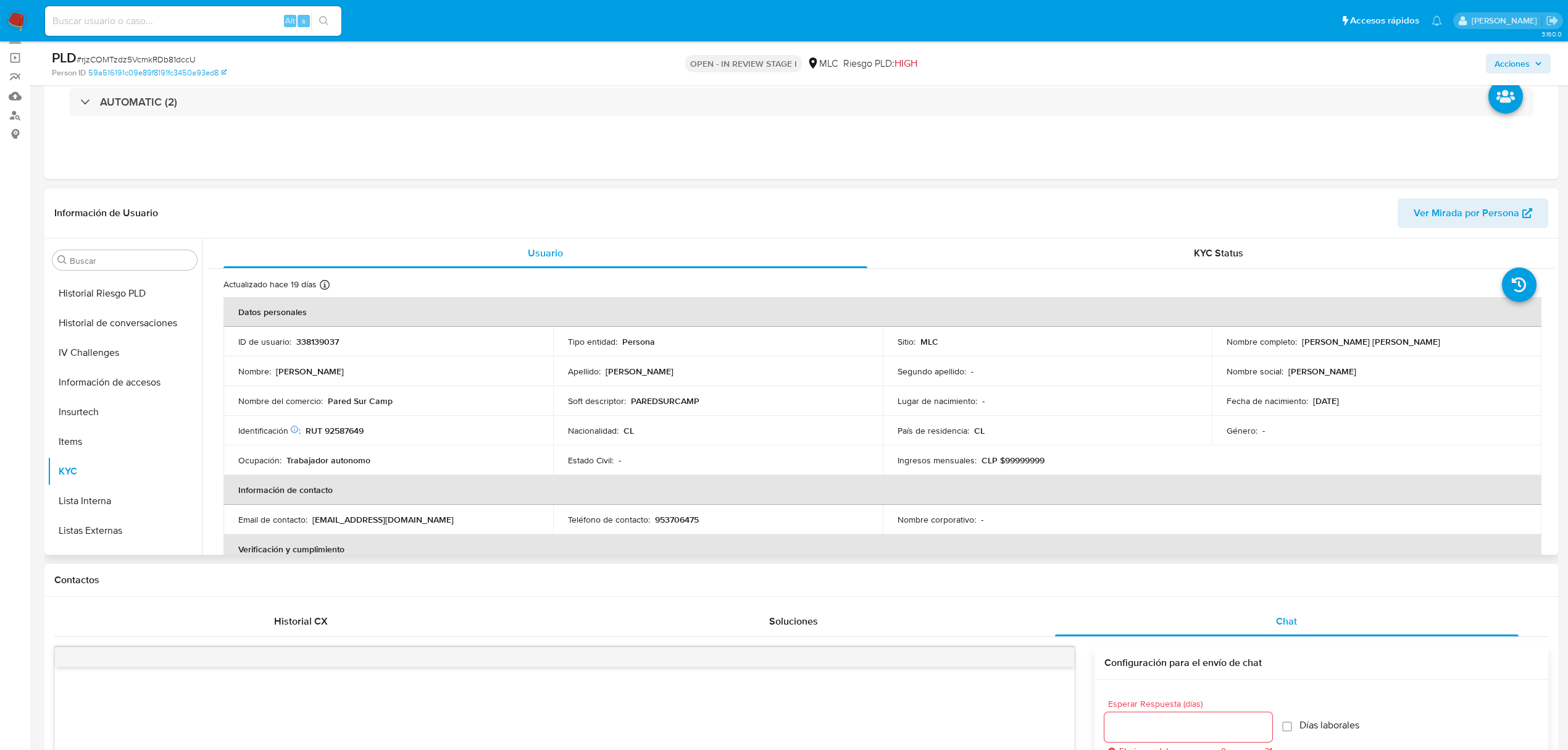
click at [652, 403] on p "PAREDSURCAMP" at bounding box center [665, 400] width 69 height 11
click at [352, 399] on p "Pared Sur Camp" at bounding box center [360, 400] width 65 height 11
drag, startPoint x: 327, startPoint y: 401, endPoint x: 481, endPoint y: 401, distance: 154.0
click at [481, 401] on div "Nombre del comercio : Pared Sur Camp" at bounding box center [388, 400] width 300 height 11
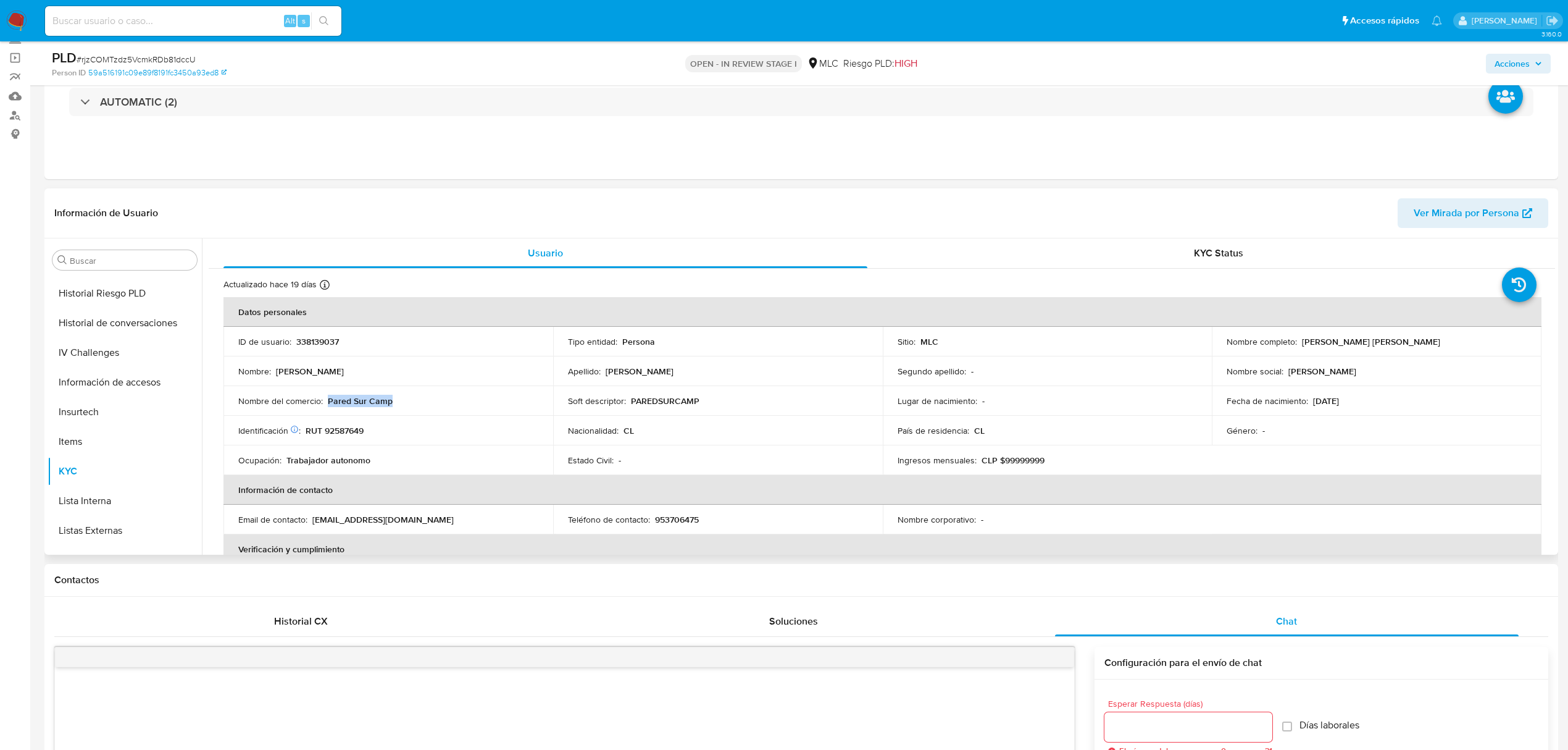
copy p "Pared Sur Camp"
click at [121, 428] on button "Historial Casos" at bounding box center [119, 428] width 144 height 30
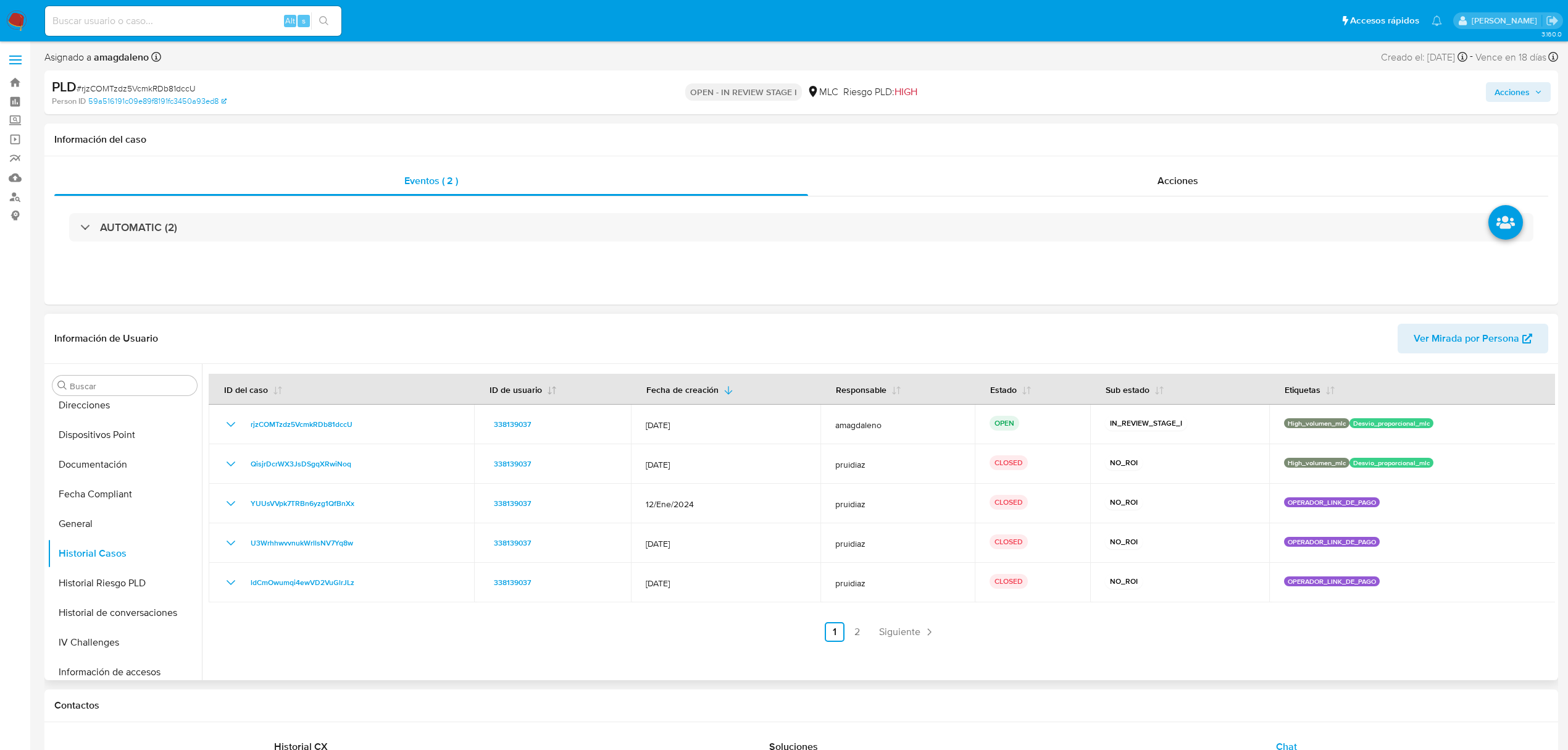
scroll to position [0, 0]
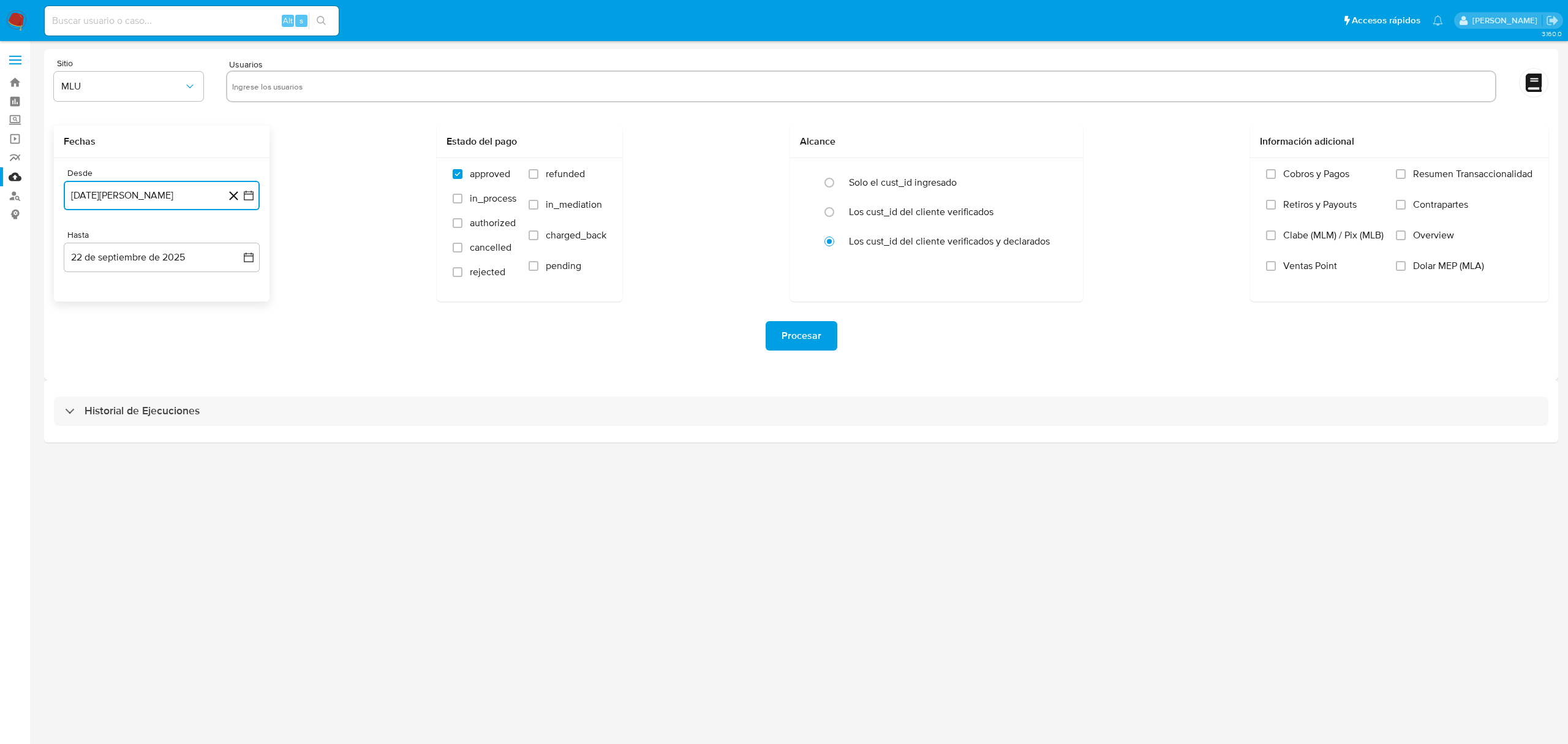
click at [246, 199] on icon "button" at bounding box center [249, 195] width 12 height 12
click at [88, 236] on icon "Mes anterior" at bounding box center [86, 240] width 15 height 15
click at [236, 241] on icon "Mes siguiente" at bounding box center [238, 240] width 15 height 15
click at [115, 335] on button "10" at bounding box center [112, 335] width 20 height 20
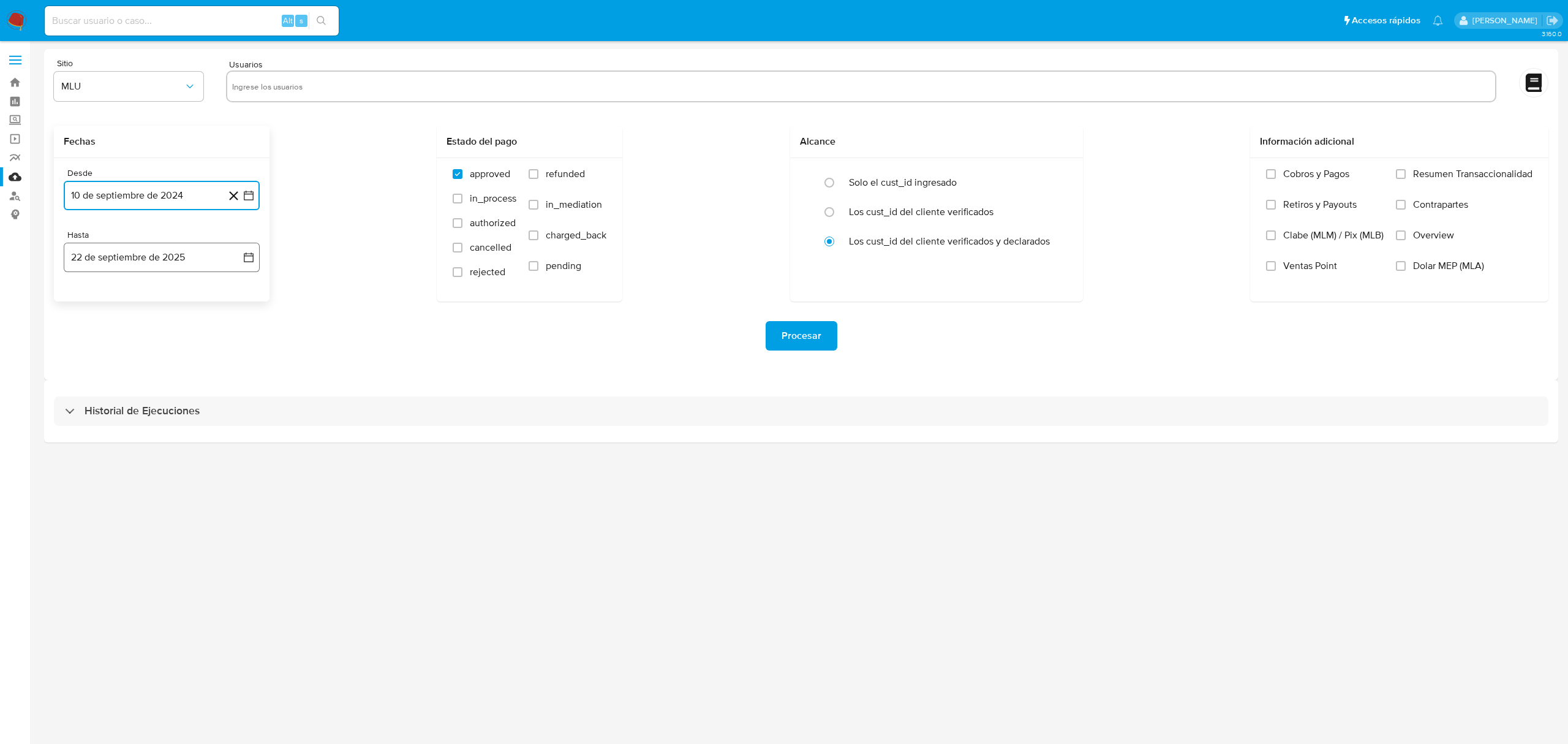
click at [128, 251] on button "22 de septiembre de 2025" at bounding box center [161, 258] width 196 height 29
click at [117, 366] on button "9" at bounding box center [112, 371] width 20 height 20
click at [410, 175] on div "Fechas Desde 10 de septiembre de 2024 22-08-2024 Hasta 9 de septiembre de 2025 …" at bounding box center [800, 214] width 1494 height 176
click at [296, 86] on input "text" at bounding box center [860, 86] width 1258 height 20
paste input "271082156"
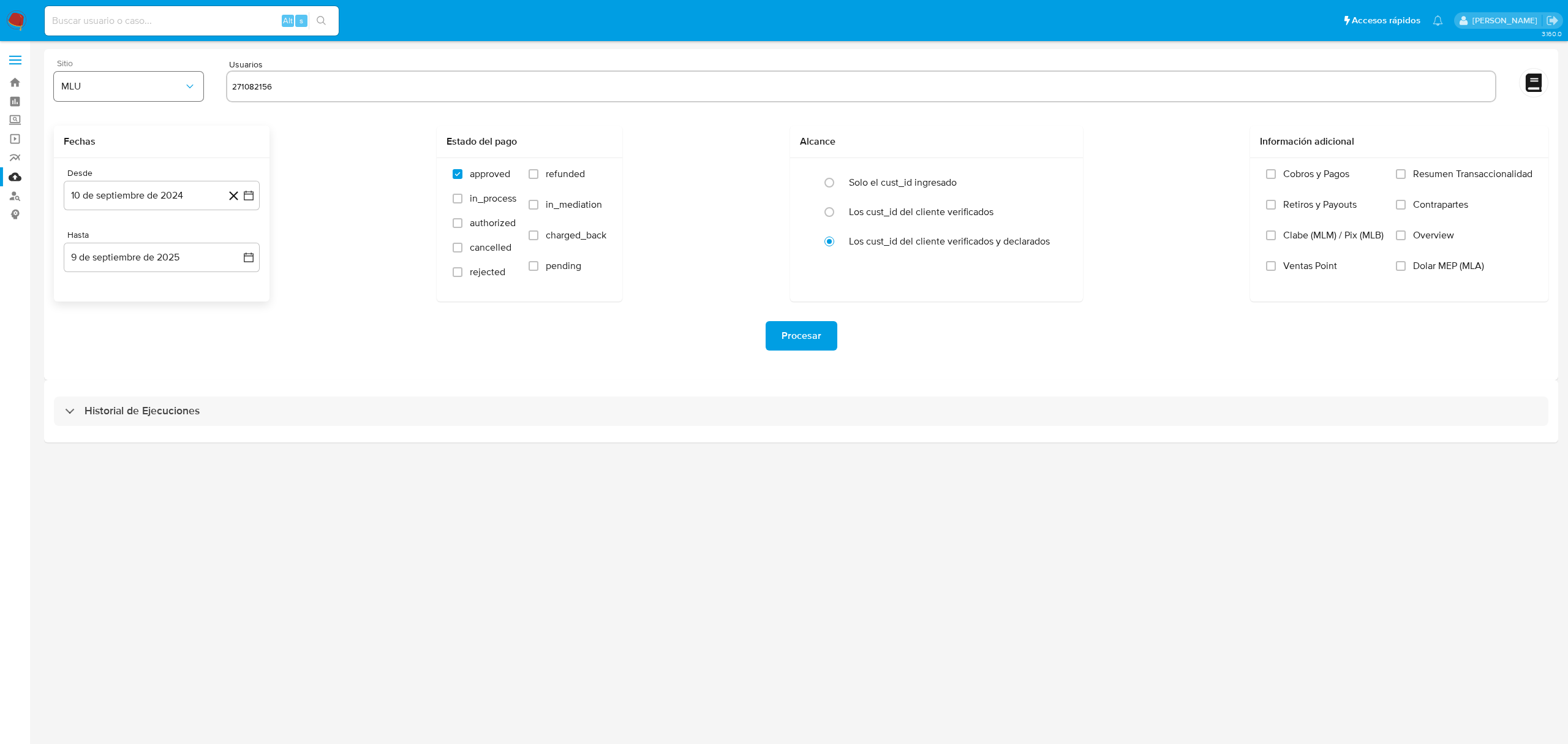
type input "271082156"
click at [154, 84] on span "MLU" at bounding box center [122, 86] width 122 height 12
click at [82, 304] on div "MLC" at bounding box center [125, 296] width 128 height 29
click at [282, 311] on div "Procesar" at bounding box center [800, 336] width 1494 height 69
click at [818, 336] on span "Procesar" at bounding box center [801, 335] width 40 height 27
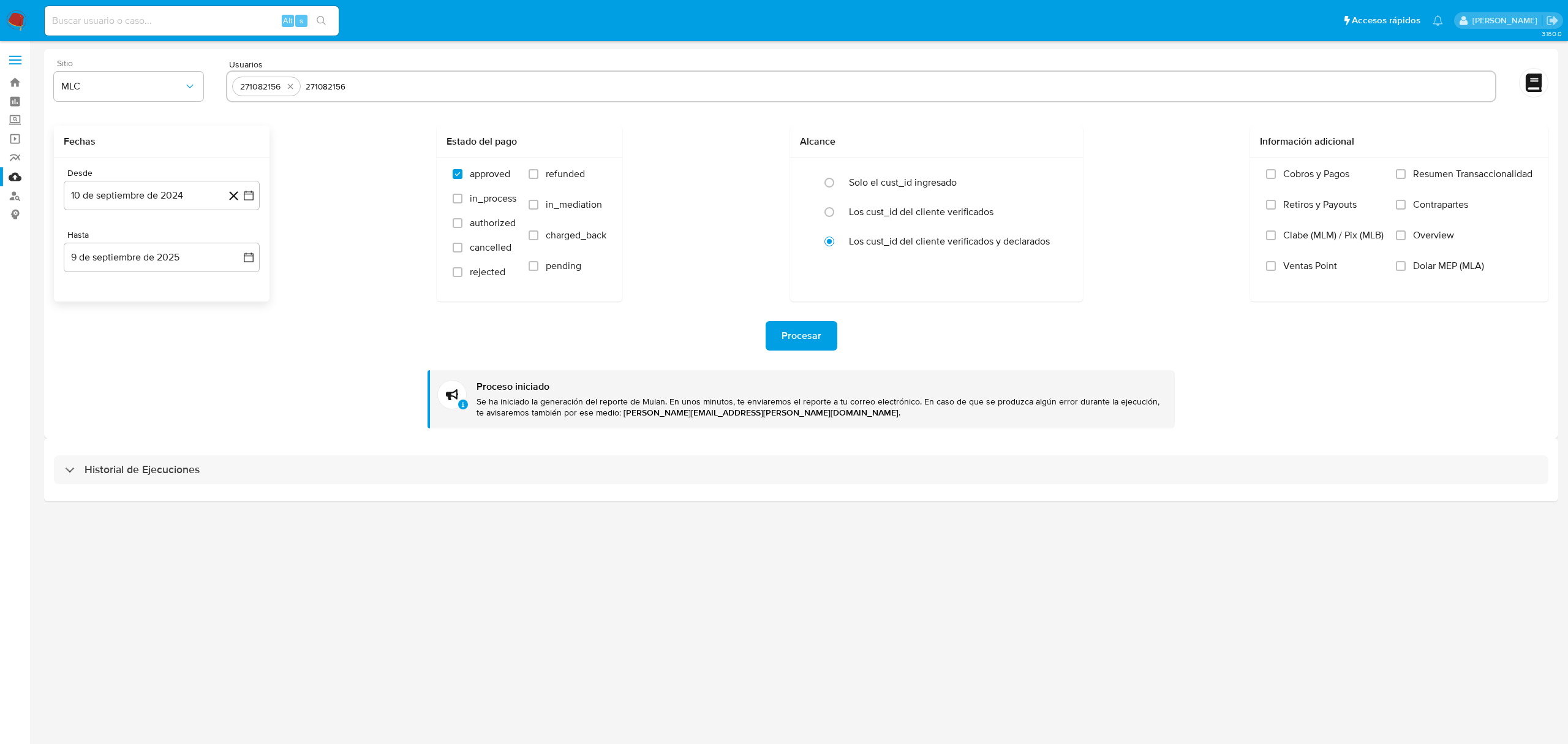
click at [321, 79] on input "271082156" at bounding box center [898, 86] width 1184 height 20
type input "1042315189"
click at [816, 329] on span "Procesar" at bounding box center [801, 335] width 40 height 27
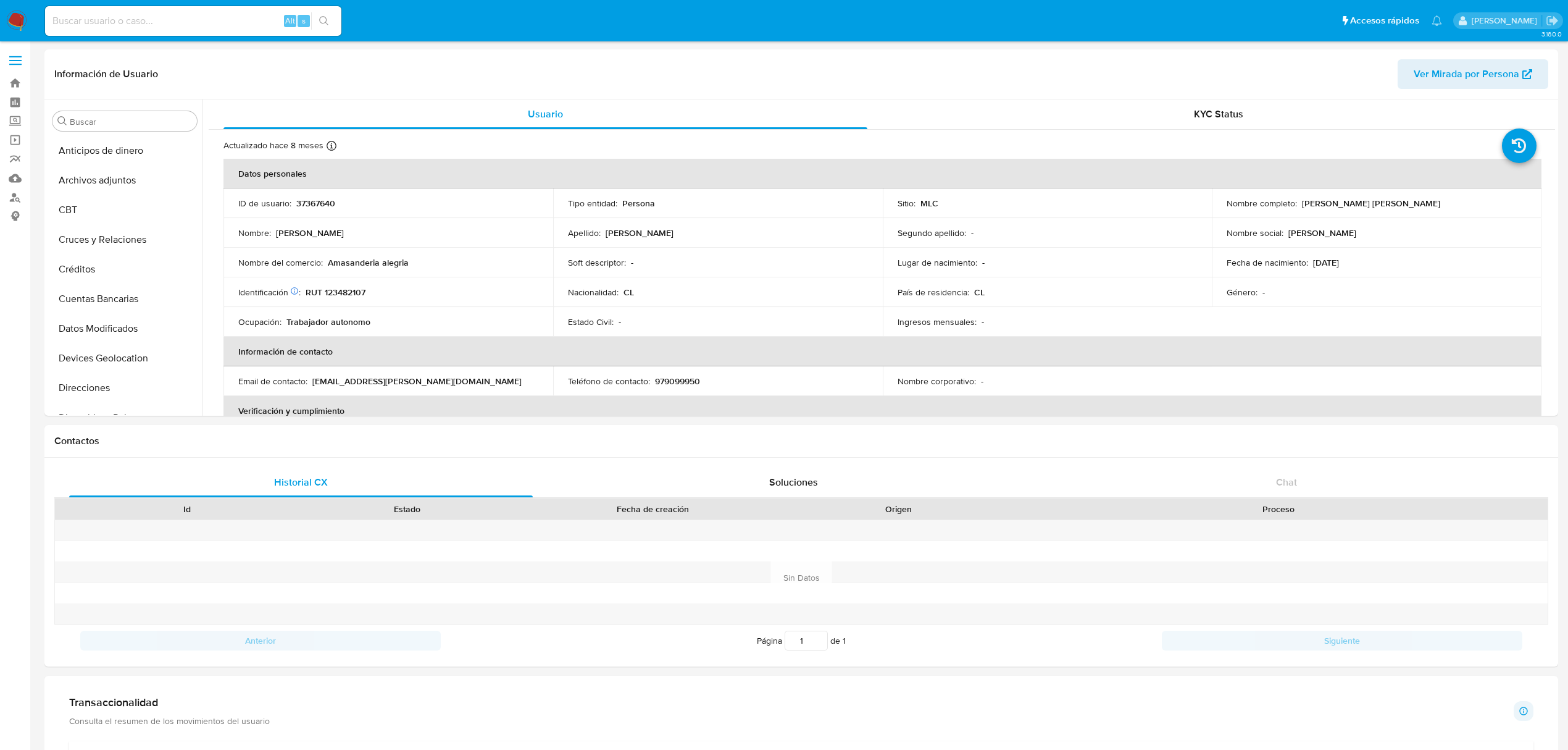
select select "10"
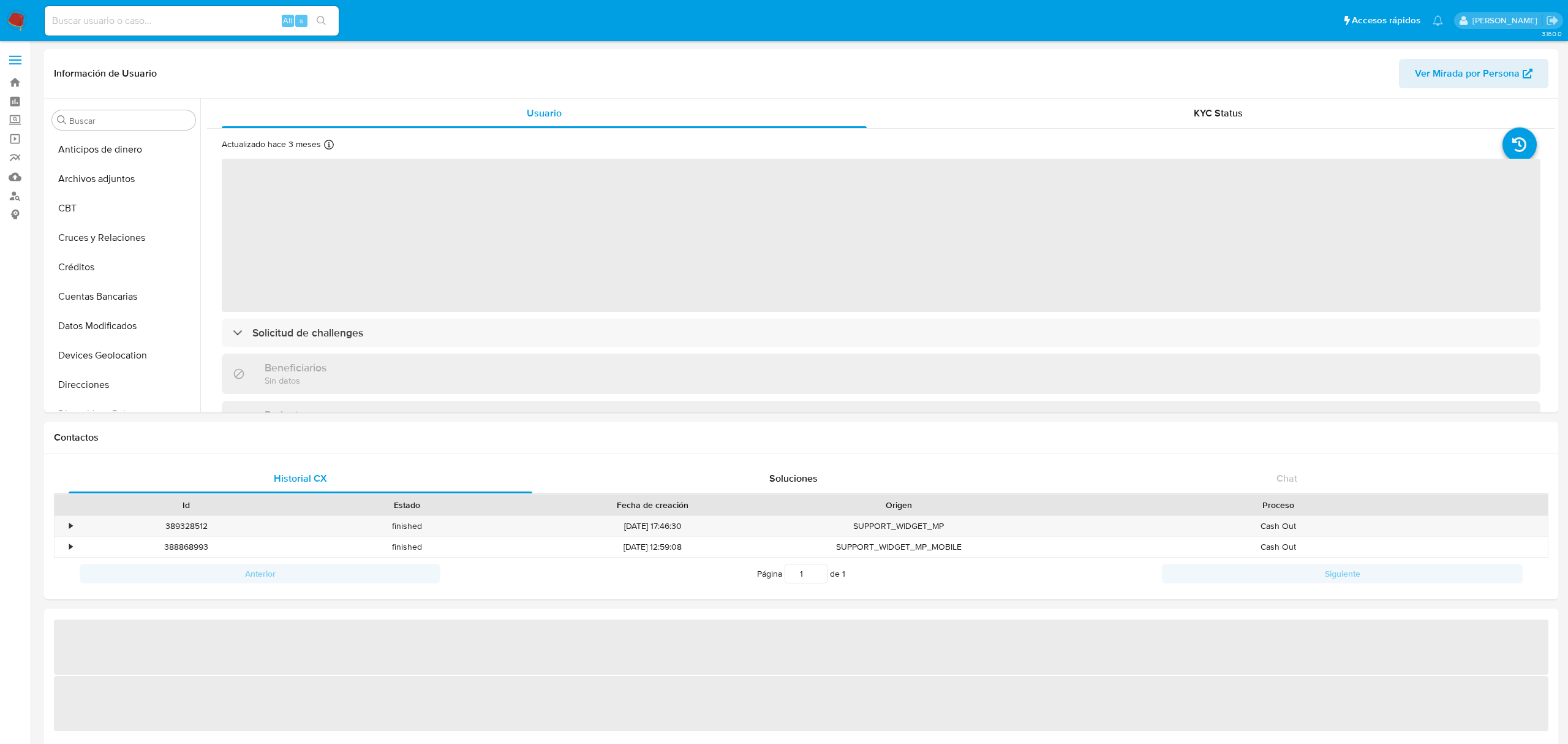
select select "10"
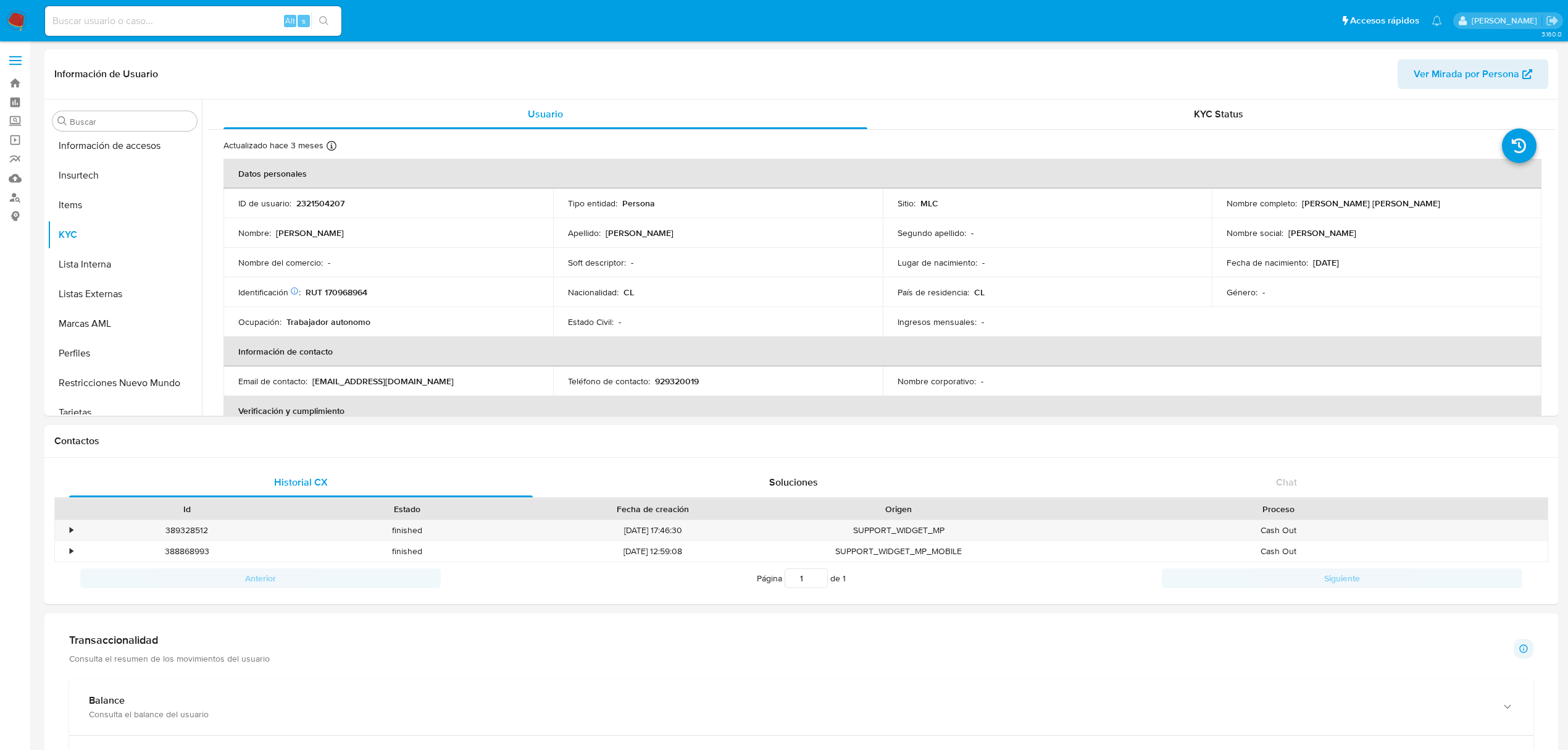
scroll to position [521, 0]
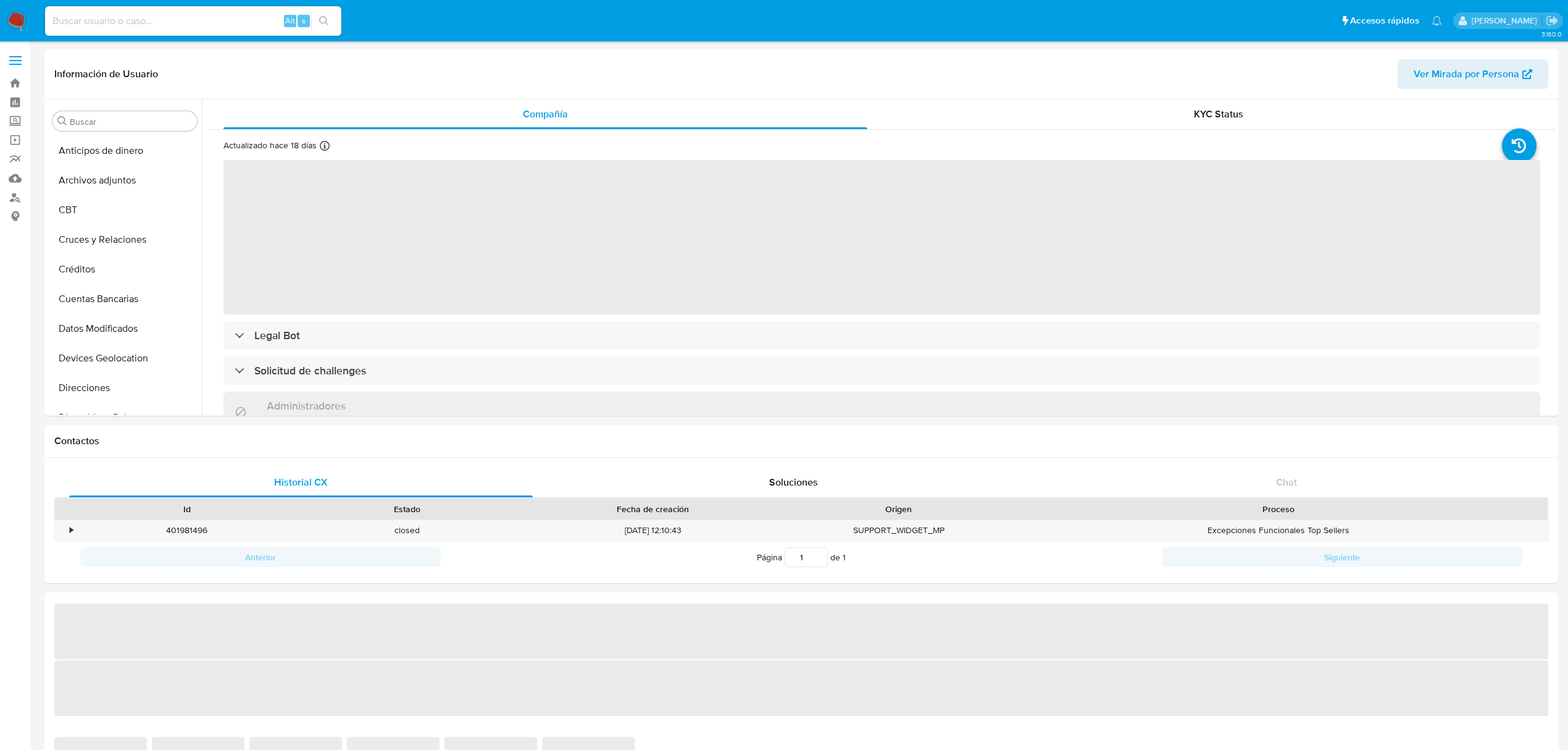
select select "10"
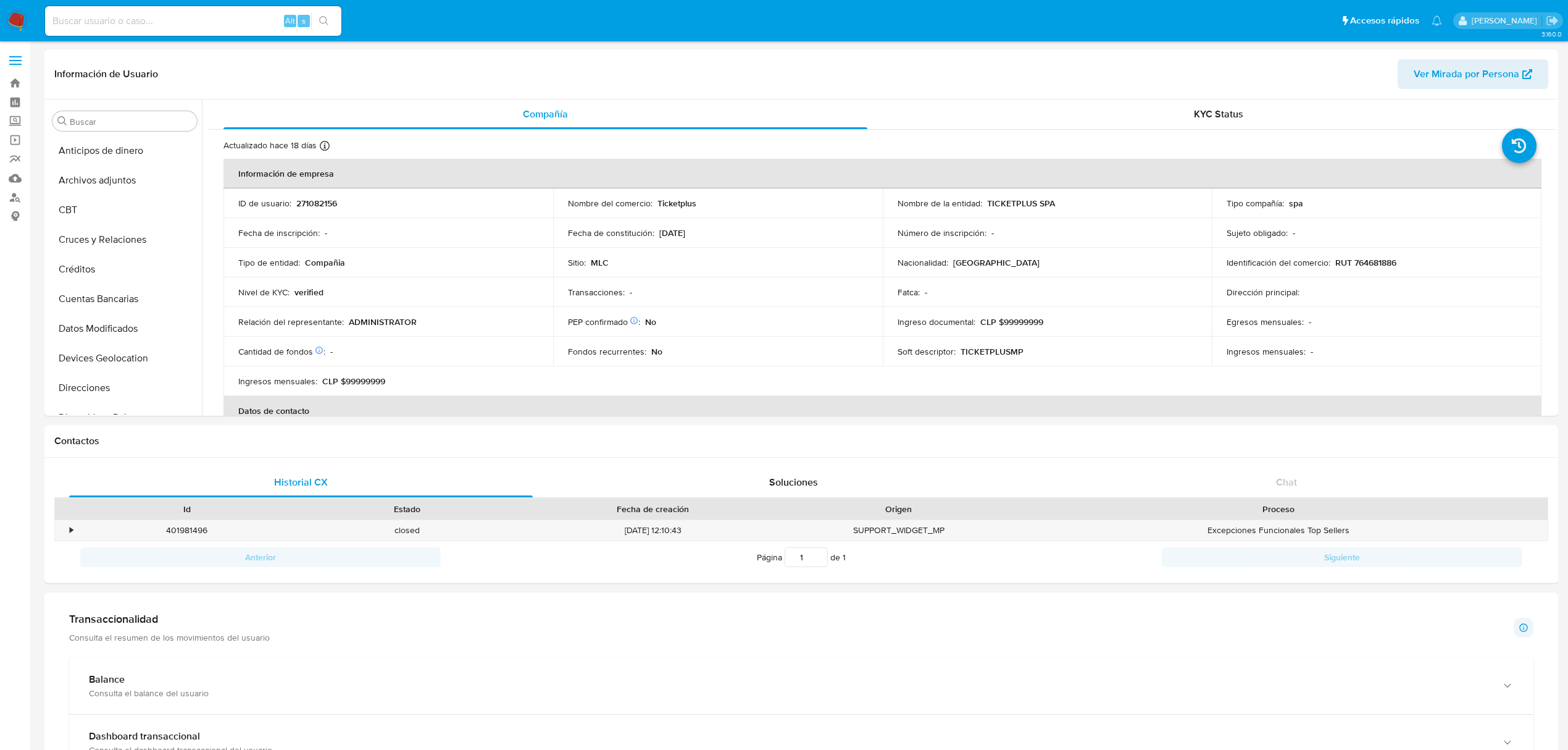
scroll to position [521, 0]
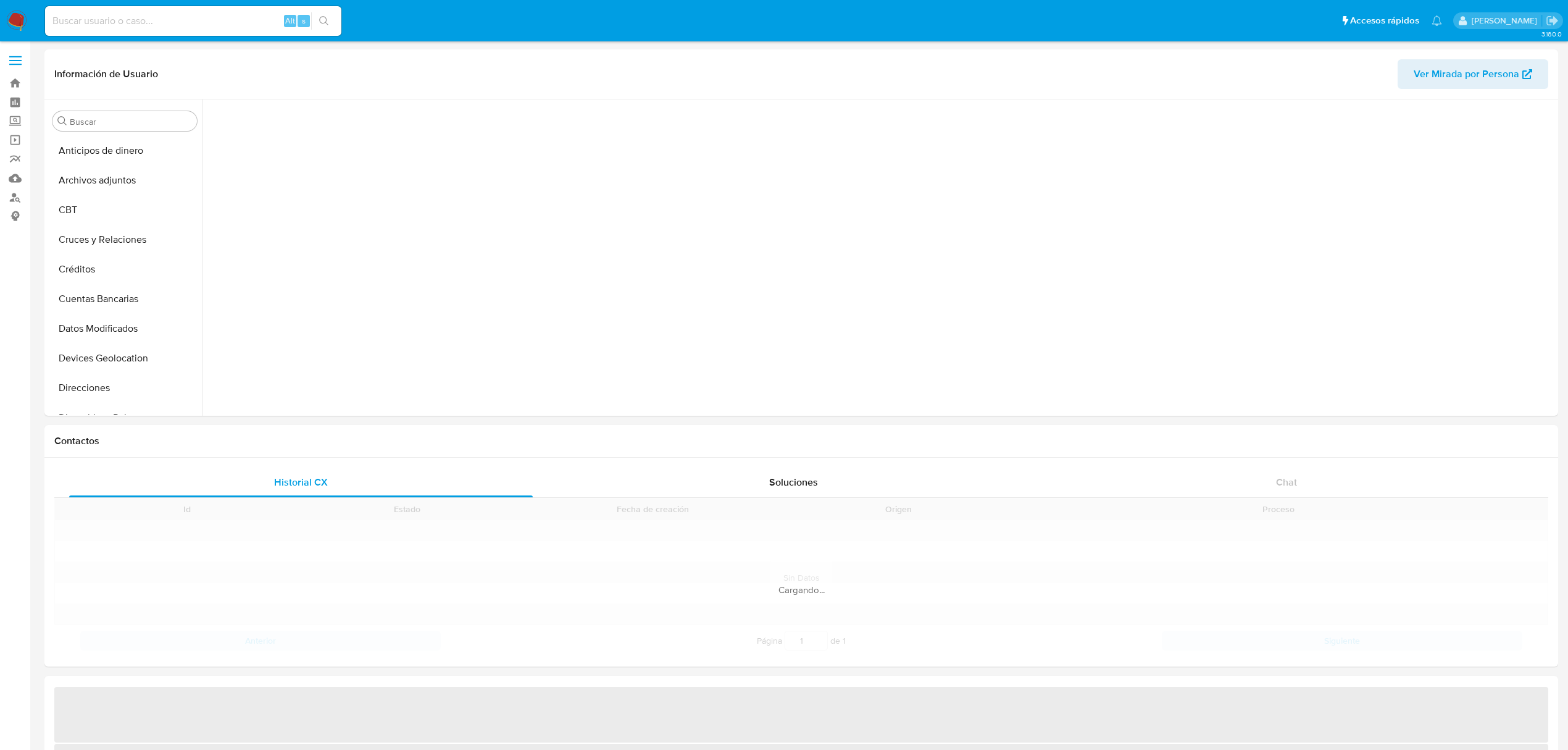
scroll to position [266, 0]
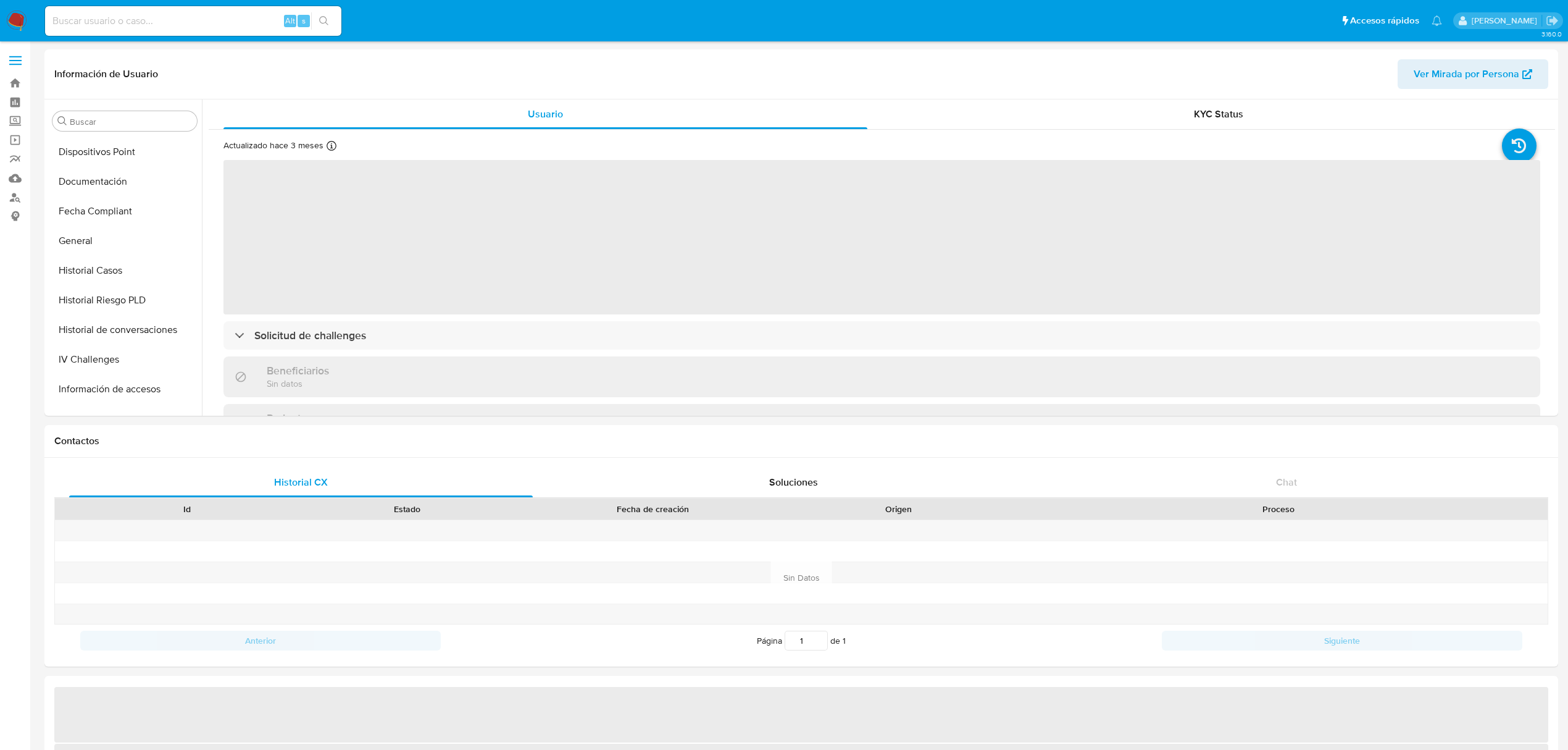
select select "10"
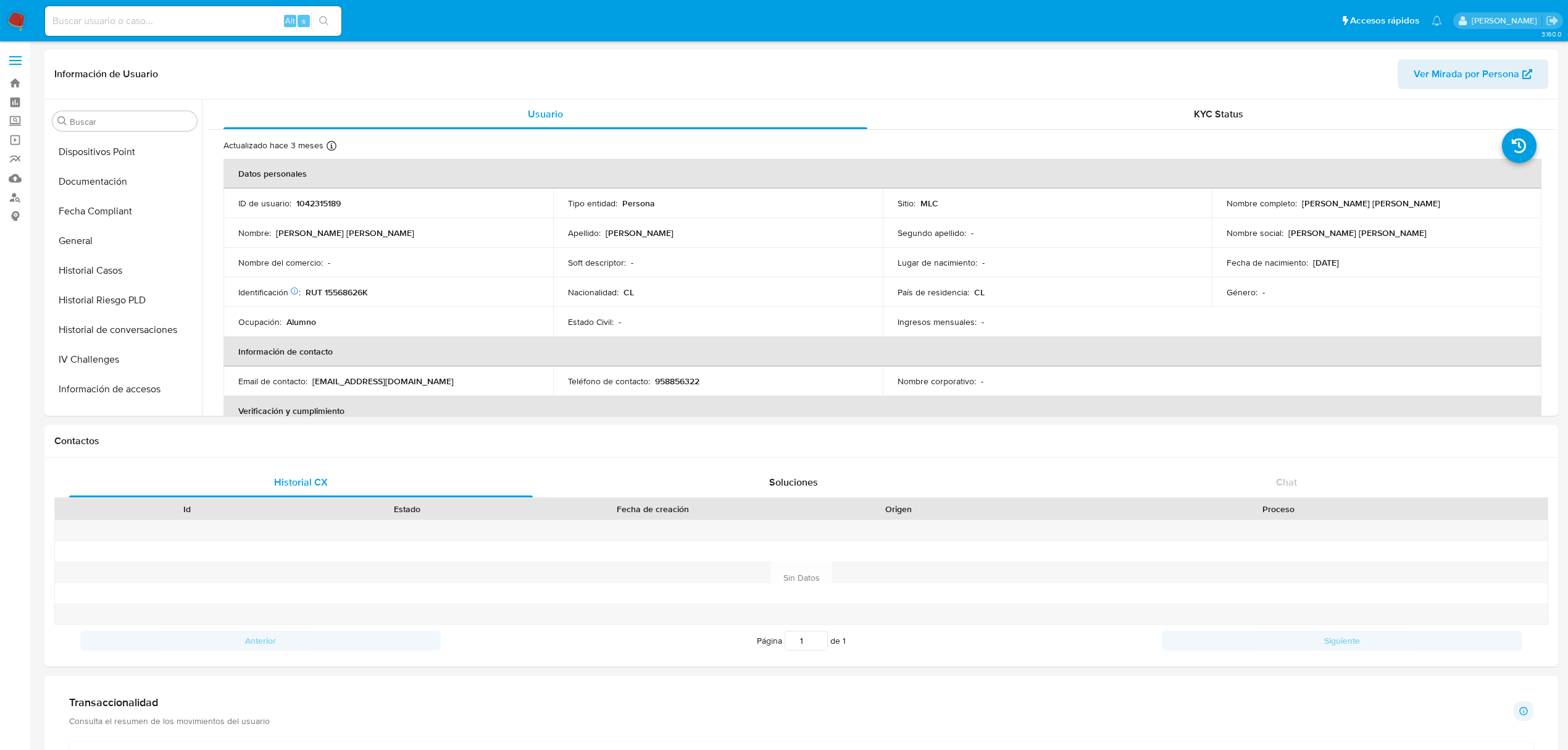
scroll to position [521, 0]
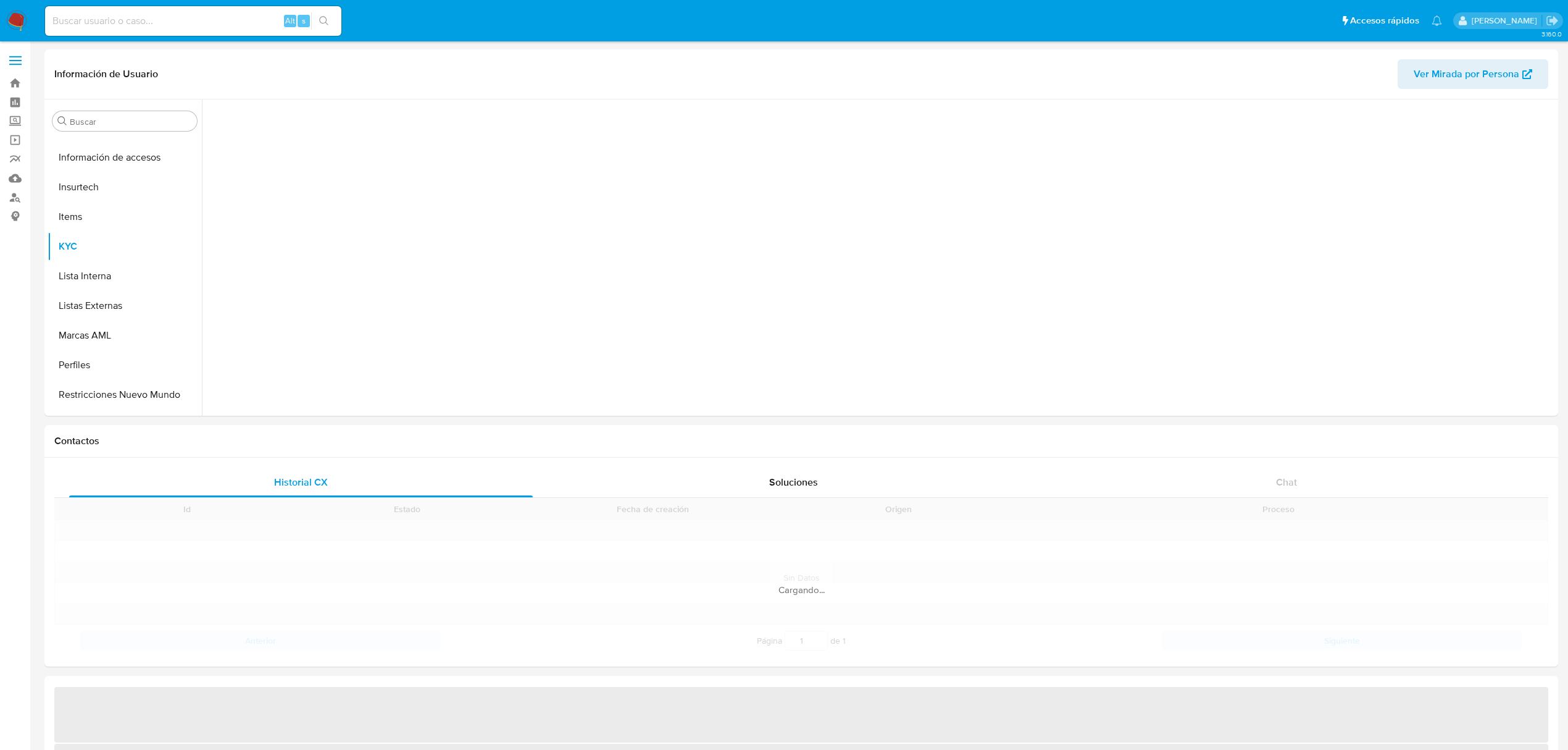
scroll to position [521, 0]
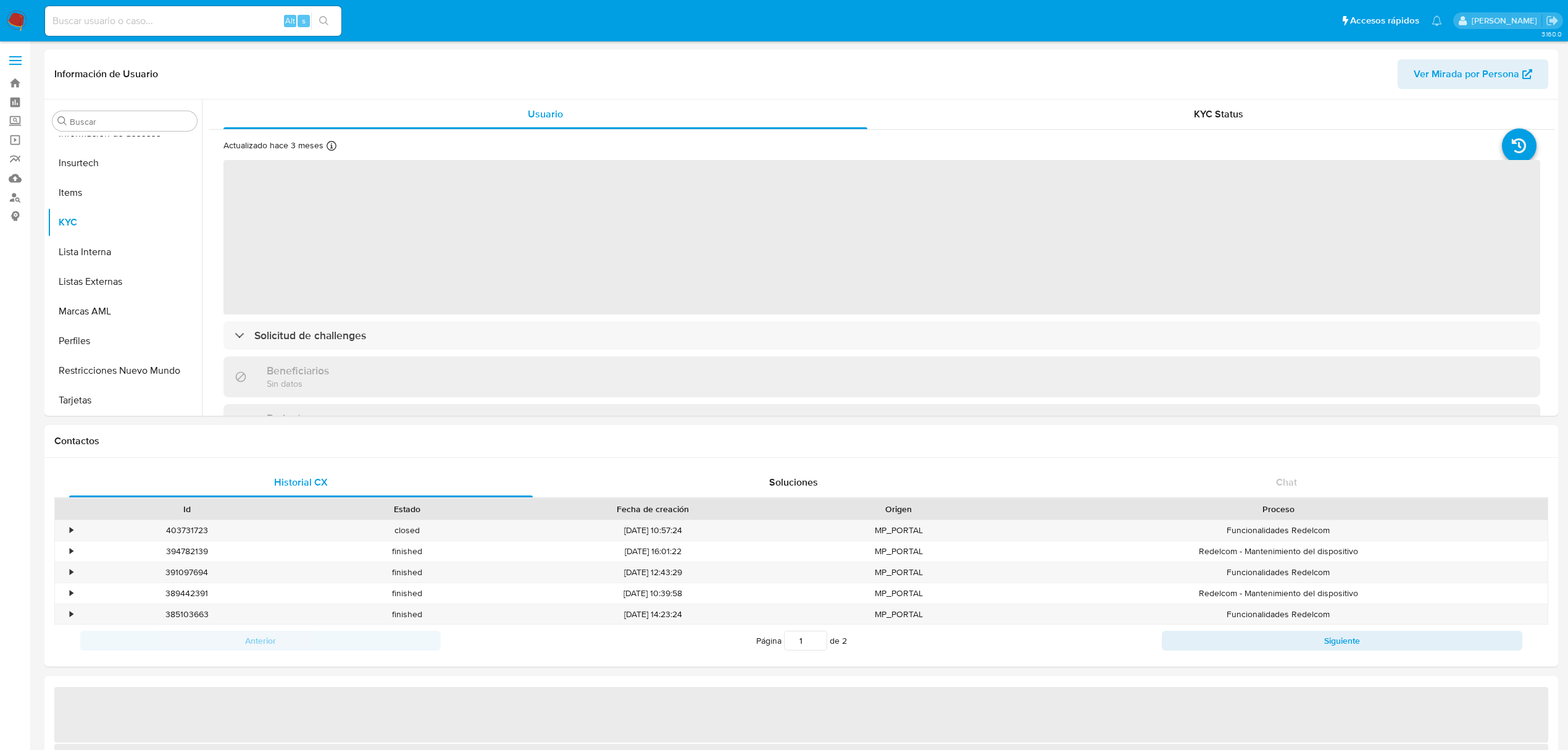
select select "10"
